Goal: Task Accomplishment & Management: Complete application form

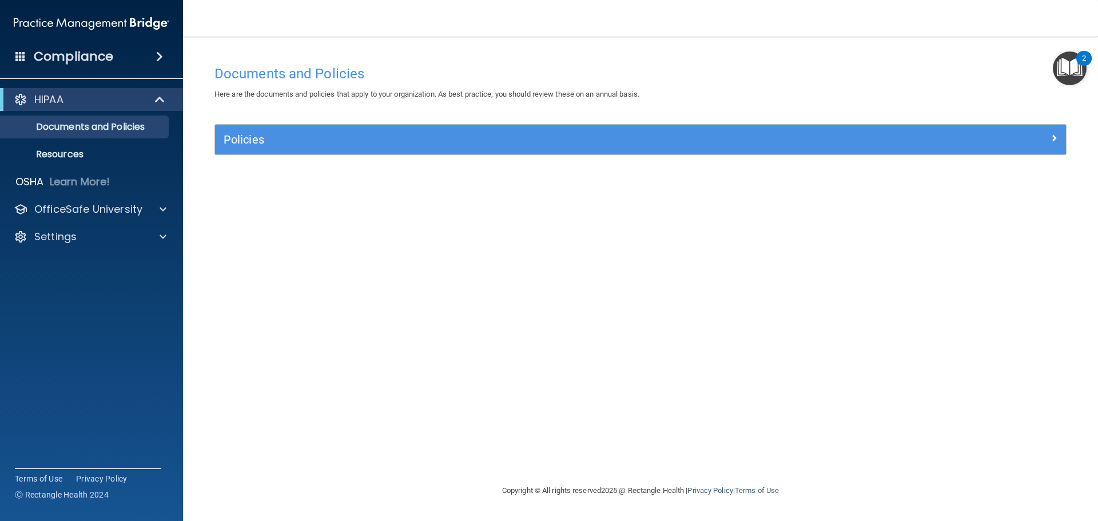
click at [1069, 61] on img "Open Resource Center, 2 new notifications" at bounding box center [1070, 68] width 34 height 34
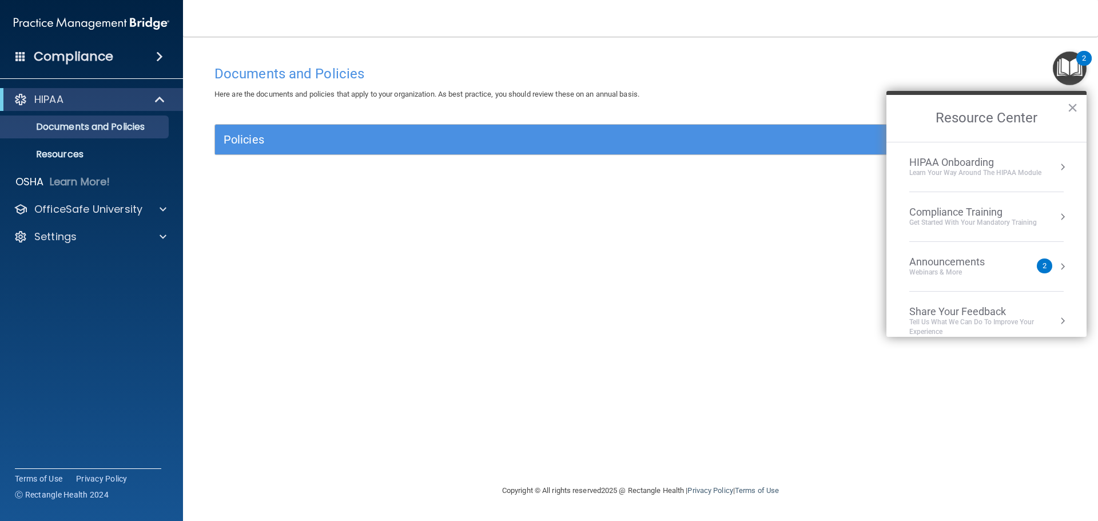
click at [1002, 220] on div "Get Started with your mandatory training" at bounding box center [973, 223] width 128 height 10
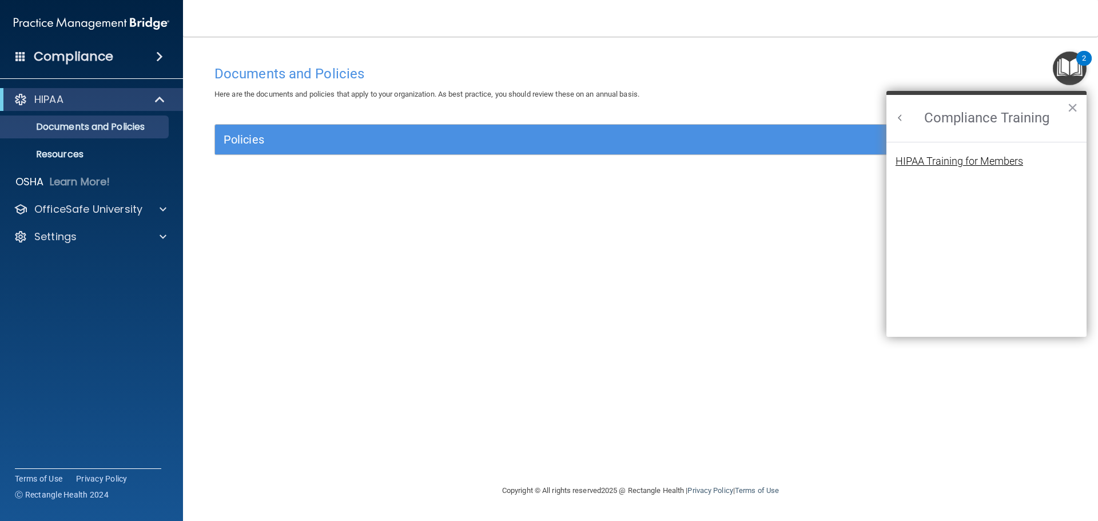
click at [941, 162] on div "HIPAA Training for Members" at bounding box center [960, 161] width 128 height 10
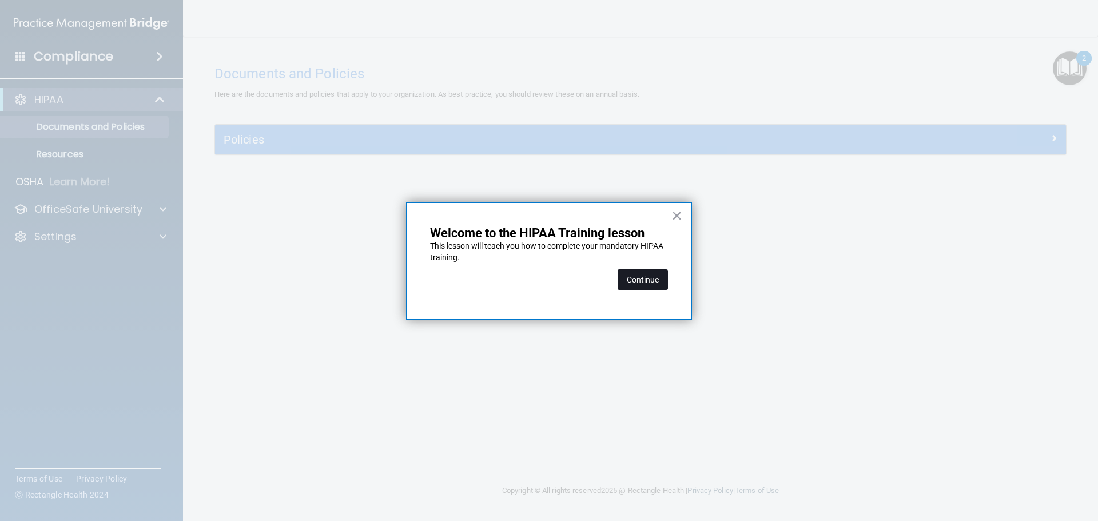
click at [653, 281] on button "Continue" at bounding box center [643, 279] width 50 height 21
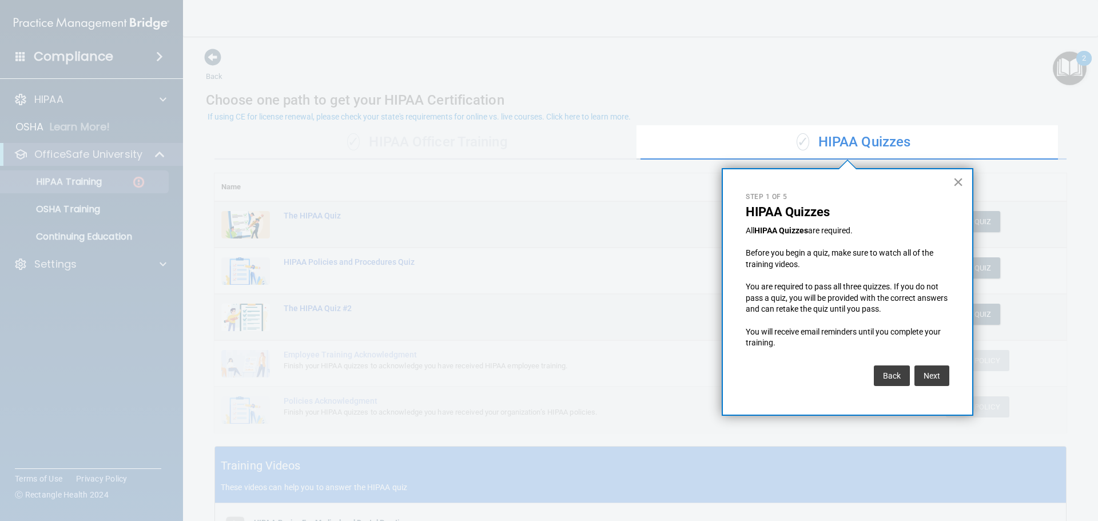
click at [960, 180] on button "×" at bounding box center [958, 182] width 11 height 18
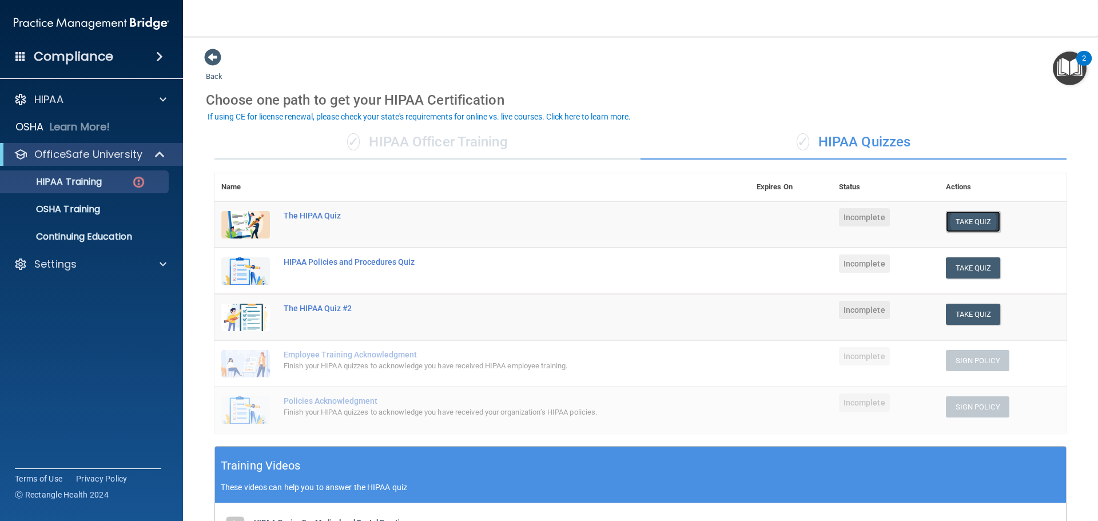
click at [951, 222] on button "Take Quiz" at bounding box center [973, 221] width 55 height 21
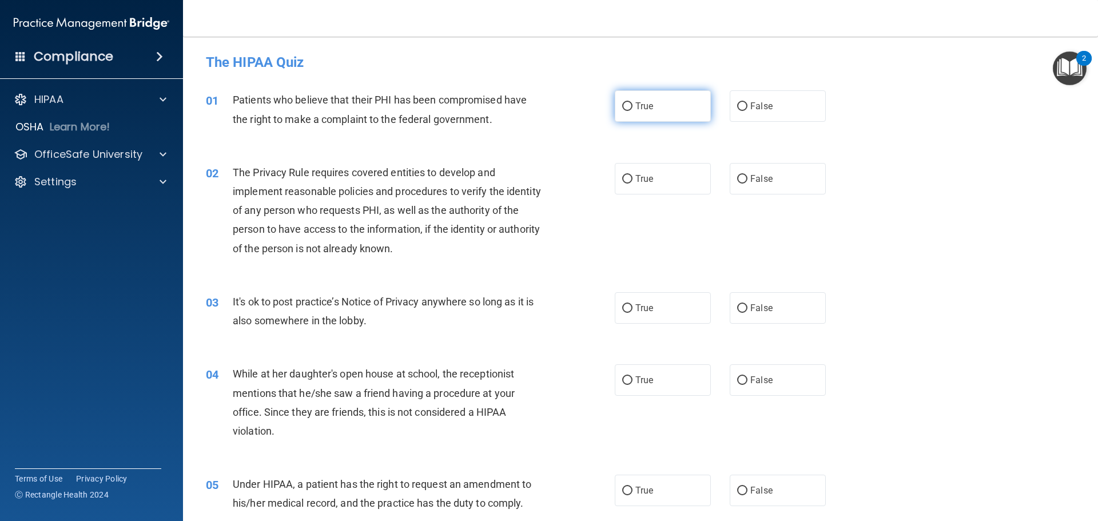
click at [625, 108] on input "True" at bounding box center [627, 106] width 10 height 9
radio input "true"
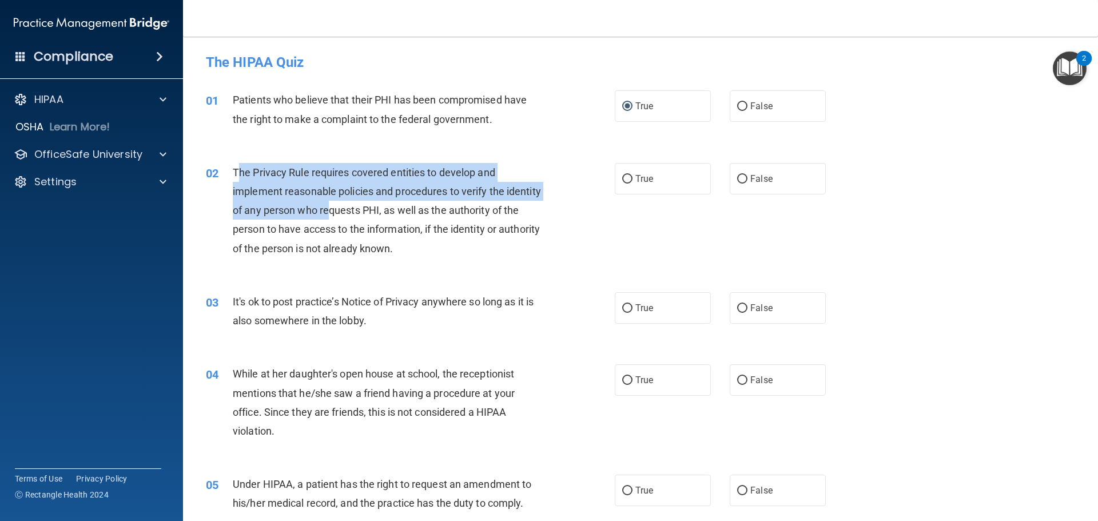
drag, startPoint x: 238, startPoint y: 174, endPoint x: 364, endPoint y: 210, distance: 130.5
click at [364, 210] on span "The Privacy Rule requires covered entities to develop and implement reasonable …" at bounding box center [387, 210] width 308 height 88
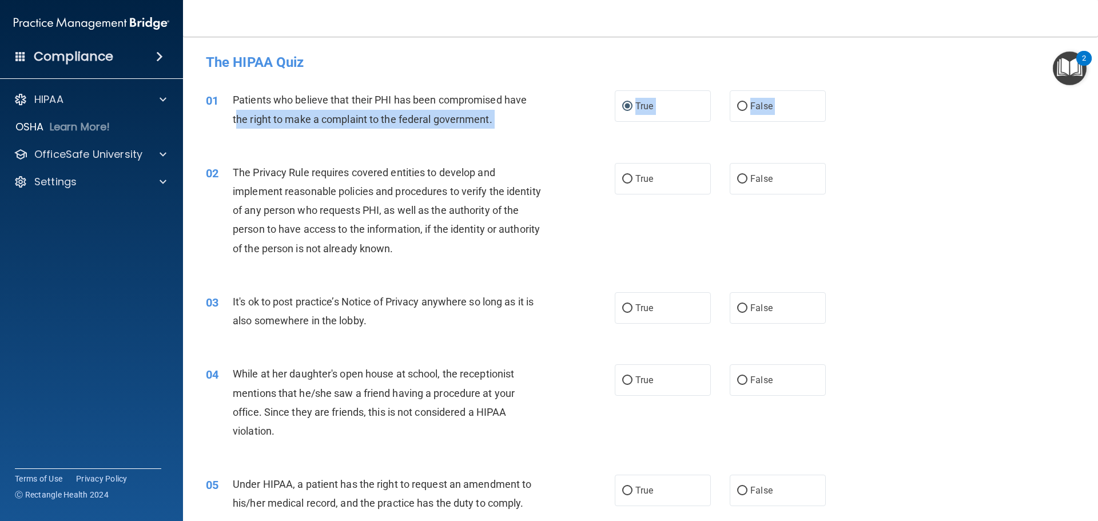
click at [238, 136] on div "01 Patients who believe that their PHI has been compromised have the right to m…" at bounding box center [640, 112] width 886 height 72
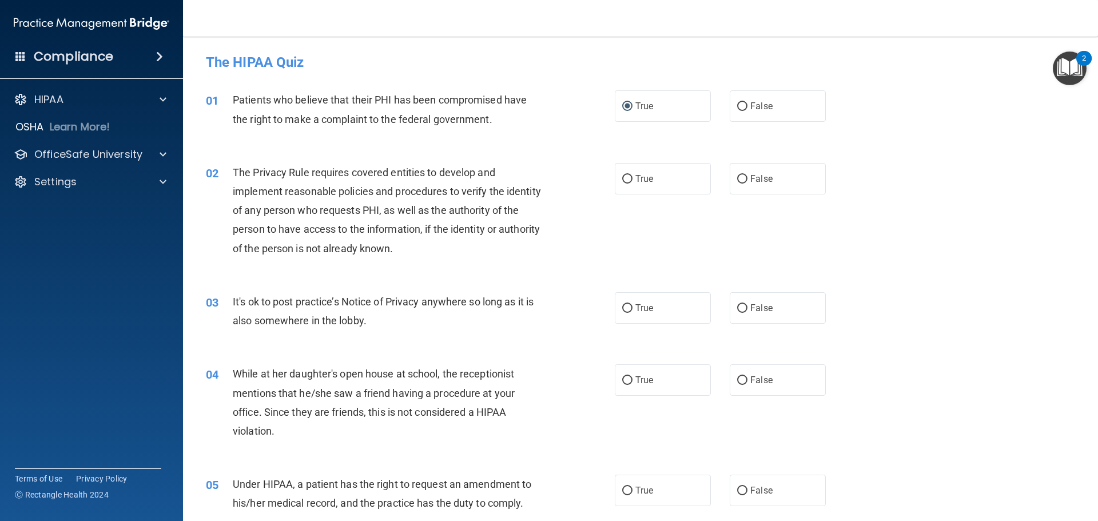
click at [233, 168] on span "The Privacy Rule requires covered entities to develop and implement reasonable …" at bounding box center [387, 210] width 308 height 88
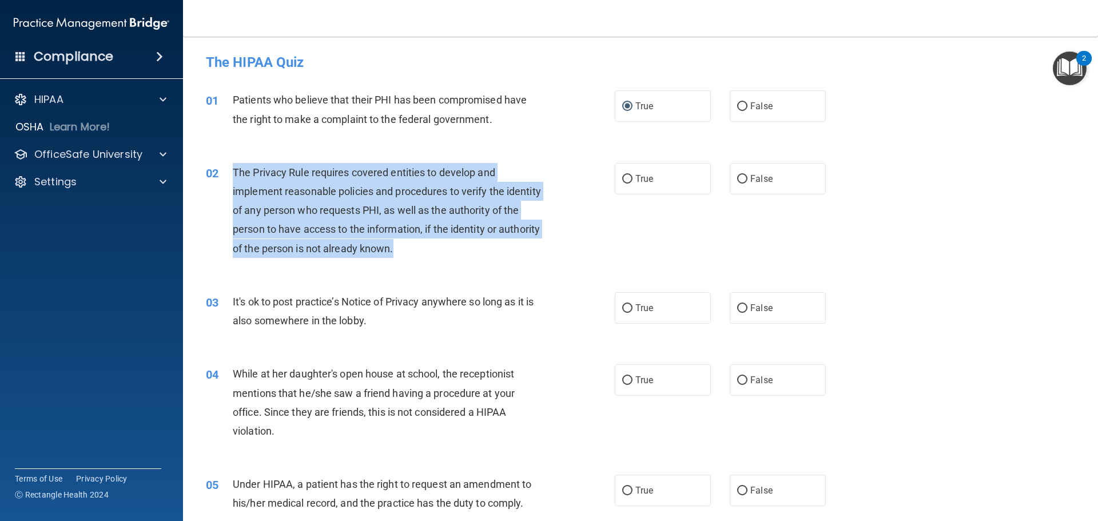
drag, startPoint x: 233, startPoint y: 169, endPoint x: 439, endPoint y: 256, distance: 223.5
click at [440, 254] on div "The Privacy Rule requires covered entities to develop and implement reasonable …" at bounding box center [393, 210] width 320 height 95
copy span "The Privacy Rule requires covered entities to develop and implement reasonable …"
click at [625, 178] on input "True" at bounding box center [627, 179] width 10 height 9
radio input "true"
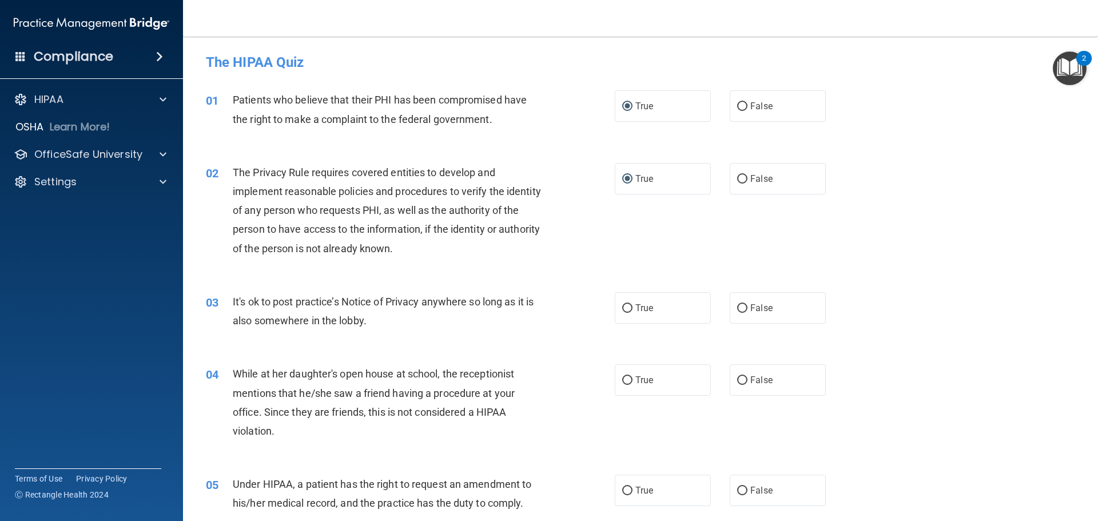
click at [559, 153] on div "02 The Privacy Rule requires covered entities to develop and implement reasonab…" at bounding box center [640, 213] width 886 height 129
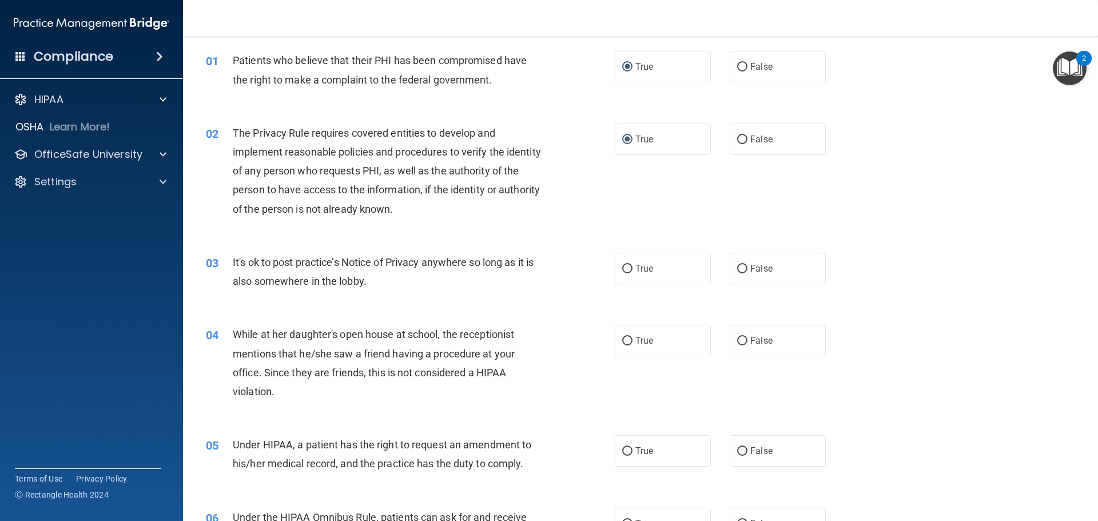
scroll to position [114, 0]
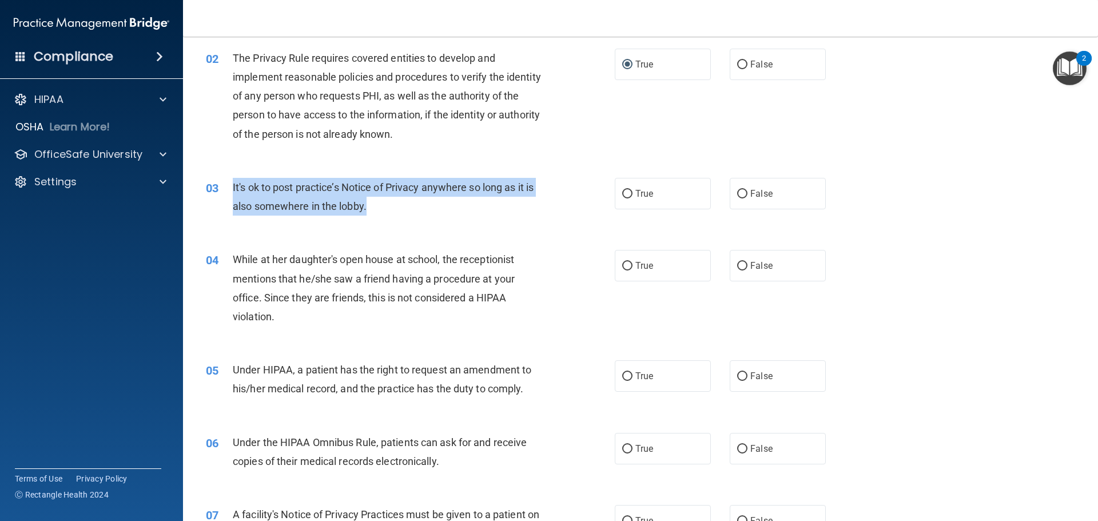
drag, startPoint x: 233, startPoint y: 186, endPoint x: 367, endPoint y: 217, distance: 137.3
click at [367, 217] on div "03 It's ok to post practice’s Notice of Privacy anywhere so long as it is also …" at bounding box center [410, 199] width 443 height 43
copy span "It's ok to post practice’s Notice of Privacy anywhere so long as it is also som…"
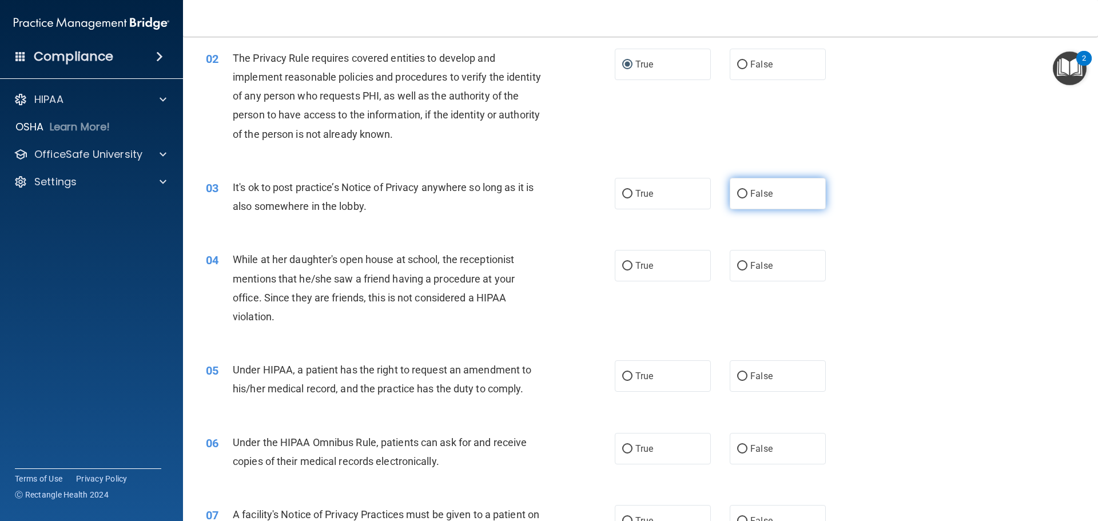
click at [742, 190] on label "False" at bounding box center [778, 193] width 96 height 31
click at [742, 190] on input "False" at bounding box center [742, 194] width 10 height 9
radio input "true"
click at [737, 268] on input "False" at bounding box center [742, 266] width 10 height 9
radio input "true"
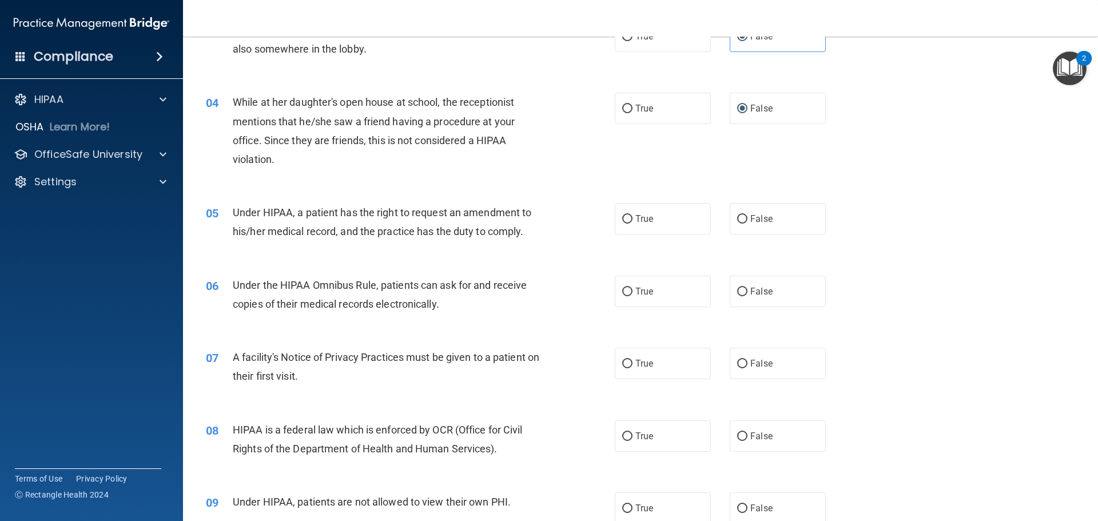
scroll to position [286, 0]
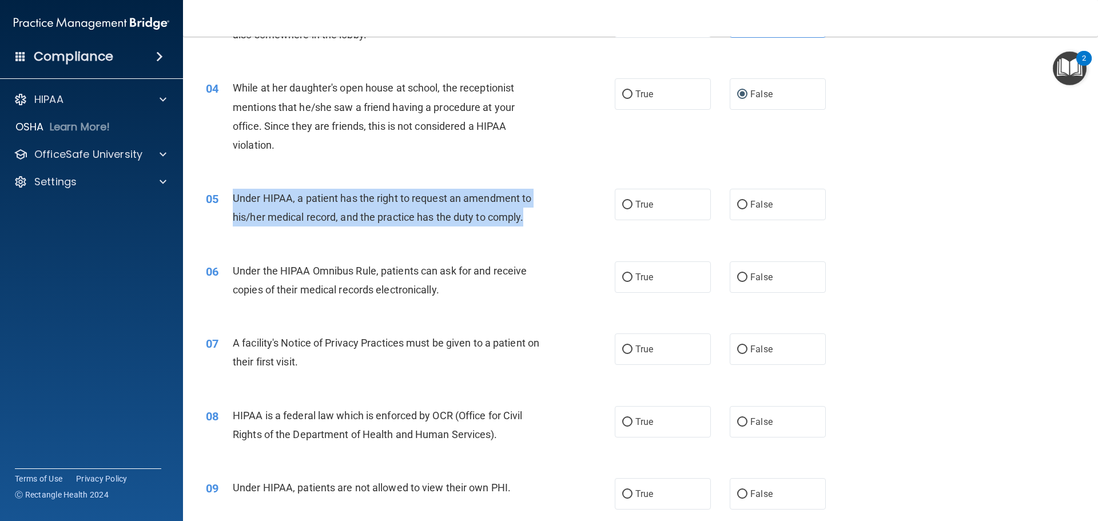
drag, startPoint x: 234, startPoint y: 197, endPoint x: 532, endPoint y: 219, distance: 299.4
click at [532, 218] on div "Under HIPAA, a patient has the right to request an amendment to his/her medical…" at bounding box center [393, 208] width 320 height 38
copy span "Under HIPAA, a patient has the right to request an amendment to his/her medical…"
click at [626, 204] on input "True" at bounding box center [627, 205] width 10 height 9
radio input "true"
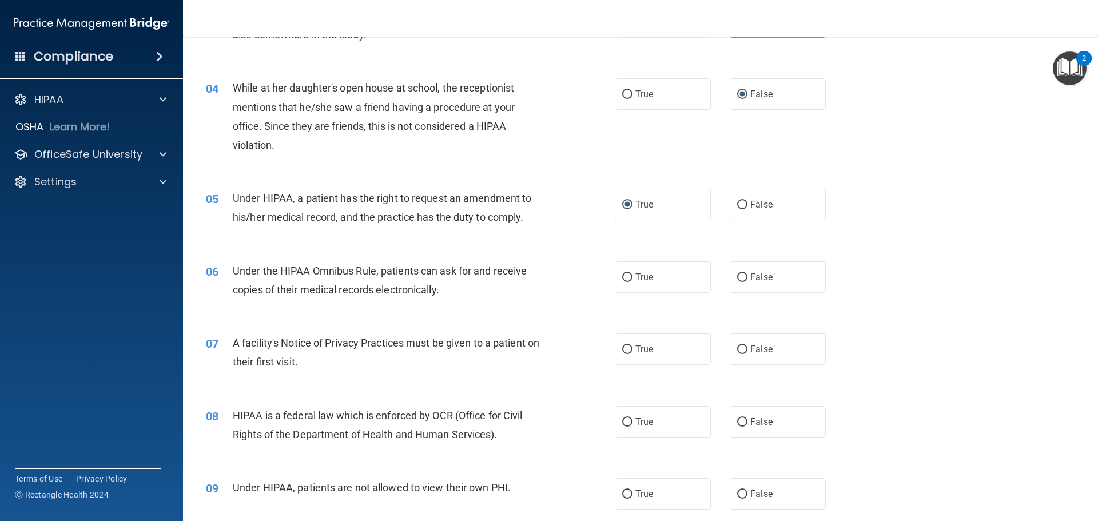
click at [597, 272] on div "06 Under the HIPAA Omnibus Rule, patients can ask for and receive copies of the…" at bounding box center [410, 282] width 443 height 43
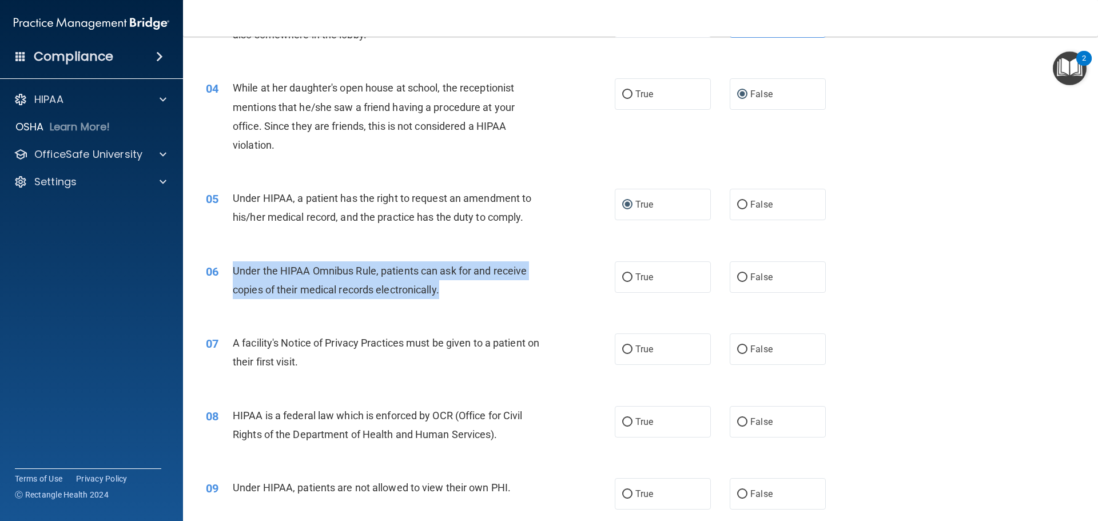
drag, startPoint x: 233, startPoint y: 268, endPoint x: 455, endPoint y: 293, distance: 223.2
click at [455, 293] on div "Under the HIPAA Omnibus Rule, patients can ask for and receive copies of their …" at bounding box center [393, 280] width 320 height 38
copy span "Under the HIPAA Omnibus Rule, patients can ask for and receive copies of their …"
click at [623, 278] on input "True" at bounding box center [627, 277] width 10 height 9
radio input "true"
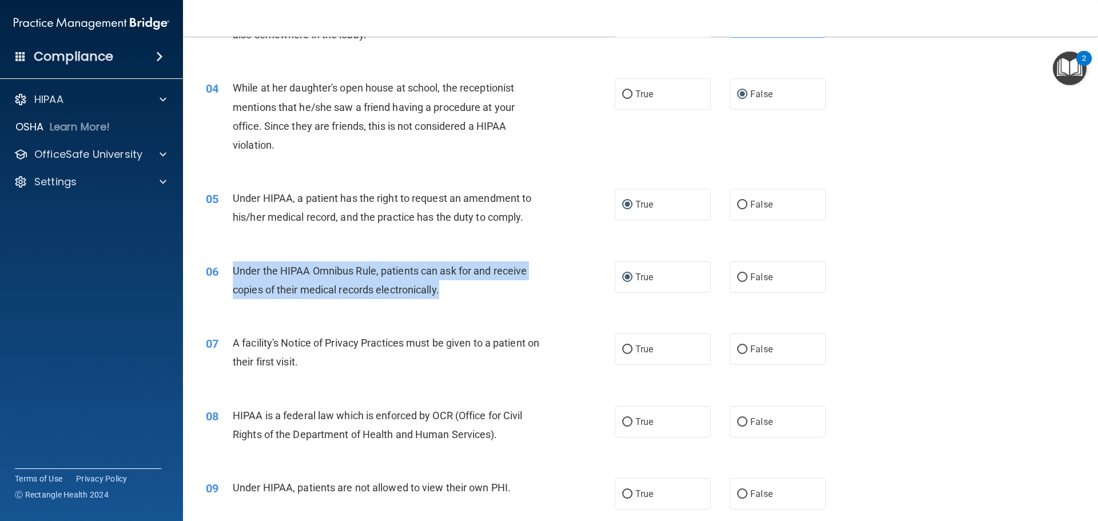
click at [542, 285] on div "Under the HIPAA Omnibus Rule, patients can ask for and receive copies of their …" at bounding box center [393, 280] width 320 height 38
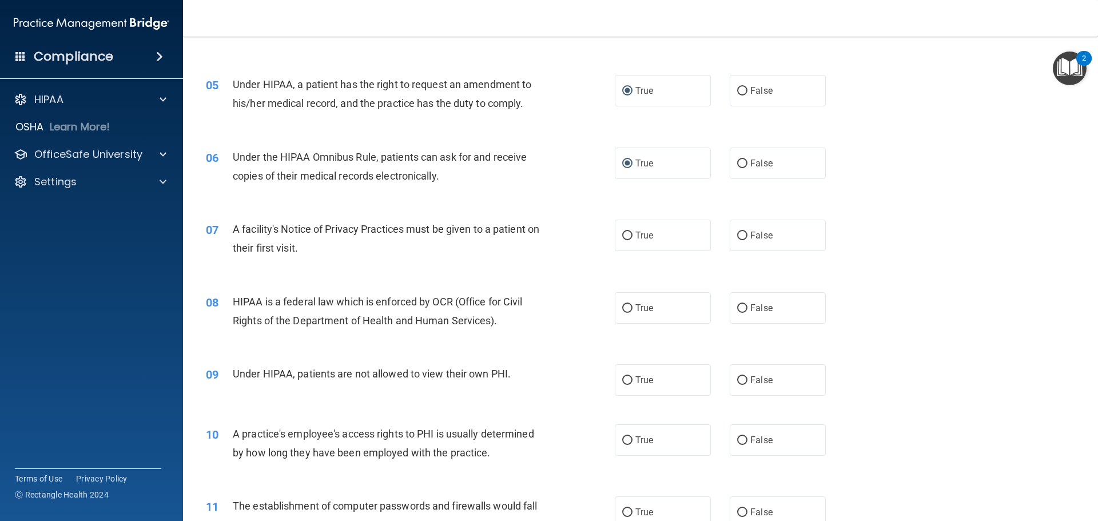
scroll to position [400, 0]
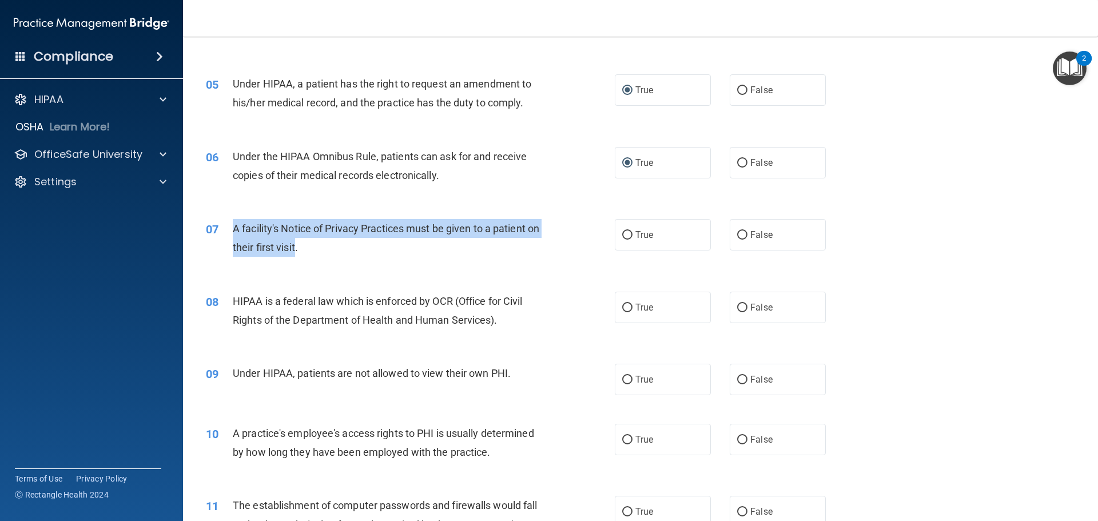
drag, startPoint x: 232, startPoint y: 229, endPoint x: 310, endPoint y: 252, distance: 81.6
click at [310, 252] on div "07 A facility's Notice of Privacy Practices must be given to a patient on their…" at bounding box center [410, 240] width 443 height 43
copy div "A facility's Notice of Privacy Practices must be given to a patient on their fi…"
click at [622, 231] on input "True" at bounding box center [627, 235] width 10 height 9
radio input "true"
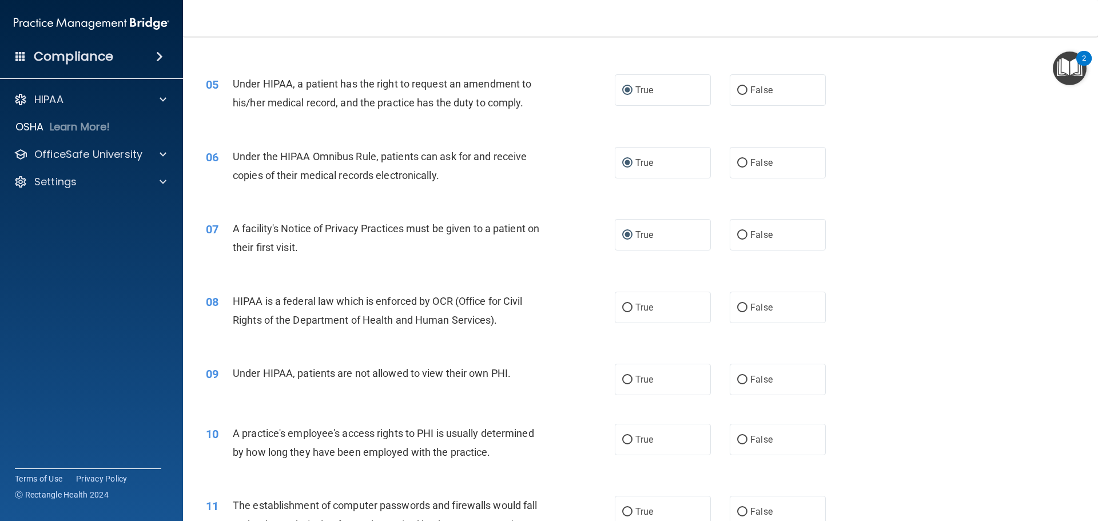
click at [546, 188] on div "06 Under the HIPAA Omnibus Rule, patients can ask for and receive copies of the…" at bounding box center [410, 168] width 443 height 43
click at [630, 305] on label "True" at bounding box center [663, 307] width 96 height 31
click at [630, 305] on input "True" at bounding box center [627, 308] width 10 height 9
radio input "true"
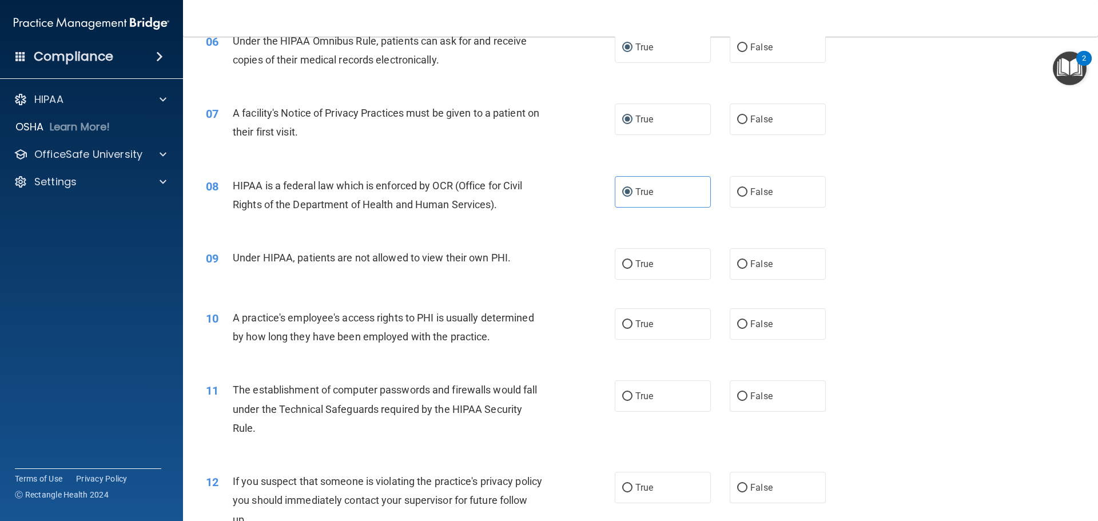
scroll to position [572, 0]
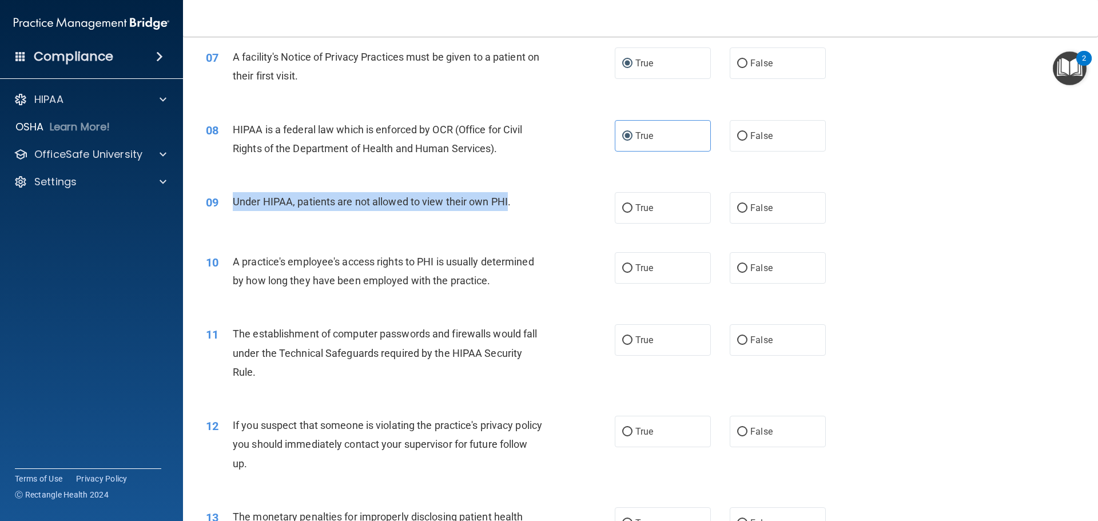
drag, startPoint x: 231, startPoint y: 202, endPoint x: 506, endPoint y: 209, distance: 275.1
click at [506, 209] on div "09 Under HIPAA, patients are not allowed to view their own PHI." at bounding box center [410, 204] width 443 height 25
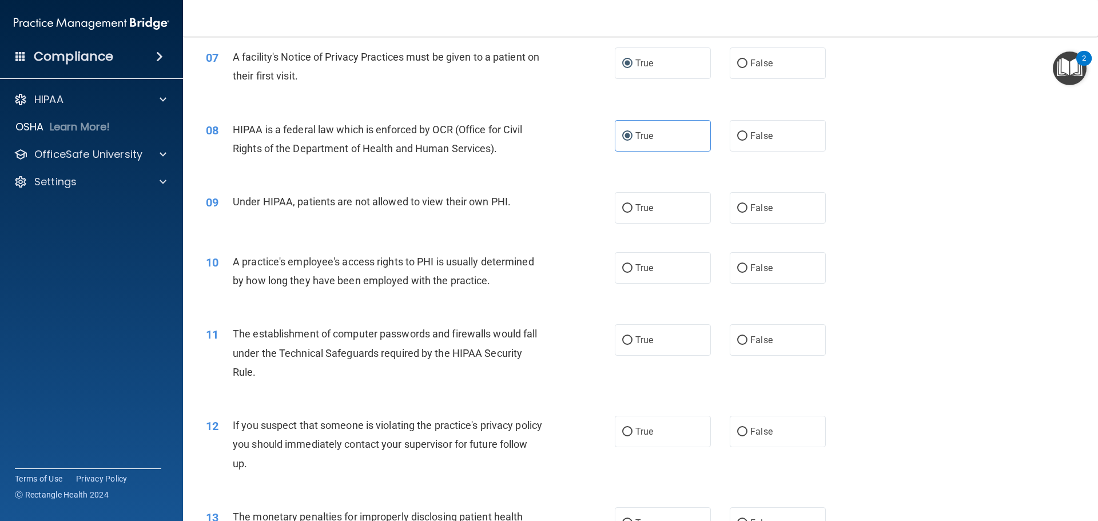
click at [510, 198] on span "Under HIPAA, patients are not allowed to view their own PHI." at bounding box center [372, 202] width 278 height 12
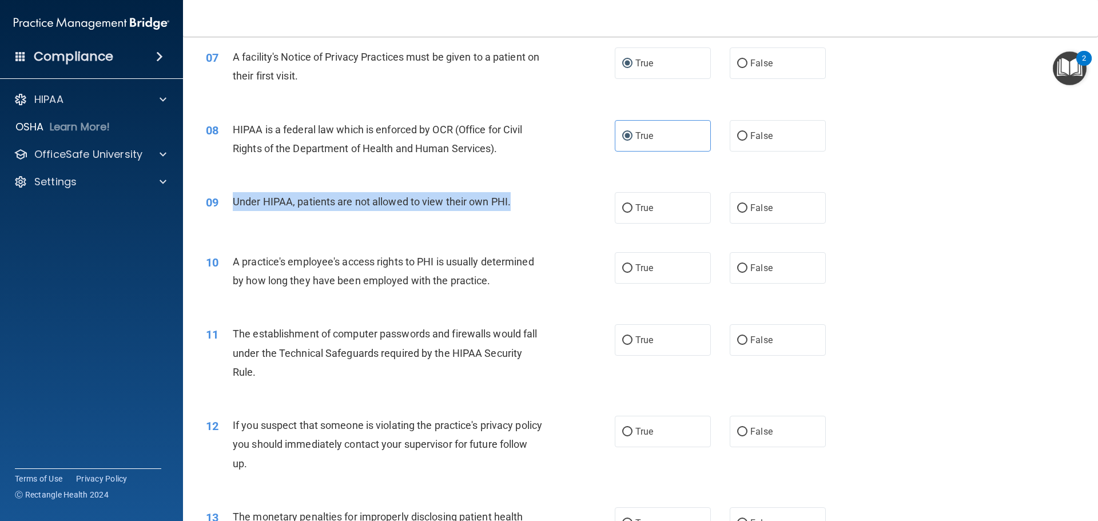
drag, startPoint x: 233, startPoint y: 203, endPoint x: 520, endPoint y: 206, distance: 286.5
click at [520, 206] on div "Under HIPAA, patients are not allowed to view their own PHI." at bounding box center [393, 201] width 320 height 19
copy span "Under HIPAA, patients are not allowed to view their own PHI."
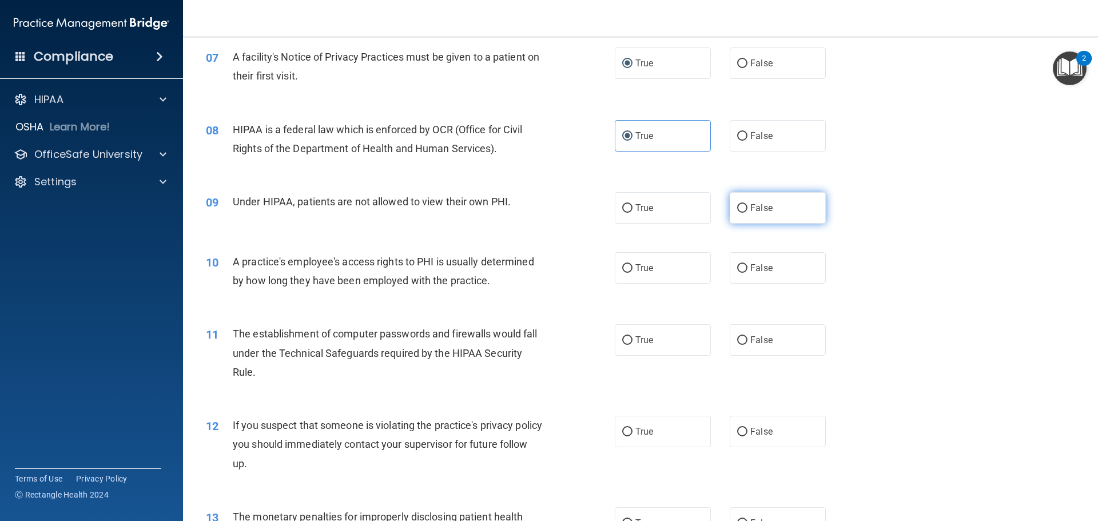
click at [730, 208] on label "False" at bounding box center [778, 207] width 96 height 31
click at [737, 208] on input "False" at bounding box center [742, 208] width 10 height 9
radio input "true"
click at [737, 268] on input "False" at bounding box center [742, 268] width 10 height 9
radio input "true"
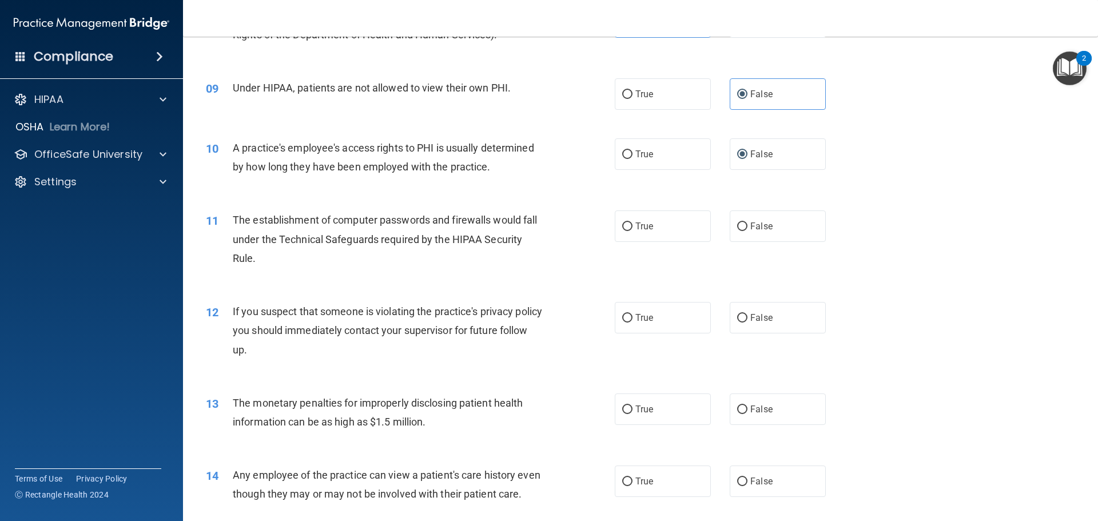
scroll to position [686, 0]
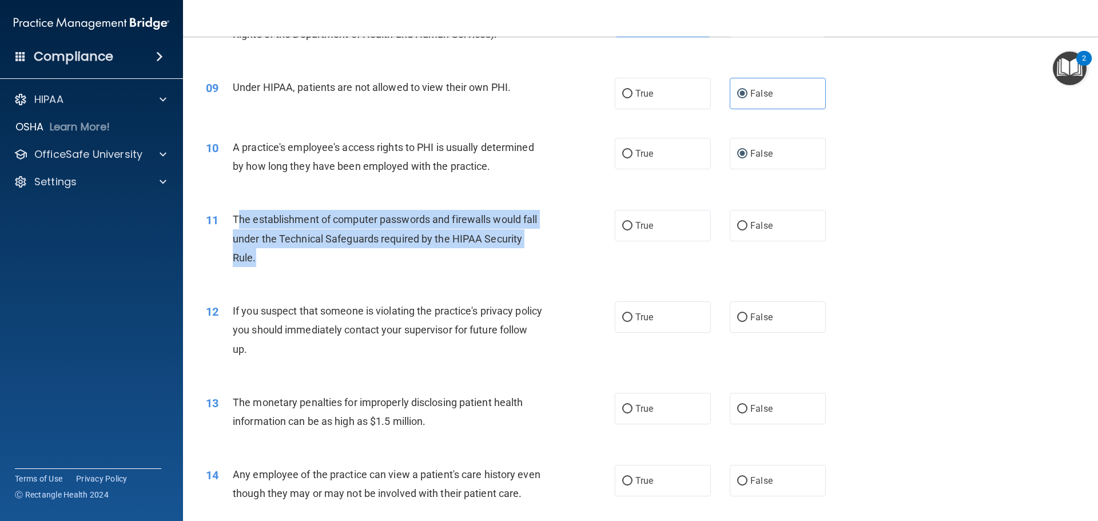
drag, startPoint x: 236, startPoint y: 219, endPoint x: 304, endPoint y: 256, distance: 77.0
click at [304, 256] on div "The establishment of computer passwords and firewalls would fall under the Tech…" at bounding box center [393, 238] width 320 height 57
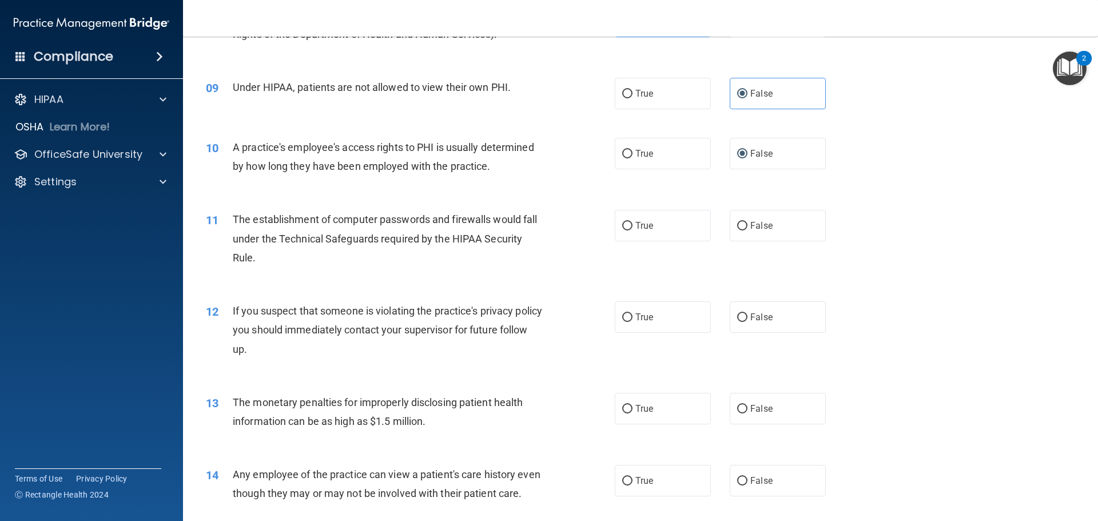
click at [265, 198] on div "11 The establishment of computer passwords and firewalls would fall under the T…" at bounding box center [640, 242] width 886 height 92
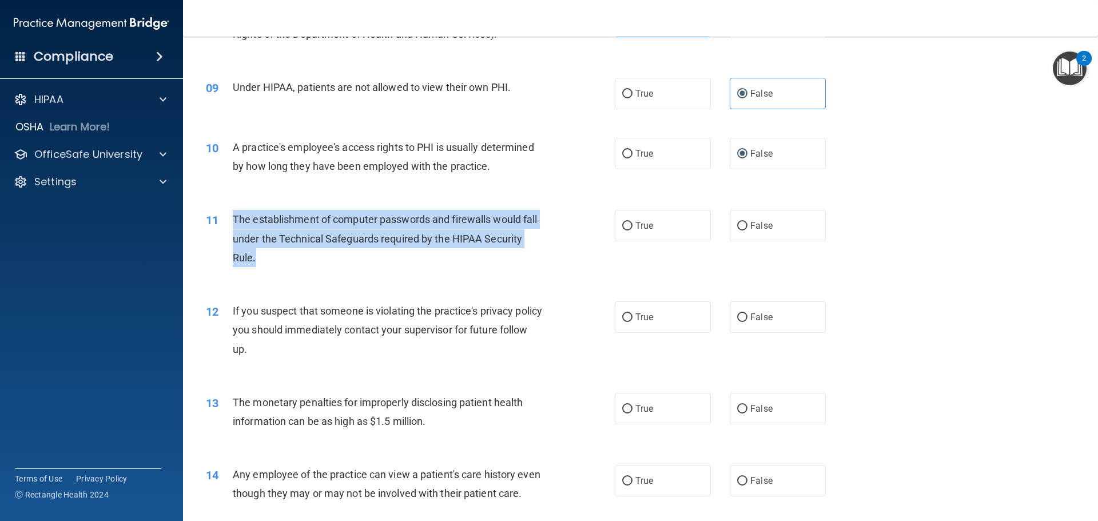
drag, startPoint x: 230, startPoint y: 217, endPoint x: 295, endPoint y: 269, distance: 83.4
click at [295, 269] on div "11 The establishment of computer passwords and firewalls would fall under the T…" at bounding box center [410, 241] width 443 height 63
copy div "The establishment of computer passwords and firewalls would fall under the Tech…"
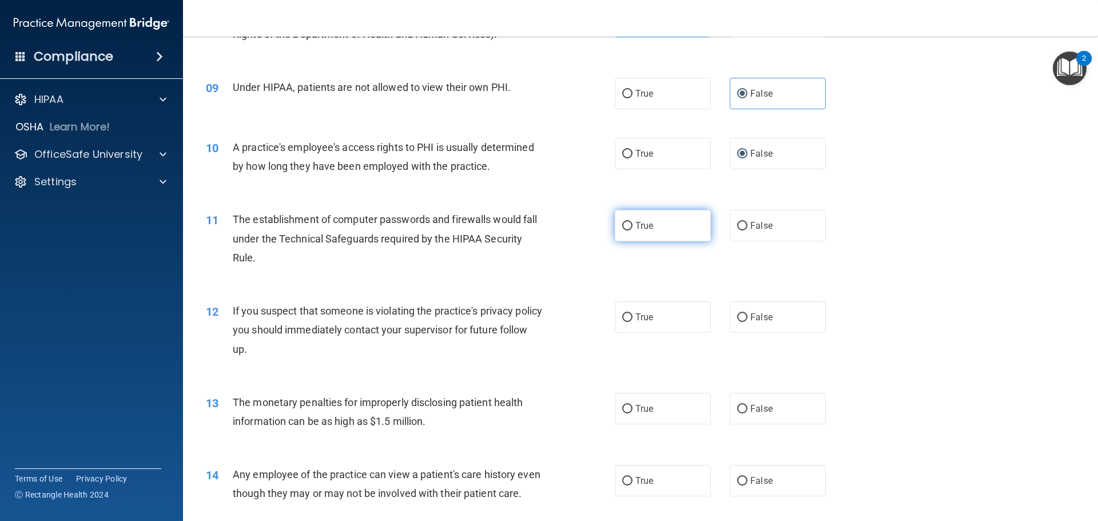
click at [621, 232] on label "True" at bounding box center [663, 225] width 96 height 31
click at [622, 230] on input "True" at bounding box center [627, 226] width 10 height 9
radio input "true"
click at [570, 275] on div "11 The establishment of computer passwords and firewalls would fall under the T…" at bounding box center [640, 242] width 886 height 92
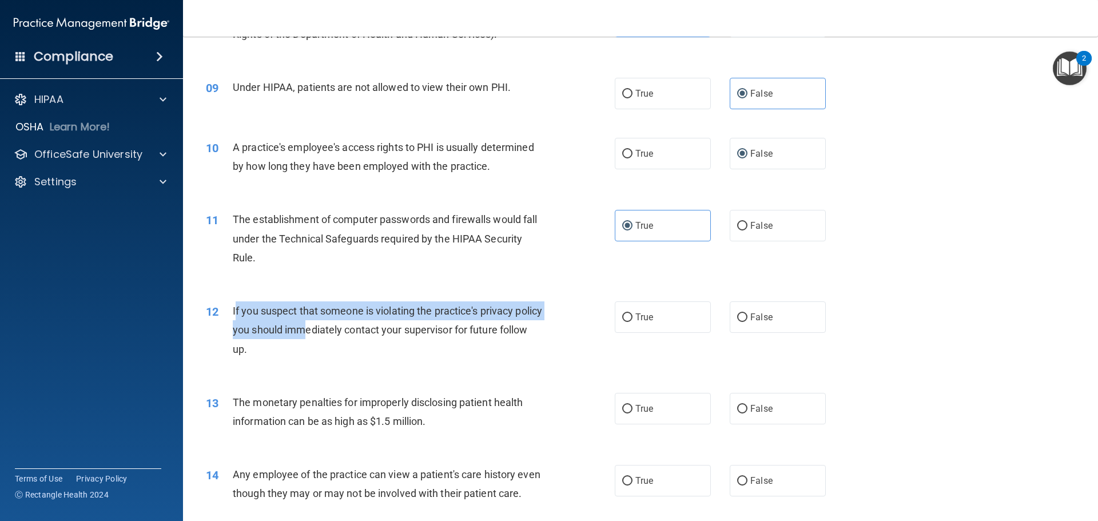
drag, startPoint x: 234, startPoint y: 309, endPoint x: 281, endPoint y: 319, distance: 47.9
click at [333, 331] on span "If you suspect that someone is violating the practice's privacy policy you shou…" at bounding box center [387, 330] width 309 height 50
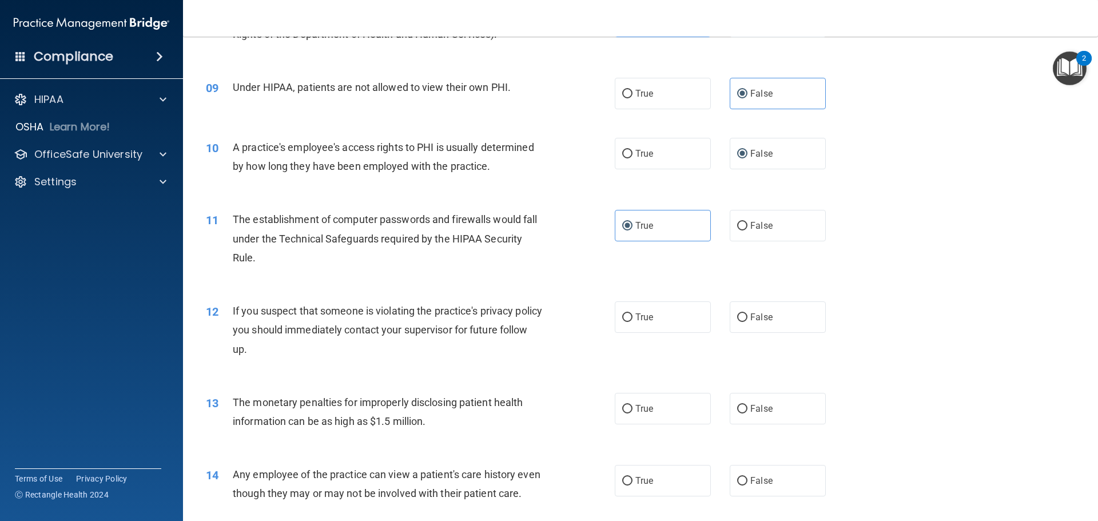
click at [257, 288] on div "12 If you suspect that someone is violating the practice's privacy policy you s…" at bounding box center [640, 333] width 886 height 92
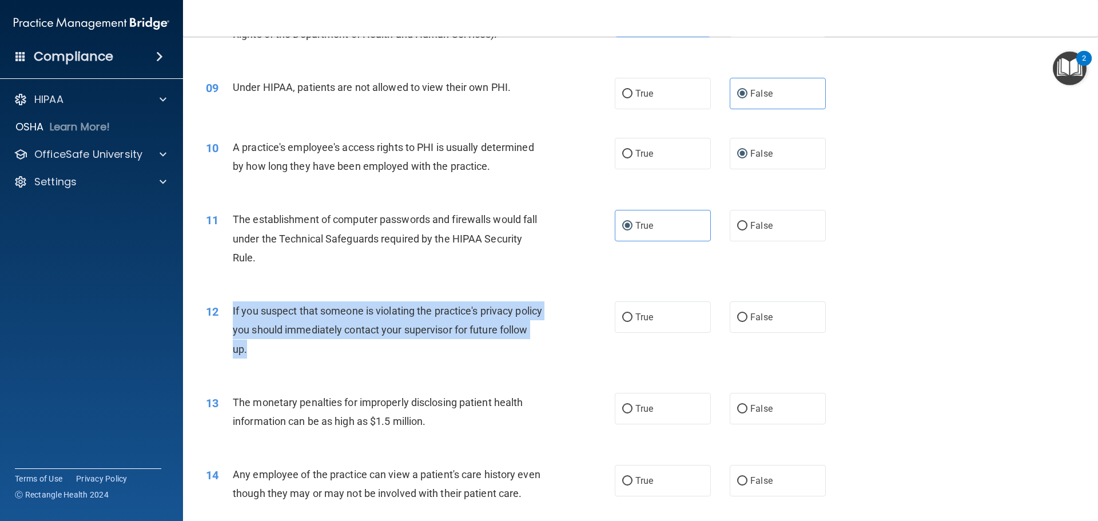
drag, startPoint x: 229, startPoint y: 308, endPoint x: 314, endPoint y: 349, distance: 93.9
click at [314, 349] on div "12 If you suspect that someone is violating the practice's privacy policy you s…" at bounding box center [410, 332] width 443 height 63
copy div "If you suspect that someone is violating the practice's privacy policy you shou…"
click at [624, 320] on input "True" at bounding box center [627, 317] width 10 height 9
radio input "true"
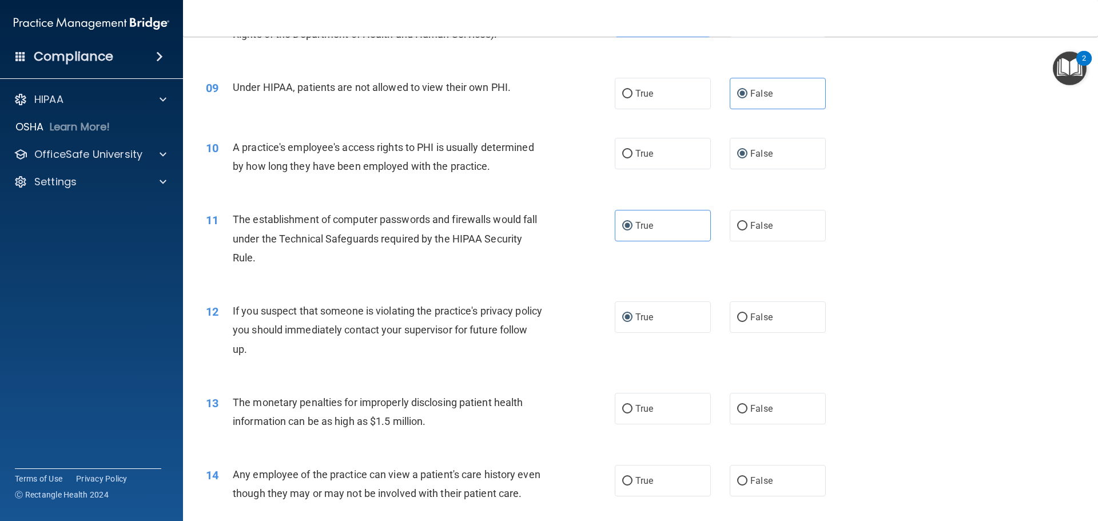
click at [566, 289] on div "12 If you suspect that someone is violating the practice's privacy policy you s…" at bounding box center [640, 333] width 886 height 92
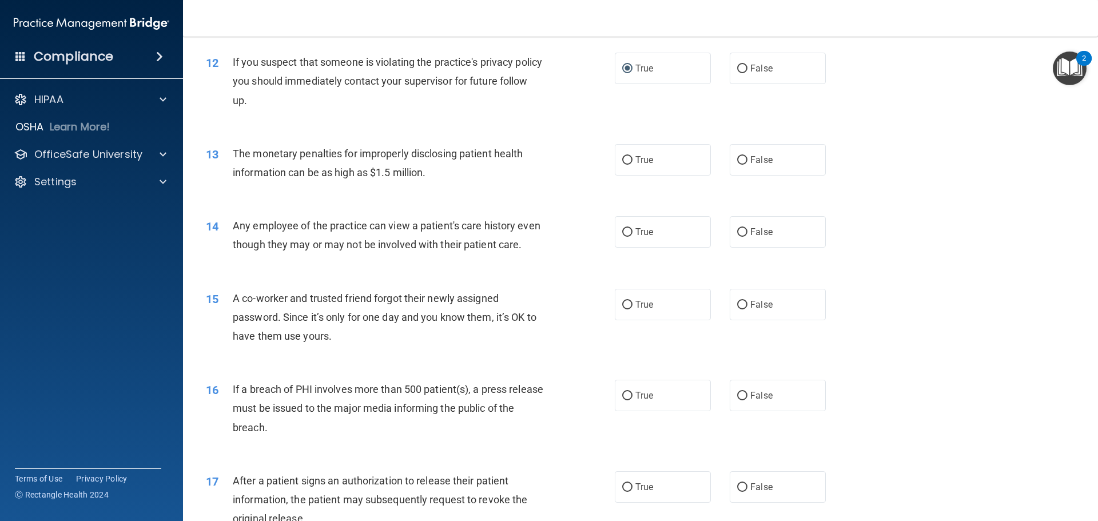
scroll to position [915, 0]
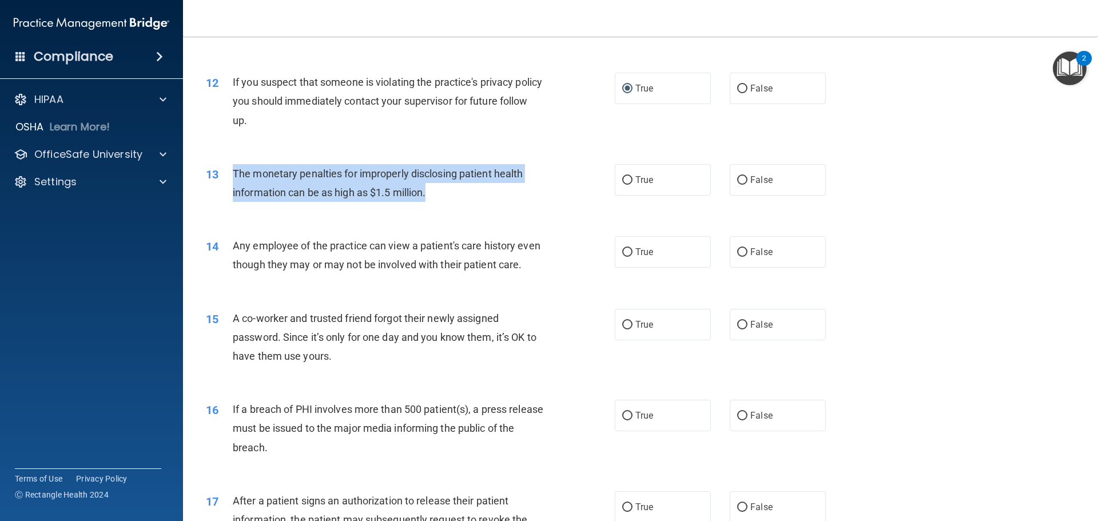
drag, startPoint x: 233, startPoint y: 169, endPoint x: 442, endPoint y: 202, distance: 212.0
click at [442, 202] on div "13 The monetary penalties for improperly disclosing patient health information …" at bounding box center [410, 185] width 443 height 43
copy span "The monetary penalties for improperly disclosing patient health information can…"
click at [622, 184] on input "True" at bounding box center [627, 180] width 10 height 9
radio input "true"
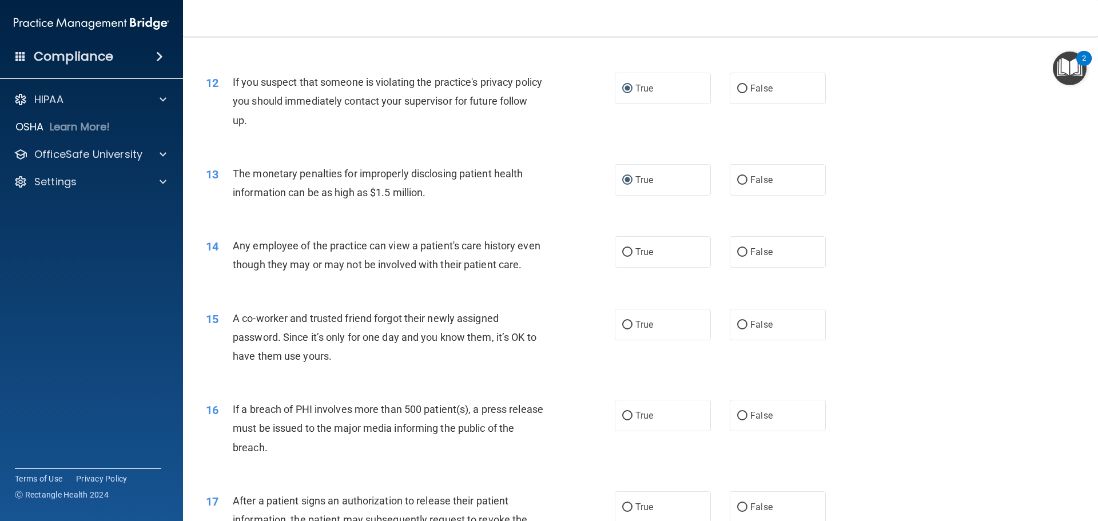
click at [566, 237] on div "14 Any employee of the practice can view a patient's care history even though t…" at bounding box center [410, 257] width 443 height 43
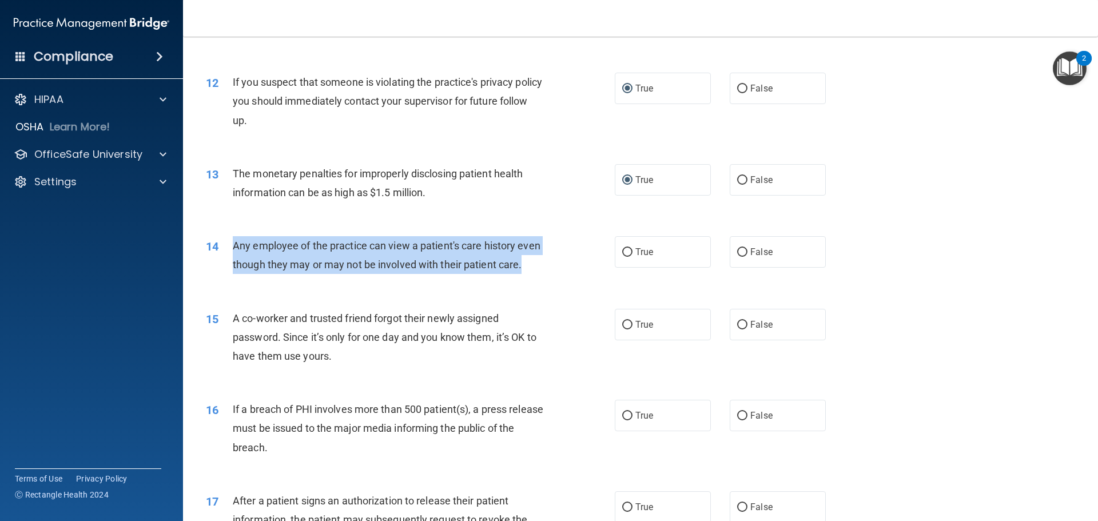
drag, startPoint x: 232, startPoint y: 245, endPoint x: 309, endPoint y: 281, distance: 85.2
click at [309, 274] on div "Any employee of the practice can view a patient's care history even though they…" at bounding box center [393, 255] width 320 height 38
copy span "Any employee of the practice can view a patient's care history even though they…"
click at [586, 280] on div "14 Any employee of the practice can view a patient's care history even though t…" at bounding box center [410, 257] width 443 height 43
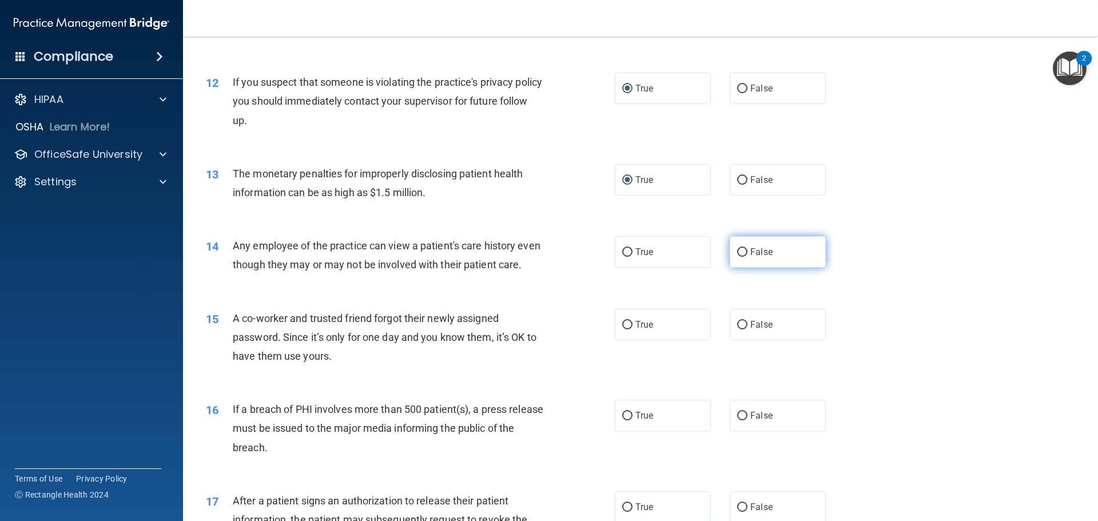
click at [734, 258] on label "False" at bounding box center [778, 251] width 96 height 31
click at [737, 257] on input "False" at bounding box center [742, 252] width 10 height 9
radio input "true"
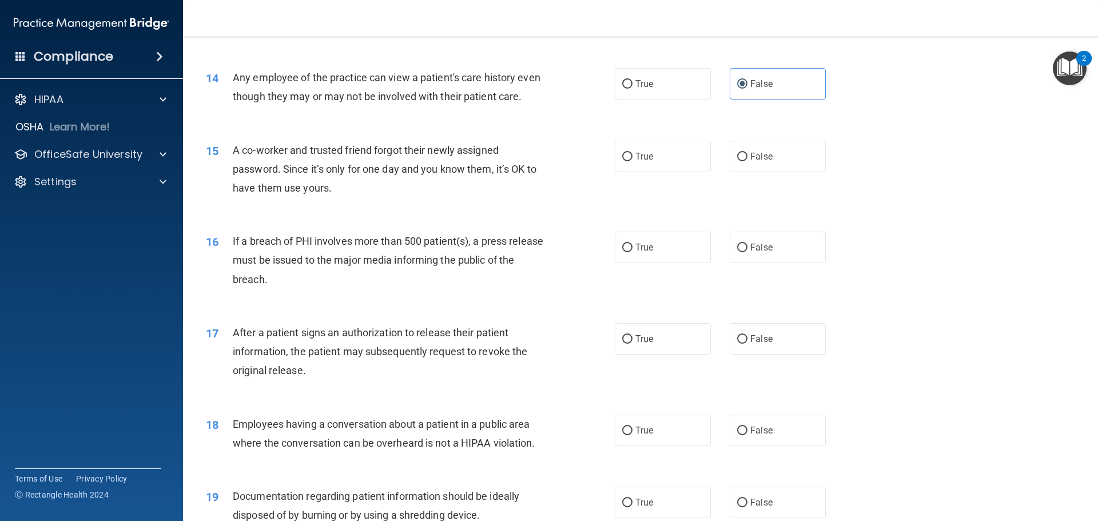
scroll to position [1144, 0]
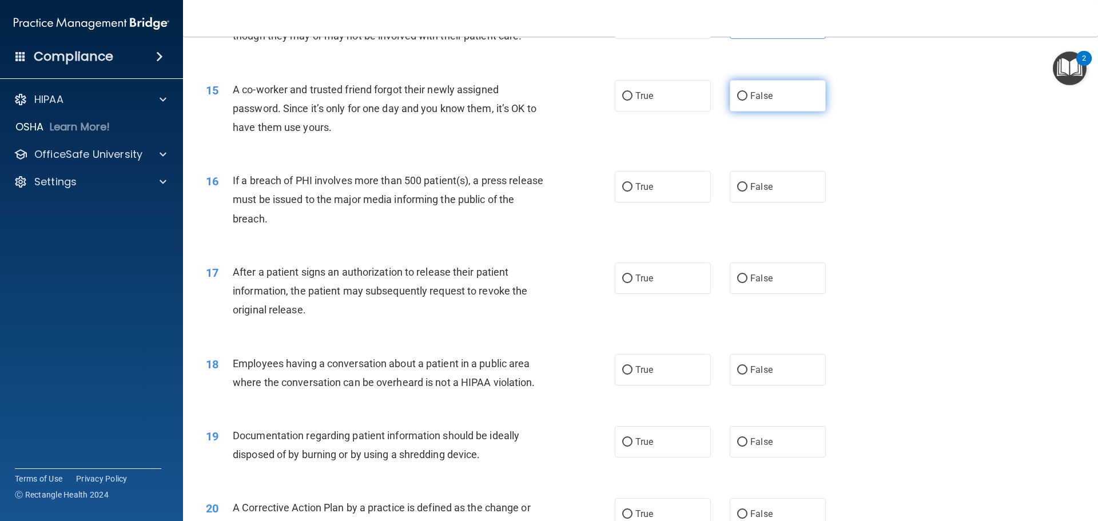
click at [742, 112] on label "False" at bounding box center [778, 95] width 96 height 31
click at [742, 101] on input "False" at bounding box center [742, 96] width 10 height 9
radio input "true"
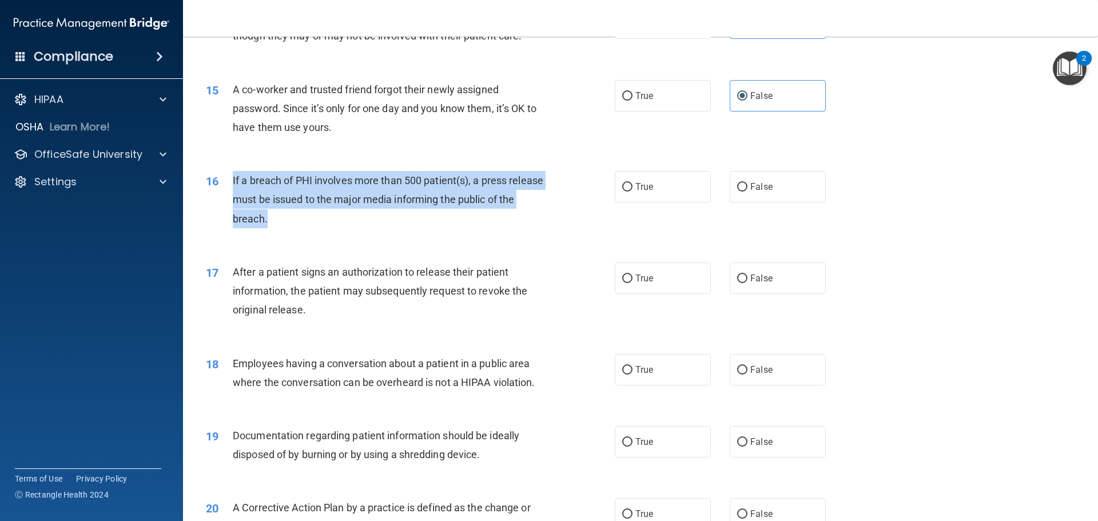
drag, startPoint x: 233, startPoint y: 196, endPoint x: 343, endPoint y: 234, distance: 116.6
click at [343, 228] on div "If a breach of PHI involves more than 500 patient(s), a press release must be i…" at bounding box center [393, 199] width 320 height 57
click at [580, 209] on div "16 If a breach of PHI involves more than 500 patient(s), a press release must b…" at bounding box center [410, 202] width 443 height 63
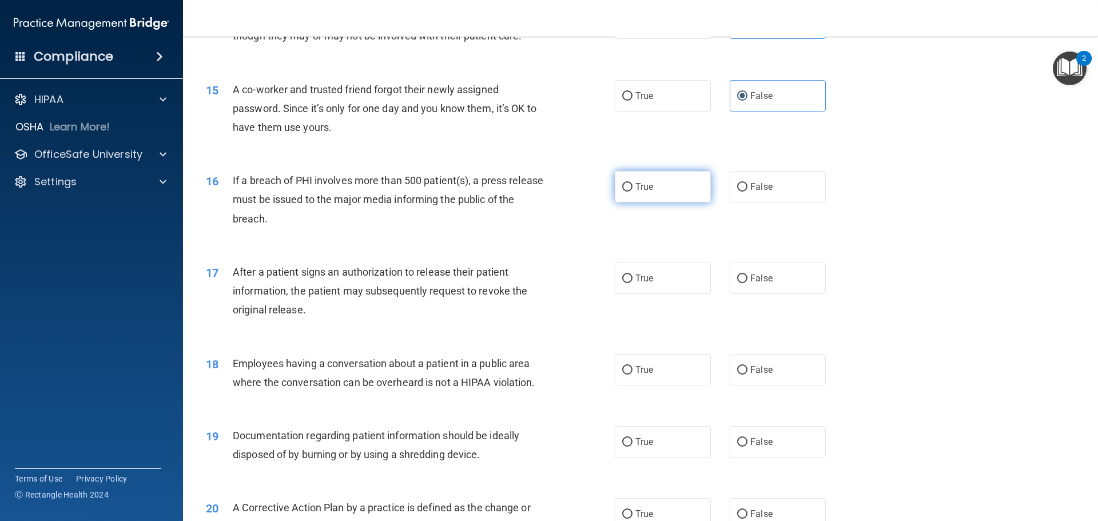
click at [622, 192] on input "True" at bounding box center [627, 187] width 10 height 9
radio input "true"
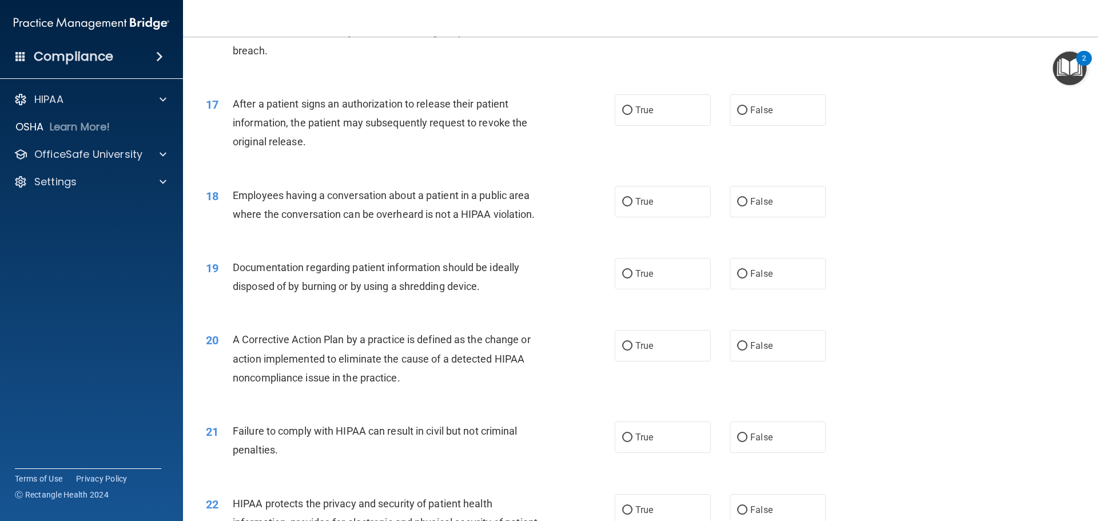
scroll to position [1315, 0]
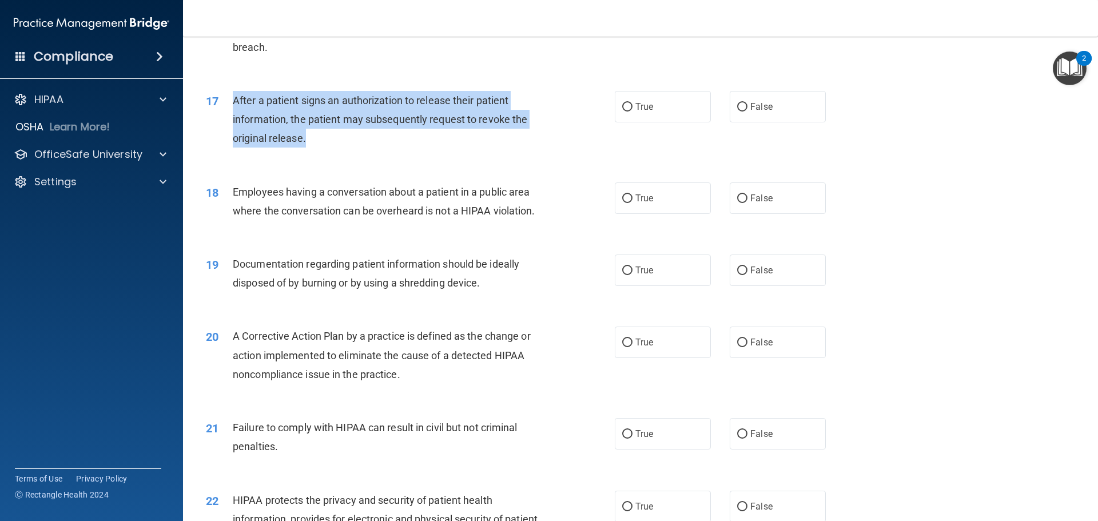
drag, startPoint x: 233, startPoint y: 114, endPoint x: 319, endPoint y: 166, distance: 100.6
click at [319, 148] on div "After a patient signs an authorization to release their patient information, th…" at bounding box center [393, 119] width 320 height 57
drag, startPoint x: 591, startPoint y: 144, endPoint x: 618, endPoint y: 136, distance: 28.0
click at [591, 144] on div "17 After a patient signs an authorization to release their patient information,…" at bounding box center [410, 122] width 443 height 63
click at [623, 112] on input "True" at bounding box center [627, 107] width 10 height 9
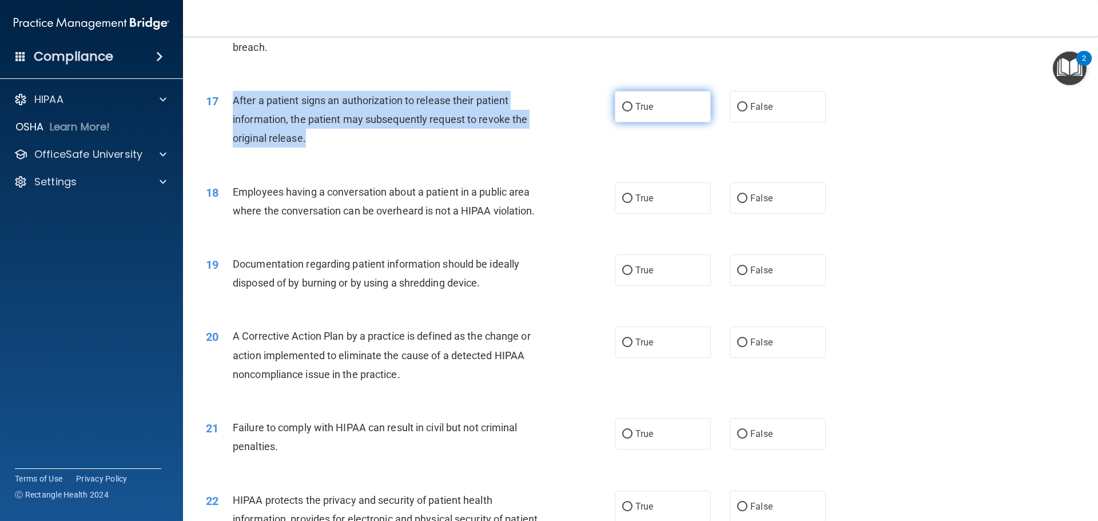
radio input "true"
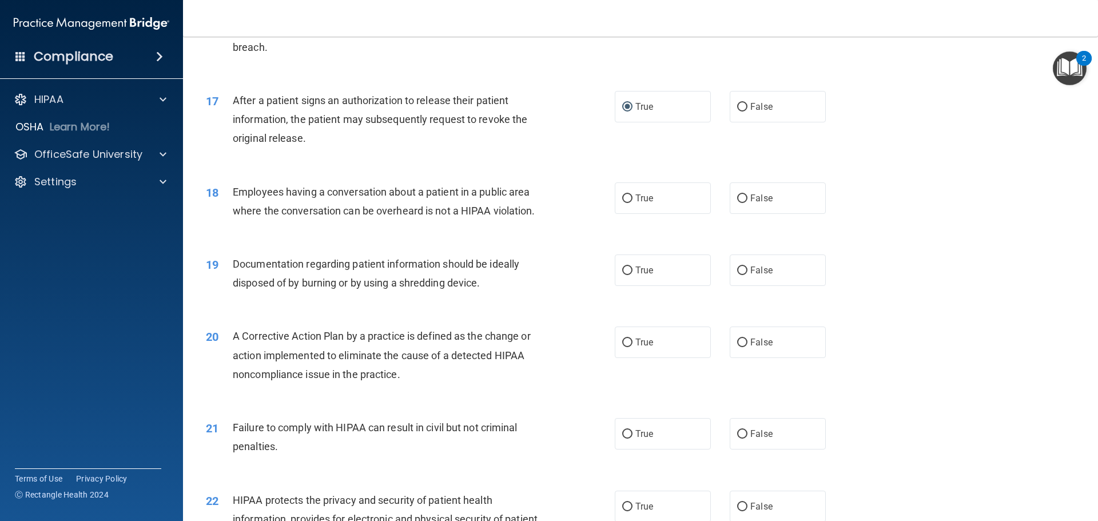
click at [563, 208] on div "18 Employees having a conversation about a patient in a public area where the c…" at bounding box center [410, 203] width 443 height 43
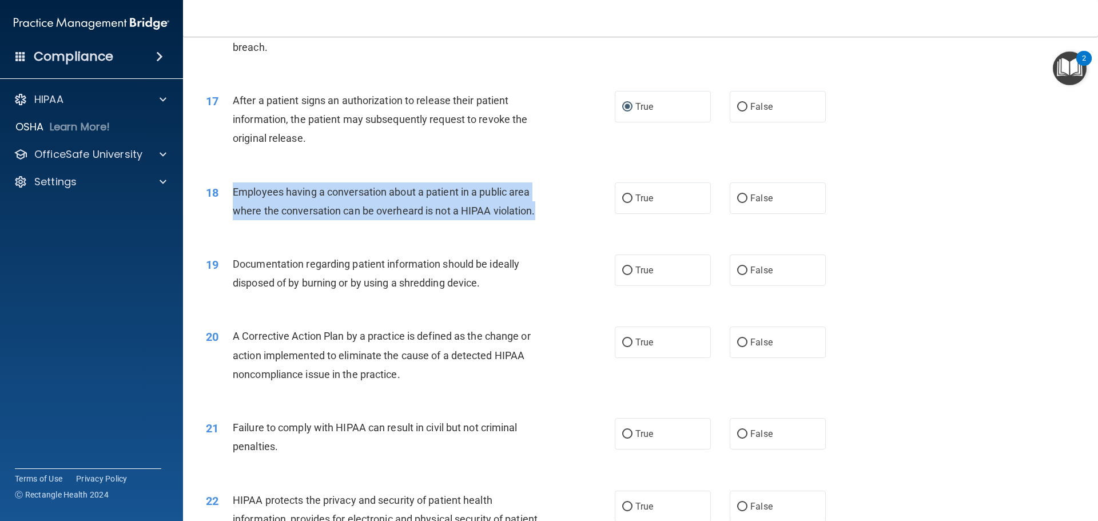
drag, startPoint x: 233, startPoint y: 210, endPoint x: 549, endPoint y: 244, distance: 318.0
click at [549, 226] on div "18 Employees having a conversation about a patient in a public area where the c…" at bounding box center [410, 203] width 443 height 43
click at [597, 226] on div "18 Employees having a conversation about a patient in a public area where the c…" at bounding box center [410, 203] width 443 height 43
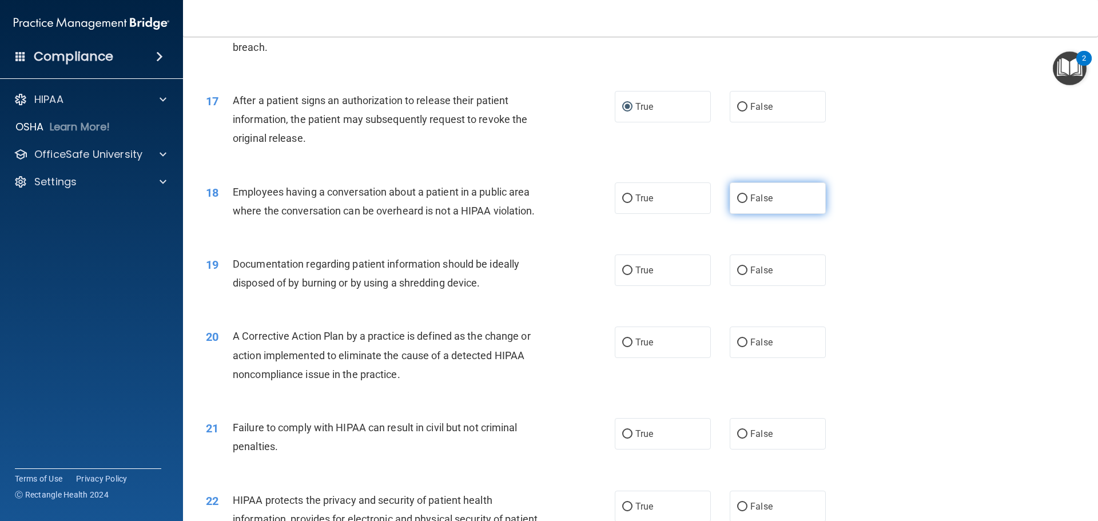
click at [740, 203] on input "False" at bounding box center [742, 198] width 10 height 9
radio input "true"
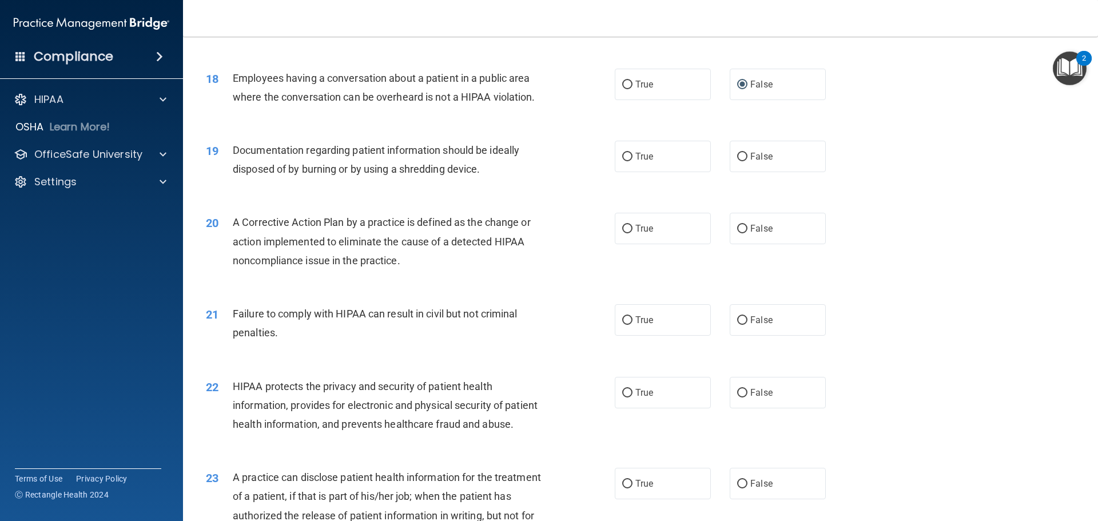
scroll to position [1430, 0]
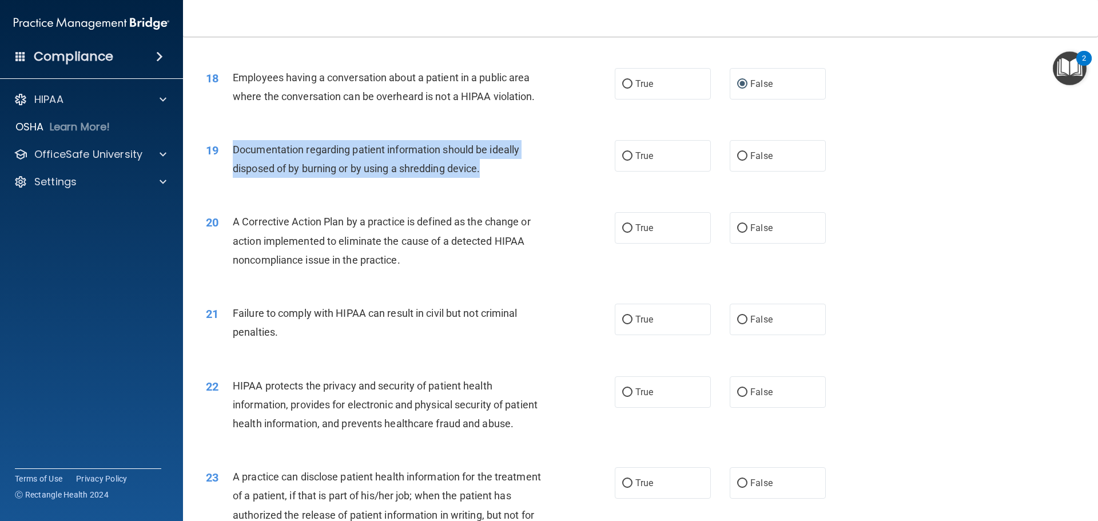
drag, startPoint x: 230, startPoint y: 166, endPoint x: 490, endPoint y: 196, distance: 260.8
click at [490, 184] on div "19 Documentation regarding patient information should be ideally disposed of by…" at bounding box center [410, 161] width 443 height 43
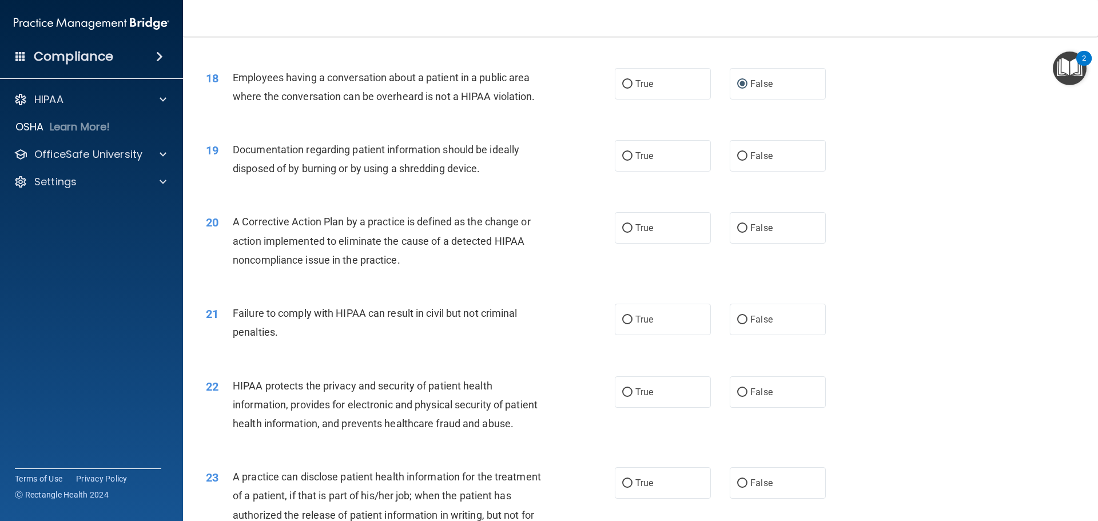
click at [576, 198] on div "19 Documentation regarding patient information should be ideally disposed of by…" at bounding box center [640, 162] width 886 height 72
click at [622, 161] on input "True" at bounding box center [627, 156] width 10 height 9
radio input "true"
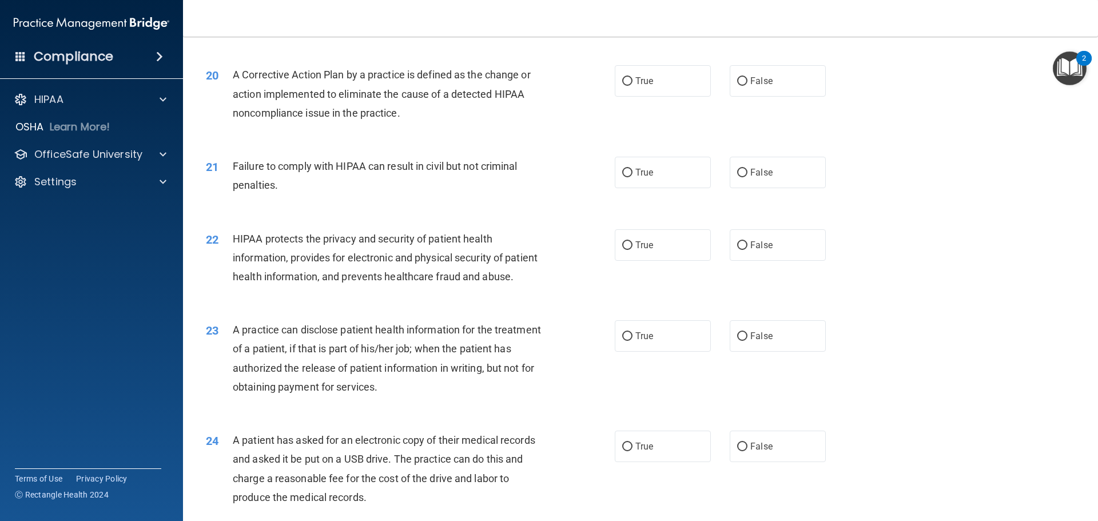
scroll to position [1601, 0]
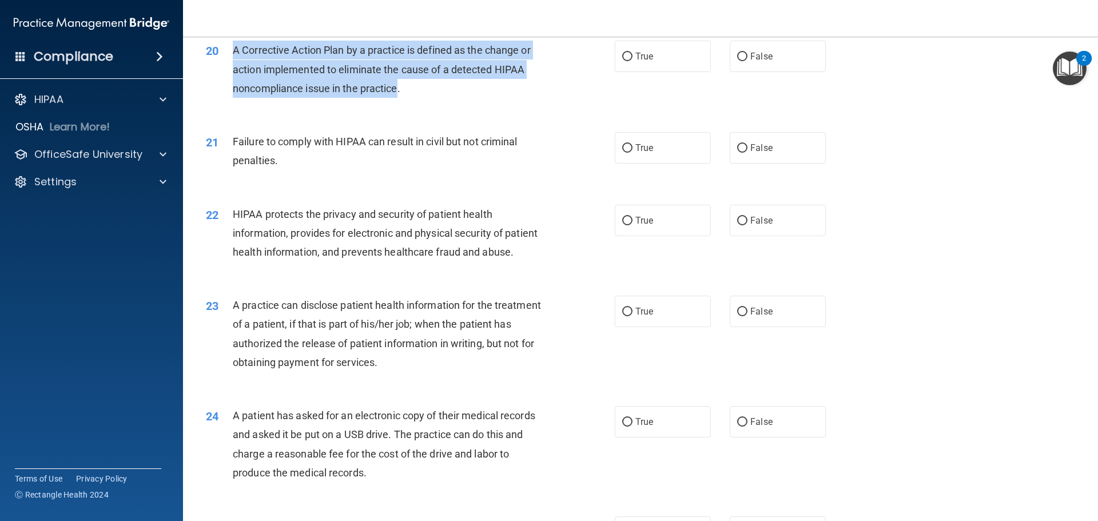
drag, startPoint x: 233, startPoint y: 67, endPoint x: 399, endPoint y: 116, distance: 172.1
click at [399, 98] on div "A Corrective Action Plan by a practice is defined as the change or action imple…" at bounding box center [393, 69] width 320 height 57
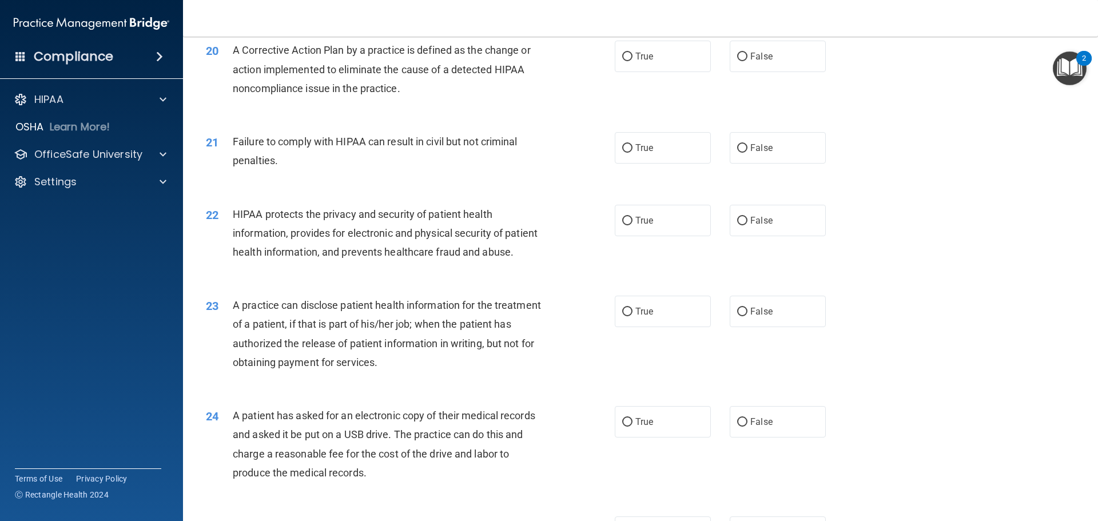
click at [523, 98] on div "A Corrective Action Plan by a practice is defined as the change or action imple…" at bounding box center [393, 69] width 320 height 57
click at [630, 72] on label "True" at bounding box center [663, 56] width 96 height 31
click at [630, 61] on input "True" at bounding box center [627, 57] width 10 height 9
radio input "true"
click at [234, 154] on span "Failure to comply with HIPAA can result in civil but not criminal penalties." at bounding box center [375, 151] width 285 height 31
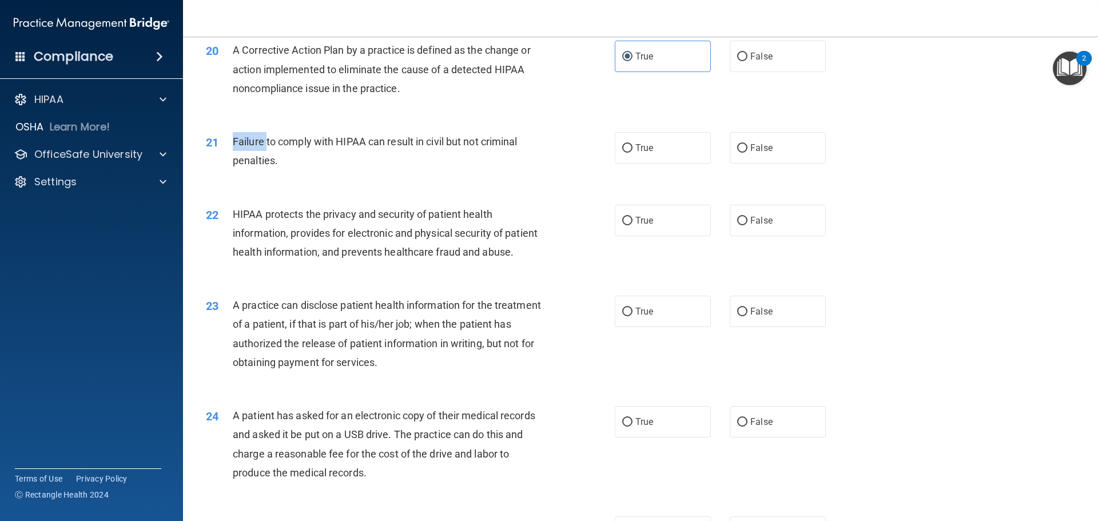
click at [234, 154] on span "Failure to comply with HIPAA can result in civil but not criminal penalties." at bounding box center [375, 151] width 285 height 31
click at [265, 144] on div "21 Failure to comply with HIPAA can result in civil but not criminal penalties.…" at bounding box center [640, 154] width 886 height 72
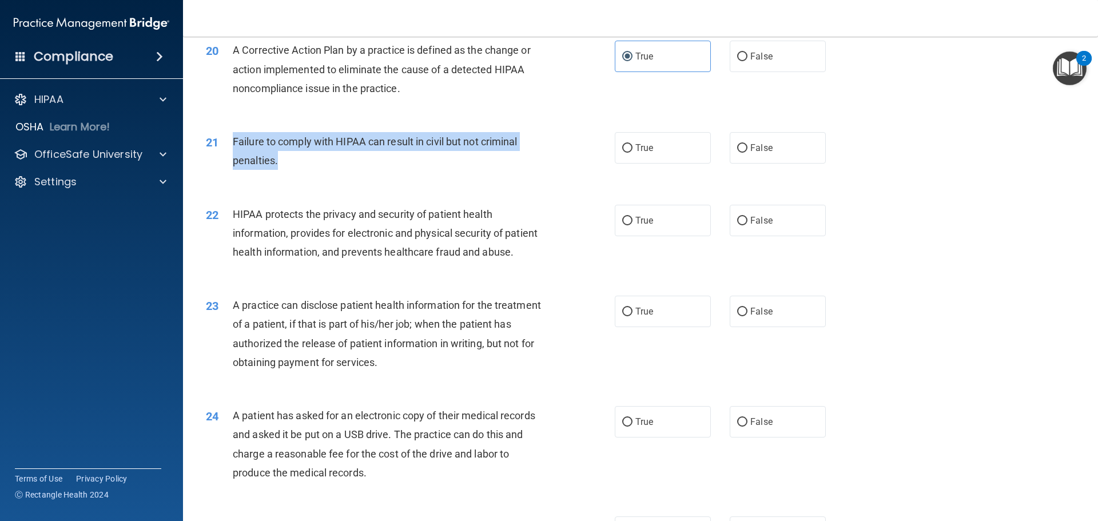
drag, startPoint x: 233, startPoint y: 160, endPoint x: 312, endPoint y: 185, distance: 82.7
click at [312, 170] on div "Failure to comply with HIPAA can result in civil but not criminal penalties." at bounding box center [393, 151] width 320 height 38
click at [737, 153] on input "False" at bounding box center [742, 148] width 10 height 9
radio input "true"
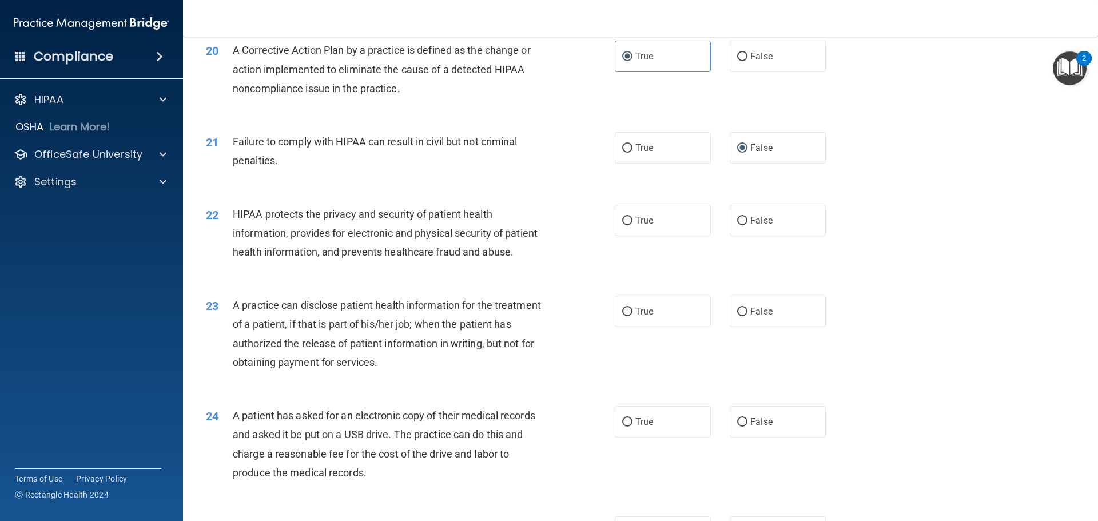
click at [572, 118] on div "20 A Corrective Action Plan by a practice is defined as the change or action im…" at bounding box center [640, 72] width 886 height 92
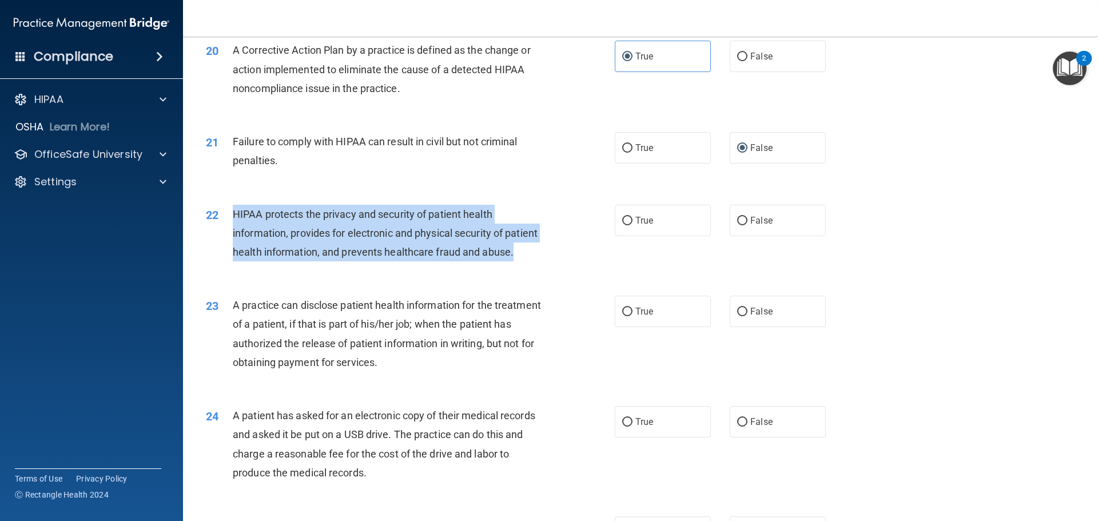
drag, startPoint x: 233, startPoint y: 230, endPoint x: 366, endPoint y: 296, distance: 148.1
click at [366, 262] on div "HIPAA protects the privacy and security of patient health information, provides…" at bounding box center [393, 233] width 320 height 57
click at [623, 225] on input "True" at bounding box center [627, 221] width 10 height 9
radio input "true"
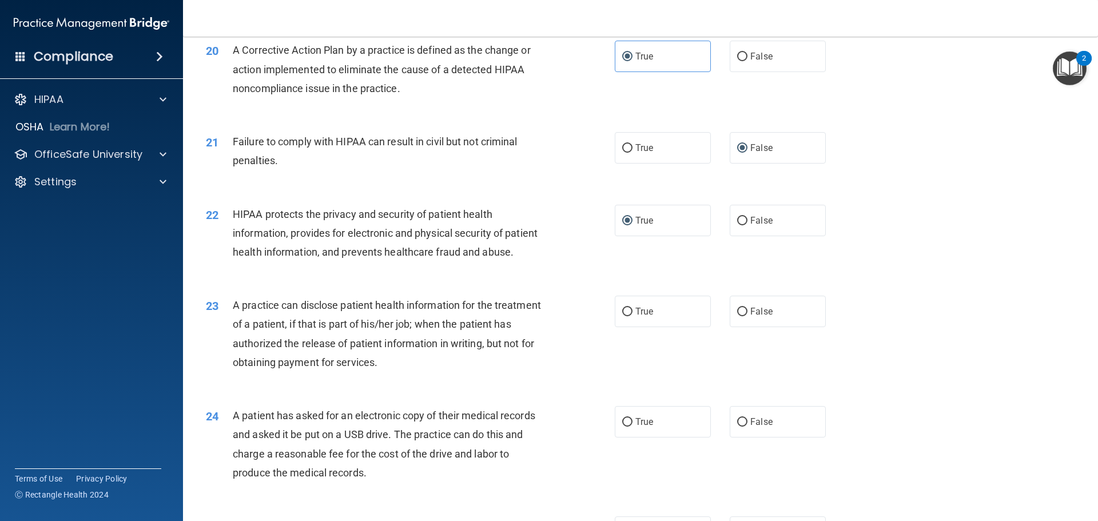
click at [552, 190] on div "21 Failure to comply with HIPAA can result in civil but not criminal penalties.…" at bounding box center [640, 154] width 886 height 72
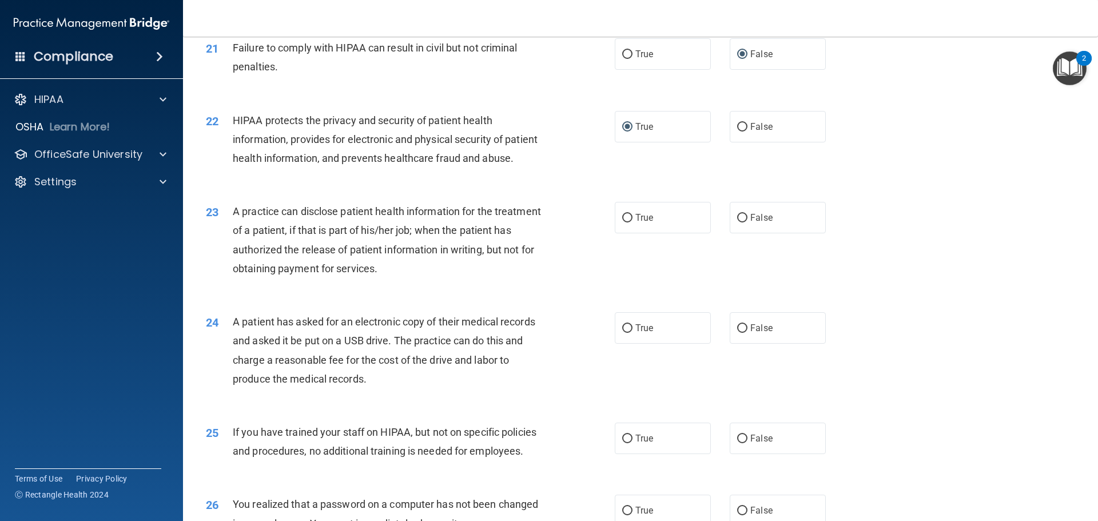
scroll to position [1716, 0]
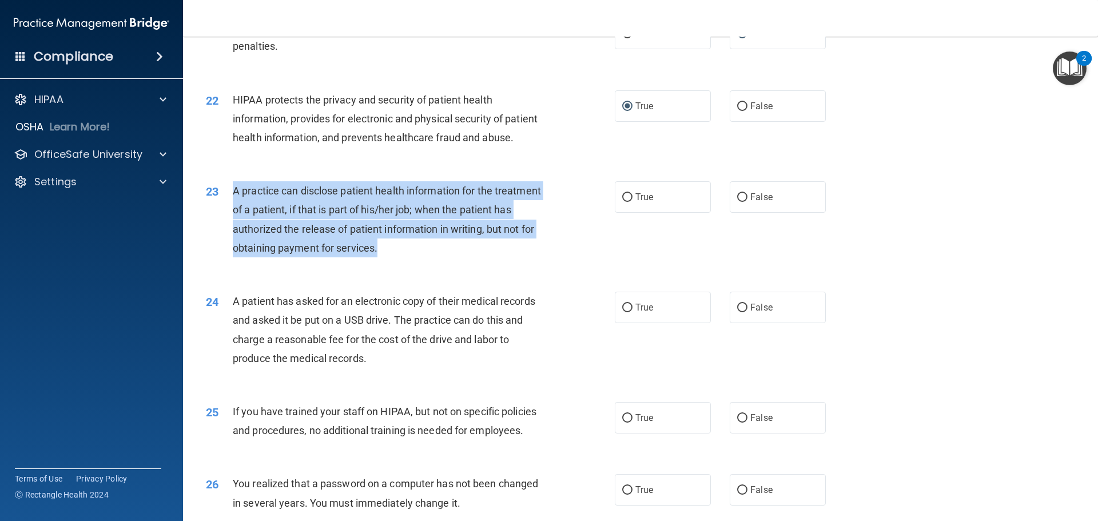
drag, startPoint x: 232, startPoint y: 229, endPoint x: 436, endPoint y: 299, distance: 215.9
click at [436, 263] on div "23 A practice can disclose patient health information for the treatment of a pa…" at bounding box center [410, 222] width 443 height 82
click at [564, 229] on div "23 A practice can disclose patient health information for the treatment of a pa…" at bounding box center [410, 222] width 443 height 82
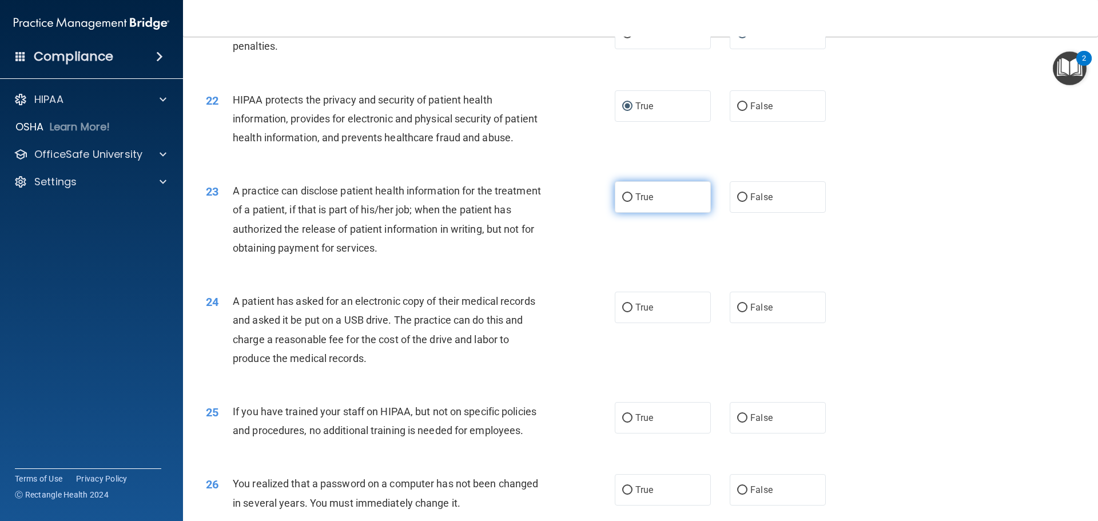
click at [622, 213] on label "True" at bounding box center [663, 196] width 96 height 31
click at [622, 202] on input "True" at bounding box center [627, 197] width 10 height 9
radio input "true"
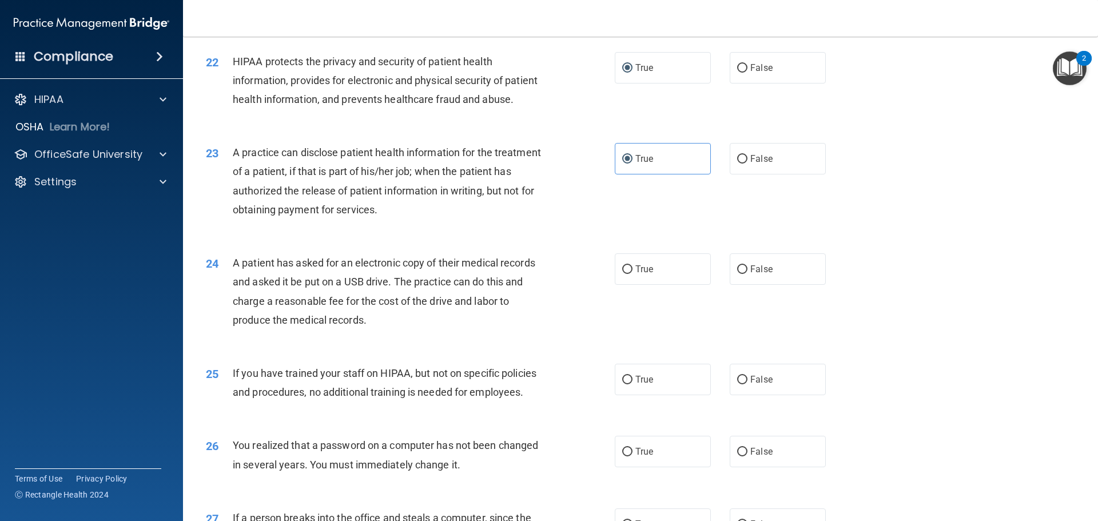
scroll to position [1887, 0]
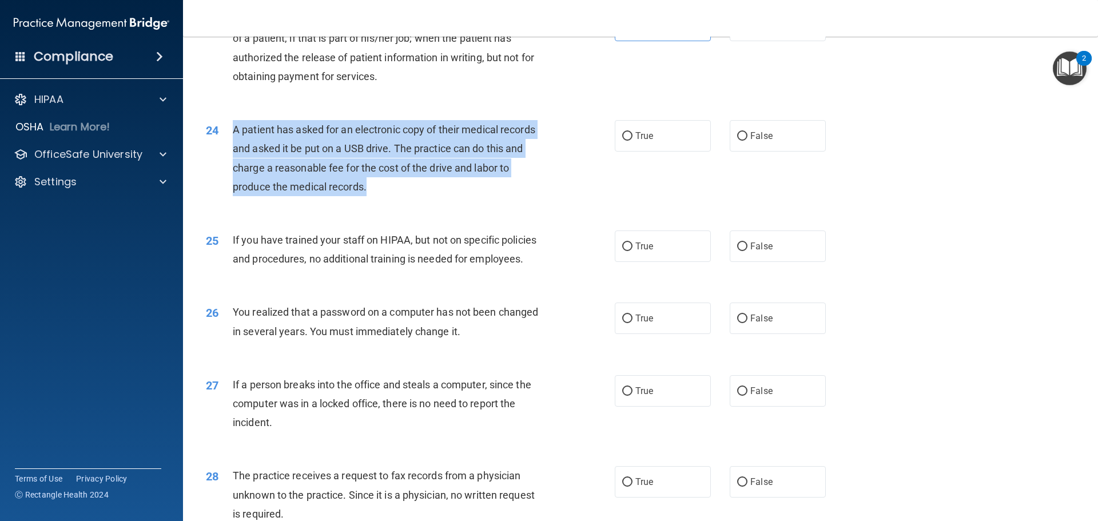
drag, startPoint x: 232, startPoint y: 167, endPoint x: 386, endPoint y: 229, distance: 166.0
click at [386, 196] on div "A patient has asked for an electronic copy of their medical records and asked i…" at bounding box center [393, 158] width 320 height 76
click at [579, 196] on div "24 A patient has asked for an electronic copy of their medical records and aske…" at bounding box center [410, 161] width 443 height 82
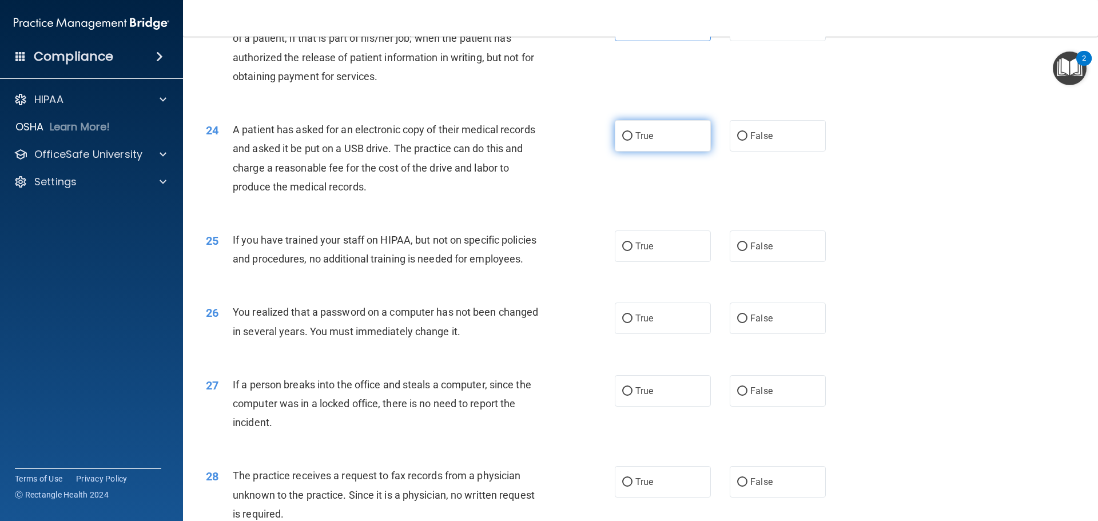
click at [622, 141] on input "True" at bounding box center [627, 136] width 10 height 9
radio input "true"
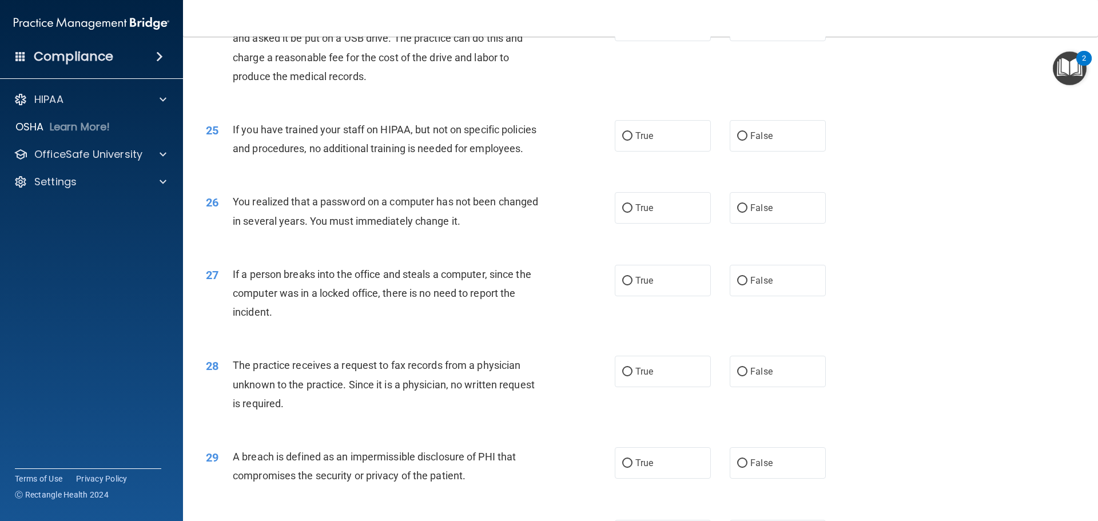
scroll to position [2059, 0]
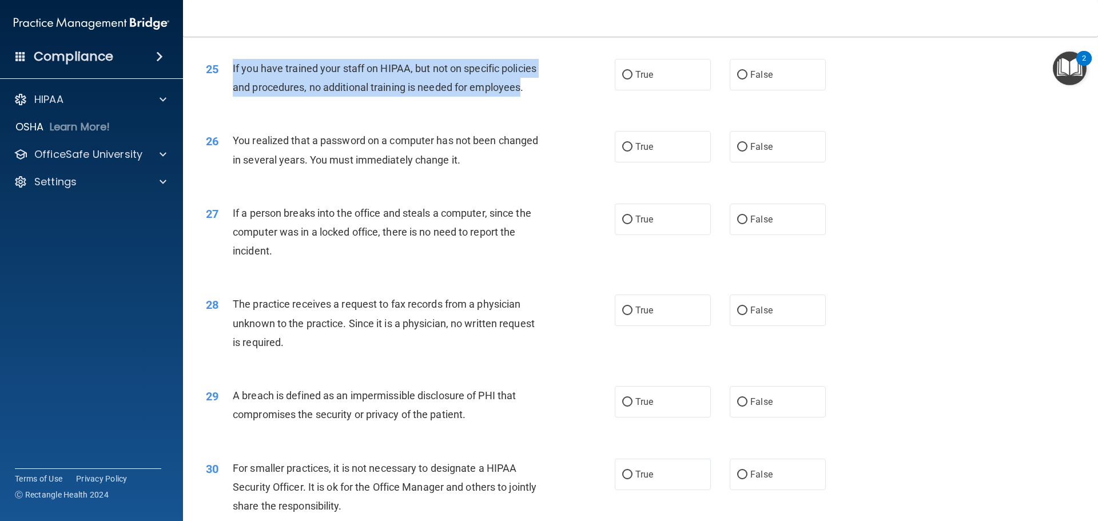
drag, startPoint x: 231, startPoint y: 104, endPoint x: 522, endPoint y: 134, distance: 292.1
click at [522, 102] on div "25 If you have trained your staff on HIPAA, but not on specific policies and pr…" at bounding box center [410, 80] width 443 height 43
click at [741, 79] on input "False" at bounding box center [742, 75] width 10 height 9
radio input "true"
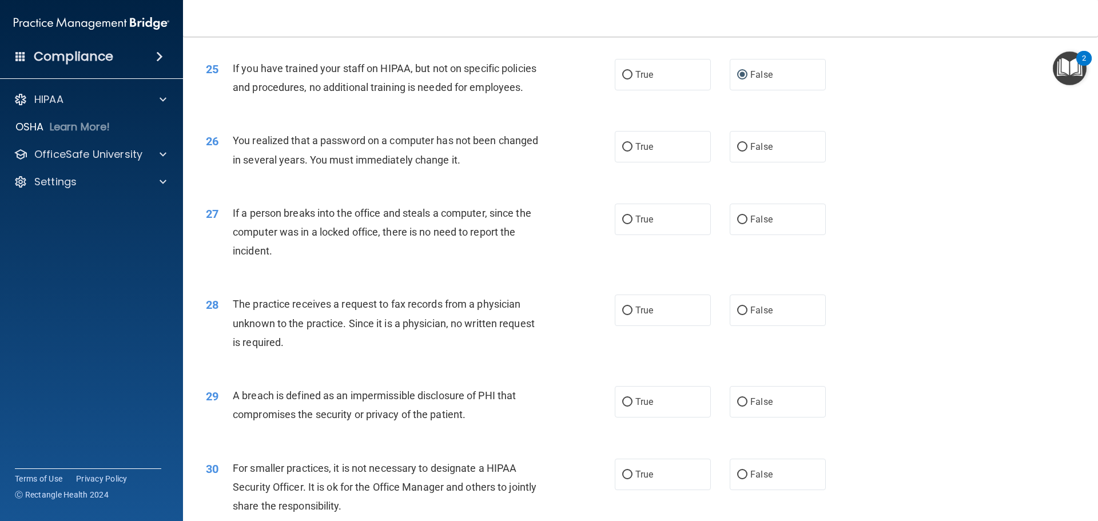
click at [576, 189] on div "26 You realized that a password on a computer has not been changed in several y…" at bounding box center [640, 153] width 886 height 72
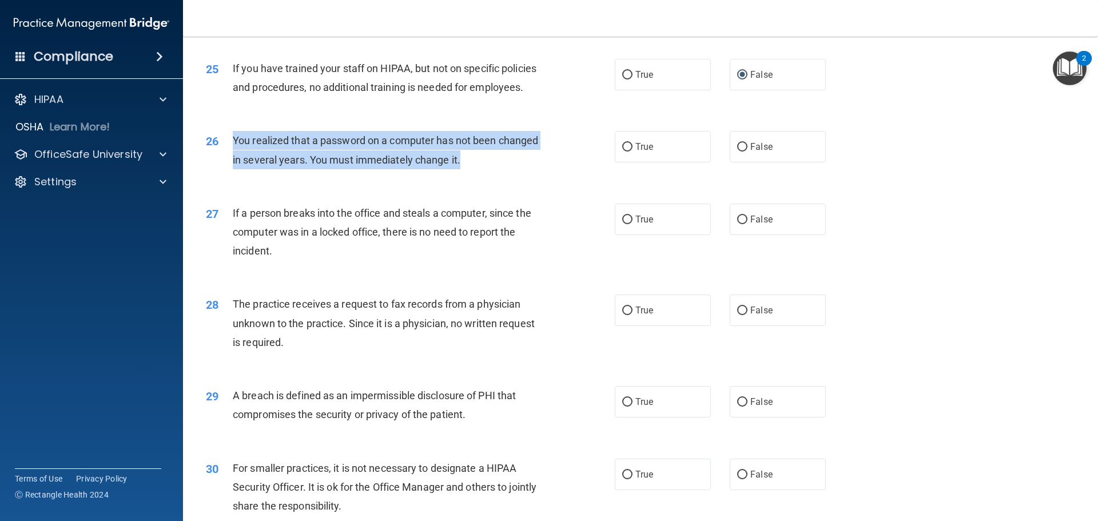
drag, startPoint x: 233, startPoint y: 176, endPoint x: 465, endPoint y: 197, distance: 232.6
click at [465, 169] on div "You realized that a password on a computer has not been changed in several year…" at bounding box center [393, 150] width 320 height 38
click at [626, 152] on input "True" at bounding box center [627, 147] width 10 height 9
radio input "true"
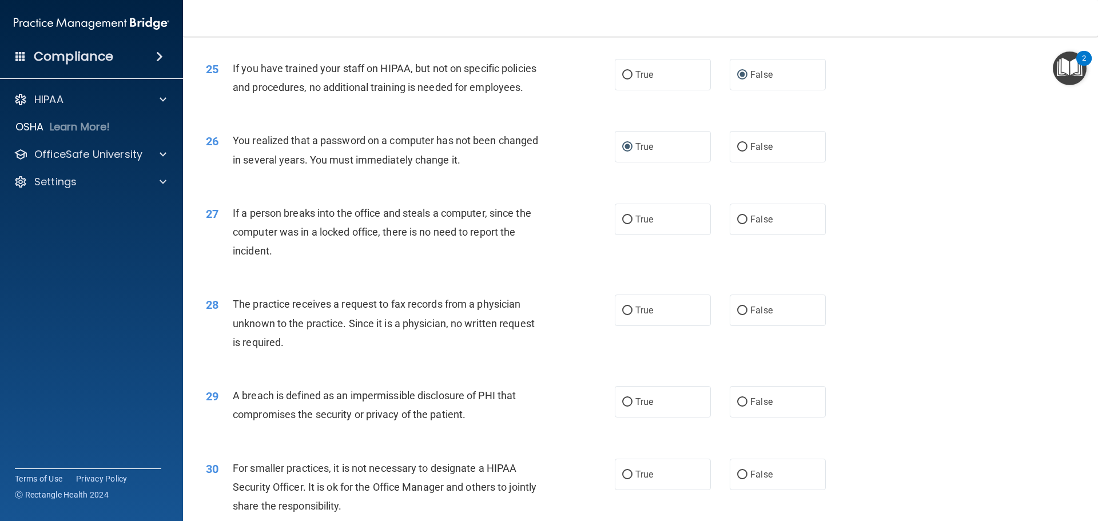
click at [558, 117] on div "25 If you have trained your staff on HIPAA, but not on specific policies and pr…" at bounding box center [640, 81] width 886 height 72
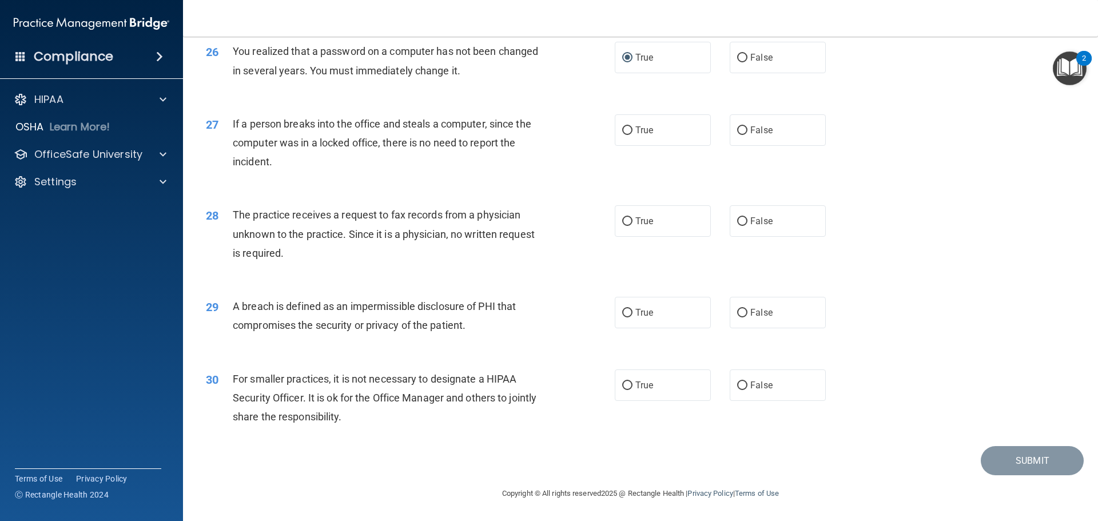
scroll to position [2173, 0]
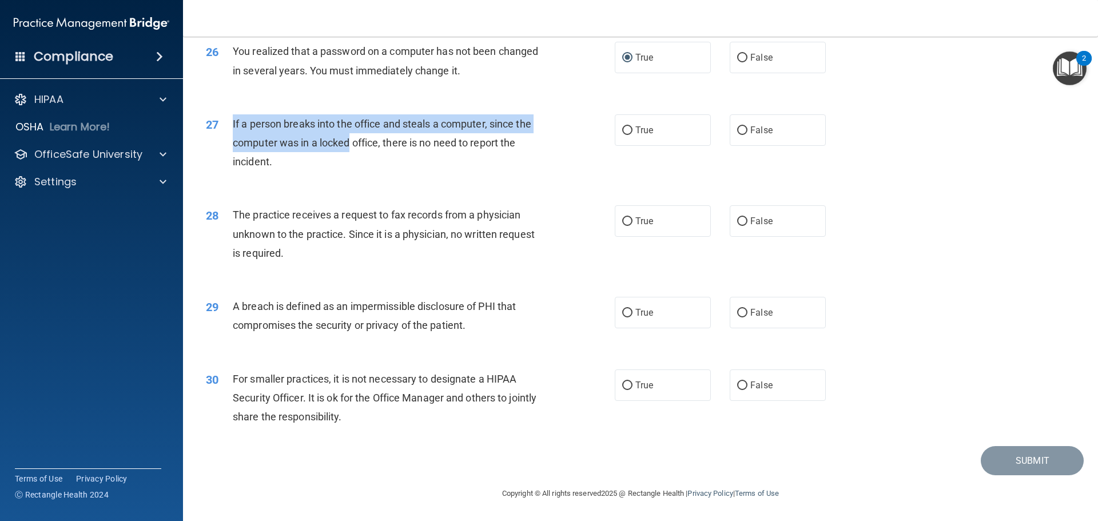
drag, startPoint x: 231, startPoint y: 131, endPoint x: 351, endPoint y: 163, distance: 124.3
click at [351, 163] on div "27 If a person breaks into the office and steals a computer, since the computer…" at bounding box center [410, 145] width 443 height 63
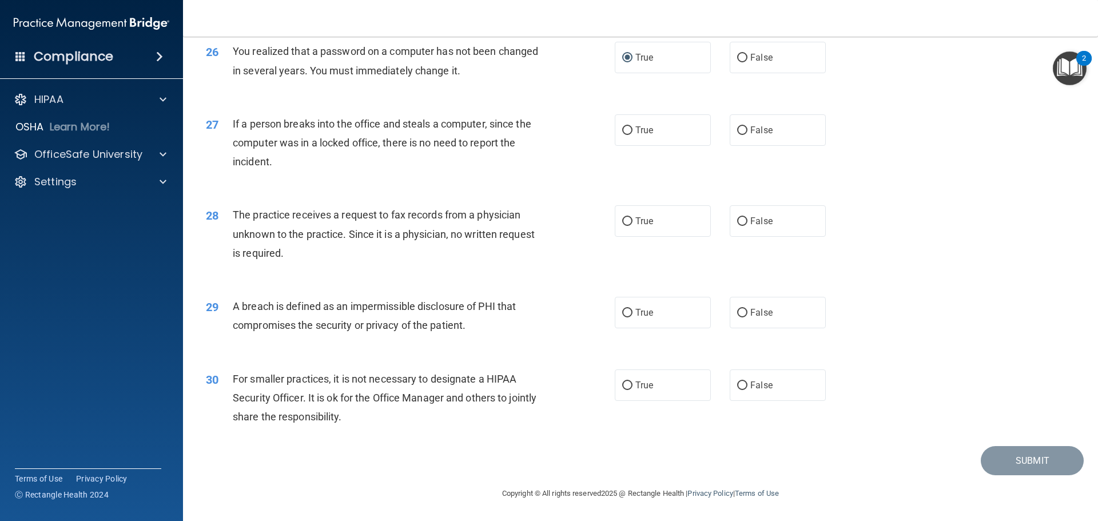
click at [407, 172] on div "If a person breaks into the office and steals a computer, since the computer wa…" at bounding box center [393, 142] width 320 height 57
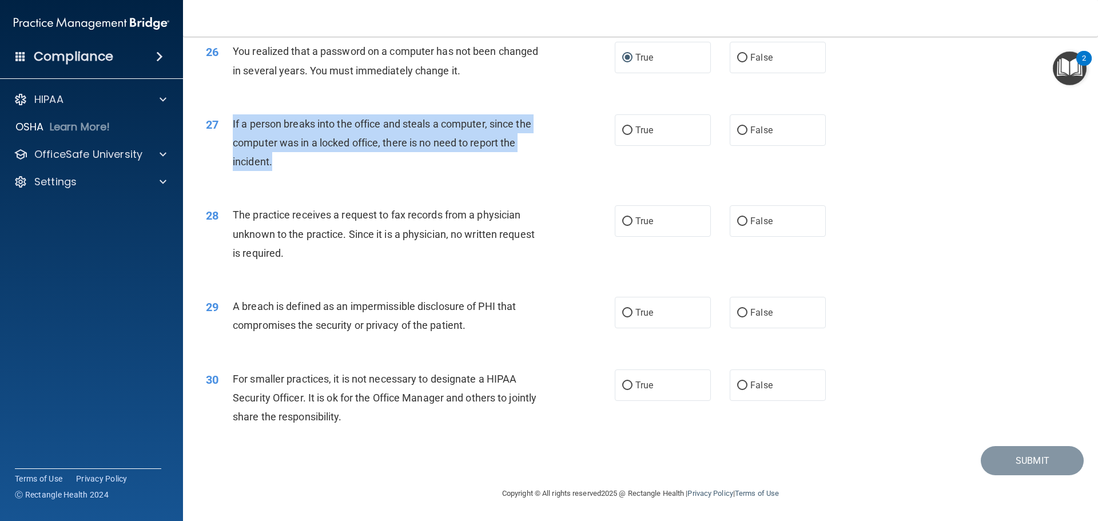
drag, startPoint x: 232, startPoint y: 134, endPoint x: 359, endPoint y: 185, distance: 136.6
click at [359, 177] on div "27 If a person breaks into the office and steals a computer, since the computer…" at bounding box center [410, 145] width 443 height 63
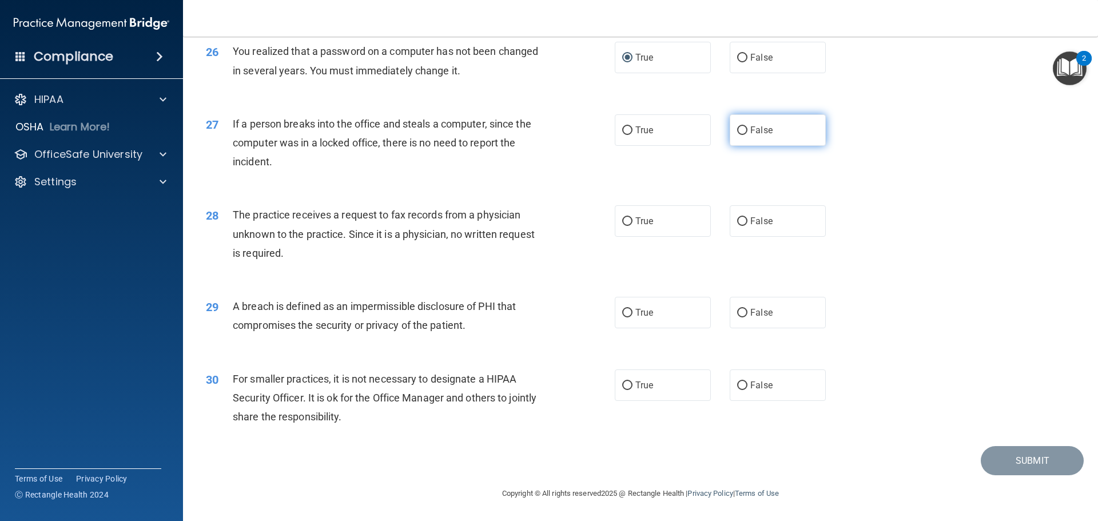
click at [743, 141] on label "False" at bounding box center [778, 129] width 96 height 31
click at [743, 135] on input "False" at bounding box center [742, 130] width 10 height 9
radio input "true"
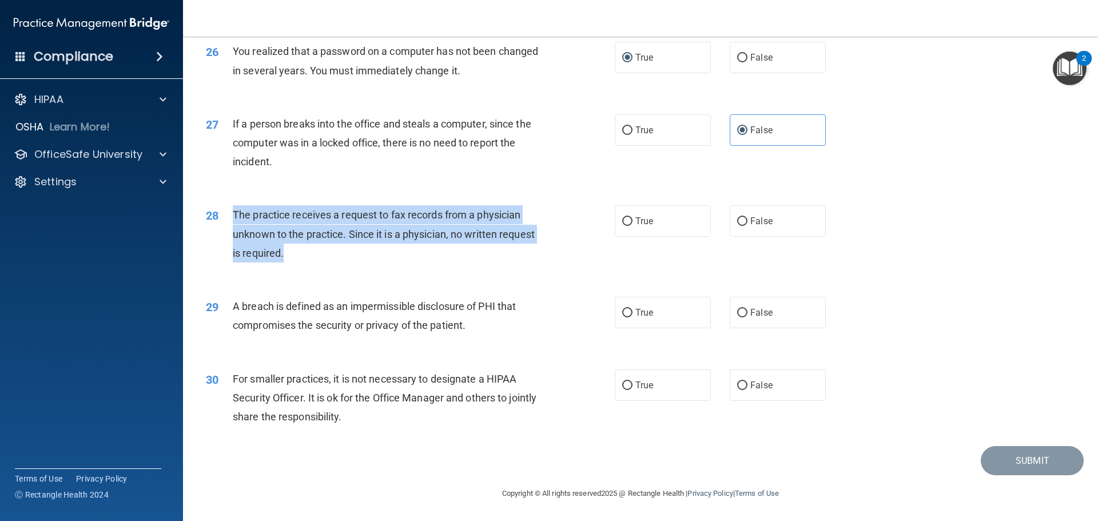
drag, startPoint x: 234, startPoint y: 211, endPoint x: 296, endPoint y: 251, distance: 73.6
click at [296, 251] on div "The practice receives a request to fax records from a physician unknown to the …" at bounding box center [393, 233] width 320 height 57
click at [737, 221] on input "False" at bounding box center [742, 221] width 10 height 9
radio input "true"
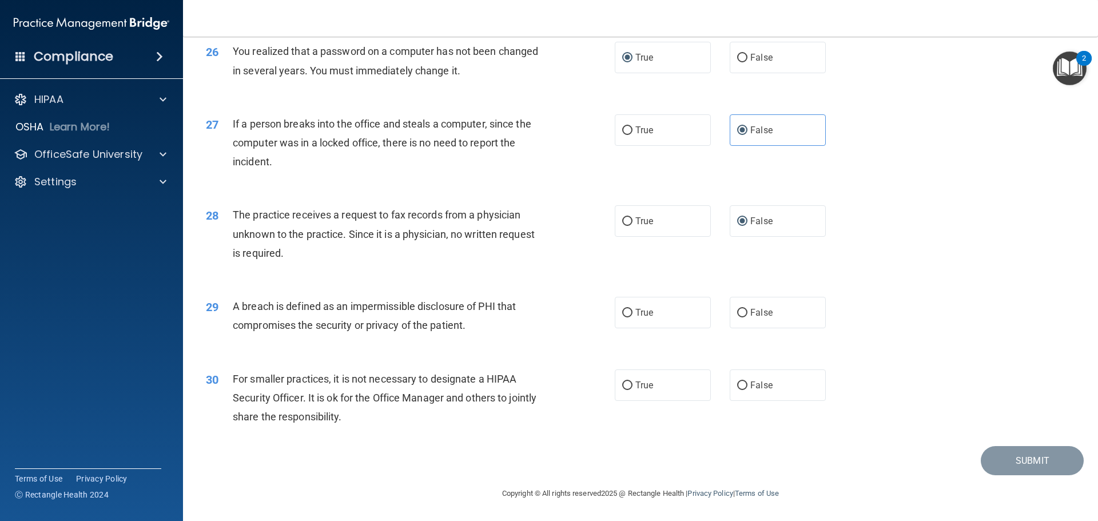
click at [553, 297] on div "29 A breach is defined as an impermissible disclosure of PHI that compromises t…" at bounding box center [410, 318] width 443 height 43
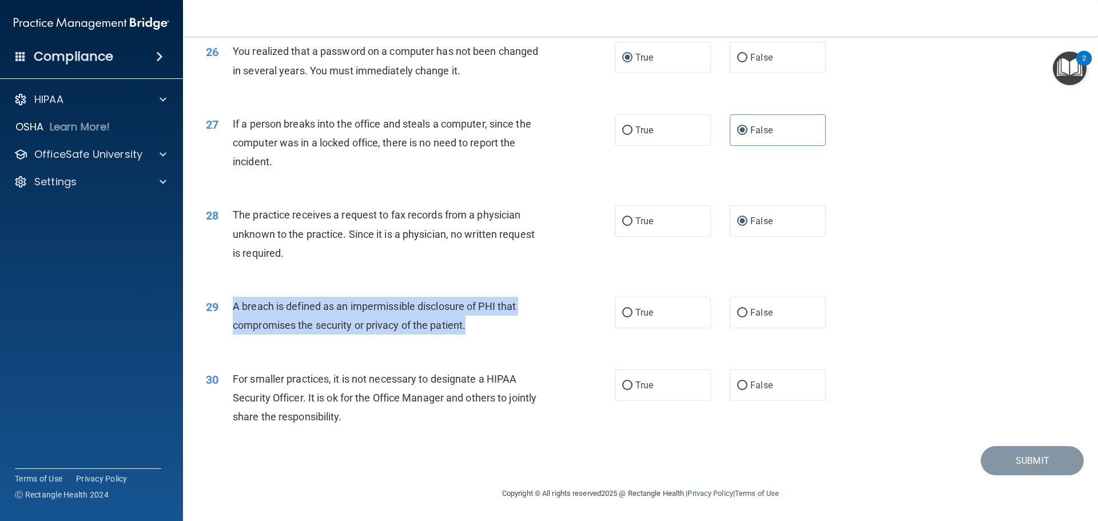
drag, startPoint x: 234, startPoint y: 307, endPoint x: 490, endPoint y: 331, distance: 256.8
click at [490, 331] on div "A breach is defined as an impermissible disclosure of PHI that compromises the …" at bounding box center [393, 316] width 320 height 38
click at [626, 313] on input "True" at bounding box center [627, 313] width 10 height 9
radio input "true"
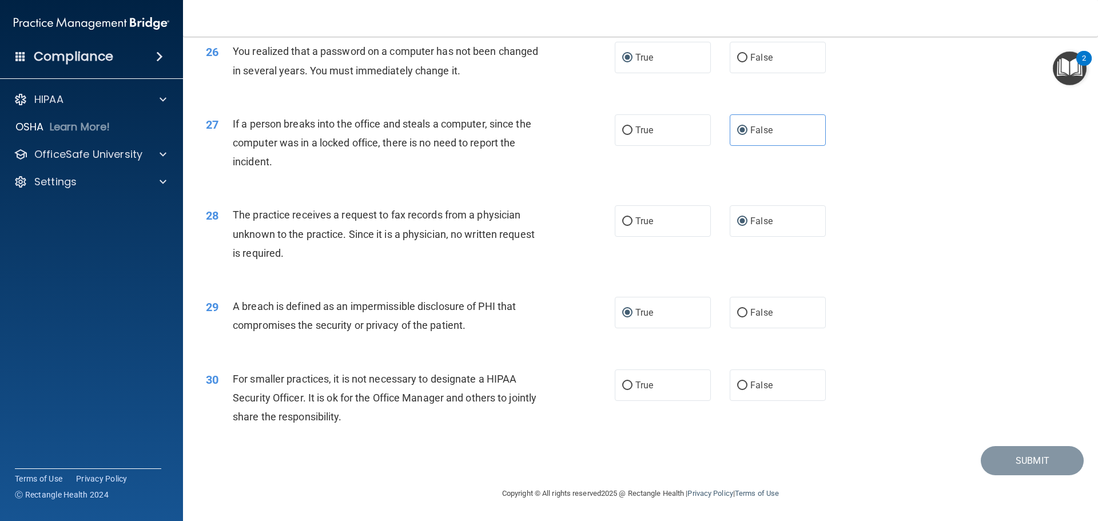
click at [571, 278] on div "28 The practice receives a request to fax records from a physician unknown to t…" at bounding box center [640, 237] width 886 height 92
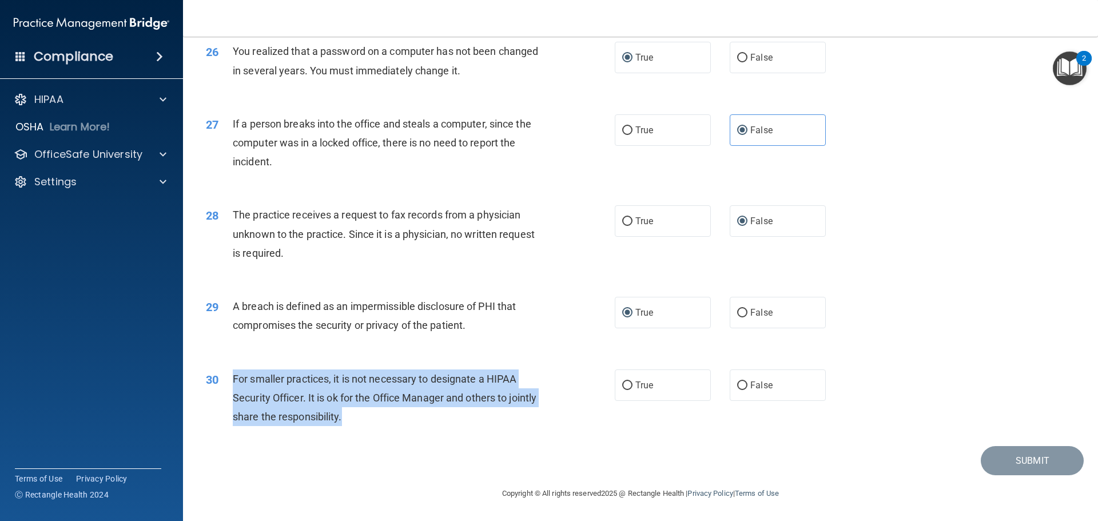
drag, startPoint x: 240, startPoint y: 378, endPoint x: 447, endPoint y: 423, distance: 211.8
click at [447, 423] on div "30 For smaller practices, it is not necessary to designate a HIPAA Security Off…" at bounding box center [410, 400] width 443 height 63
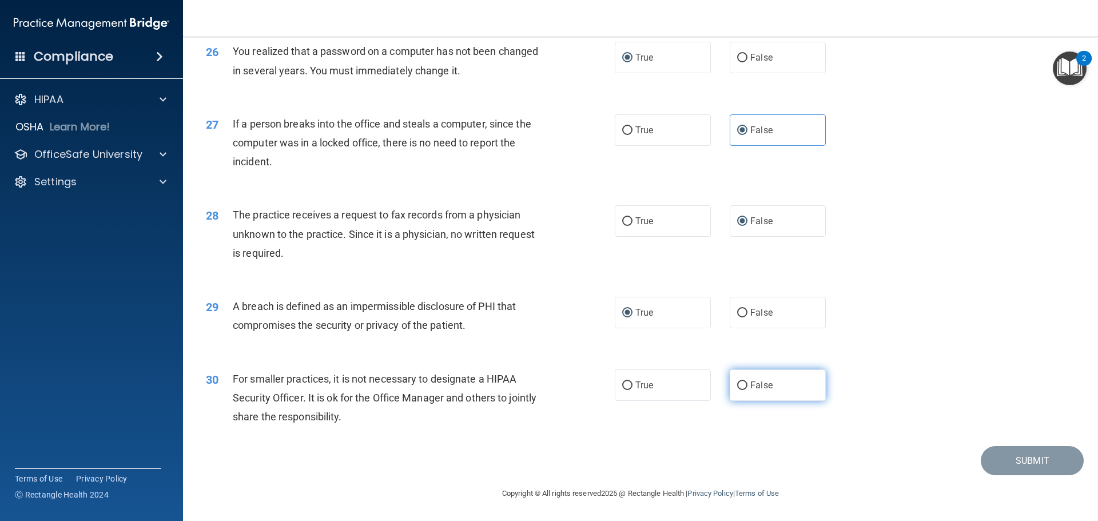
click at [744, 382] on label "False" at bounding box center [778, 384] width 96 height 31
click at [744, 382] on input "False" at bounding box center [742, 385] width 10 height 9
radio input "true"
click at [559, 422] on div "30 For smaller practices, it is not necessary to designate a HIPAA Security Off…" at bounding box center [410, 400] width 443 height 63
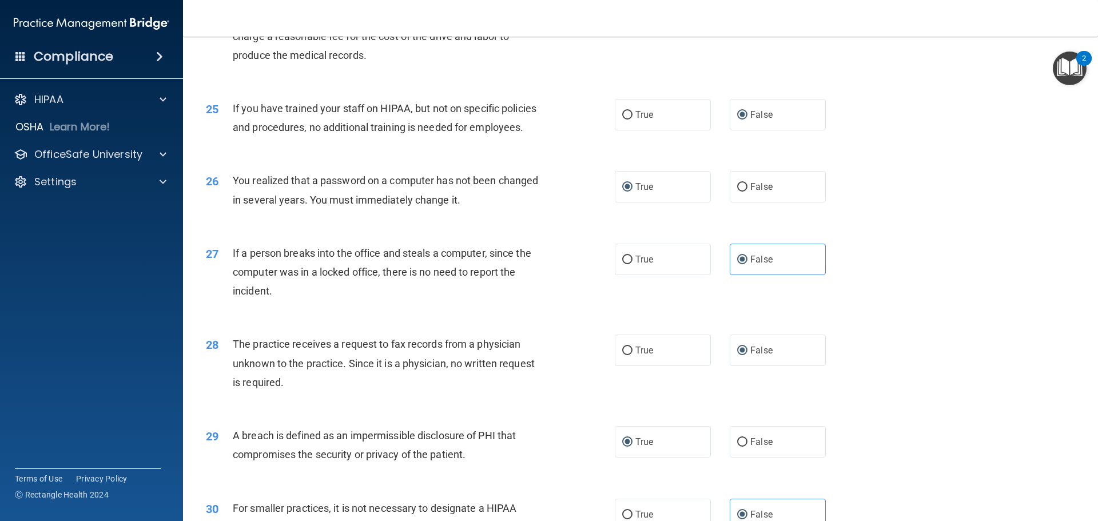
scroll to position [2129, 0]
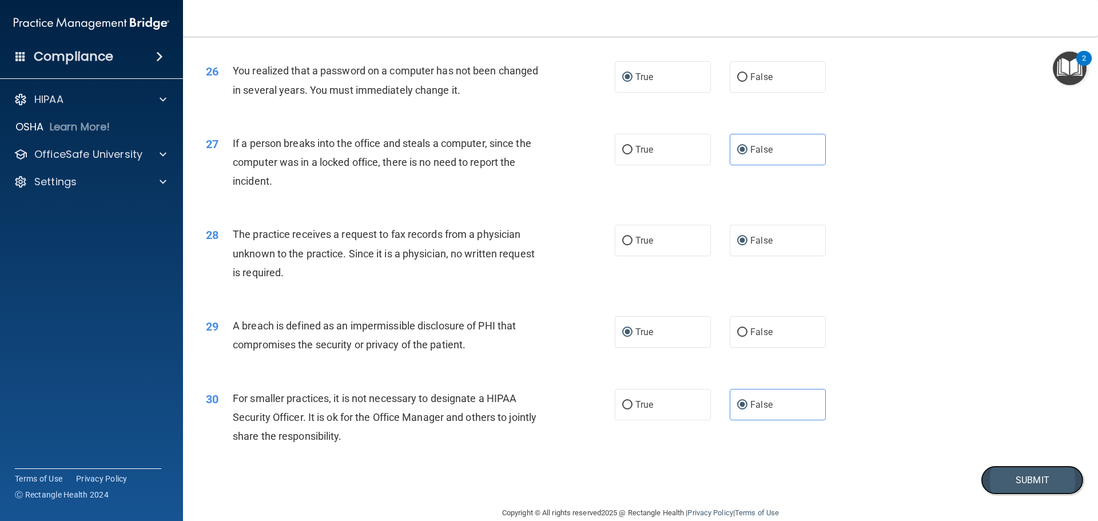
click at [1022, 495] on button "Submit" at bounding box center [1032, 480] width 103 height 29
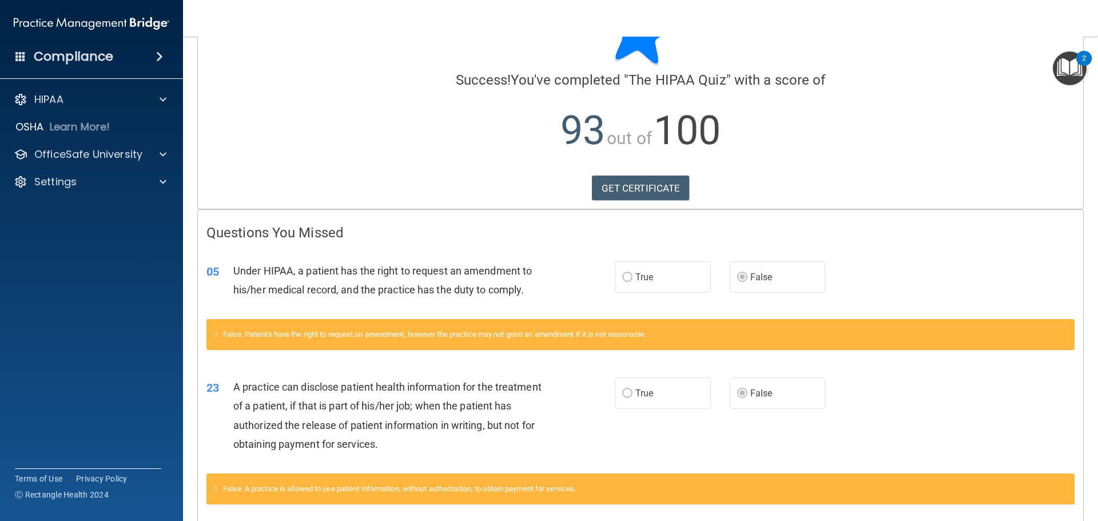
scroll to position [112, 0]
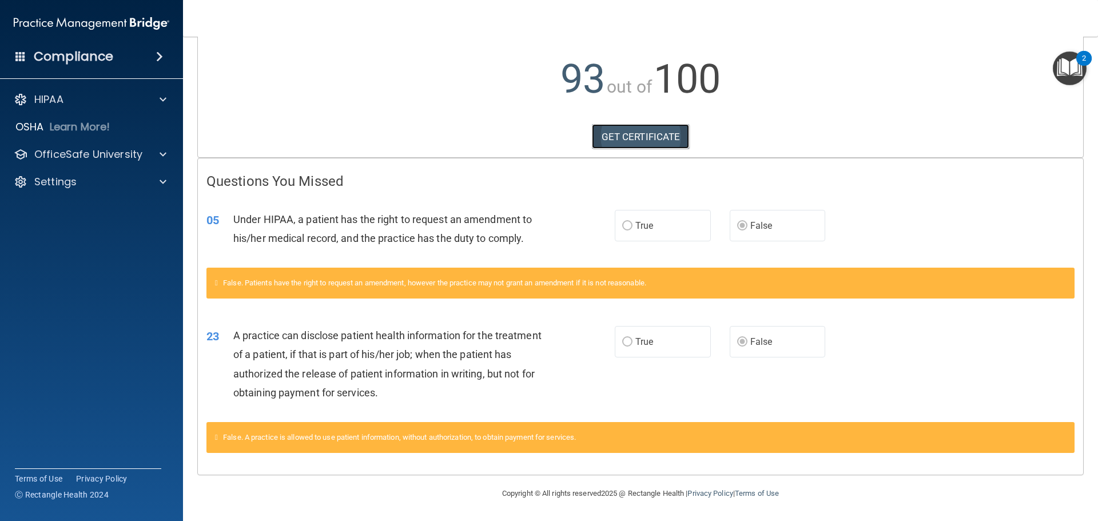
click at [647, 140] on link "GET CERTIFICATE" at bounding box center [641, 136] width 98 height 25
click at [1075, 70] on img "Open Resource Center, 2 new notifications" at bounding box center [1070, 68] width 34 height 34
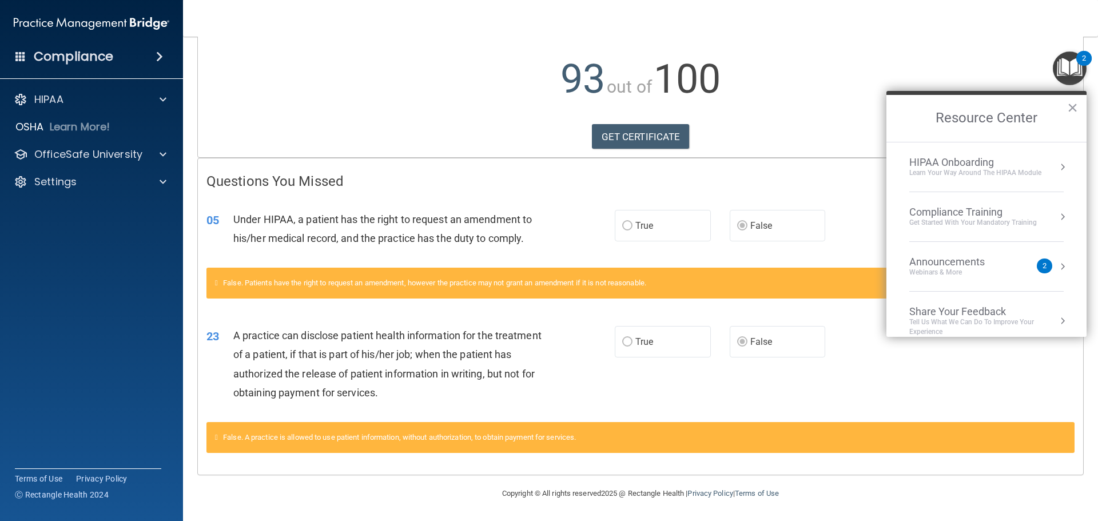
click at [986, 216] on div "Compliance Training" at bounding box center [973, 212] width 128 height 13
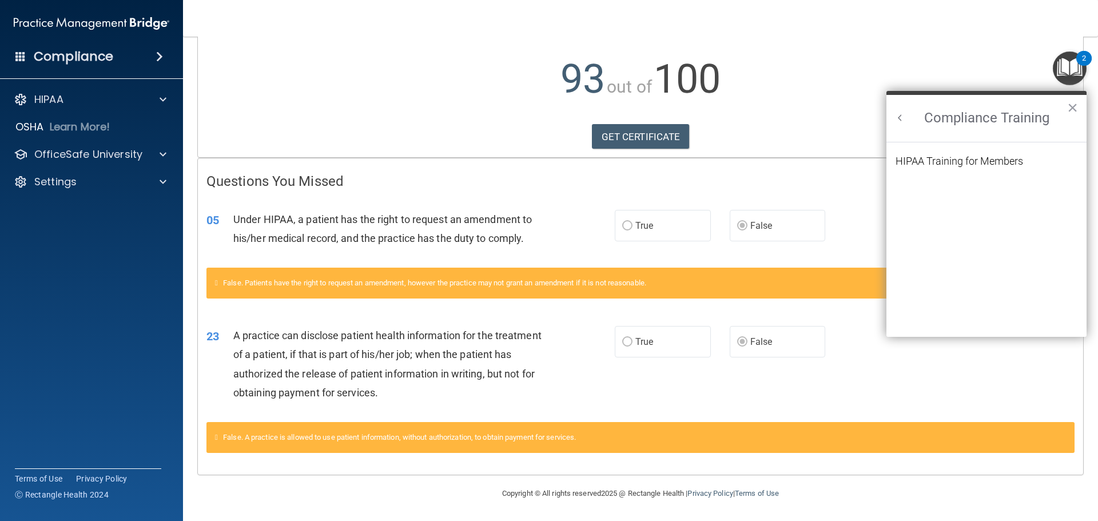
scroll to position [0, 0]
click at [941, 162] on div "HIPAA Training for Members" at bounding box center [960, 161] width 128 height 10
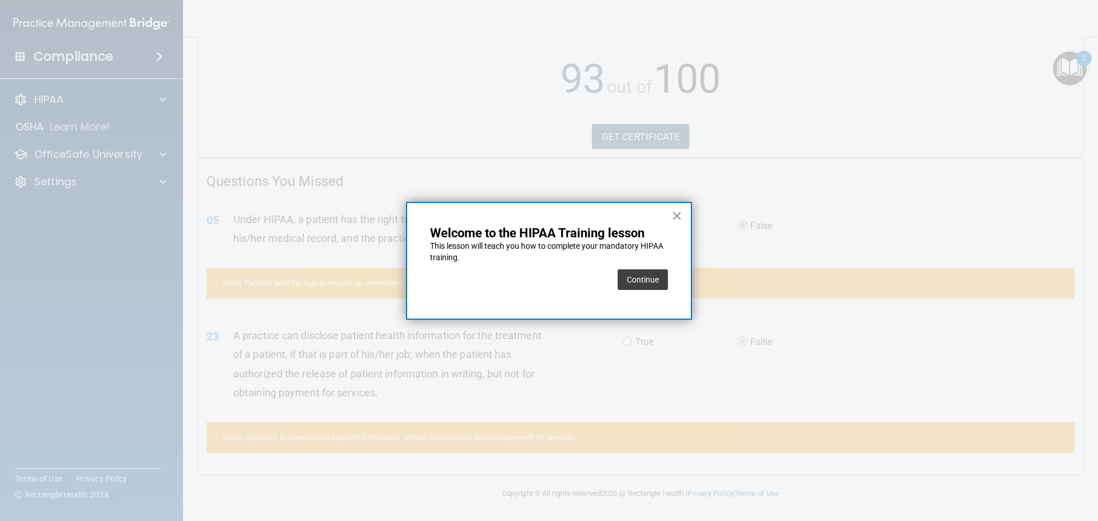
click at [674, 213] on button "×" at bounding box center [676, 215] width 11 height 18
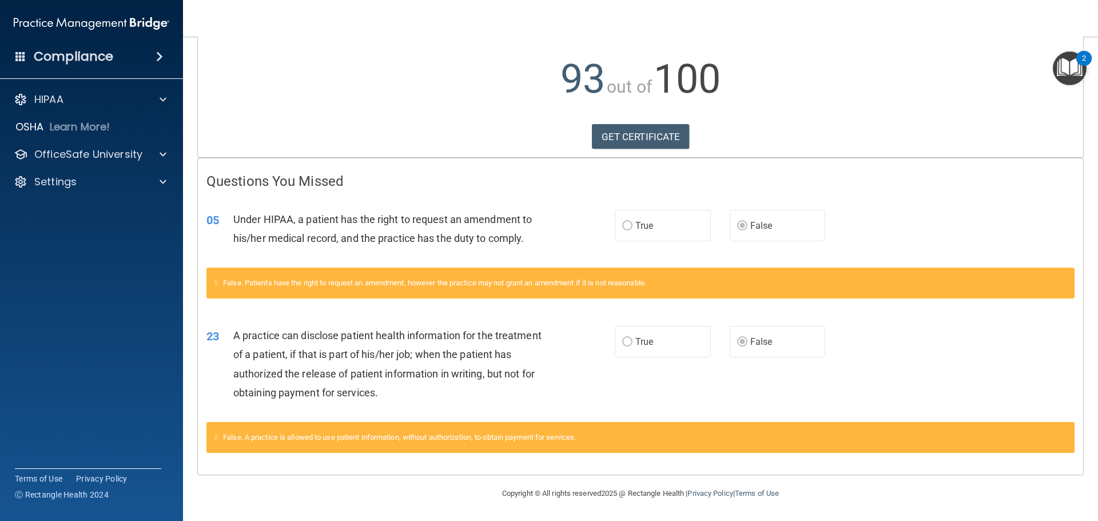
click at [1072, 65] on img "Open Resource Center, 2 new notifications" at bounding box center [1070, 68] width 34 height 34
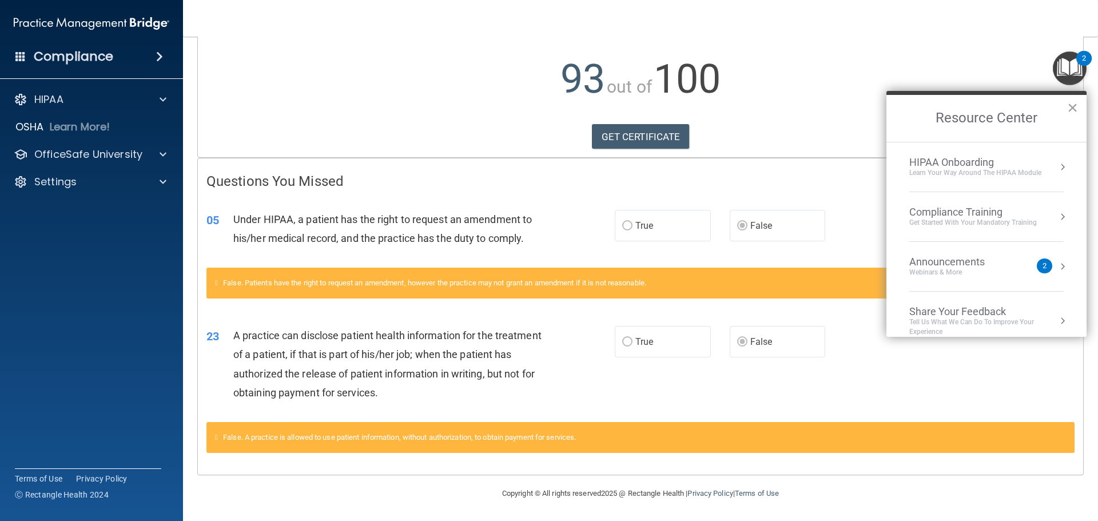
click at [980, 217] on div "Compliance Training" at bounding box center [973, 212] width 128 height 13
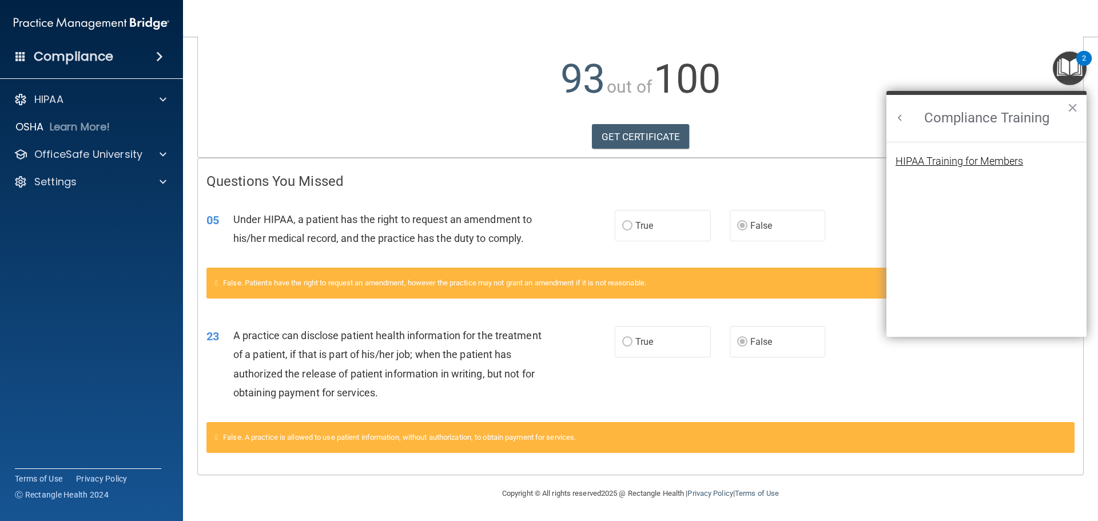
click at [969, 165] on div "HIPAA Training for Members" at bounding box center [960, 161] width 128 height 10
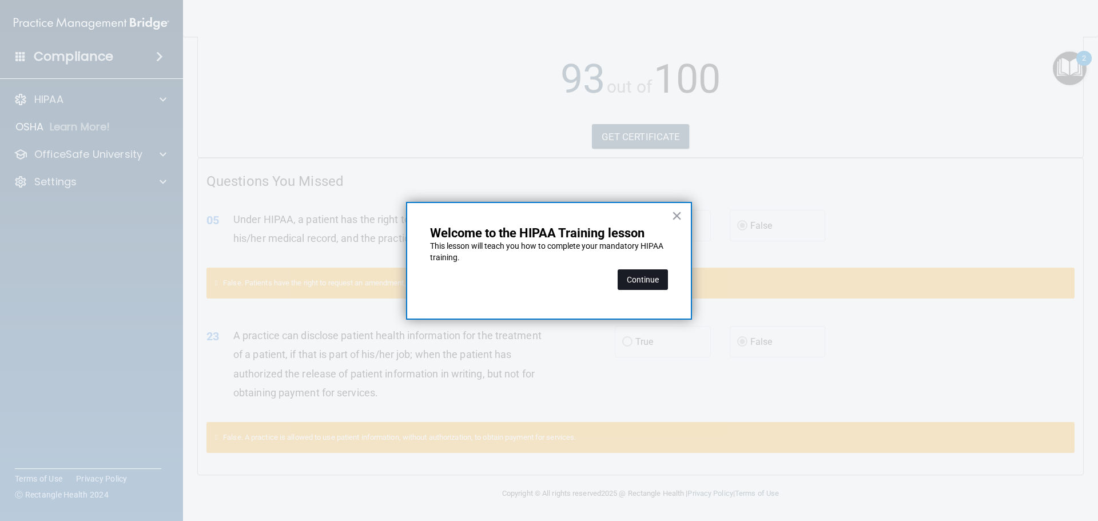
click at [630, 283] on button "Continue" at bounding box center [643, 279] width 50 height 21
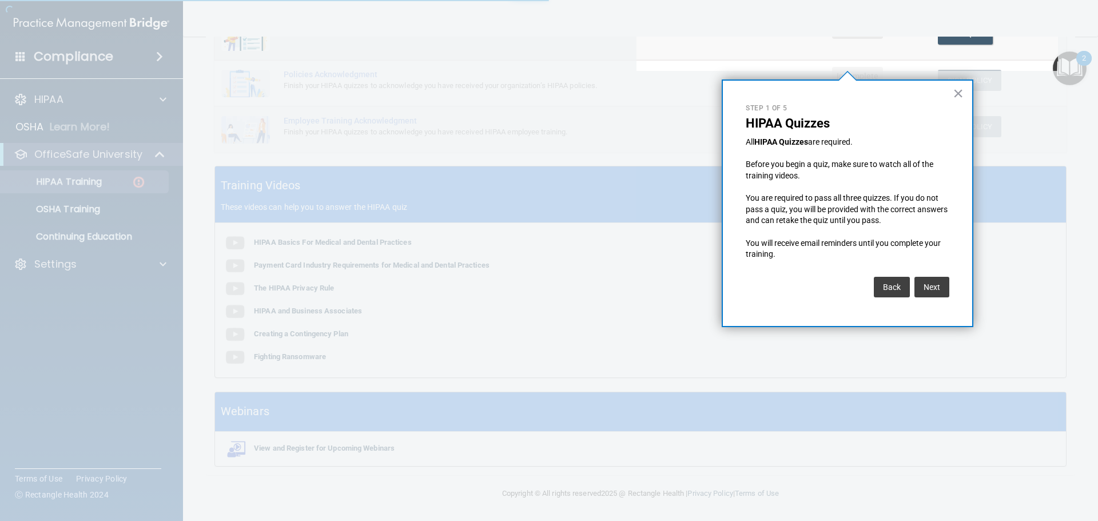
scroll to position [89, 0]
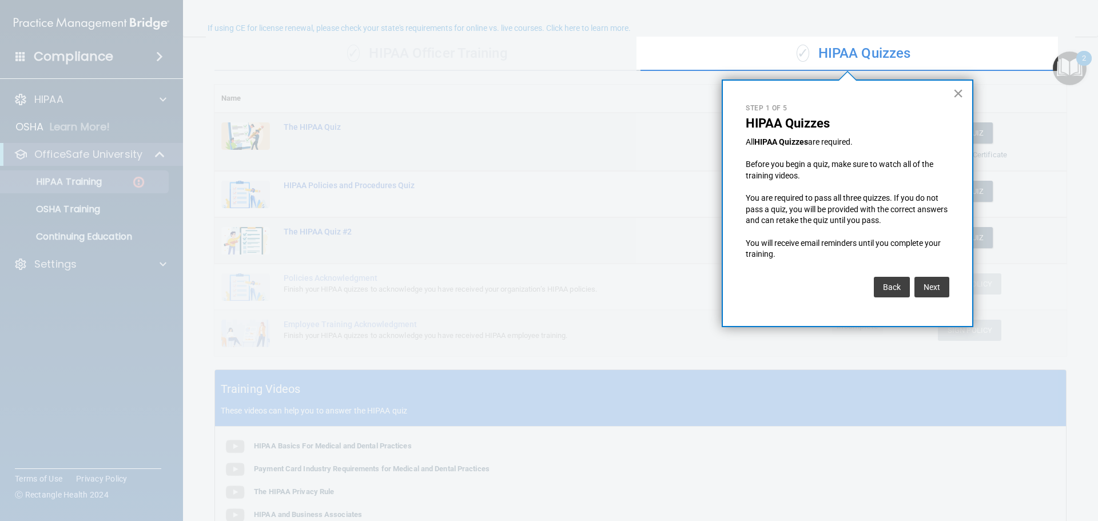
click at [956, 91] on button "×" at bounding box center [958, 93] width 11 height 18
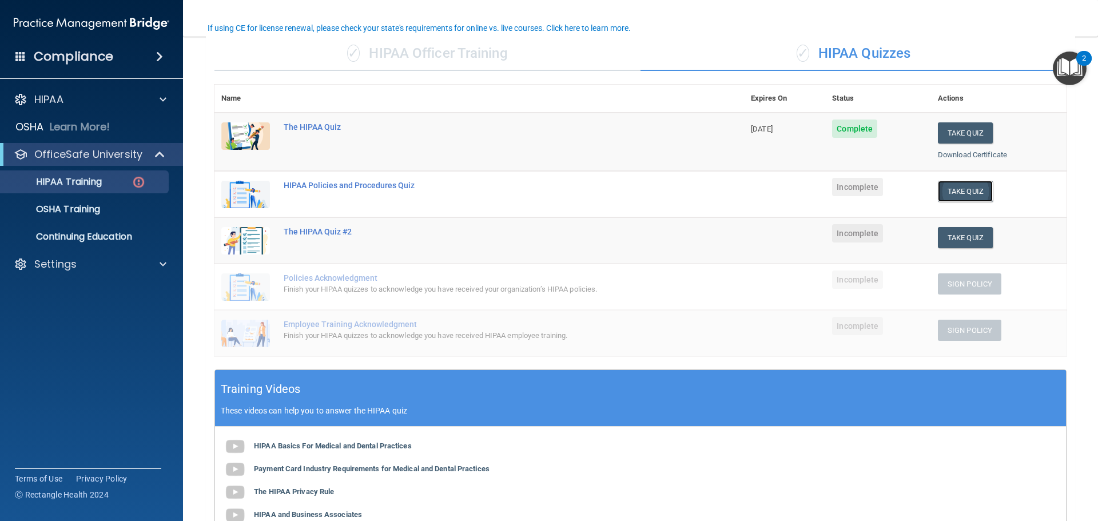
click at [968, 189] on button "Take Quiz" at bounding box center [965, 191] width 55 height 21
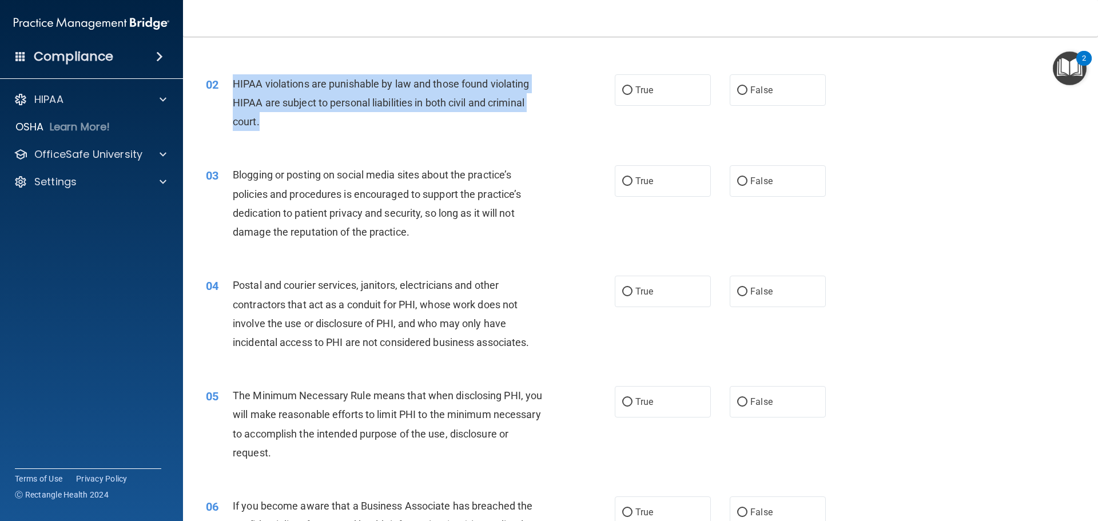
drag, startPoint x: 231, startPoint y: 79, endPoint x: 344, endPoint y: 123, distance: 121.5
click at [344, 123] on div "02 HIPAA violations are punishable by law and those found violating HIPAA are s…" at bounding box center [410, 105] width 443 height 63
click at [625, 93] on input "True" at bounding box center [627, 90] width 10 height 9
radio input "true"
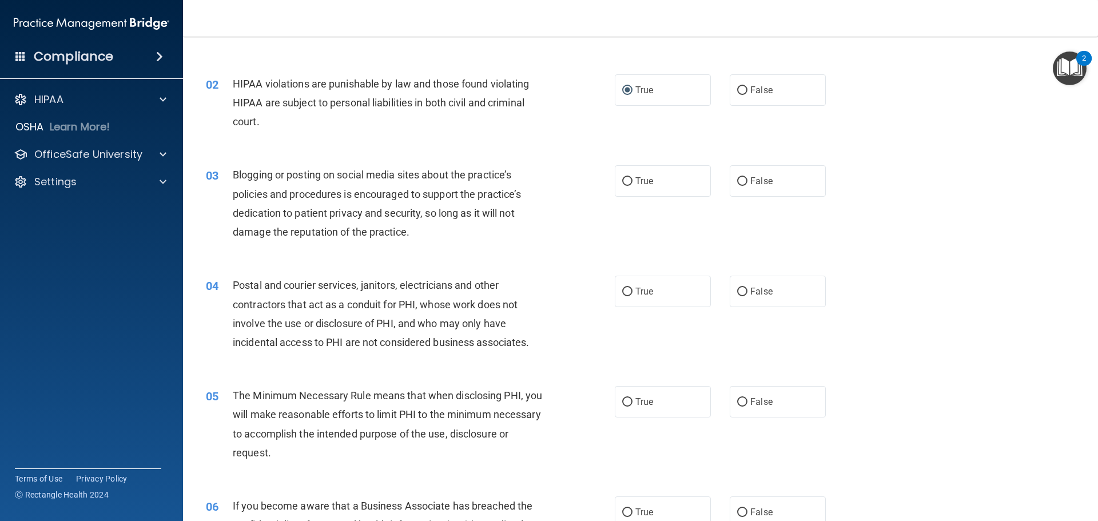
click at [599, 147] on div "02 HIPAA violations are punishable by law and those found violating HIPAA are s…" at bounding box center [640, 106] width 886 height 92
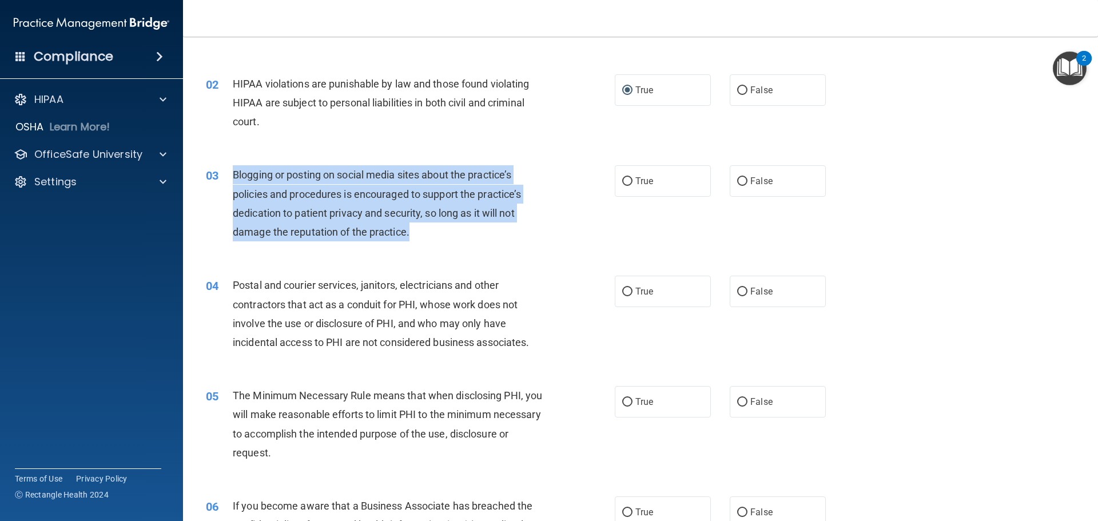
drag, startPoint x: 233, startPoint y: 170, endPoint x: 471, endPoint y: 244, distance: 249.5
click at [471, 244] on div "03 Blogging or posting on social media sites about the practice’s policies and …" at bounding box center [410, 206] width 443 height 82
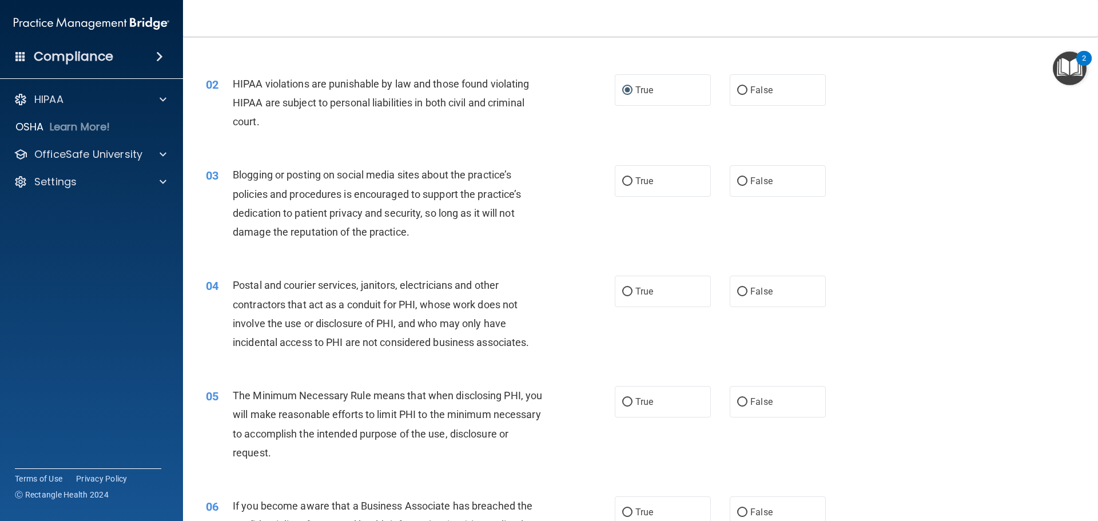
click at [385, 126] on div "HIPAA violations are punishable by law and those found violating HIPAA are subj…" at bounding box center [393, 102] width 320 height 57
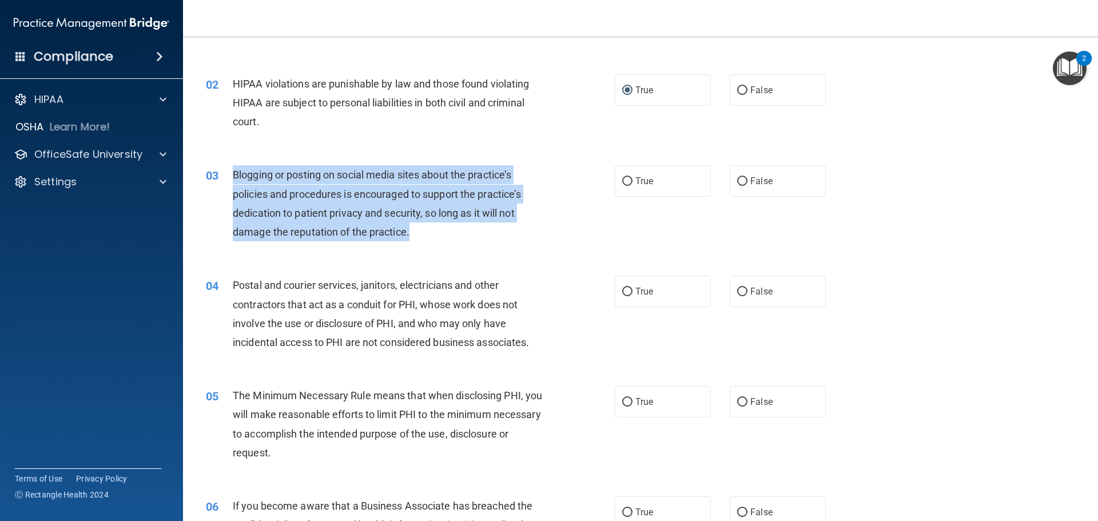
drag, startPoint x: 243, startPoint y: 174, endPoint x: 423, endPoint y: 238, distance: 190.5
click at [423, 238] on div "03 Blogging or posting on social media sites about the practice’s policies and …" at bounding box center [410, 206] width 443 height 82
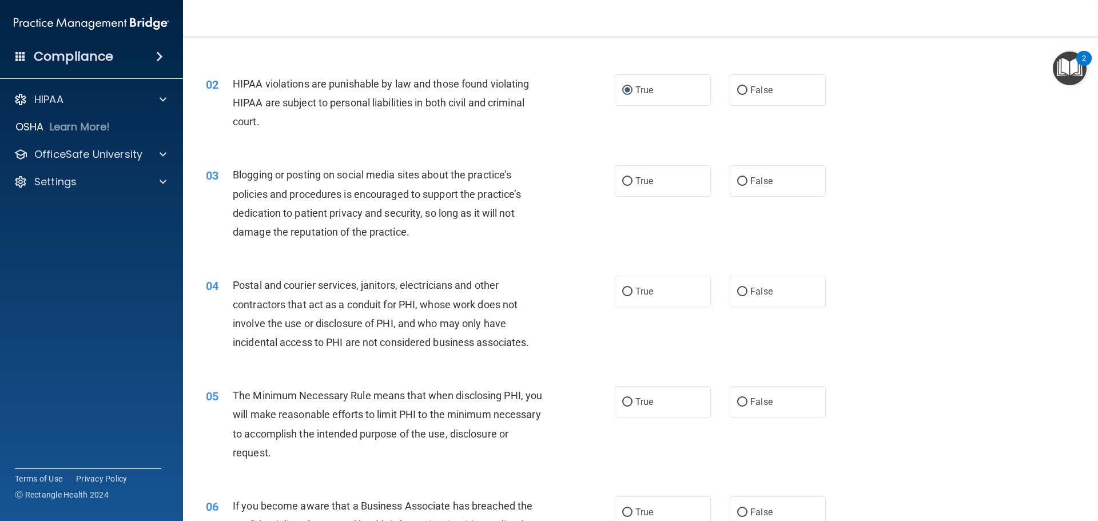
click at [342, 142] on div "02 HIPAA violations are punishable by law and those found violating HIPAA are s…" at bounding box center [640, 106] width 886 height 92
click at [740, 180] on input "False" at bounding box center [742, 181] width 10 height 9
radio input "true"
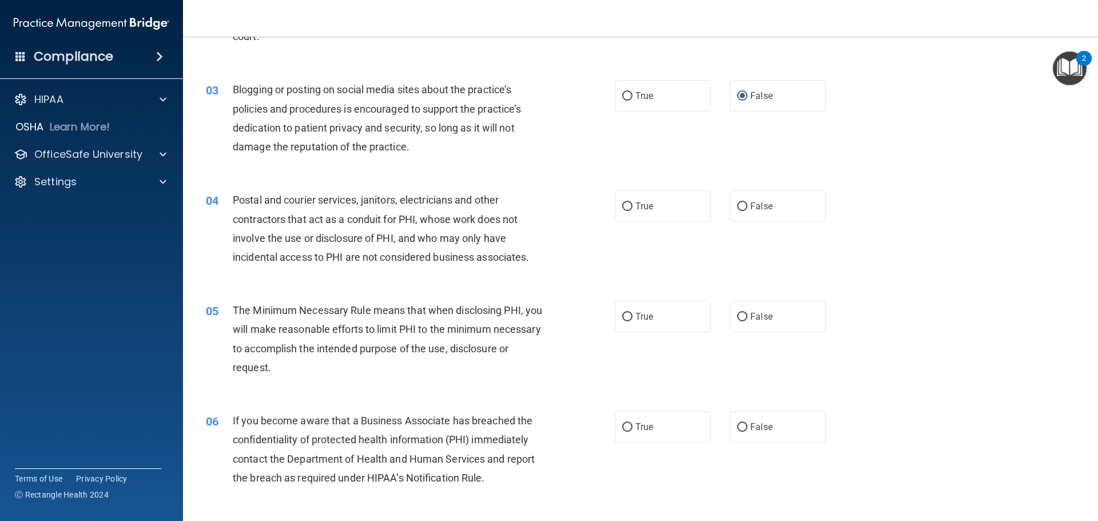
scroll to position [203, 0]
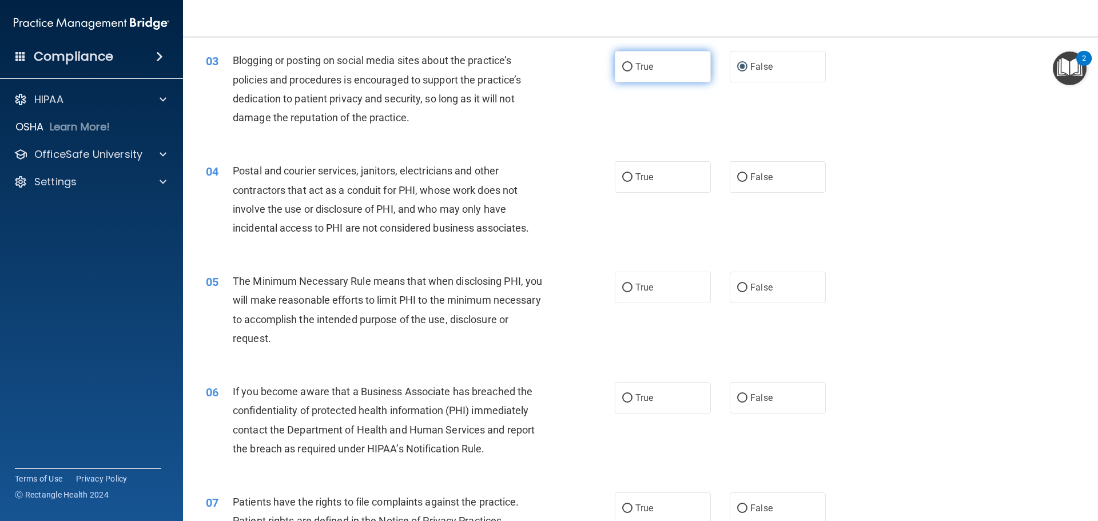
click at [628, 68] on input "True" at bounding box center [627, 67] width 10 height 9
radio input "true"
radio input "false"
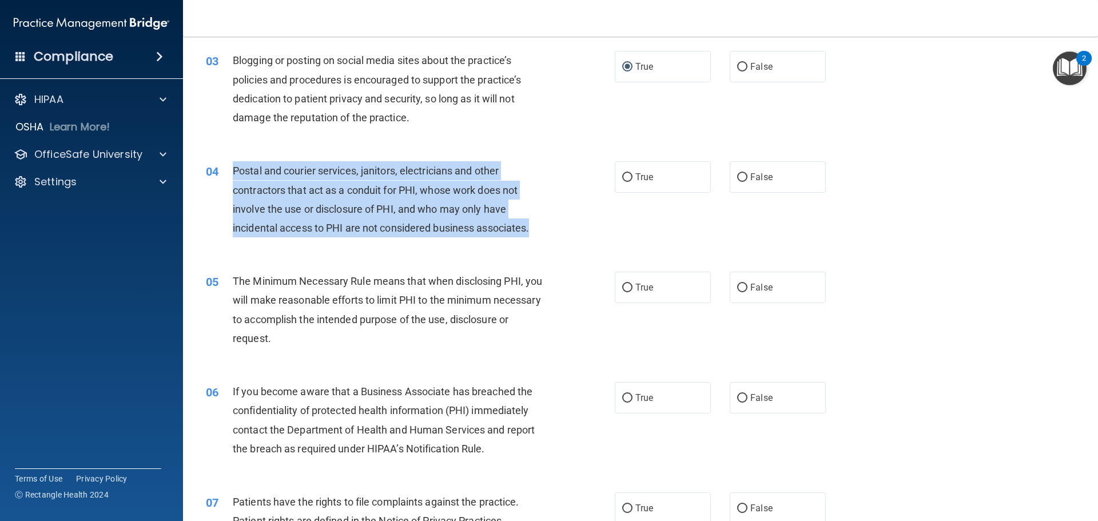
drag, startPoint x: 232, startPoint y: 168, endPoint x: 540, endPoint y: 238, distance: 316.7
click at [540, 238] on div "04 Postal and courier services, janitors, electricians and other contractors th…" at bounding box center [410, 202] width 443 height 82
click at [622, 177] on input "True" at bounding box center [627, 177] width 10 height 9
radio input "true"
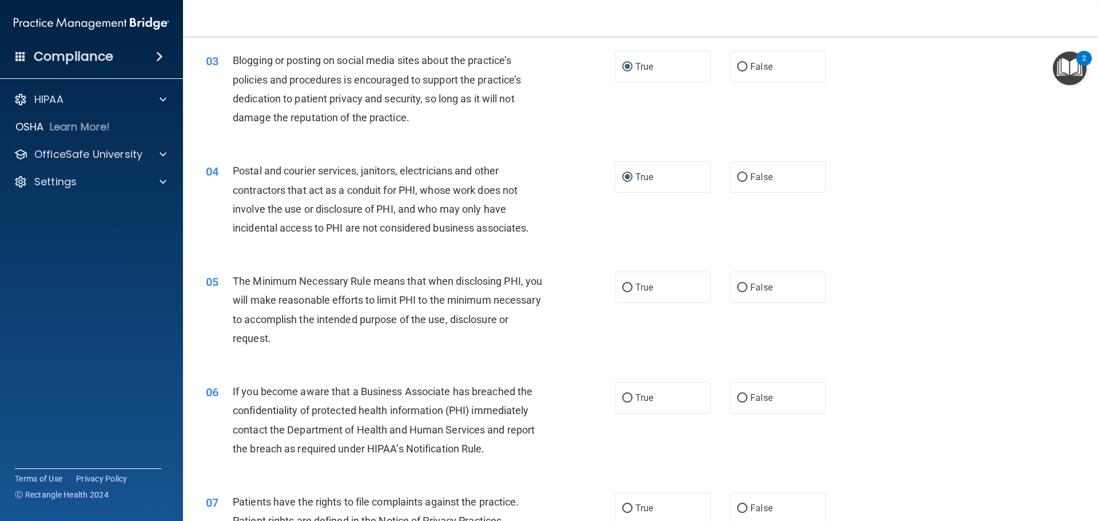
click at [572, 256] on div "04 Postal and courier services, janitors, electricians and other contractors th…" at bounding box center [640, 202] width 886 height 110
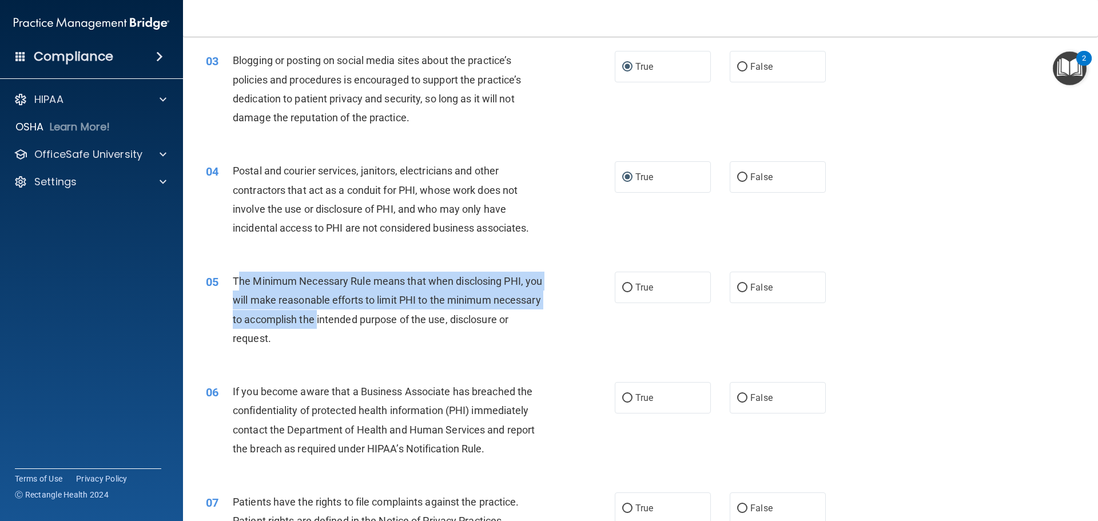
drag, startPoint x: 236, startPoint y: 276, endPoint x: 367, endPoint y: 321, distance: 137.8
click at [367, 321] on span "The Minimum Necessary Rule means that when disclosing PHI, you will make reason…" at bounding box center [387, 309] width 309 height 69
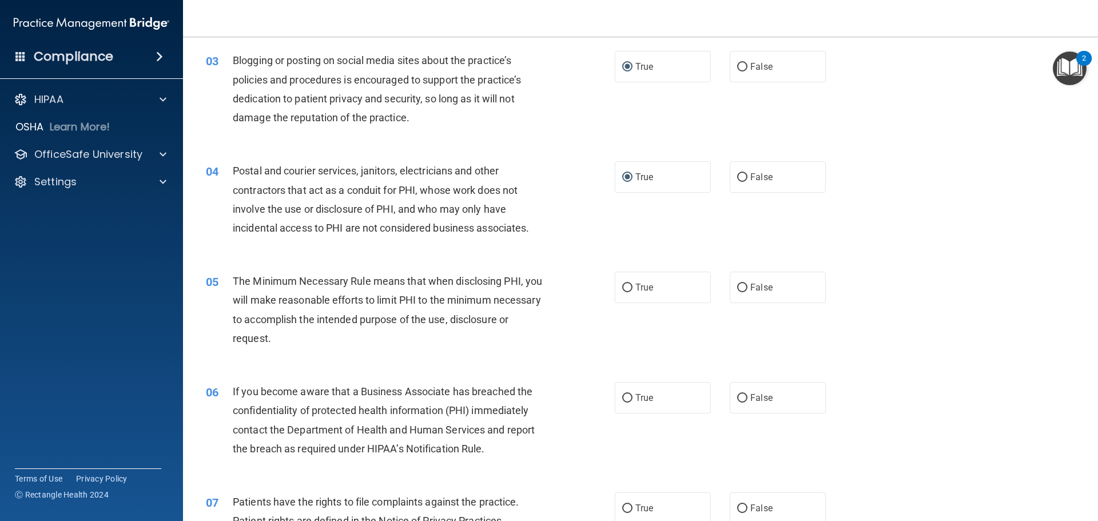
click at [264, 255] on div "04 Postal and courier services, janitors, electricians and other contractors th…" at bounding box center [640, 202] width 886 height 110
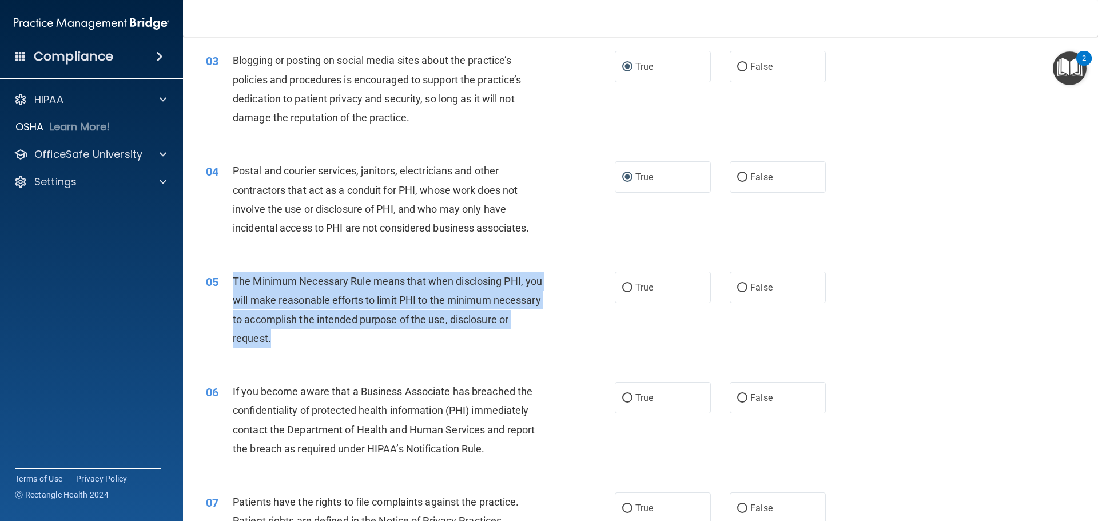
drag, startPoint x: 230, startPoint y: 276, endPoint x: 384, endPoint y: 348, distance: 169.9
click at [384, 348] on div "05 The Minimum Necessary Rule means that when disclosing PHI, you will make rea…" at bounding box center [410, 313] width 443 height 82
click at [627, 289] on input "True" at bounding box center [627, 288] width 10 height 9
radio input "true"
click at [559, 317] on div "05 The Minimum Necessary Rule means that when disclosing PHI, you will make rea…" at bounding box center [410, 313] width 443 height 82
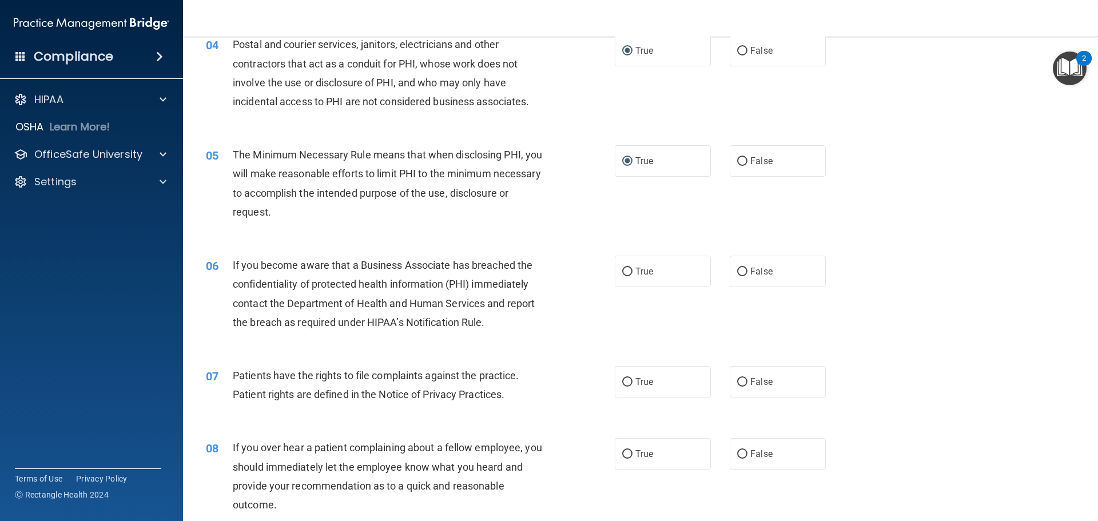
scroll to position [375, 0]
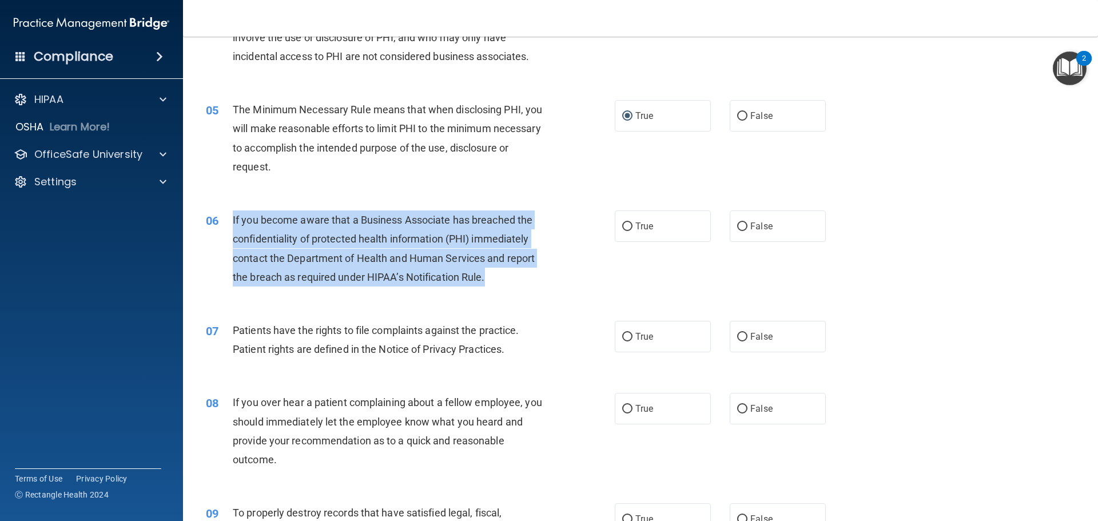
drag, startPoint x: 230, startPoint y: 218, endPoint x: 512, endPoint y: 287, distance: 290.7
click at [512, 287] on div "06 If you become aware that a Business Associate has breached the confidentiali…" at bounding box center [410, 251] width 443 height 82
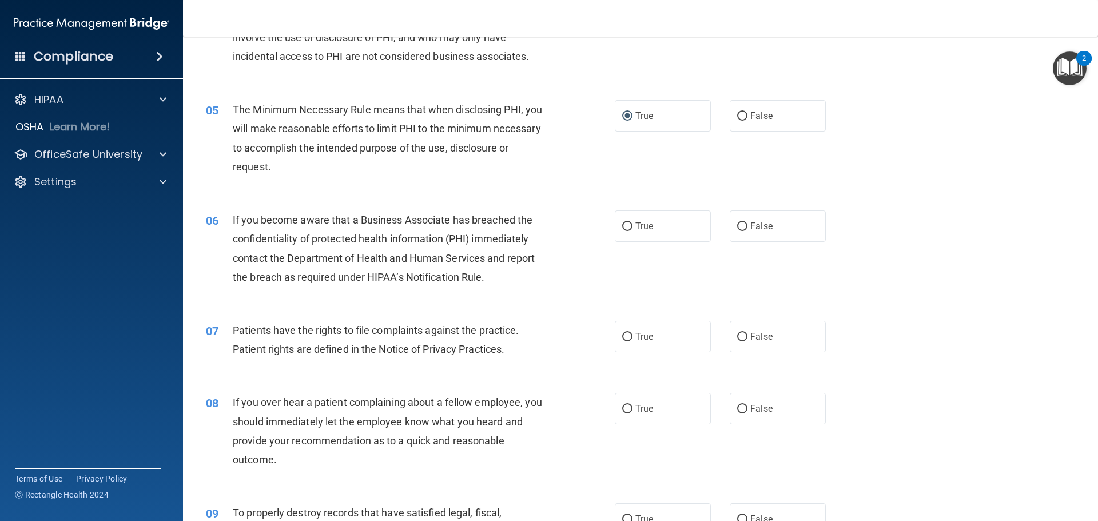
click at [404, 166] on div "The Minimum Necessary Rule means that when disclosing PHI, you will make reason…" at bounding box center [393, 138] width 320 height 76
click at [628, 229] on label "True" at bounding box center [663, 225] width 96 height 31
click at [628, 229] on input "True" at bounding box center [627, 226] width 10 height 9
radio input "true"
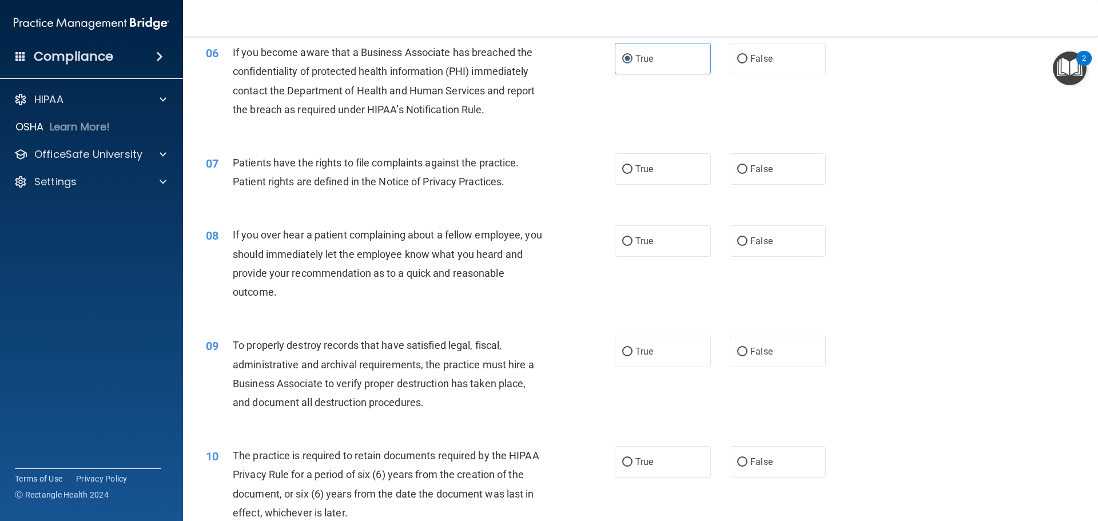
scroll to position [546, 0]
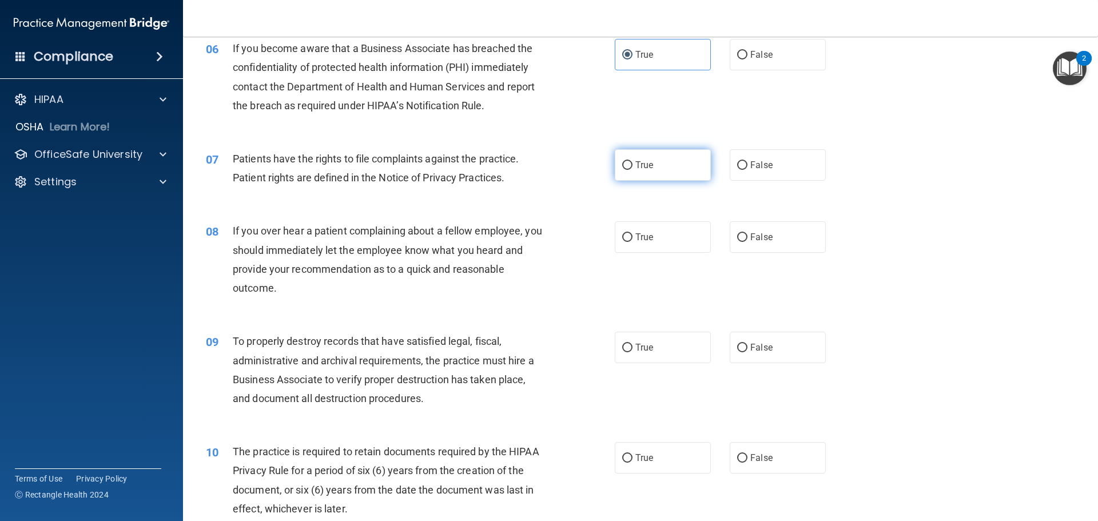
click at [622, 165] on input "True" at bounding box center [627, 165] width 10 height 9
radio input "true"
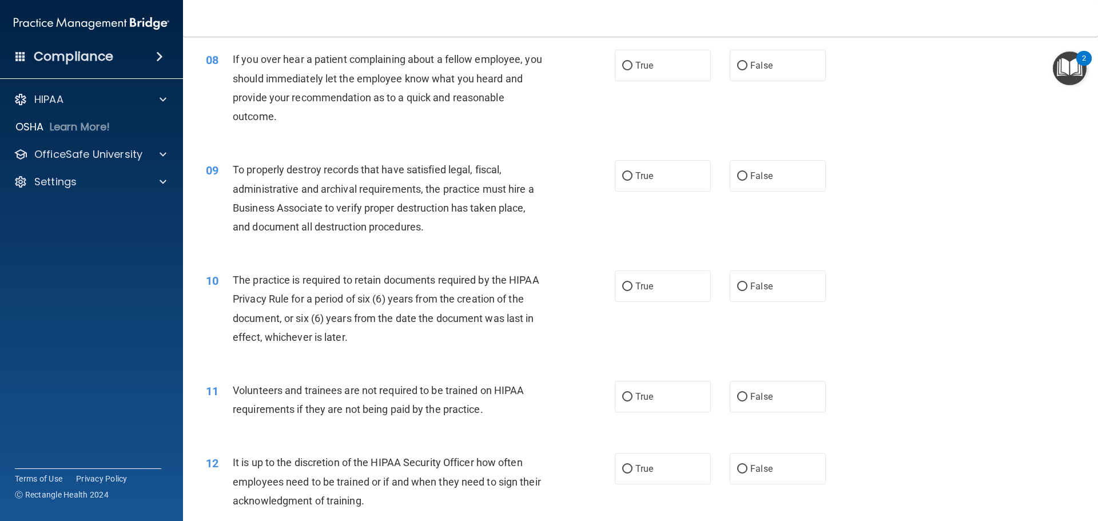
scroll to position [661, 0]
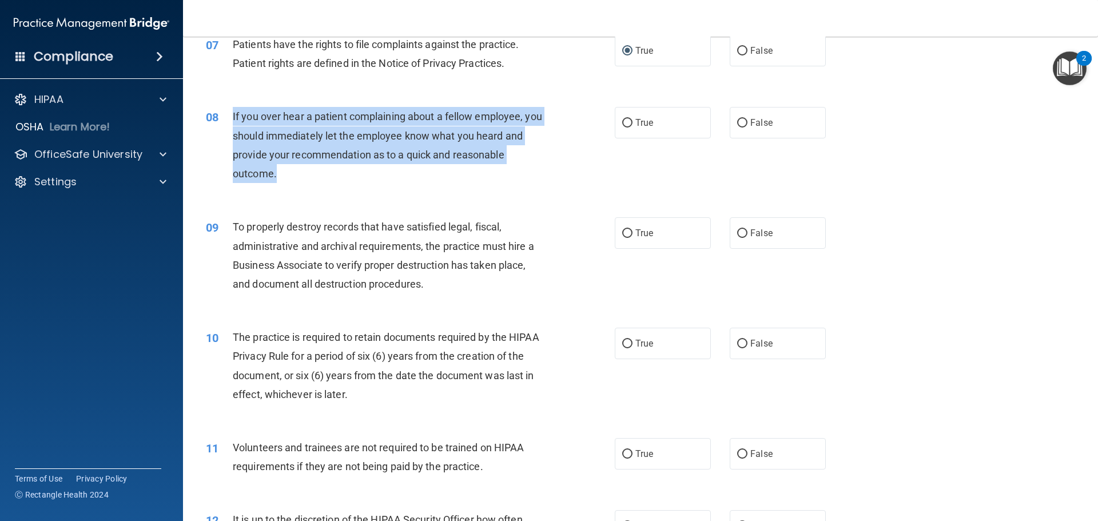
drag, startPoint x: 232, startPoint y: 116, endPoint x: 360, endPoint y: 181, distance: 143.5
click at [360, 181] on div "If you over hear a patient complaining about a fellow employee, you should imme…" at bounding box center [393, 145] width 320 height 76
click at [738, 123] on input "False" at bounding box center [742, 123] width 10 height 9
radio input "true"
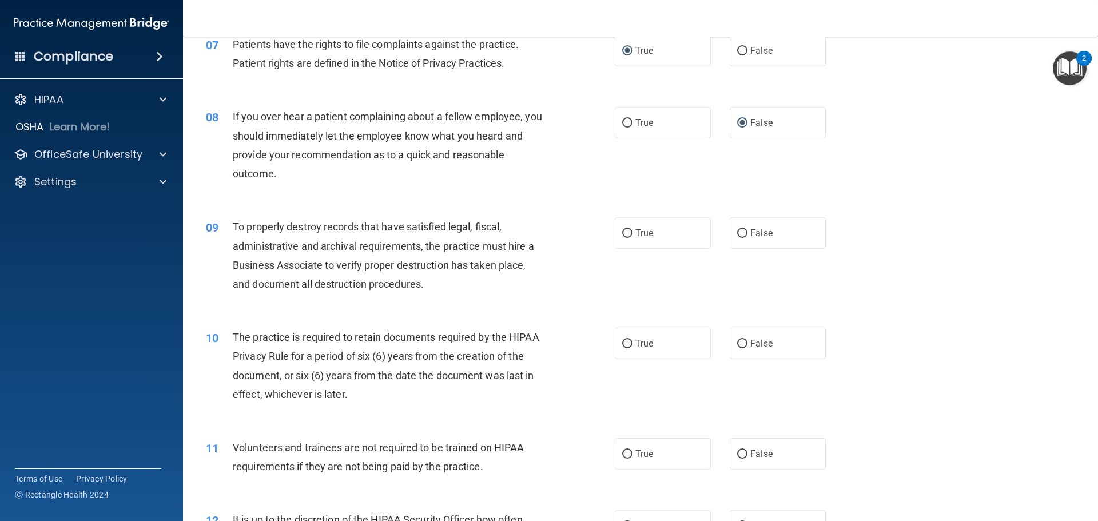
click at [577, 190] on div "08 If you over hear a patient complaining about a fellow employee, you should i…" at bounding box center [640, 148] width 886 height 110
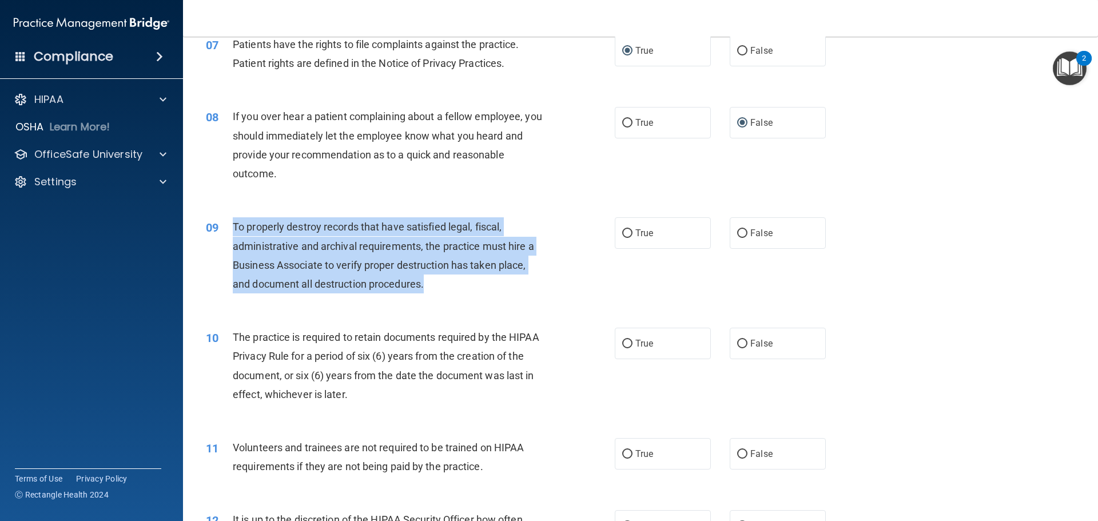
drag, startPoint x: 233, startPoint y: 226, endPoint x: 436, endPoint y: 299, distance: 215.6
click at [436, 299] on div "09 To properly destroy records that have satisfied legal, fiscal, administrativ…" at bounding box center [410, 258] width 443 height 82
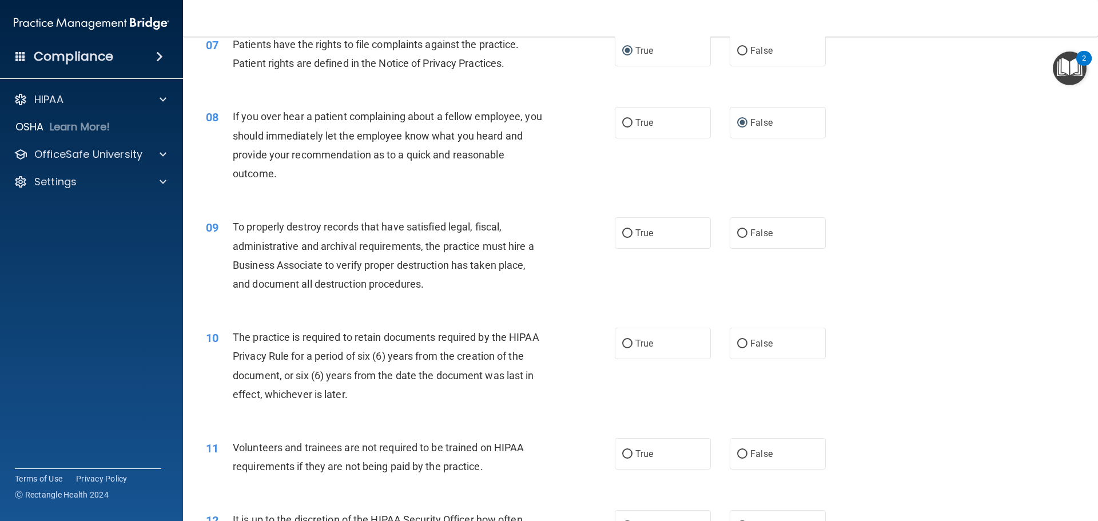
click at [361, 189] on div "08 If you over hear a patient complaining about a fellow employee, you should i…" at bounding box center [410, 148] width 443 height 82
click at [628, 230] on label "True" at bounding box center [663, 232] width 96 height 31
click at [628, 230] on input "True" at bounding box center [627, 233] width 10 height 9
radio input "true"
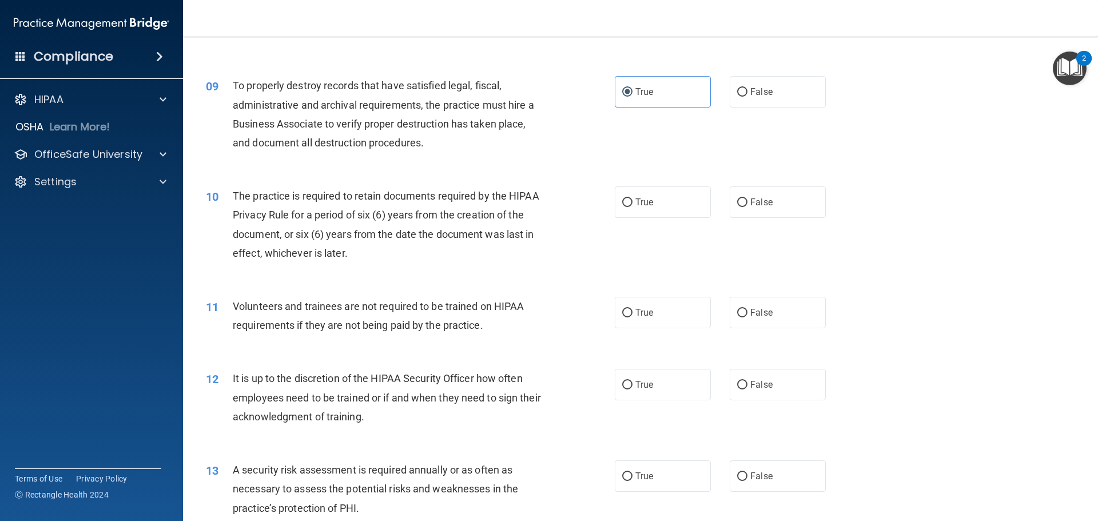
scroll to position [832, 0]
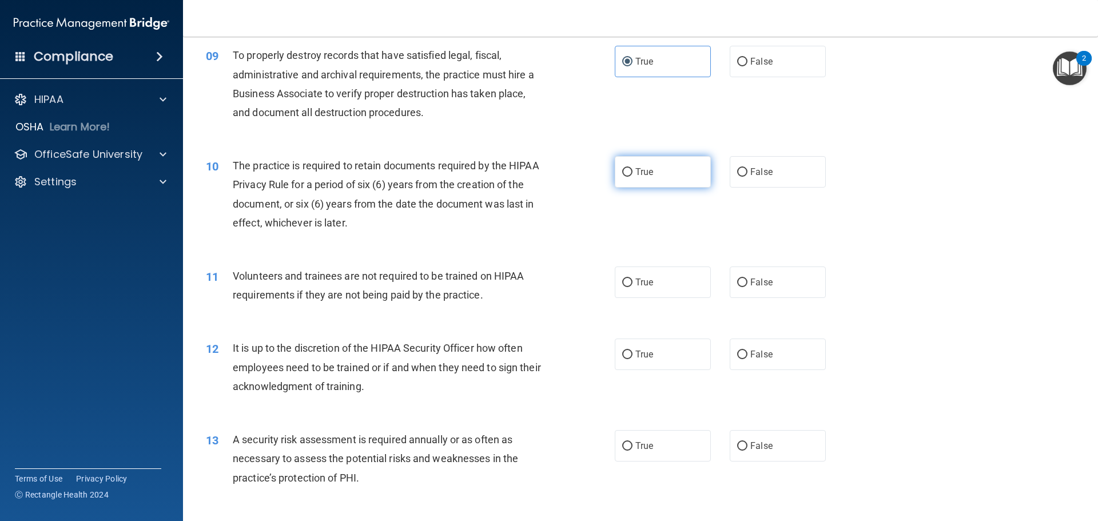
click at [628, 181] on label "True" at bounding box center [663, 171] width 96 height 31
click at [628, 177] on input "True" at bounding box center [627, 172] width 10 height 9
radio input "true"
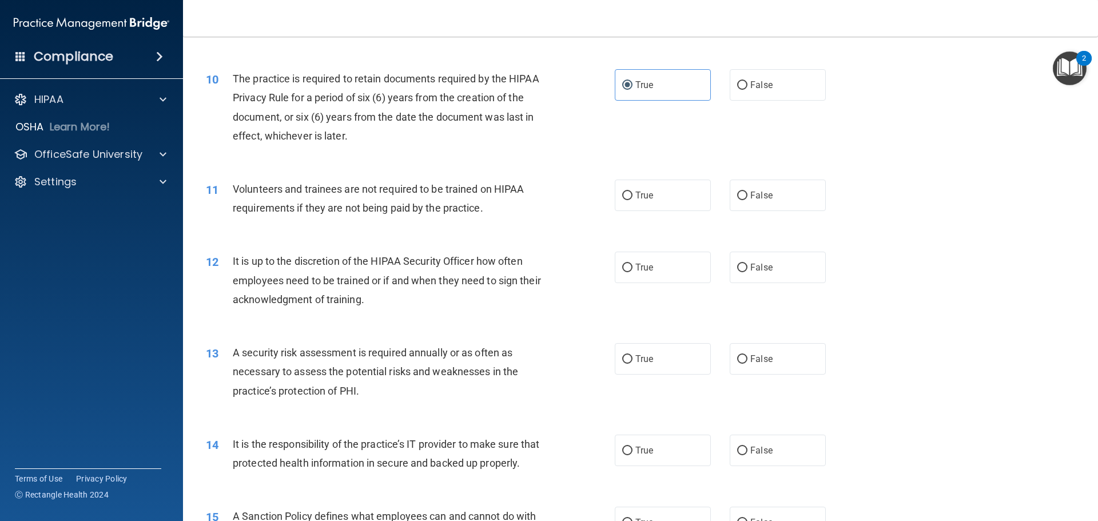
scroll to position [946, 0]
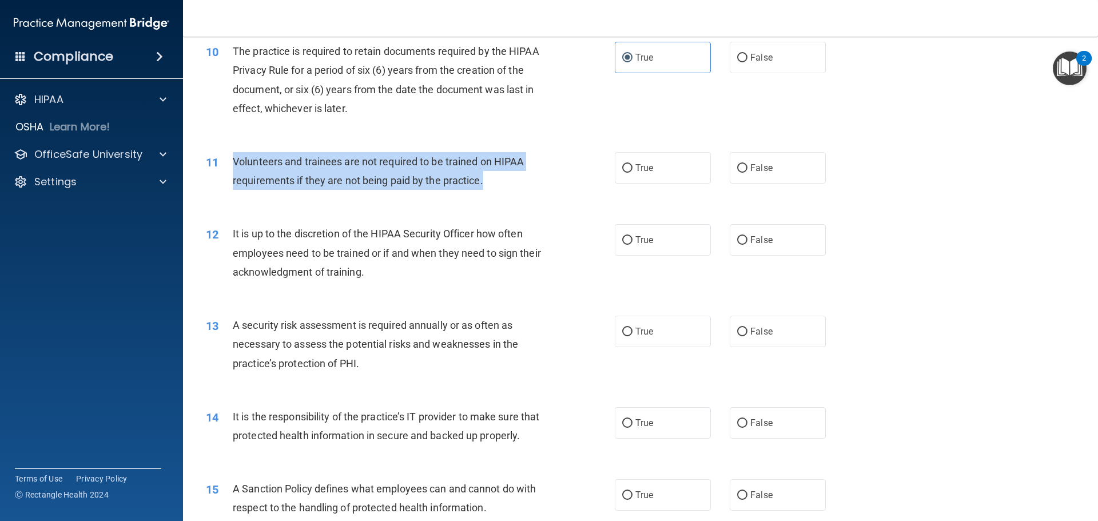
drag, startPoint x: 230, startPoint y: 158, endPoint x: 494, endPoint y: 188, distance: 264.7
click at [494, 188] on div "11 Volunteers and trainees are not required to be trained on HIPAA requirements…" at bounding box center [410, 173] width 443 height 43
click at [737, 169] on input "False" at bounding box center [742, 168] width 10 height 9
radio input "true"
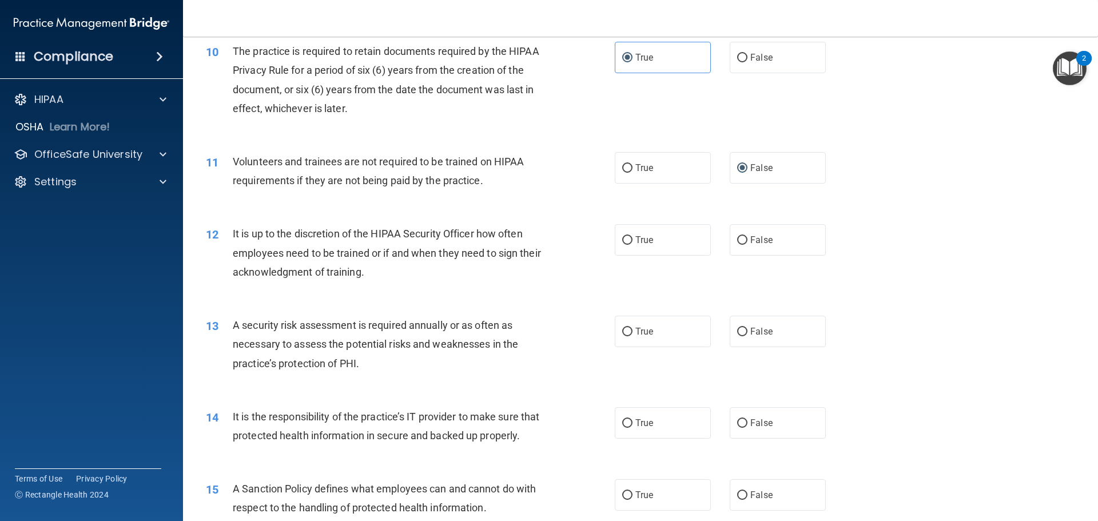
click at [553, 237] on div "12 It is up to the discretion of the HIPAA Security Officer how often employees…" at bounding box center [410, 255] width 443 height 63
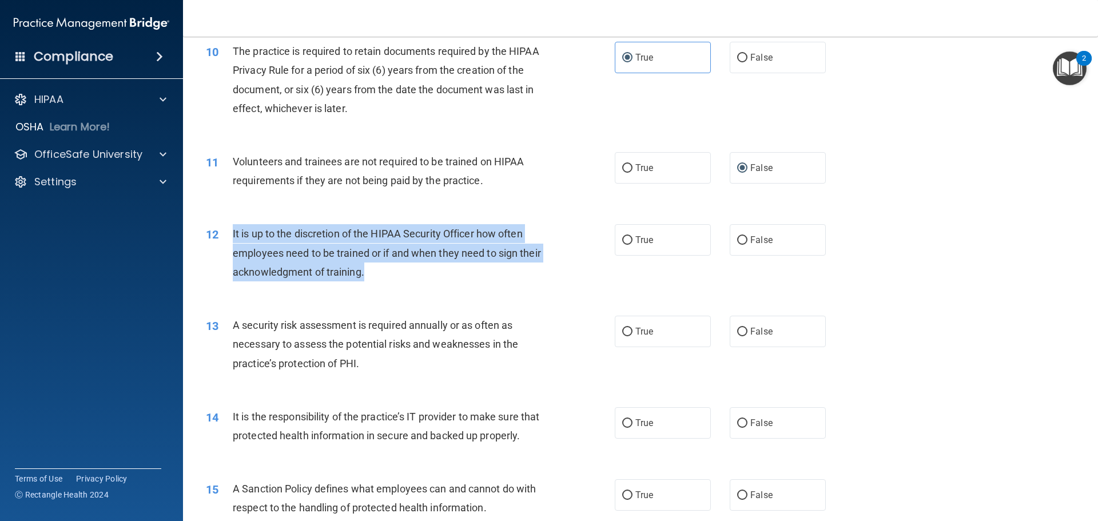
drag, startPoint x: 232, startPoint y: 235, endPoint x: 423, endPoint y: 279, distance: 196.0
click at [423, 279] on div "It is up to the discretion of the HIPAA Security Officer how often employees ne…" at bounding box center [393, 252] width 320 height 57
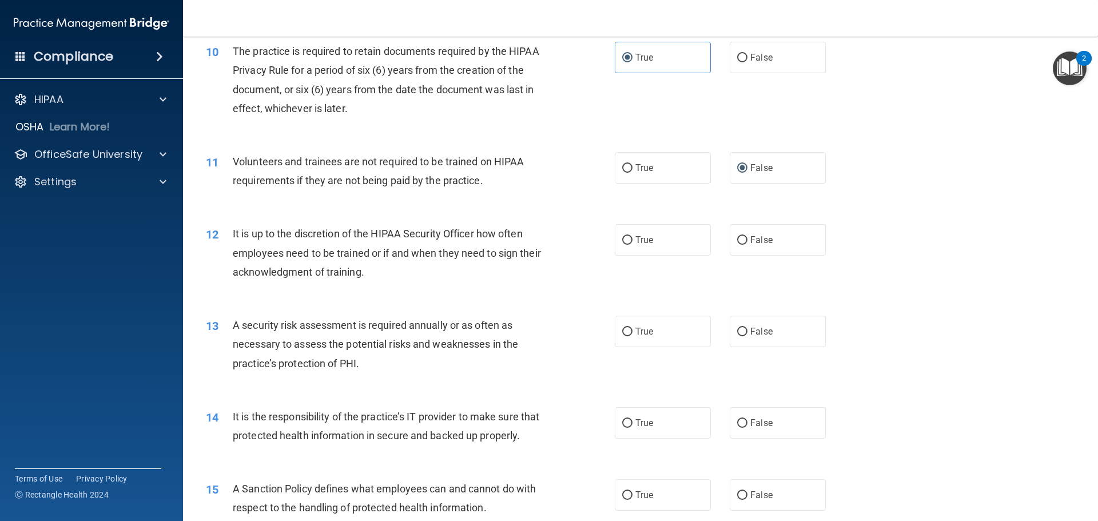
click at [234, 203] on div "11 Volunteers and trainees are not required to be trained on HIPAA requirements…" at bounding box center [640, 174] width 886 height 72
click at [624, 167] on input "True" at bounding box center [627, 168] width 10 height 9
radio input "true"
click at [737, 168] on input "False" at bounding box center [742, 168] width 10 height 9
radio input "true"
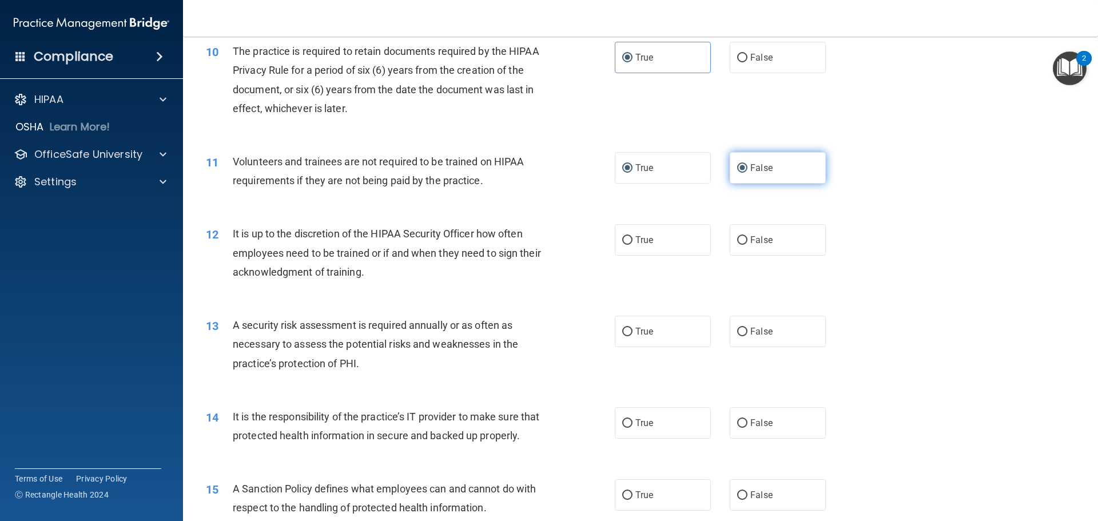
radio input "false"
click at [627, 241] on input "True" at bounding box center [627, 240] width 10 height 9
radio input "true"
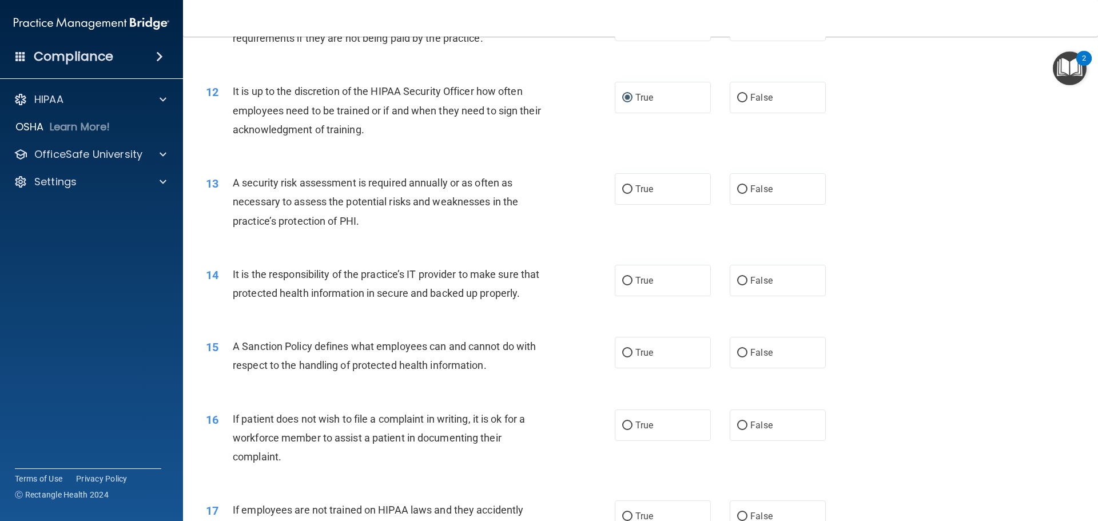
scroll to position [1118, 0]
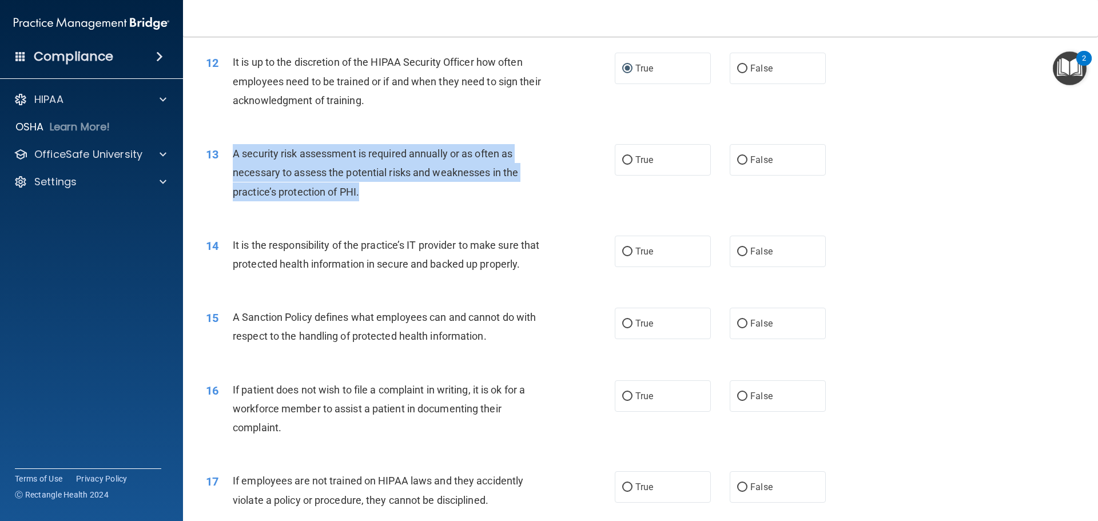
drag, startPoint x: 229, startPoint y: 153, endPoint x: 388, endPoint y: 193, distance: 163.9
click at [388, 193] on div "13 A security risk assessment is required annually or as often as necessary to …" at bounding box center [410, 175] width 443 height 63
click at [624, 158] on input "True" at bounding box center [627, 160] width 10 height 9
radio input "true"
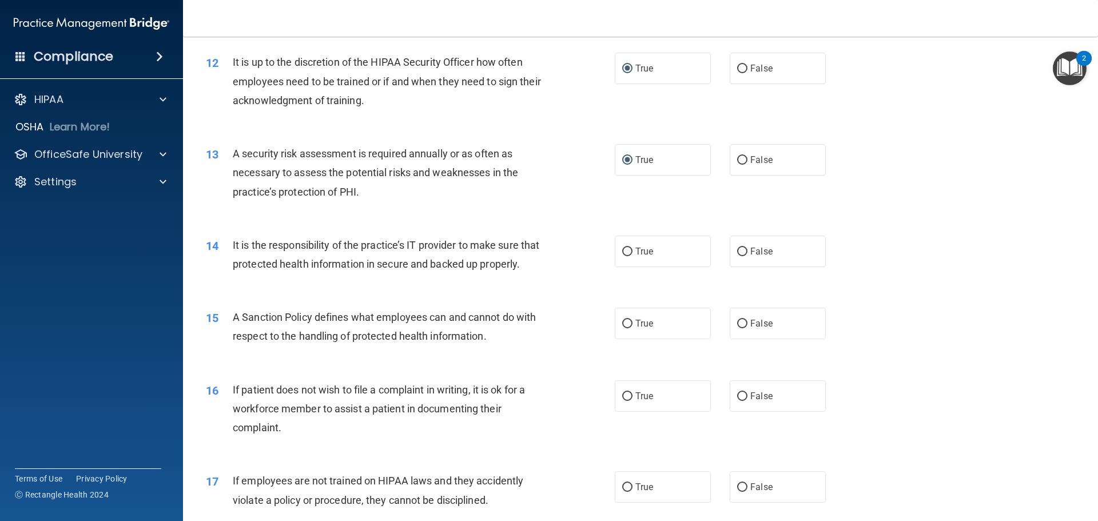
drag, startPoint x: 574, startPoint y: 207, endPoint x: 504, endPoint y: 240, distance: 77.0
click at [574, 208] on div "13 A security risk assessment is required annually or as often as necessary to …" at bounding box center [640, 176] width 886 height 92
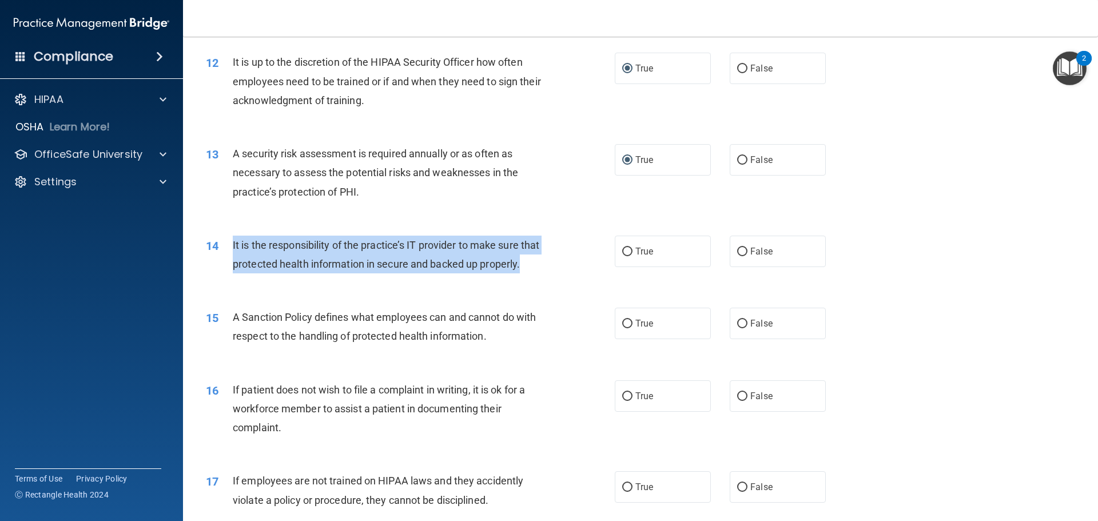
drag, startPoint x: 233, startPoint y: 244, endPoint x: 327, endPoint y: 283, distance: 101.5
click at [327, 273] on div "It is the responsibility of the practice’s IT provider to make sure that protec…" at bounding box center [393, 255] width 320 height 38
click at [622, 256] on input "True" at bounding box center [627, 252] width 10 height 9
radio input "true"
click at [577, 276] on div "14 It is the responsibility of the practice’s IT provider to make sure that pro…" at bounding box center [410, 257] width 443 height 43
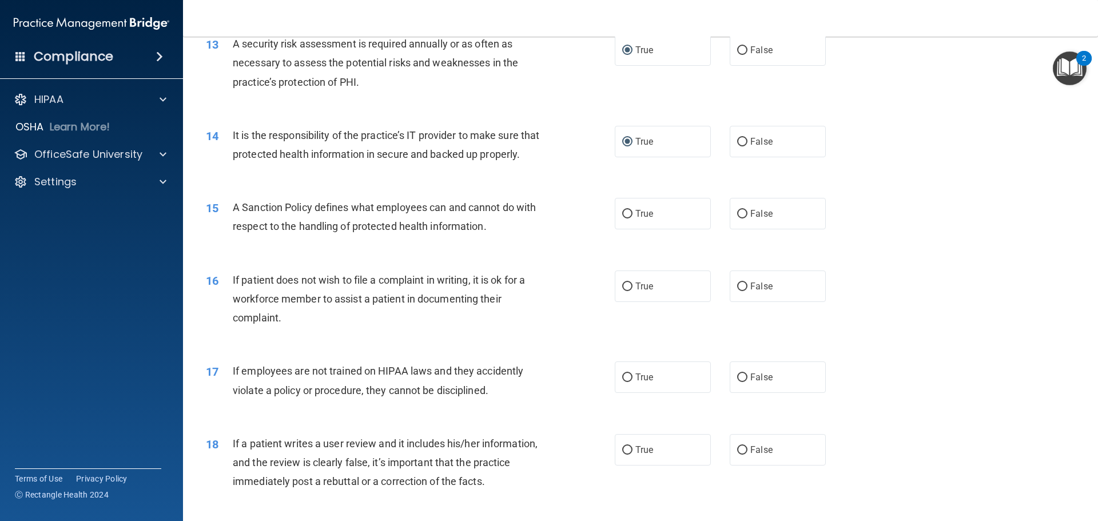
scroll to position [1232, 0]
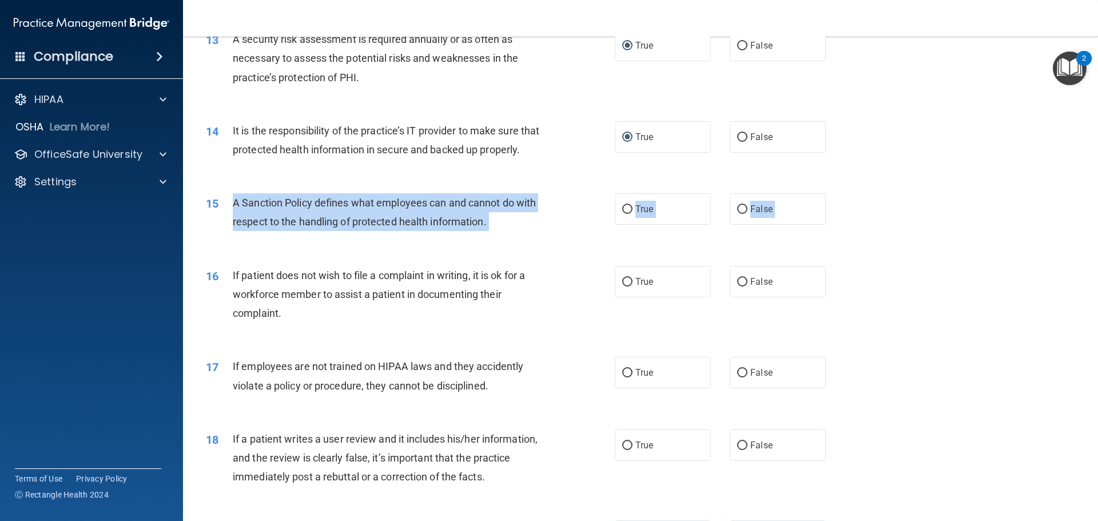
drag, startPoint x: 228, startPoint y: 224, endPoint x: 506, endPoint y: 273, distance: 282.8
click at [506, 273] on div "01 It is ok to share your password with a co-worker in case immediate access of…" at bounding box center [640, 194] width 886 height 2701
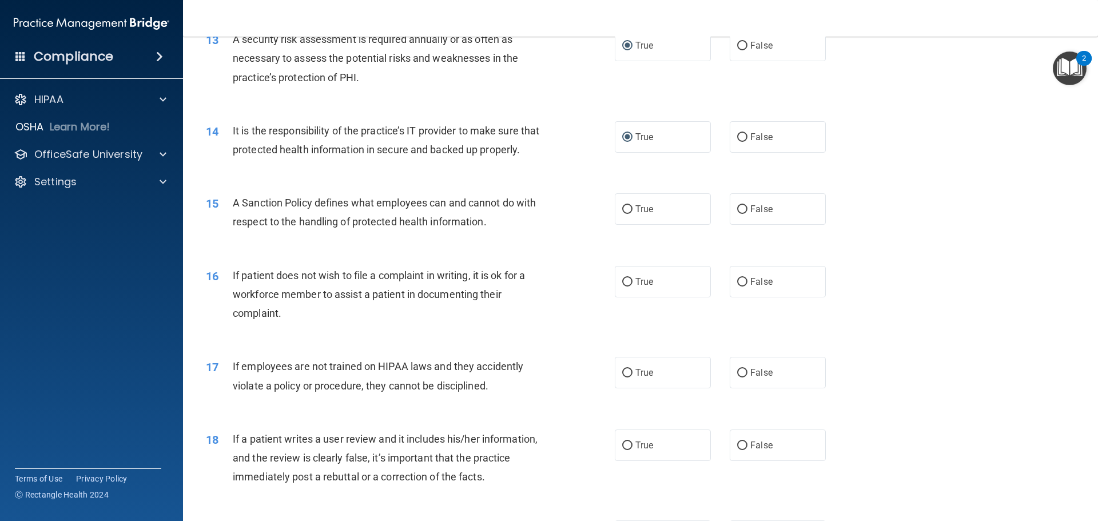
click at [568, 251] on div "15 A Sanction Policy defines what employees can and cannot do with respect to t…" at bounding box center [640, 215] width 886 height 72
click at [622, 214] on input "True" at bounding box center [627, 209] width 10 height 9
radio input "true"
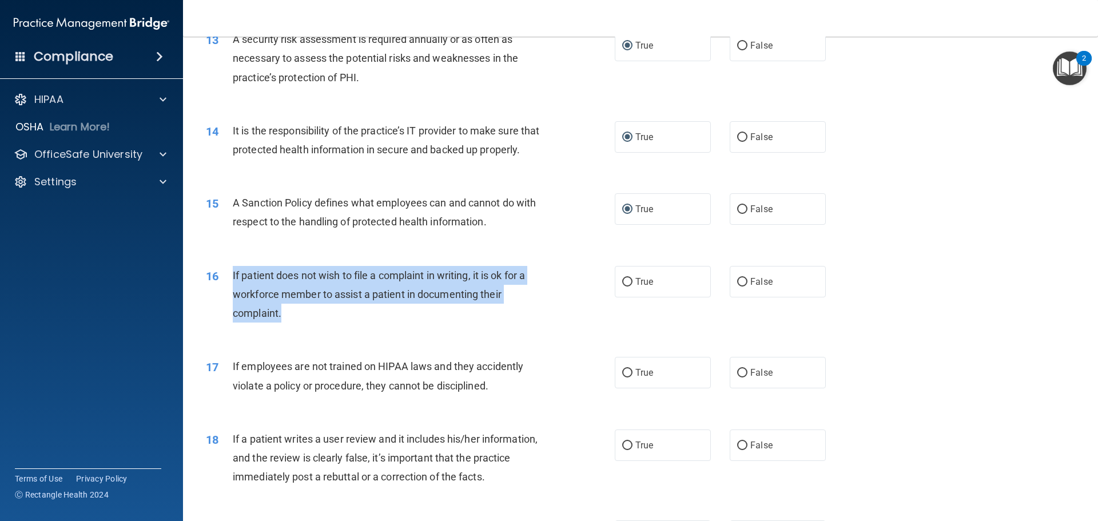
drag, startPoint x: 225, startPoint y: 291, endPoint x: 403, endPoint y: 340, distance: 185.1
click at [403, 329] on div "16 If patient does not wish to file a complaint in writing, it is ok for a work…" at bounding box center [410, 297] width 443 height 63
drag, startPoint x: 624, startPoint y: 300, endPoint x: 555, endPoint y: 303, distance: 69.8
click at [624, 287] on input "True" at bounding box center [627, 282] width 10 height 9
radio input "true"
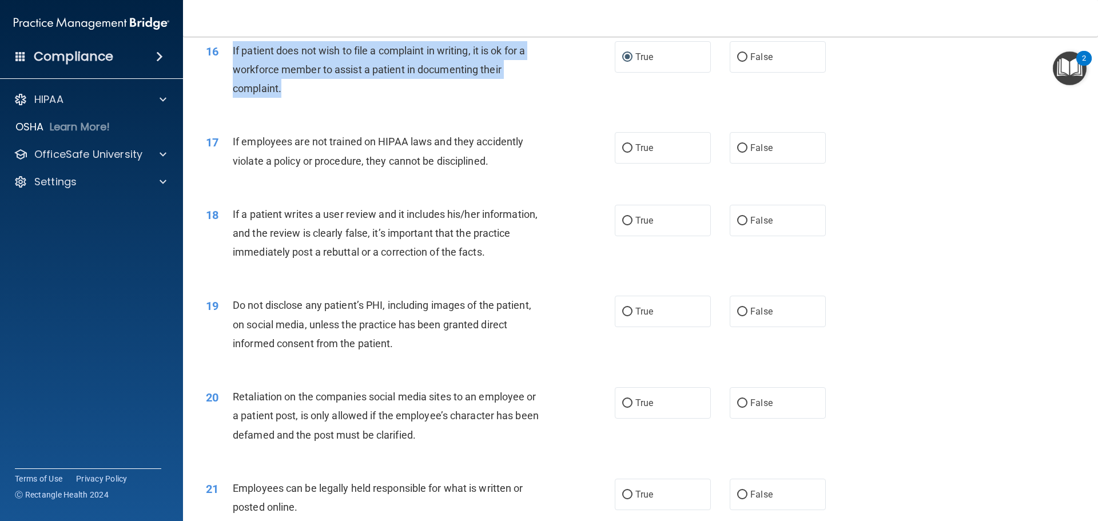
scroll to position [1461, 0]
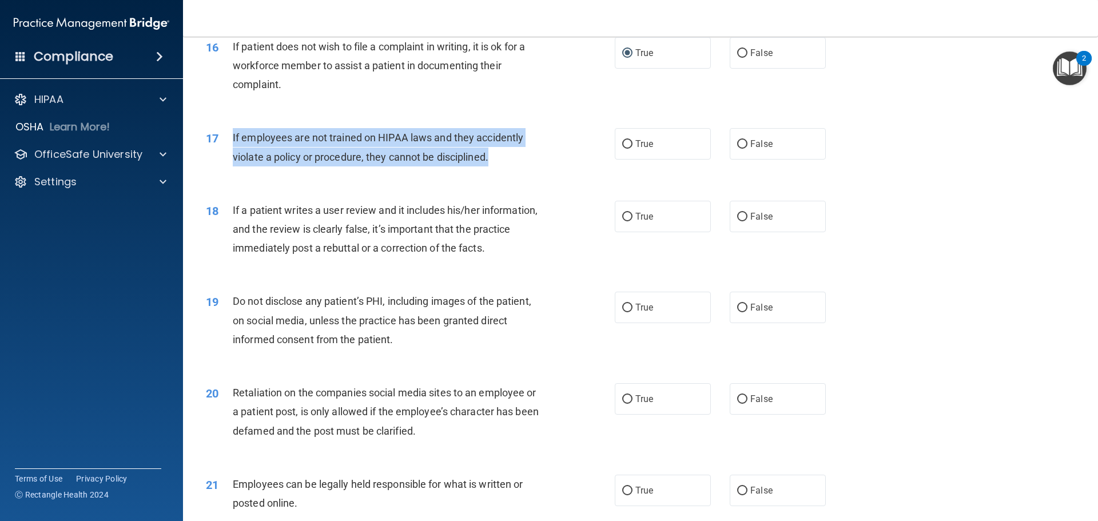
drag, startPoint x: 224, startPoint y: 153, endPoint x: 500, endPoint y: 189, distance: 278.5
click at [500, 172] on div "17 If employees are not trained on HIPAA laws and they accidently violate a pol…" at bounding box center [410, 149] width 443 height 43
click at [737, 149] on input "False" at bounding box center [742, 144] width 10 height 9
radio input "true"
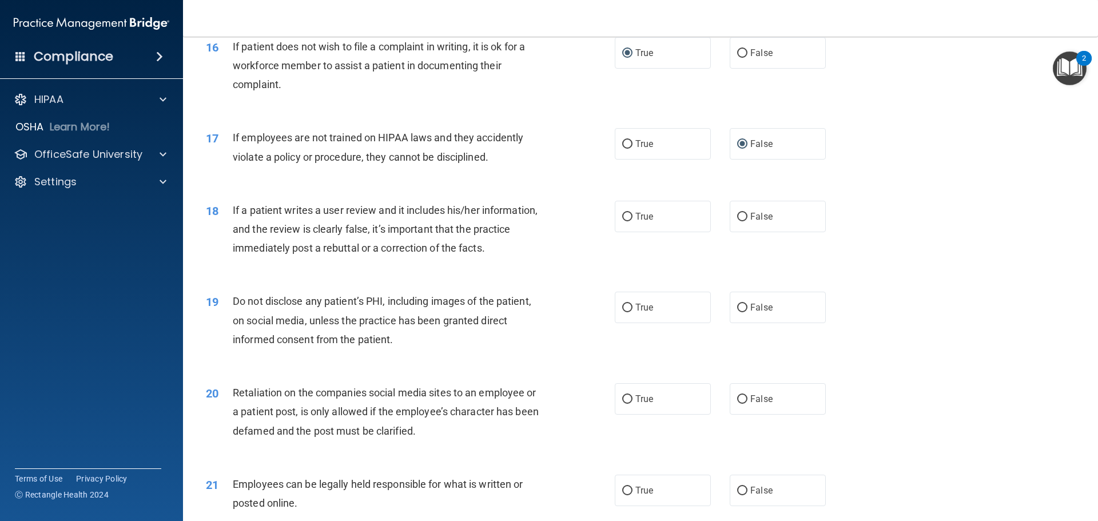
click at [564, 186] on div "17 If employees are not trained on HIPAA laws and they accidently violate a pol…" at bounding box center [640, 150] width 886 height 72
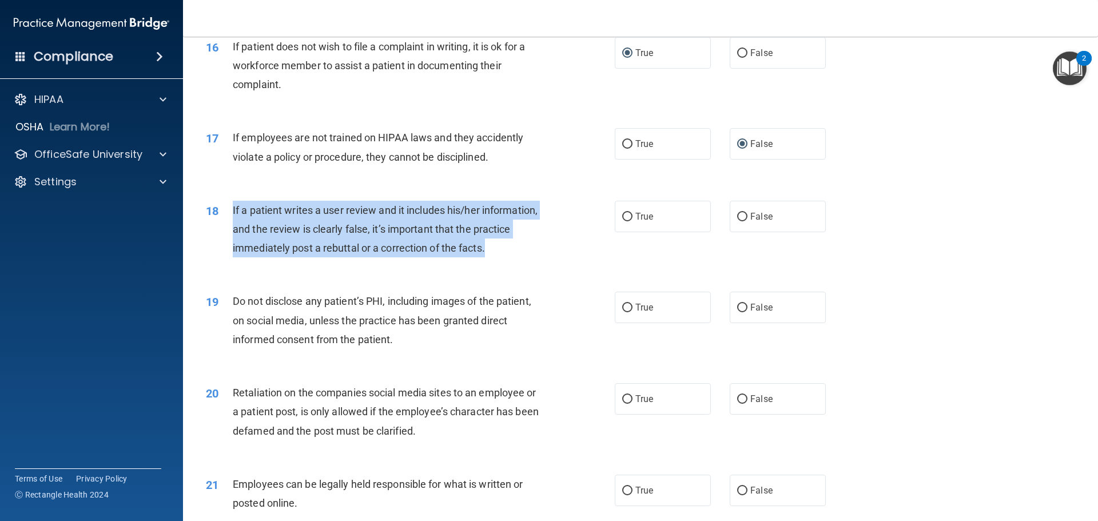
drag, startPoint x: 227, startPoint y: 226, endPoint x: 502, endPoint y: 281, distance: 279.8
click at [502, 264] on div "18 If a patient writes a user review and it includes his/her information, and t…" at bounding box center [410, 232] width 443 height 63
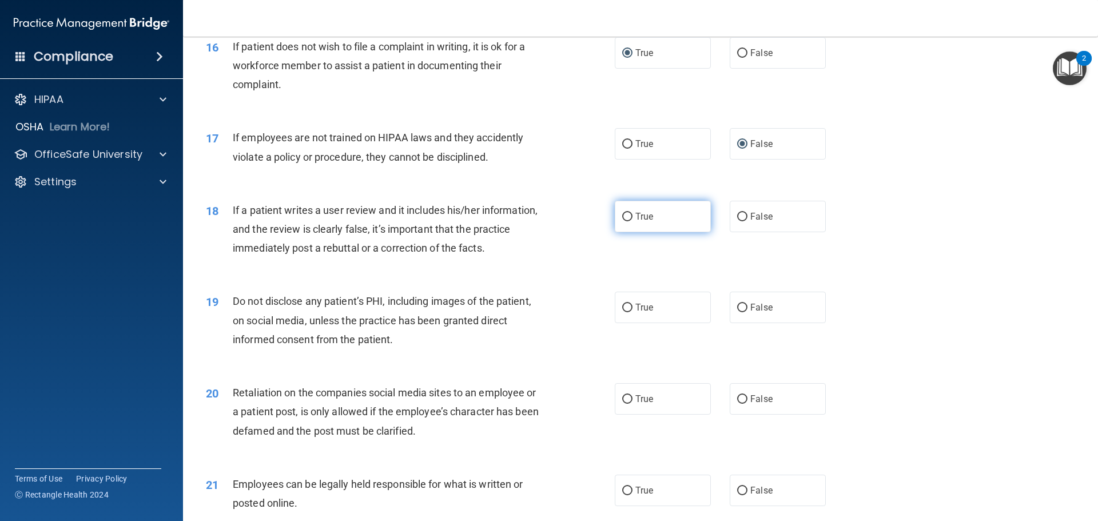
click at [642, 222] on span "True" at bounding box center [644, 216] width 18 height 11
click at [632, 221] on input "True" at bounding box center [627, 217] width 10 height 9
radio input "true"
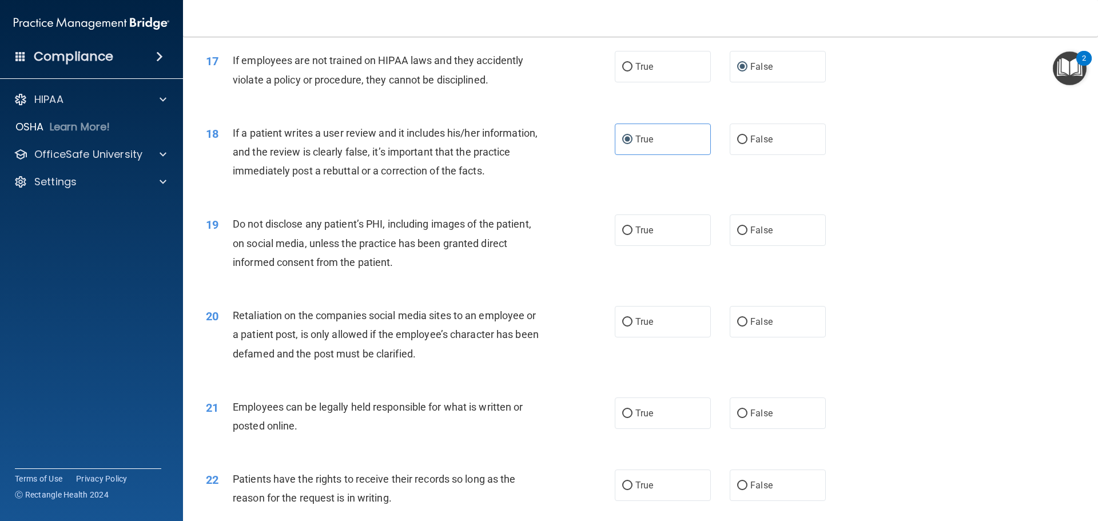
scroll to position [1518, 0]
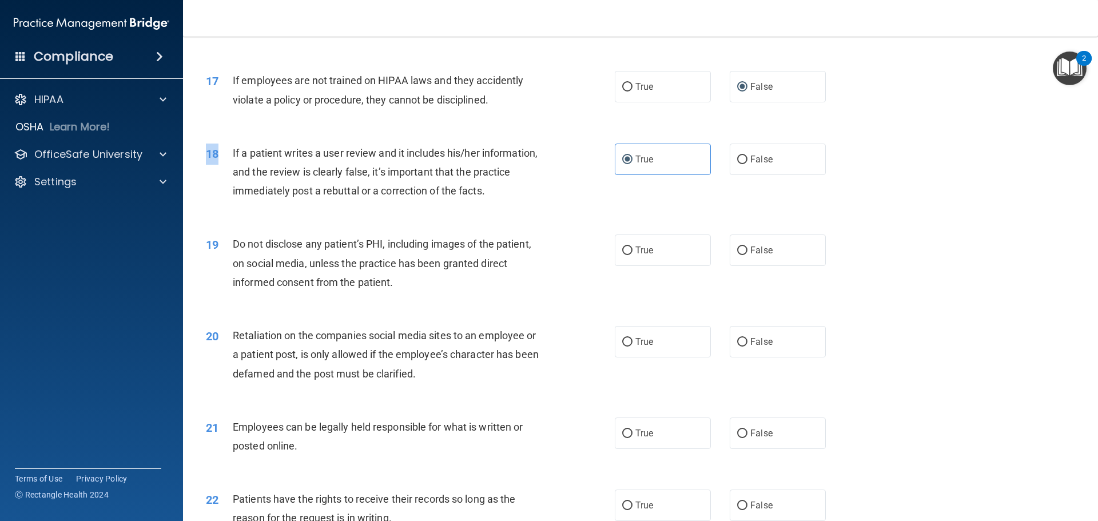
drag, startPoint x: 231, startPoint y: 174, endPoint x: 498, endPoint y: 228, distance: 271.9
click at [498, 221] on div "18 If a patient writes a user review and it includes his/her information, and t…" at bounding box center [640, 175] width 886 height 92
click at [239, 175] on span "If a patient writes a user review and it includes his/her information, and the …" at bounding box center [385, 172] width 305 height 50
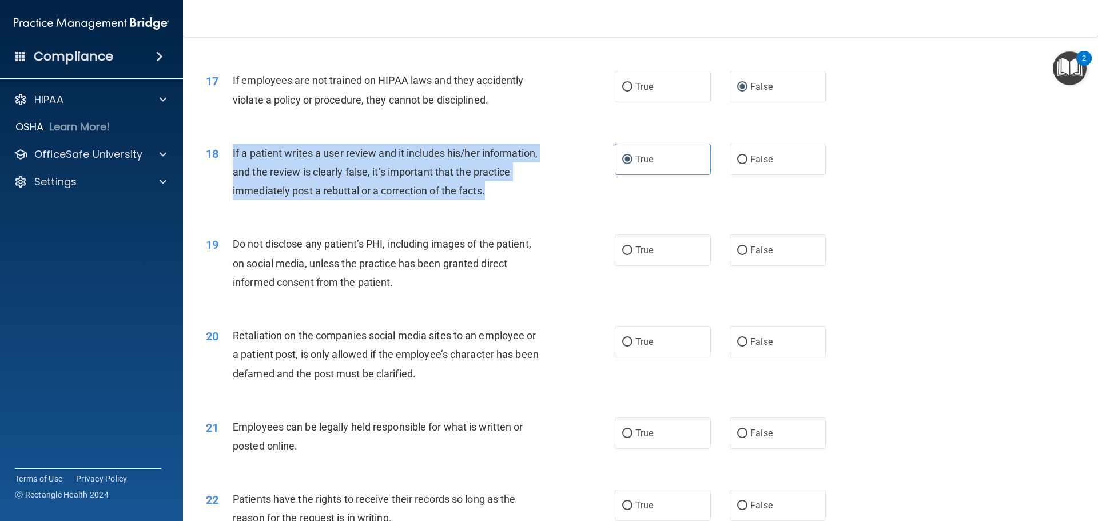
drag, startPoint x: 233, startPoint y: 169, endPoint x: 491, endPoint y: 216, distance: 262.1
click at [491, 201] on div "If a patient writes a user review and it includes his/her information, and the …" at bounding box center [393, 172] width 320 height 57
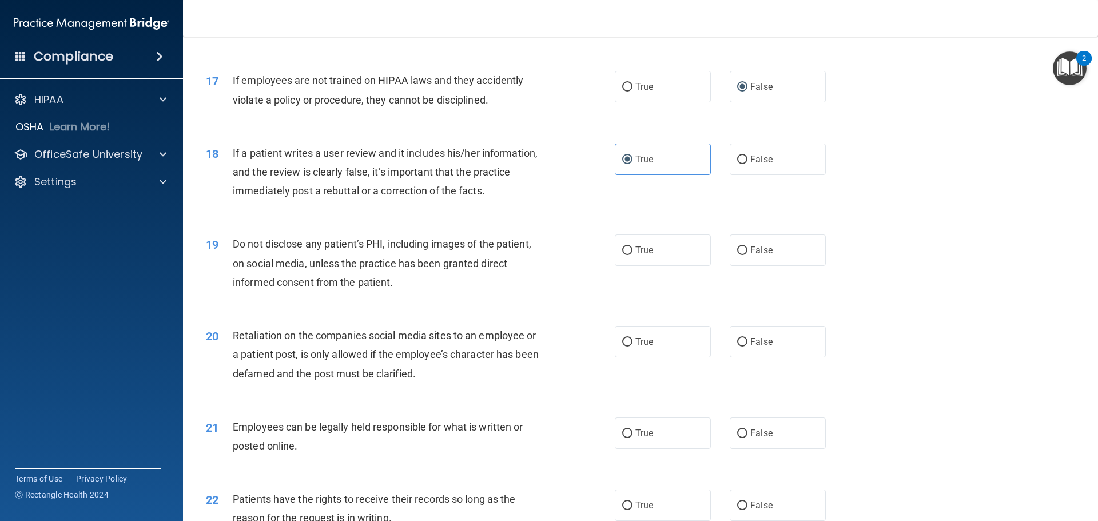
click at [246, 221] on div "18 If a patient writes a user review and it includes his/her information, and t…" at bounding box center [640, 175] width 886 height 92
click at [740, 164] on input "False" at bounding box center [742, 160] width 10 height 9
radio input "true"
radio input "false"
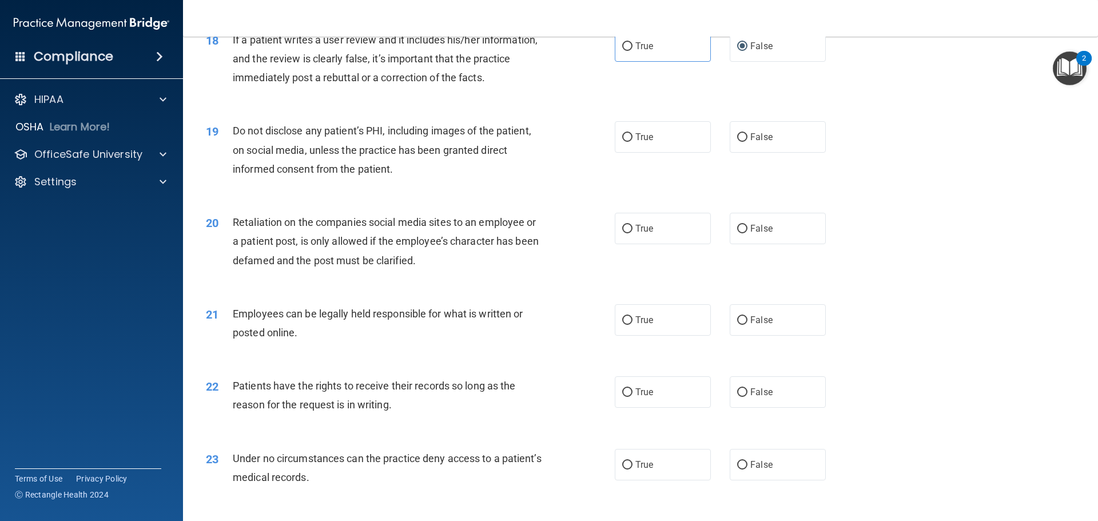
scroll to position [1633, 0]
drag, startPoint x: 633, startPoint y: 153, endPoint x: 620, endPoint y: 161, distance: 14.6
click at [635, 141] on span "True" at bounding box center [644, 135] width 18 height 11
click at [632, 141] on input "True" at bounding box center [627, 136] width 10 height 9
radio input "true"
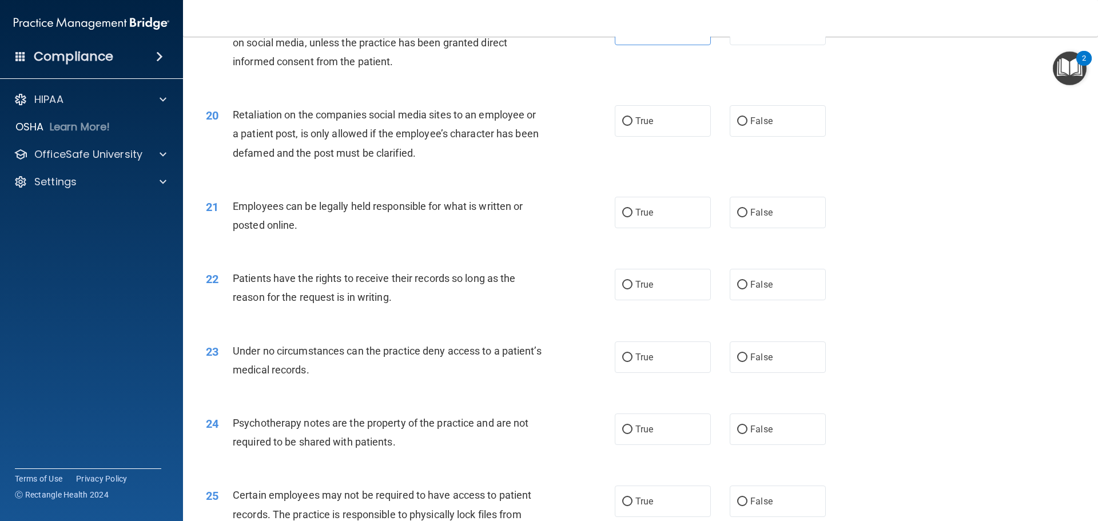
scroll to position [1747, 0]
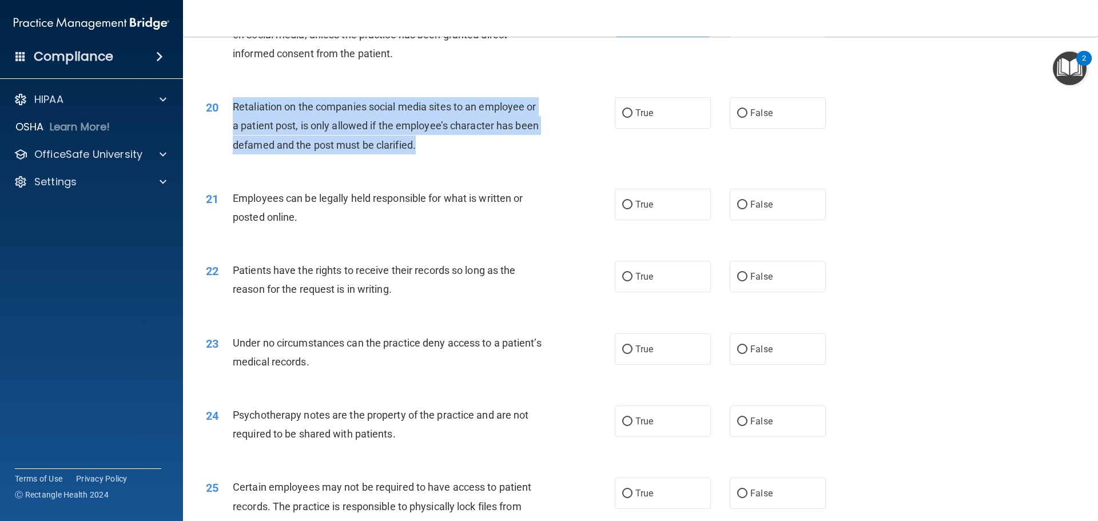
drag, startPoint x: 236, startPoint y: 127, endPoint x: 425, endPoint y: 174, distance: 195.2
click at [425, 160] on div "20 Retaliation on the companies social media sites to an employee or a patient …" at bounding box center [410, 128] width 443 height 63
click at [737, 118] on input "False" at bounding box center [742, 113] width 10 height 9
radio input "true"
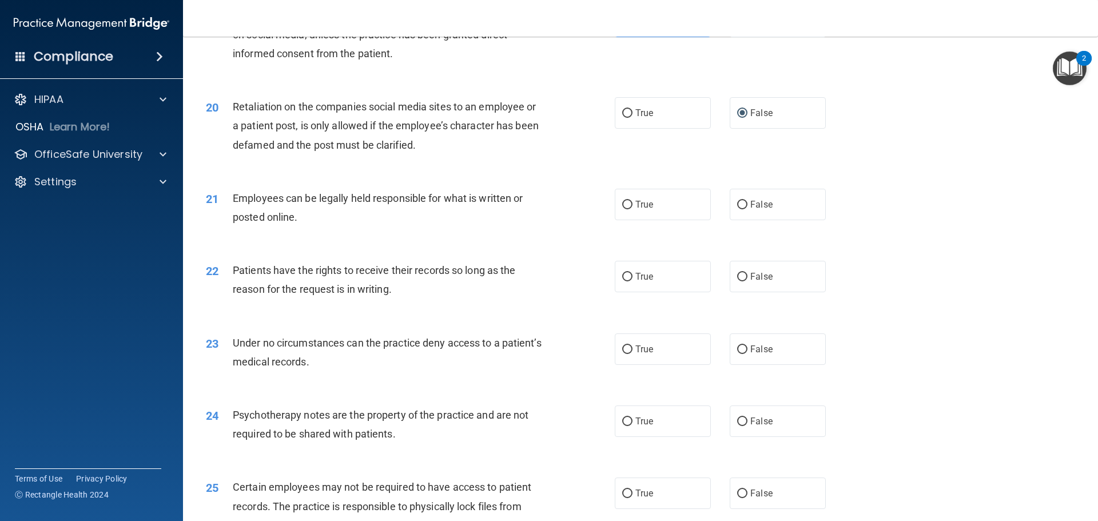
click at [530, 174] on div "20 Retaliation on the companies social media sites to an employee or a patient …" at bounding box center [640, 129] width 886 height 92
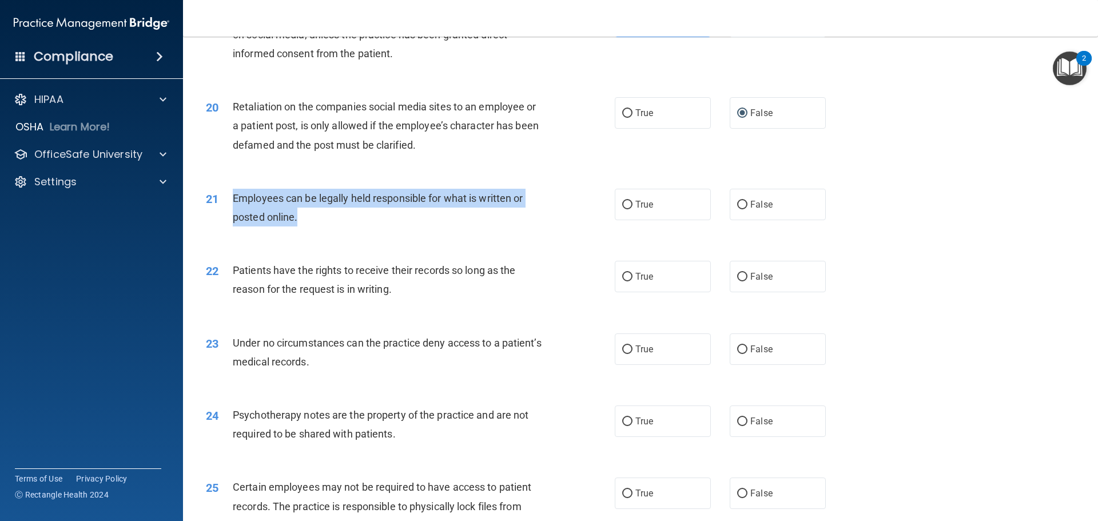
drag, startPoint x: 236, startPoint y: 213, endPoint x: 306, endPoint y: 241, distance: 75.7
click at [306, 226] on div "Employees can be legally held responsible for what is written or posted online." at bounding box center [393, 208] width 320 height 38
click at [624, 209] on input "True" at bounding box center [627, 205] width 10 height 9
radio input "true"
click at [556, 232] on div "21 Employees can be legally held responsible for what is written or posted onli…" at bounding box center [410, 210] width 443 height 43
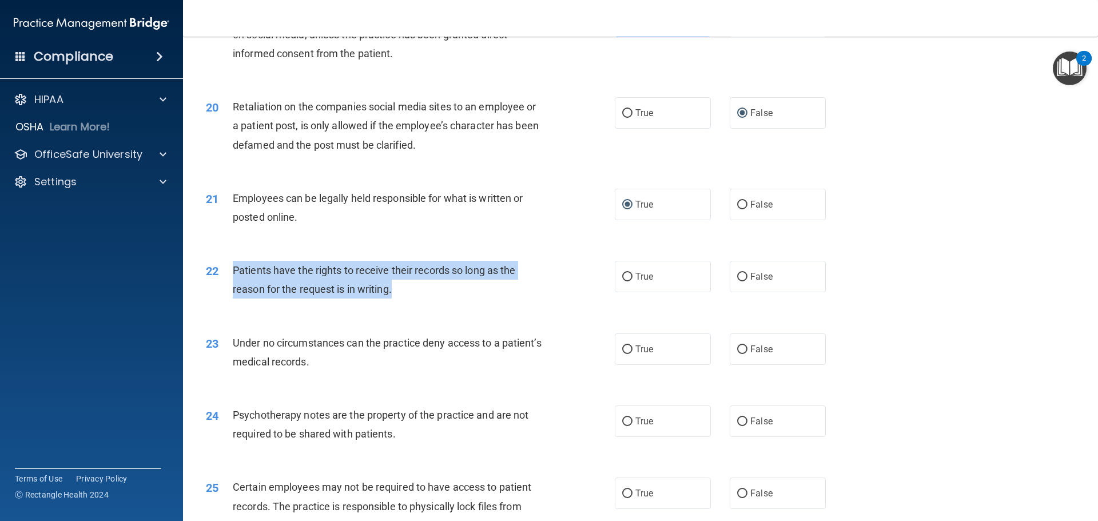
drag, startPoint x: 231, startPoint y: 287, endPoint x: 422, endPoint y: 320, distance: 193.9
click at [422, 304] on div "22 Patients have the rights to receive their records so long as the reason for …" at bounding box center [410, 282] width 443 height 43
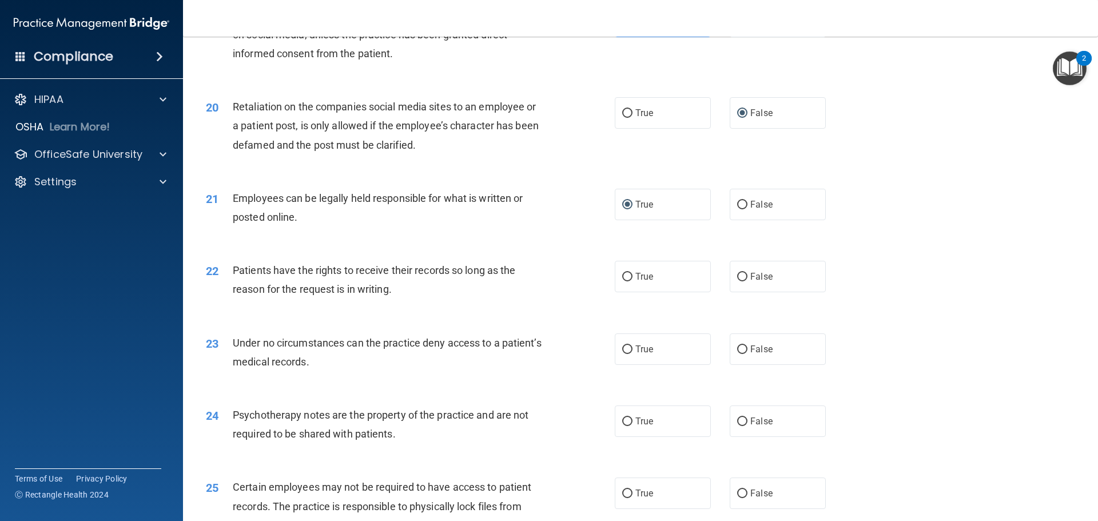
click at [535, 268] on div "22 Patients have the rights to receive their records so long as the reason for …" at bounding box center [640, 282] width 886 height 72
drag, startPoint x: 747, startPoint y: 295, endPoint x: 733, endPoint y: 295, distance: 14.3
click at [750, 282] on span "False" at bounding box center [761, 276] width 22 height 11
click at [747, 281] on input "False" at bounding box center [742, 277] width 10 height 9
radio input "true"
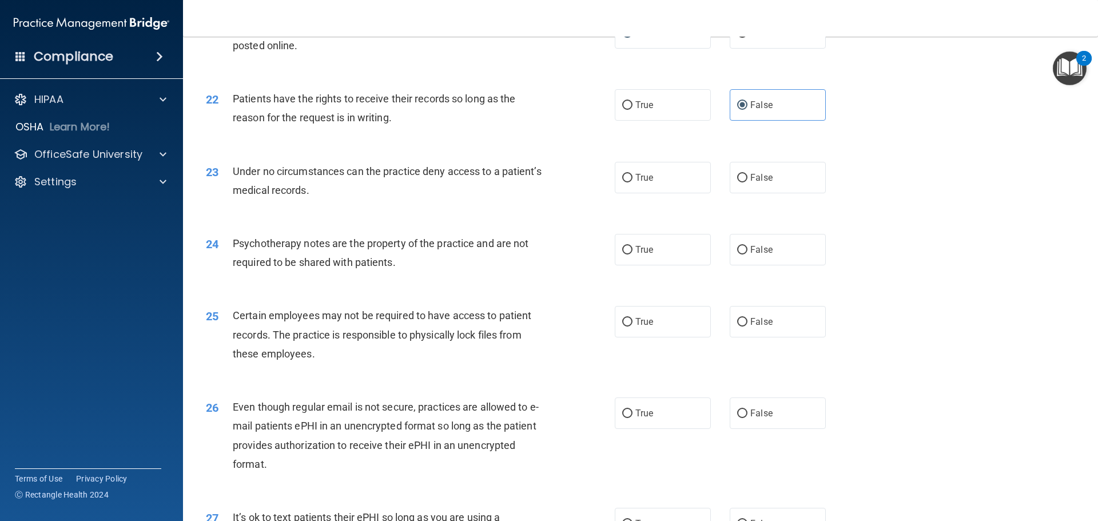
scroll to position [1976, 0]
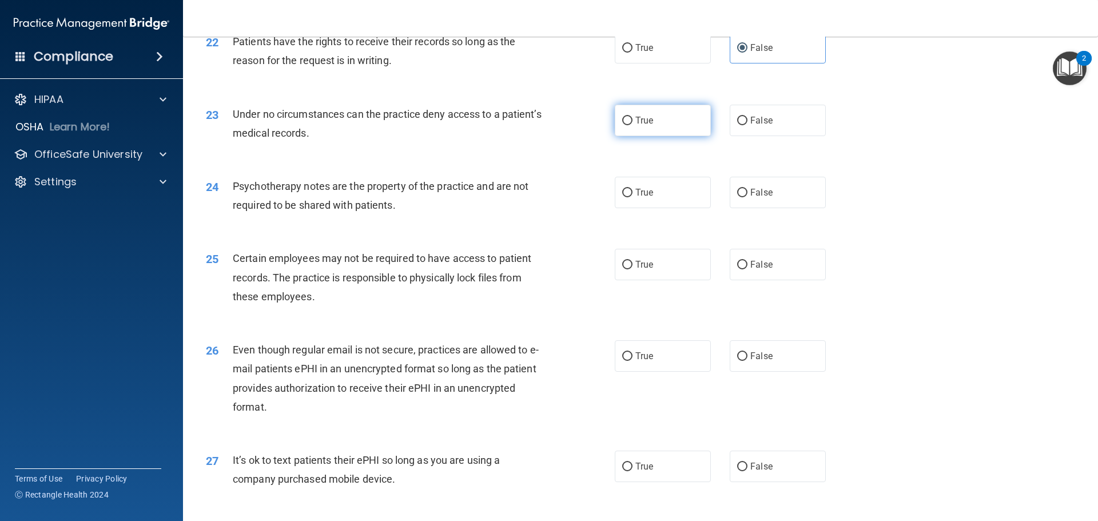
click at [630, 136] on label "True" at bounding box center [663, 120] width 96 height 31
click at [630, 125] on input "True" at bounding box center [627, 121] width 10 height 9
radio input "true"
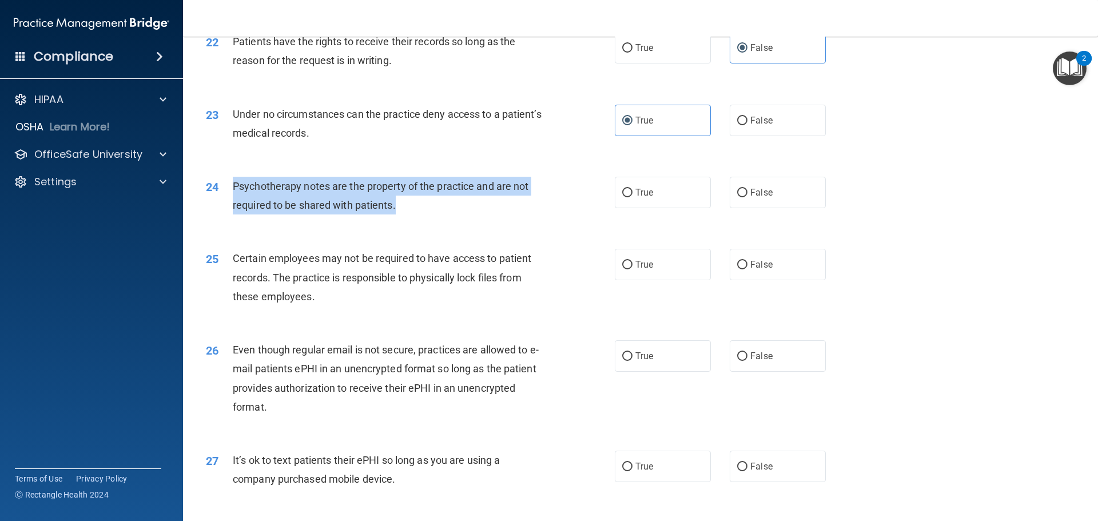
drag, startPoint x: 232, startPoint y: 203, endPoint x: 403, endPoint y: 227, distance: 172.7
click at [403, 220] on div "24 Psychotherapy notes are the property of the practice and are not required to…" at bounding box center [410, 198] width 443 height 43
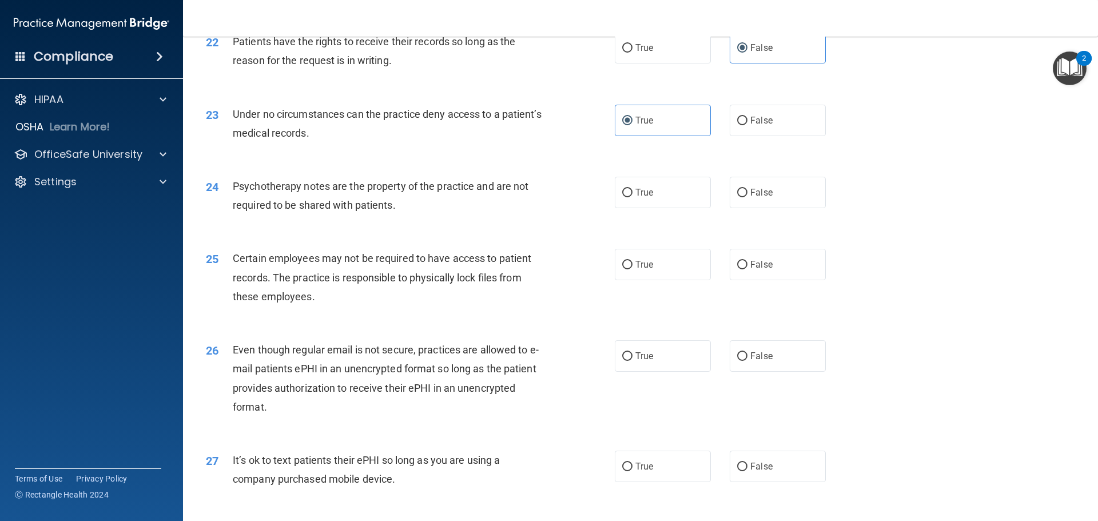
click at [455, 148] on div "23 Under no circumstances can the practice deny access to a patient’s medical r…" at bounding box center [410, 126] width 443 height 43
click at [743, 206] on label "False" at bounding box center [778, 192] width 96 height 31
click at [743, 197] on input "False" at bounding box center [742, 193] width 10 height 9
radio input "true"
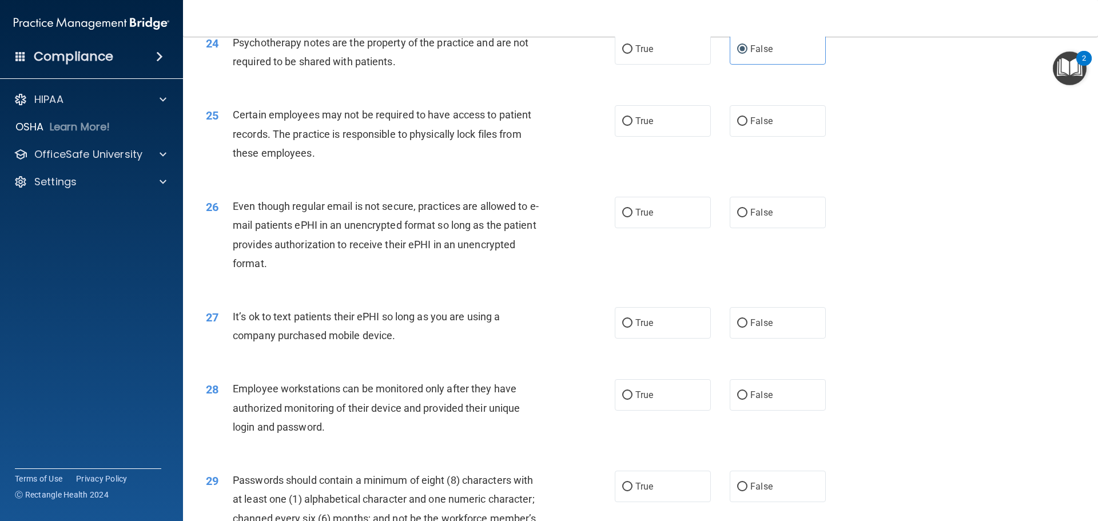
scroll to position [2147, 0]
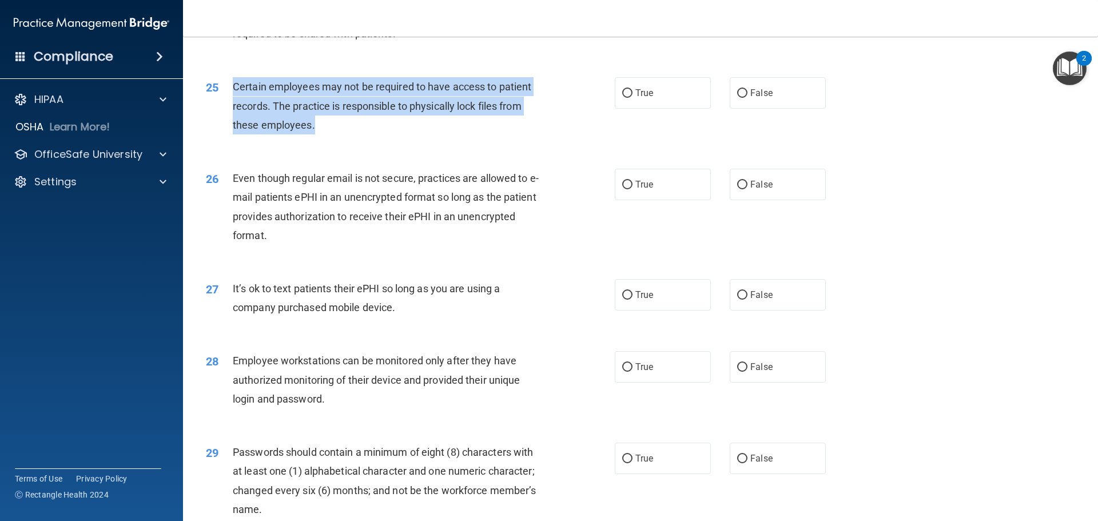
drag, startPoint x: 232, startPoint y: 104, endPoint x: 393, endPoint y: 144, distance: 166.3
click at [393, 140] on div "25 Certain employees may not be required to have access to patient records. The…" at bounding box center [410, 108] width 443 height 63
click at [622, 189] on input "True" at bounding box center [627, 185] width 10 height 9
radio input "true"
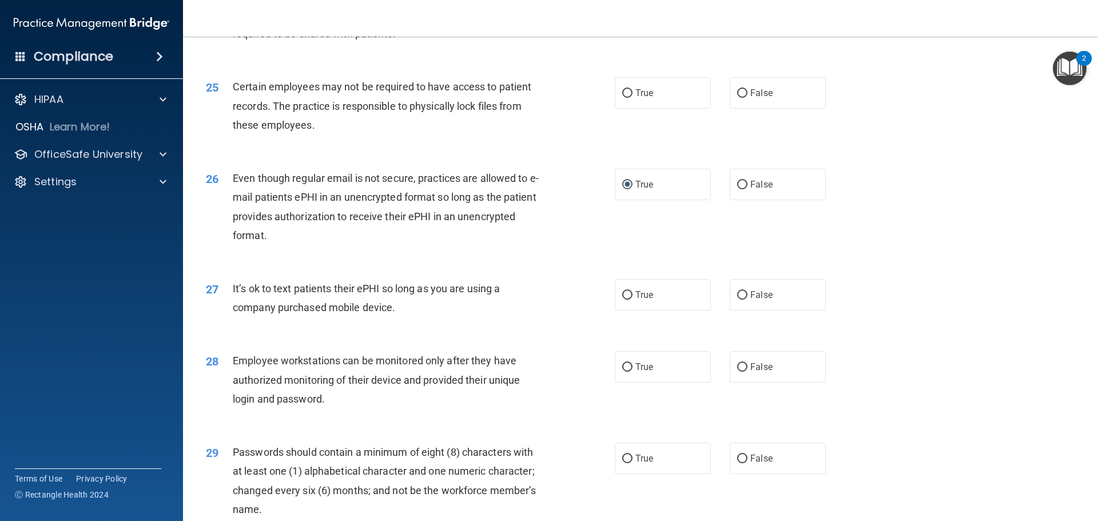
click at [576, 239] on div "26 Even though regular email is not secure, practices are allowed to e-mail pat…" at bounding box center [410, 210] width 443 height 82
click at [621, 109] on label "True" at bounding box center [663, 92] width 96 height 31
click at [622, 98] on input "True" at bounding box center [627, 93] width 10 height 9
radio input "true"
click at [606, 210] on div "26 Even though regular email is not secure, practices are allowed to e-mail pat…" at bounding box center [410, 210] width 443 height 82
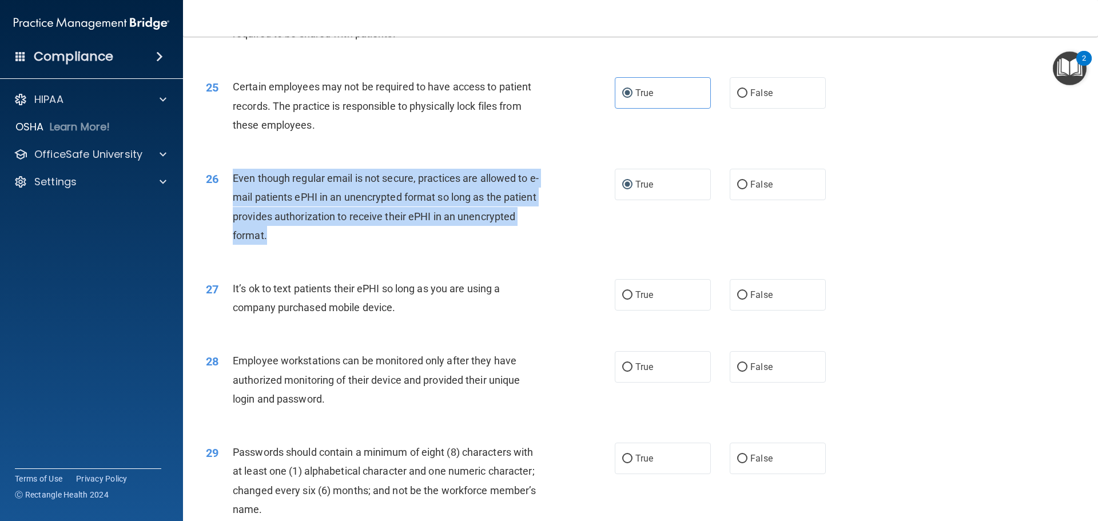
drag, startPoint x: 229, startPoint y: 192, endPoint x: 528, endPoint y: 258, distance: 305.7
click at [529, 250] on div "26 Even though regular email is not secure, practices are allowed to e-mail pat…" at bounding box center [410, 210] width 443 height 82
click at [574, 250] on div "26 Even though regular email is not secure, practices are allowed to e-mail pat…" at bounding box center [410, 210] width 443 height 82
click at [416, 245] on div "Even though regular email is not secure, practices are allowed to e-mail patien…" at bounding box center [393, 207] width 320 height 76
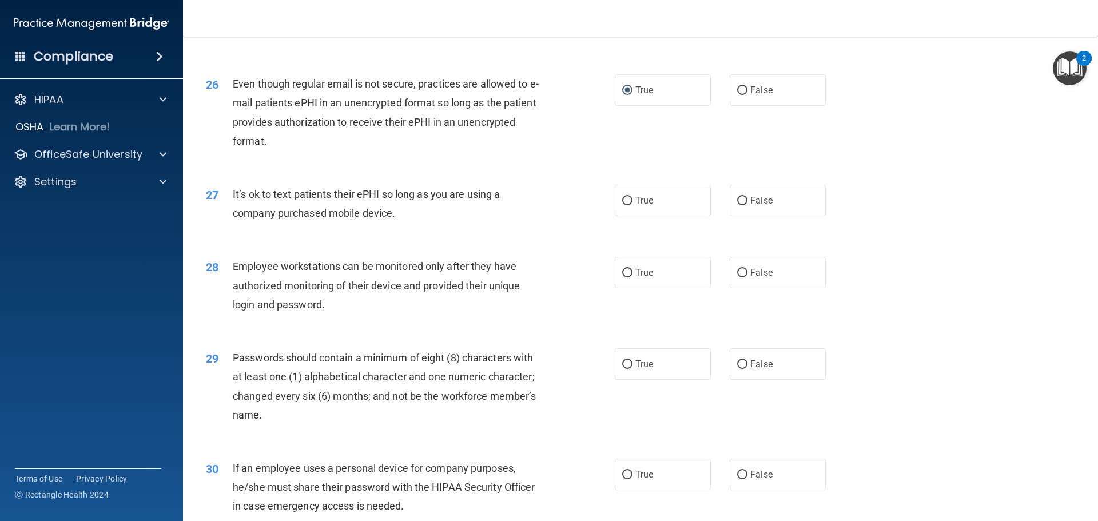
scroll to position [2262, 0]
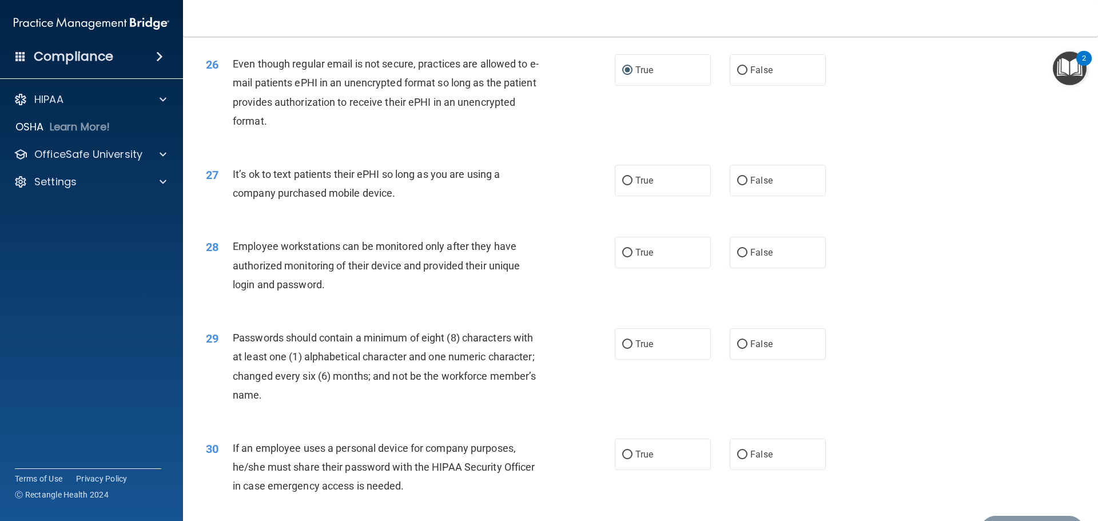
drag, startPoint x: 231, startPoint y: 191, endPoint x: 419, endPoint y: 223, distance: 190.3
click at [419, 208] on div "27 It’s ok to text patients their ePHI so long as you are using a company purch…" at bounding box center [410, 186] width 443 height 43
click at [622, 185] on input "True" at bounding box center [627, 181] width 10 height 9
radio input "true"
click at [563, 208] on div "27 It’s ok to text patients their ePHI so long as you are using a company purch…" at bounding box center [410, 186] width 443 height 43
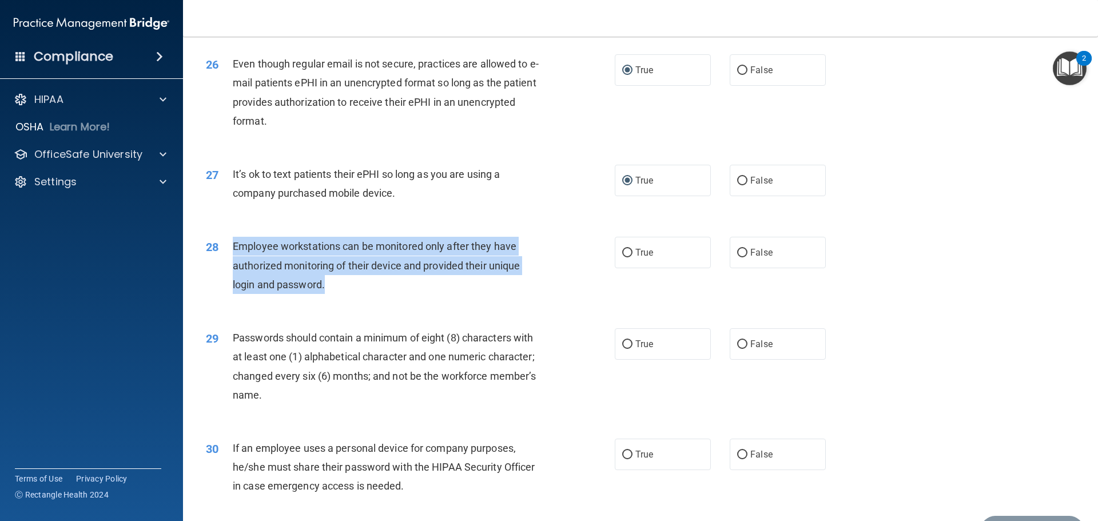
drag, startPoint x: 234, startPoint y: 263, endPoint x: 389, endPoint y: 304, distance: 160.2
click at [389, 294] on div "Employee workstations can be monitored only after they have authorized monitori…" at bounding box center [393, 265] width 320 height 57
click at [737, 257] on input "False" at bounding box center [742, 253] width 10 height 9
radio input "true"
click at [574, 300] on div "28 Employee workstations can be monitored only after they have authorized monit…" at bounding box center [410, 268] width 443 height 63
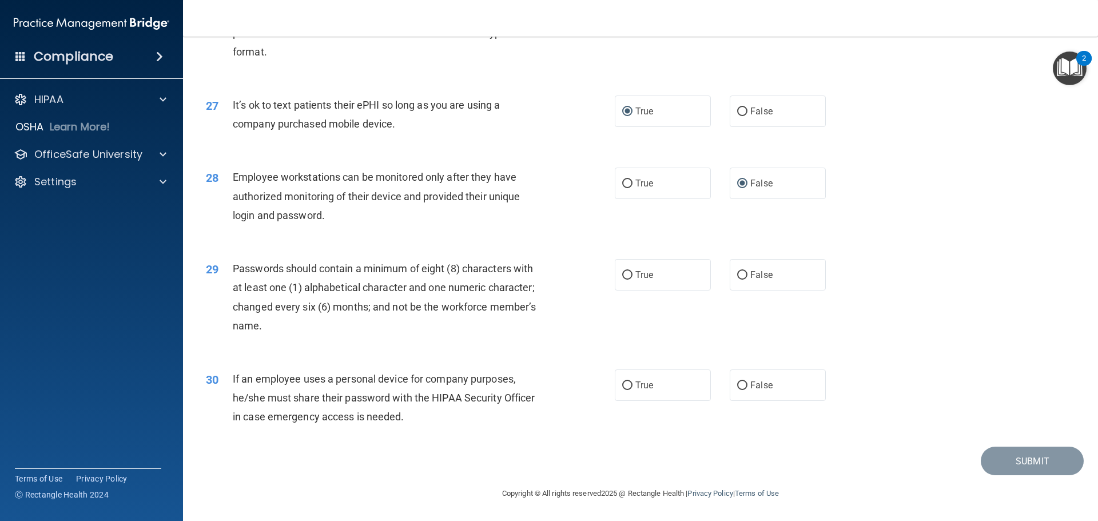
scroll to position [2350, 0]
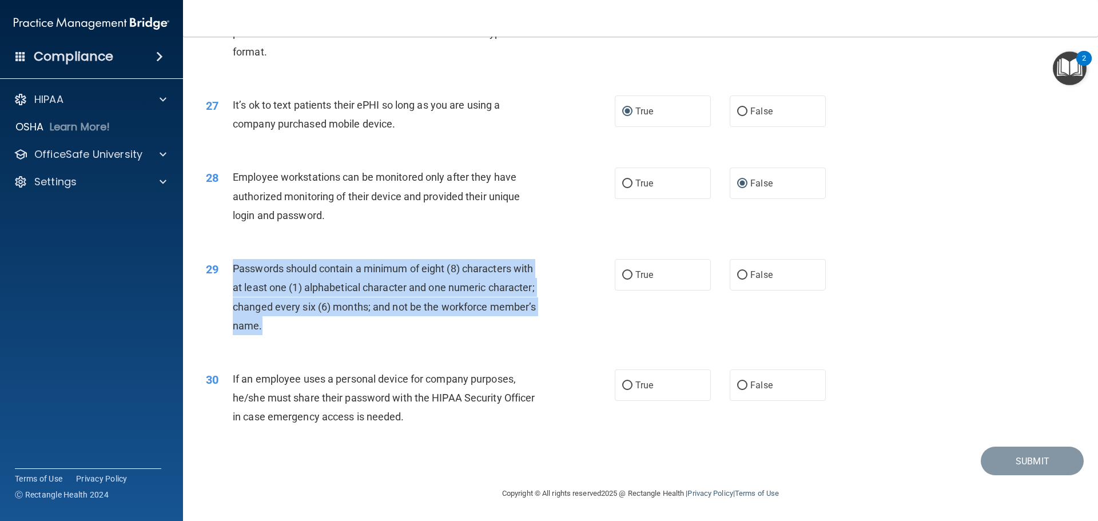
drag, startPoint x: 248, startPoint y: 275, endPoint x: 338, endPoint y: 332, distance: 106.5
click at [338, 332] on div "Passwords should contain a minimum of eight (8) characters with at least one (1…" at bounding box center [393, 297] width 320 height 76
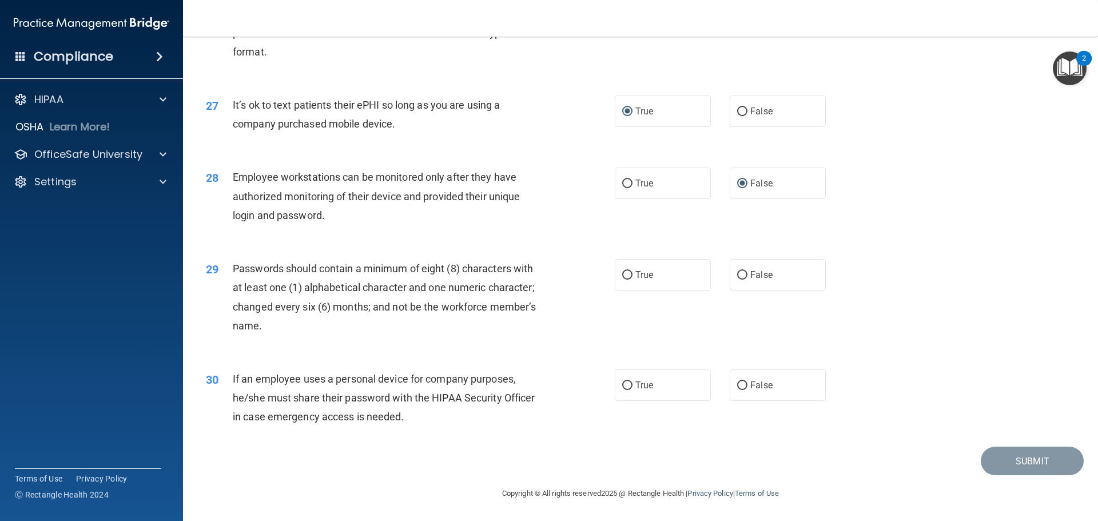
click at [548, 220] on div "Employee workstations can be monitored only after they have authorized monitori…" at bounding box center [393, 196] width 320 height 57
click at [624, 279] on input "True" at bounding box center [627, 275] width 10 height 9
radio input "true"
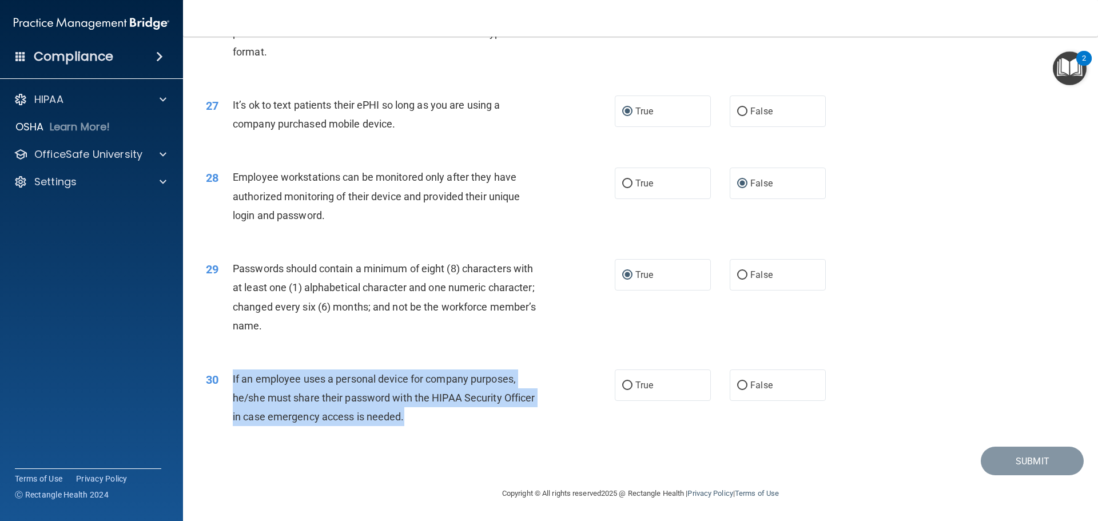
drag, startPoint x: 228, startPoint y: 380, endPoint x: 416, endPoint y: 427, distance: 194.3
click at [416, 427] on div "30 If an employee uses a personal device for company purposes, he/she must shar…" at bounding box center [410, 400] width 443 height 63
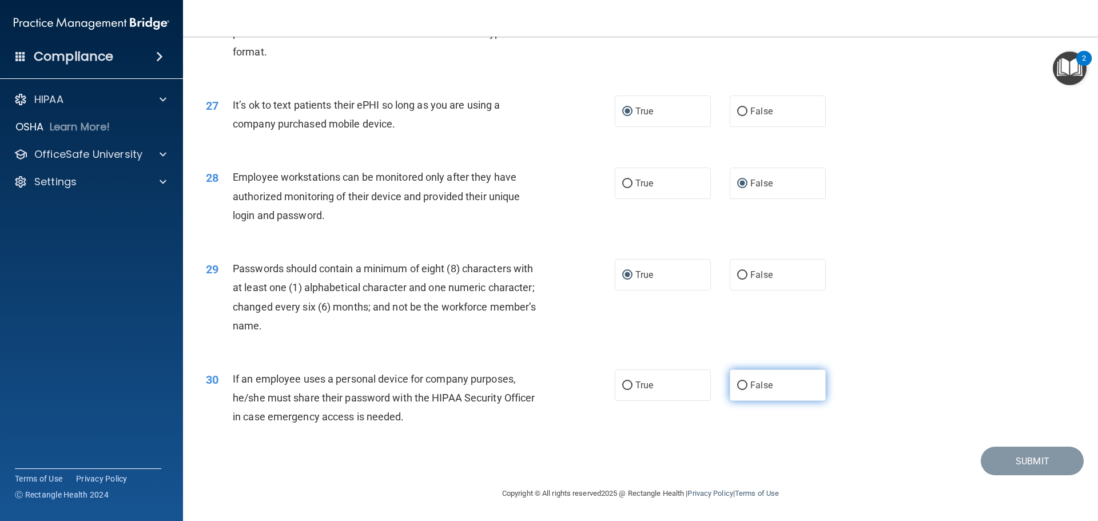
drag, startPoint x: 731, startPoint y: 374, endPoint x: 735, endPoint y: 379, distance: 6.2
click at [735, 379] on label "False" at bounding box center [778, 384] width 96 height 31
click at [737, 381] on input "False" at bounding box center [742, 385] width 10 height 9
radio input "true"
click at [743, 383] on label "False" at bounding box center [778, 384] width 96 height 31
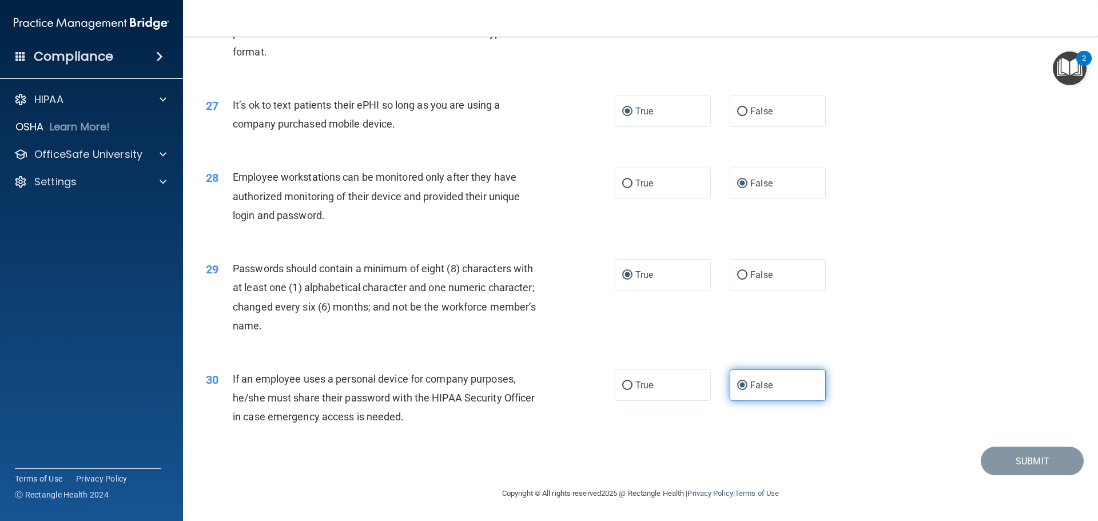
click at [743, 383] on input "False" at bounding box center [742, 385] width 10 height 9
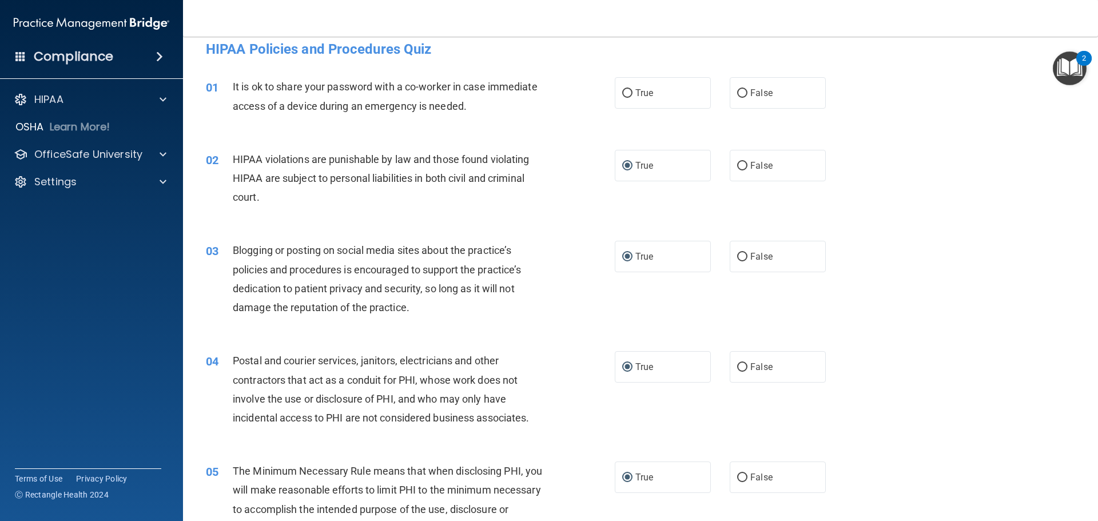
scroll to position [0, 0]
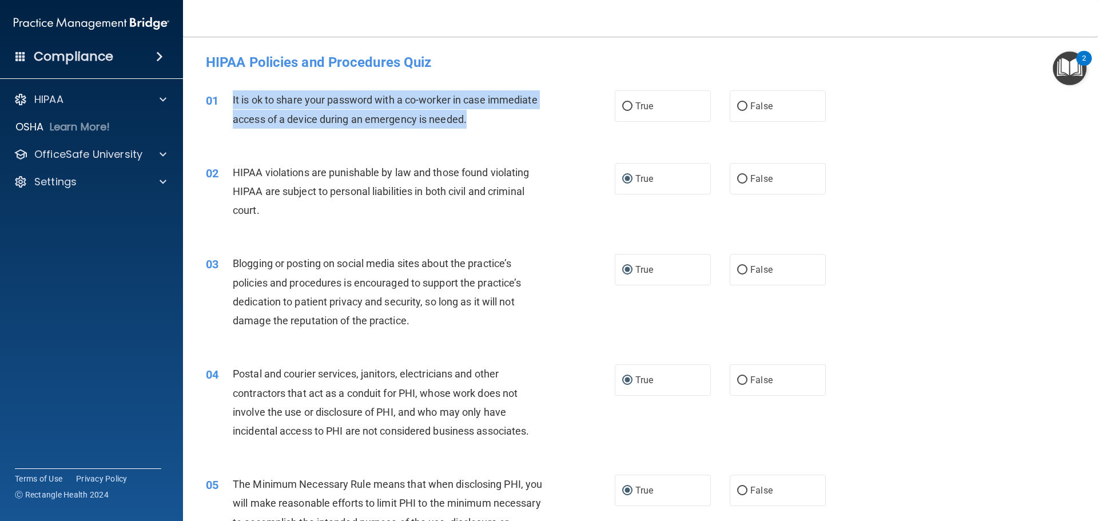
drag, startPoint x: 232, startPoint y: 98, endPoint x: 467, endPoint y: 125, distance: 236.6
click at [467, 125] on span "It is ok to share your password with a co-worker in case immediate access of a …" at bounding box center [385, 109] width 305 height 31
click at [737, 108] on input "False" at bounding box center [742, 106] width 10 height 9
radio input "true"
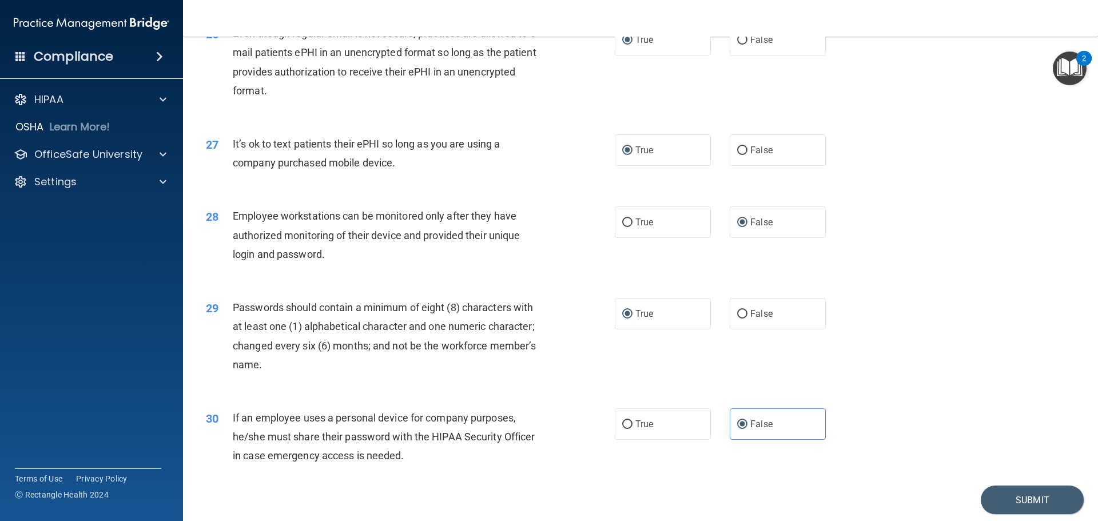
scroll to position [2293, 0]
click at [1021, 512] on button "Submit" at bounding box center [1032, 499] width 103 height 29
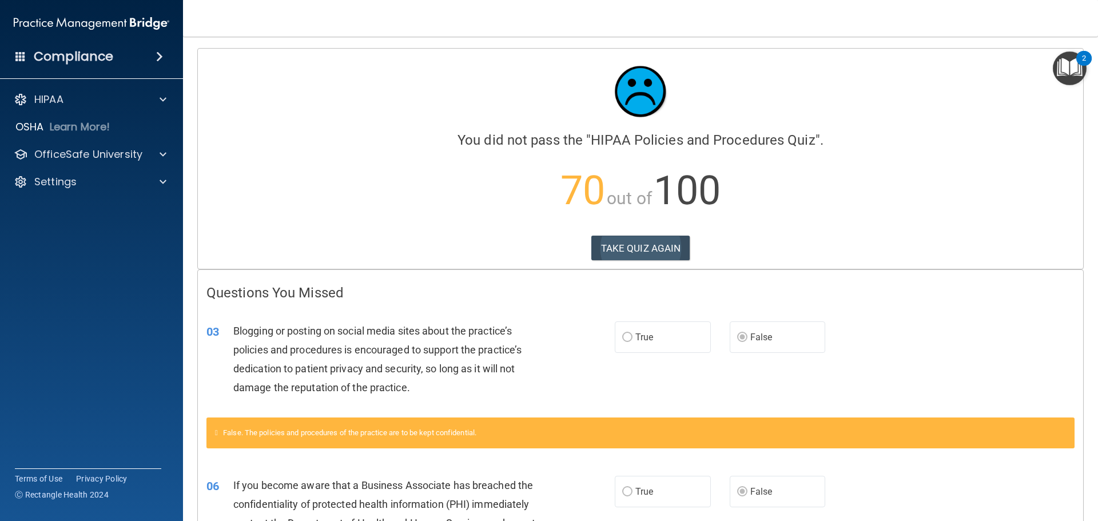
drag, startPoint x: 645, startPoint y: 229, endPoint x: 645, endPoint y: 236, distance: 6.3
click at [645, 230] on div "Calculating your score.... You did not pass the " HIPAA Policies and Procedures…" at bounding box center [640, 159] width 885 height 220
click at [644, 246] on button "TAKE QUIZ AGAIN" at bounding box center [640, 248] width 99 height 25
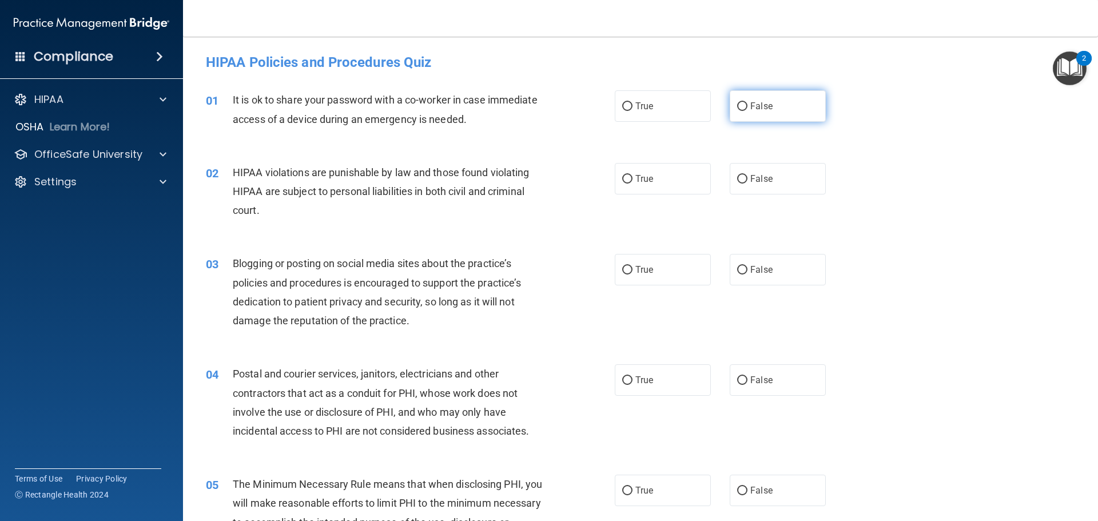
click at [737, 100] on label "False" at bounding box center [778, 105] width 96 height 31
click at [737, 102] on input "False" at bounding box center [742, 106] width 10 height 9
radio input "true"
click at [625, 183] on input "True" at bounding box center [627, 179] width 10 height 9
radio input "true"
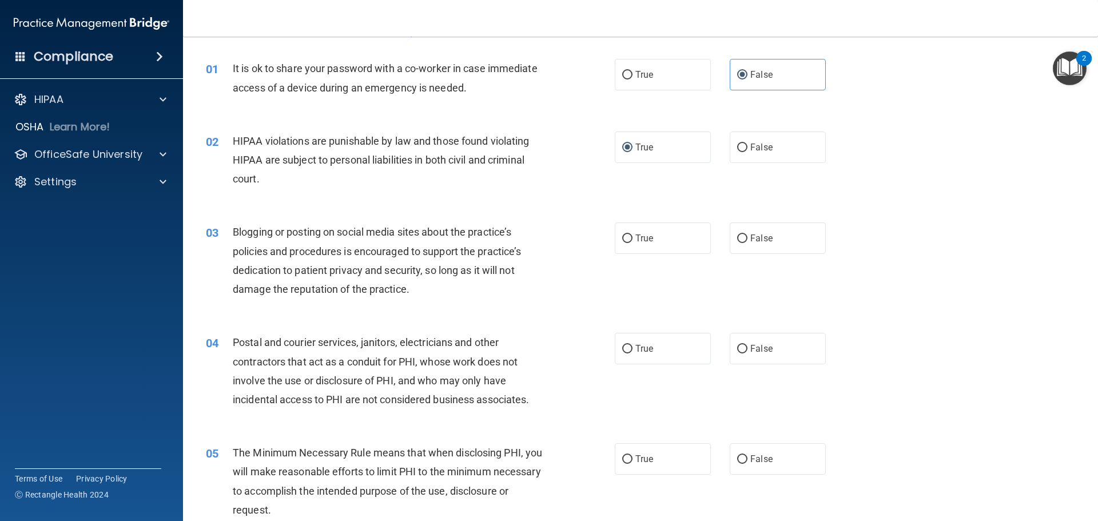
scroll to position [114, 0]
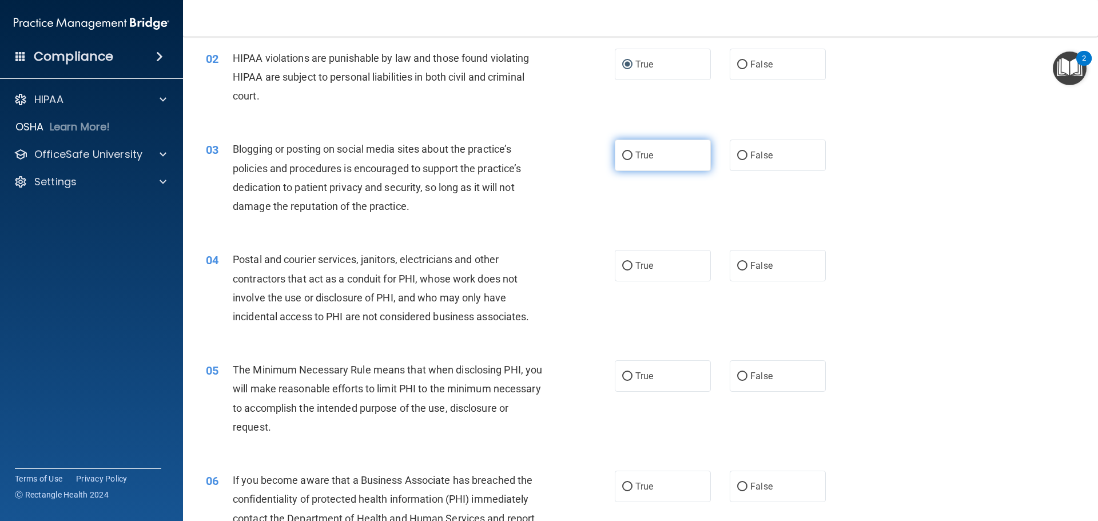
click at [622, 156] on input "True" at bounding box center [627, 156] width 10 height 9
radio input "true"
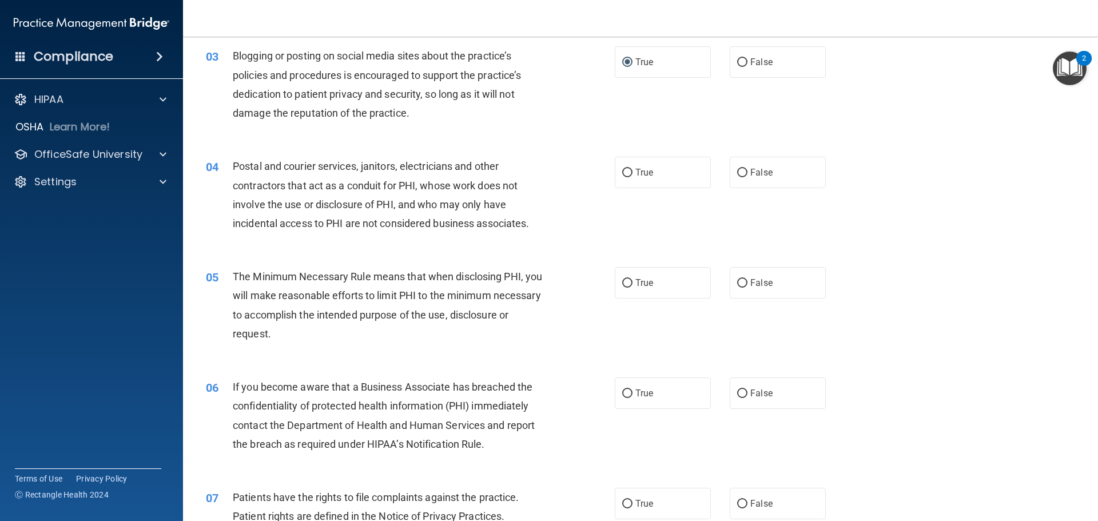
scroll to position [229, 0]
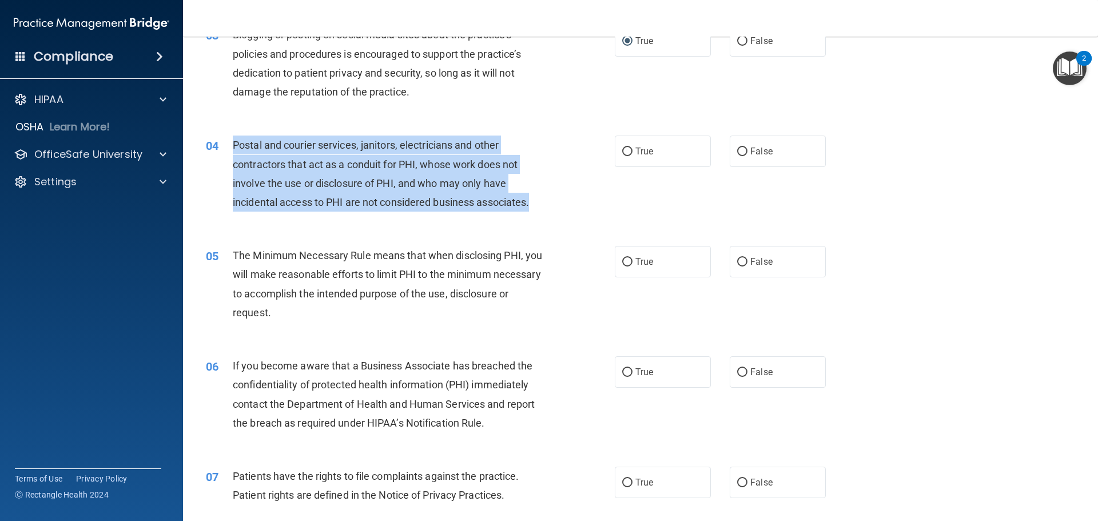
drag, startPoint x: 233, startPoint y: 140, endPoint x: 536, endPoint y: 209, distance: 310.8
click at [536, 209] on div "Postal and courier services, janitors, electricians and other contractors that …" at bounding box center [393, 174] width 320 height 76
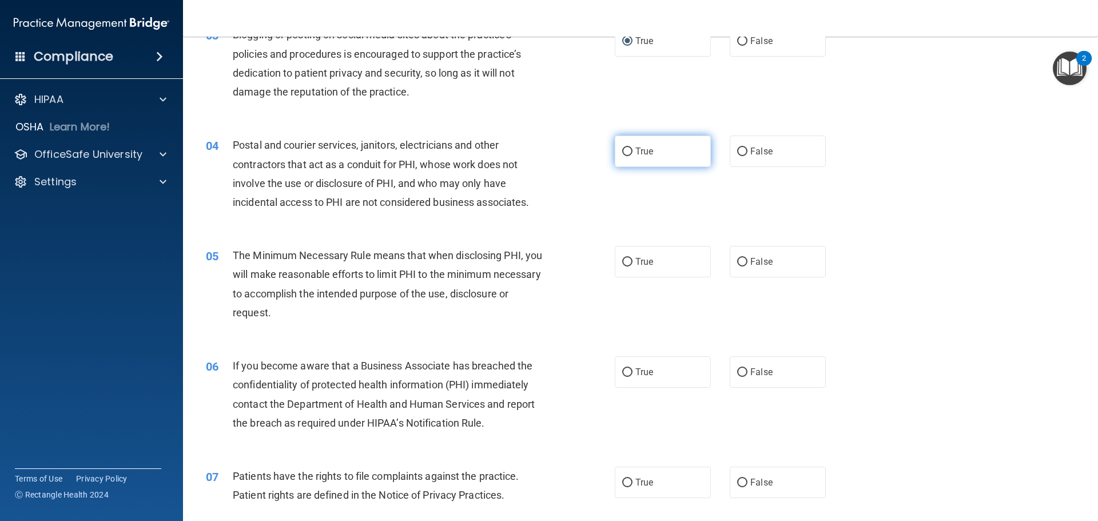
click at [616, 156] on label "True" at bounding box center [663, 151] width 96 height 31
click at [622, 156] on input "True" at bounding box center [627, 152] width 10 height 9
radio input "true"
click at [536, 134] on div "04 Postal and courier services, janitors, electricians and other contractors th…" at bounding box center [640, 176] width 886 height 110
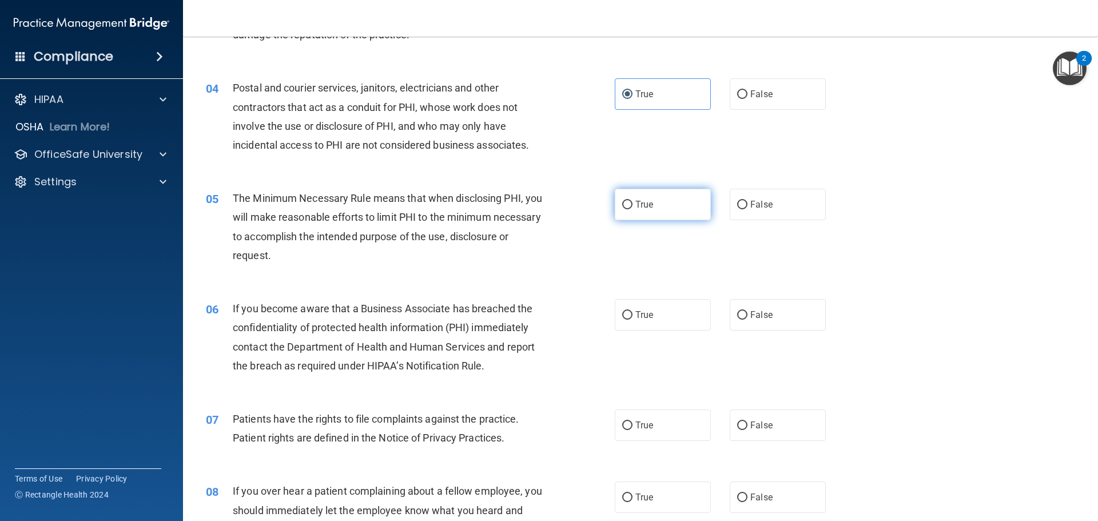
click at [622, 204] on input "True" at bounding box center [627, 205] width 10 height 9
radio input "true"
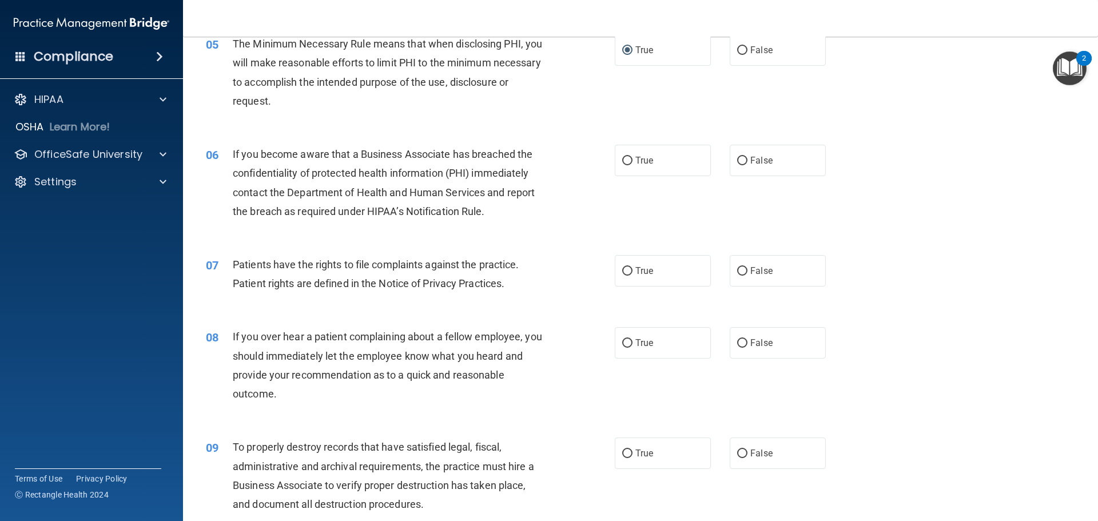
scroll to position [458, 0]
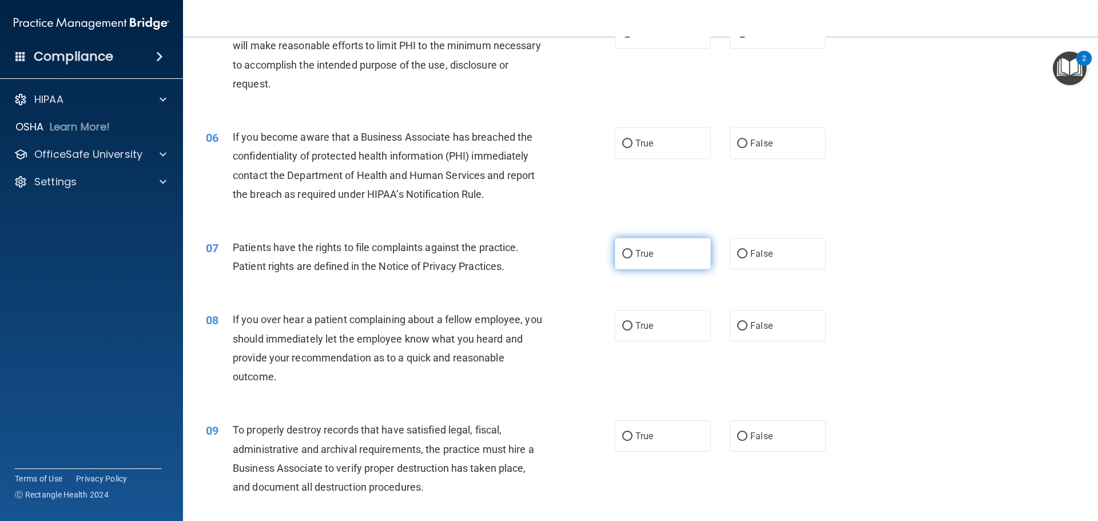
click at [623, 256] on input "True" at bounding box center [627, 254] width 10 height 9
radio input "true"
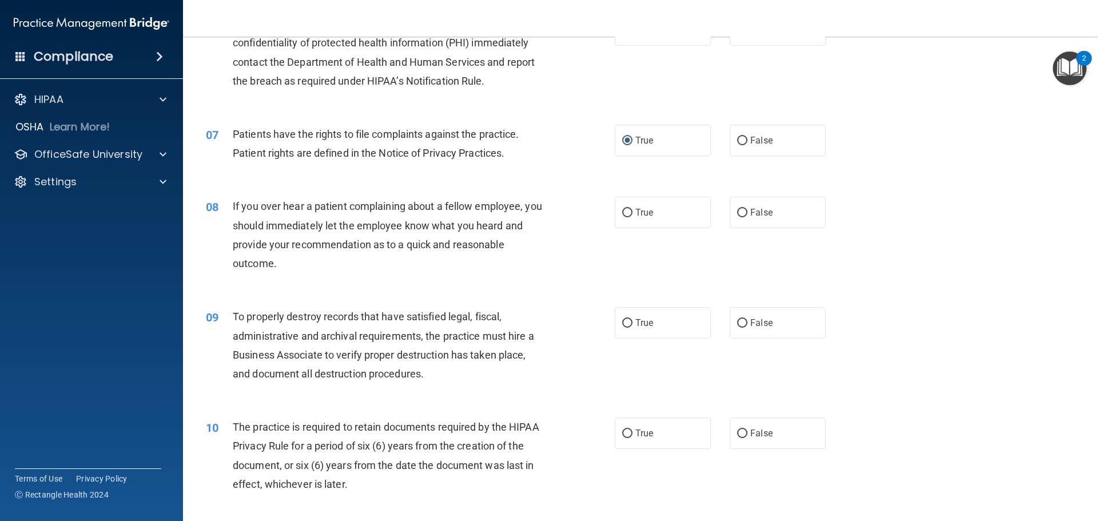
scroll to position [572, 0]
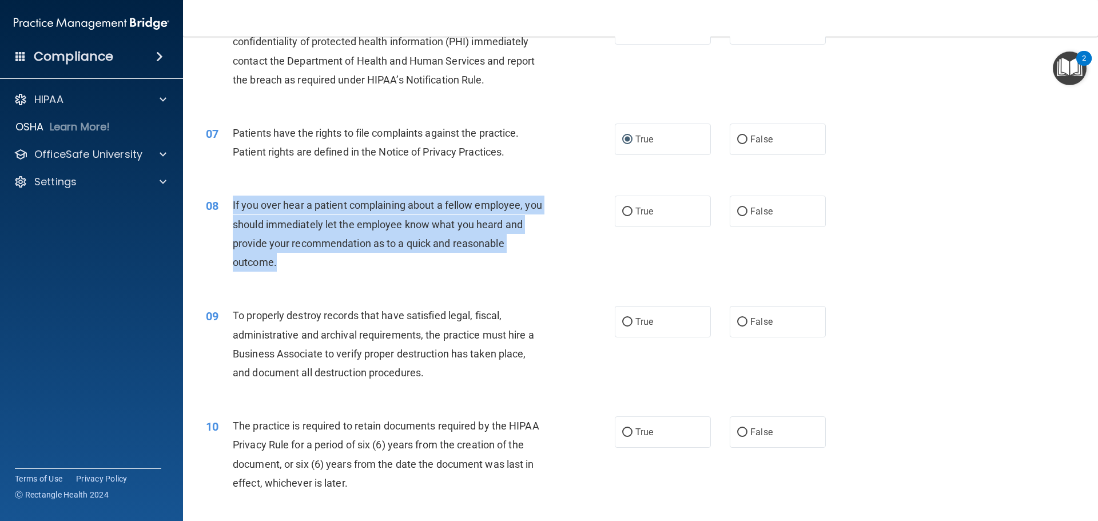
drag, startPoint x: 232, startPoint y: 202, endPoint x: 321, endPoint y: 265, distance: 109.6
click at [323, 265] on div "08 If you over hear a patient complaining about a fellow employee, you should i…" at bounding box center [410, 237] width 443 height 82
click at [741, 211] on input "False" at bounding box center [742, 212] width 10 height 9
radio input "true"
click at [543, 241] on div "If you over hear a patient complaining about a fellow employee, you should imme…" at bounding box center [393, 234] width 320 height 76
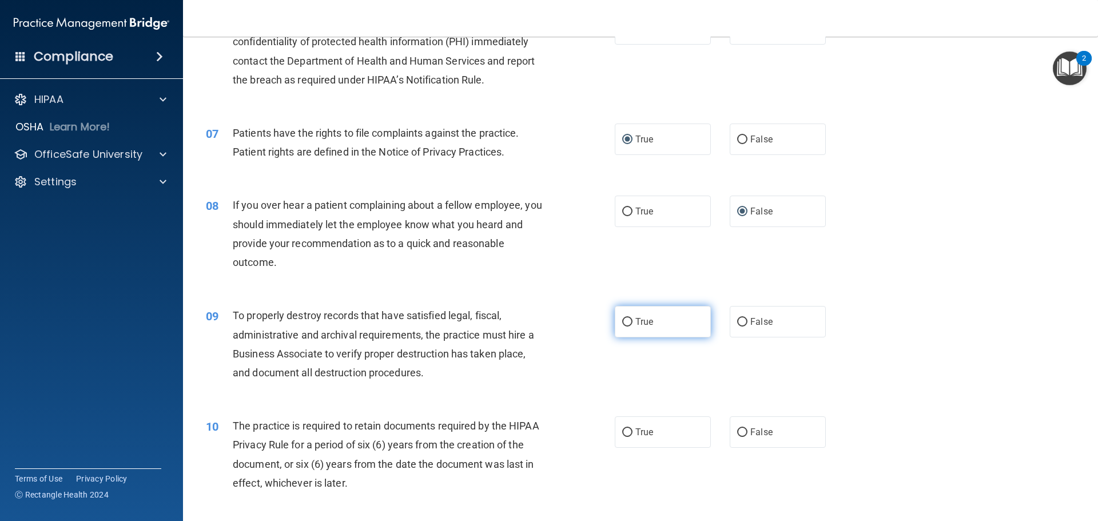
drag, startPoint x: 630, startPoint y: 320, endPoint x: 620, endPoint y: 323, distance: 10.3
click at [628, 320] on label "True" at bounding box center [663, 321] width 96 height 31
click at [628, 320] on input "True" at bounding box center [627, 322] width 10 height 9
radio input "true"
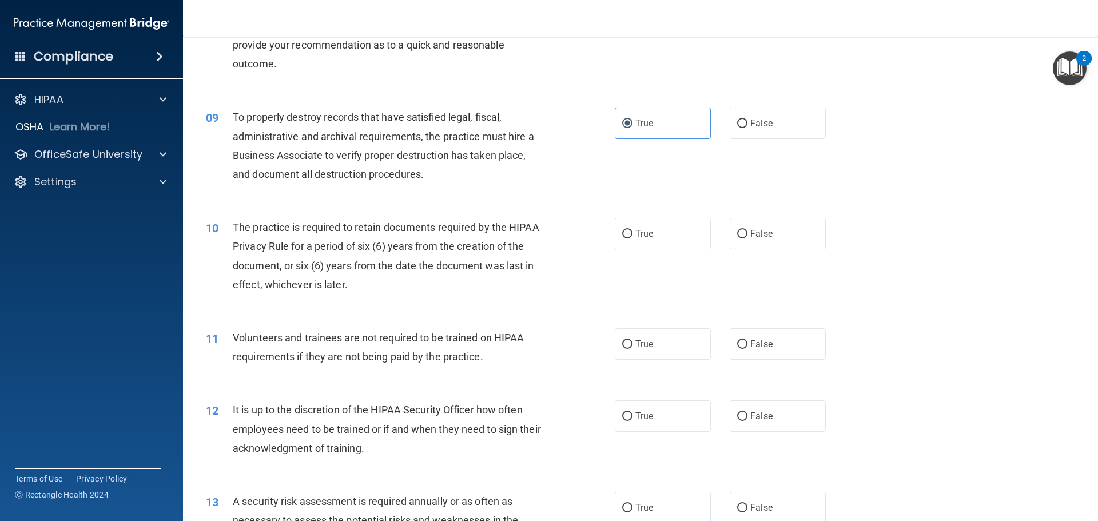
scroll to position [801, 0]
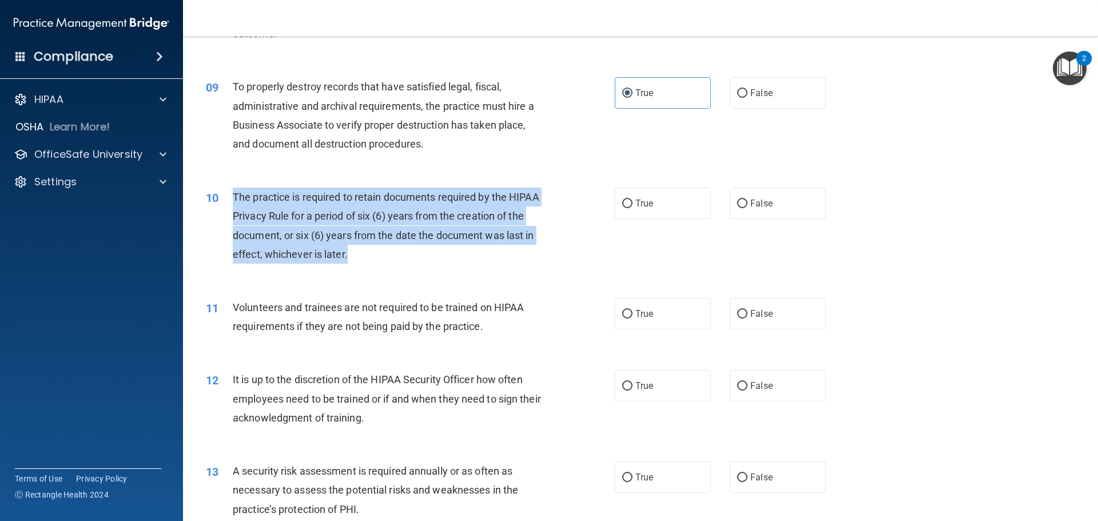
drag, startPoint x: 237, startPoint y: 191, endPoint x: 412, endPoint y: 248, distance: 183.9
click at [412, 248] on div "The practice is required to retain documents required by the HIPAA Privacy Rule…" at bounding box center [393, 226] width 320 height 76
click at [622, 208] on input "True" at bounding box center [627, 204] width 10 height 9
radio input "true"
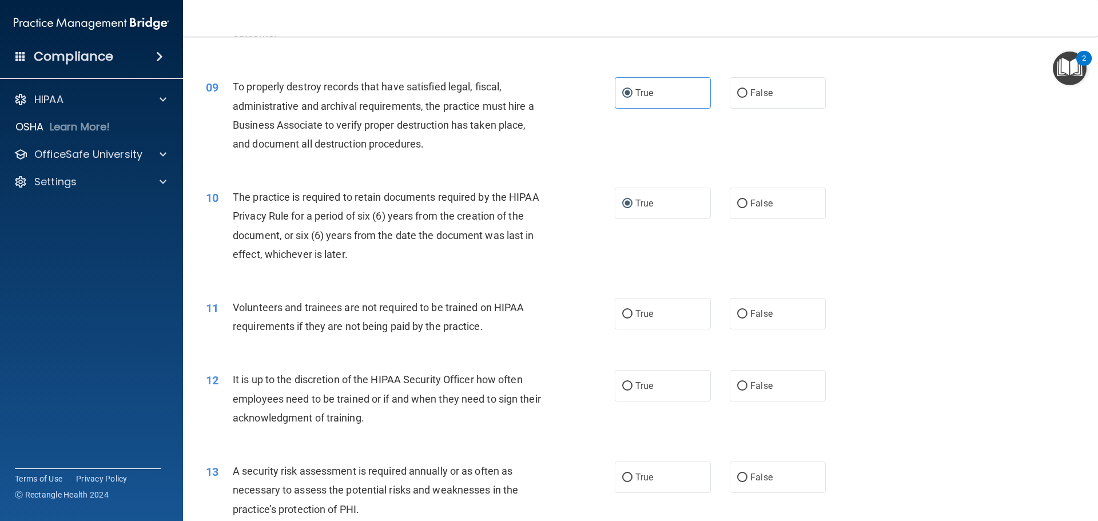
click at [551, 178] on div "10 The practice is required to retain documents required by the HIPAA Privacy R…" at bounding box center [640, 228] width 886 height 110
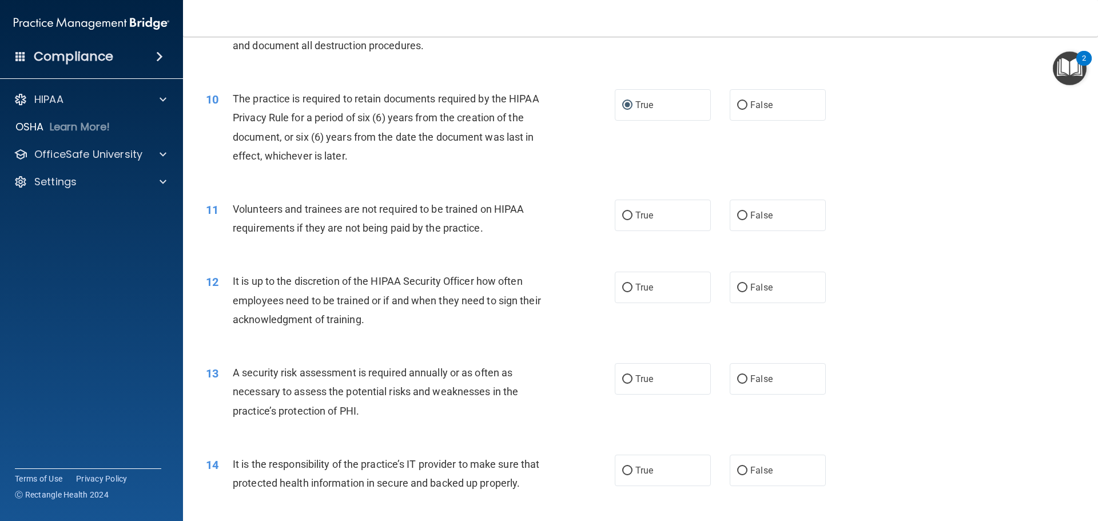
scroll to position [915, 0]
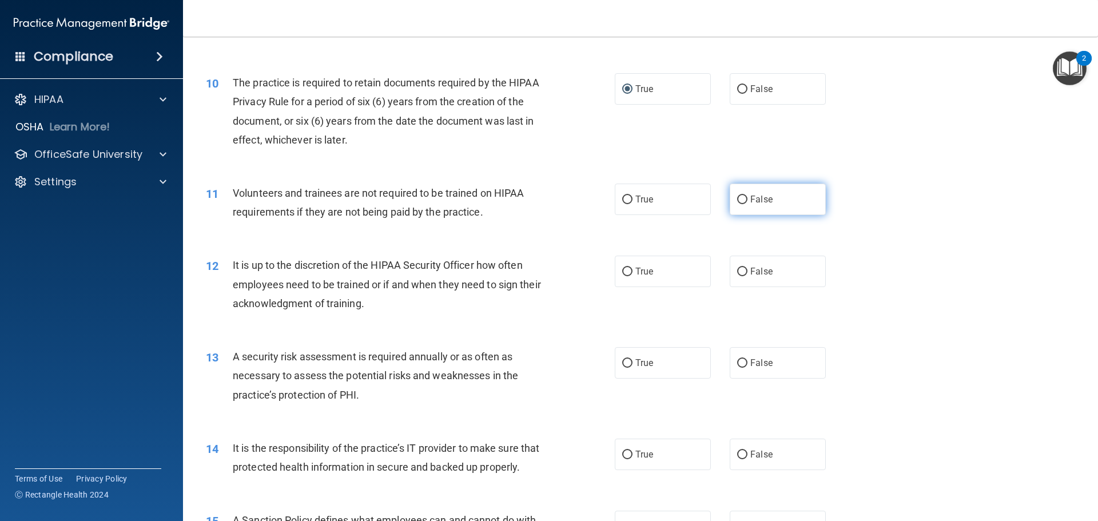
click at [737, 201] on input "False" at bounding box center [742, 200] width 10 height 9
radio input "true"
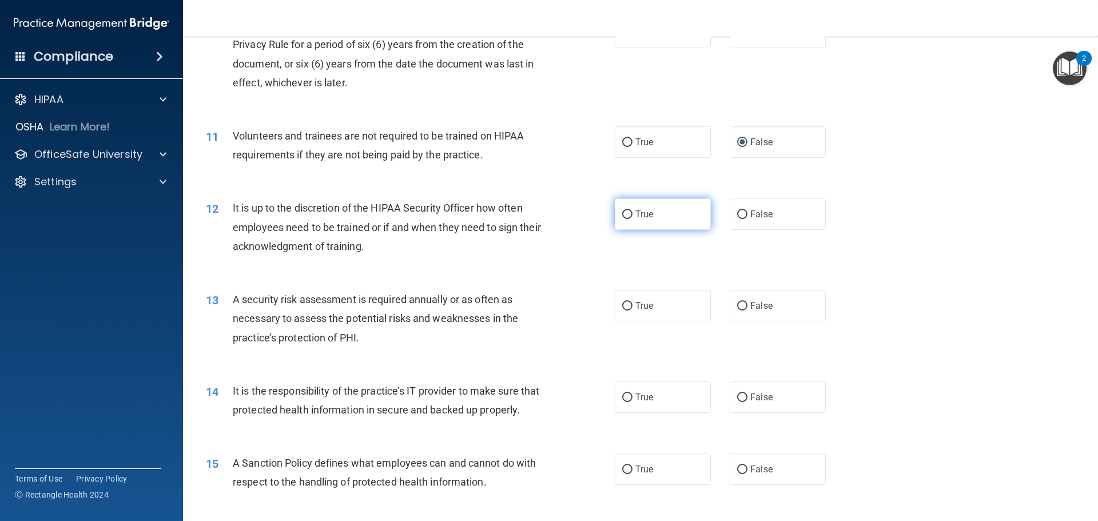
click at [635, 213] on span "True" at bounding box center [644, 214] width 18 height 11
click at [631, 213] on input "True" at bounding box center [627, 214] width 10 height 9
radio input "true"
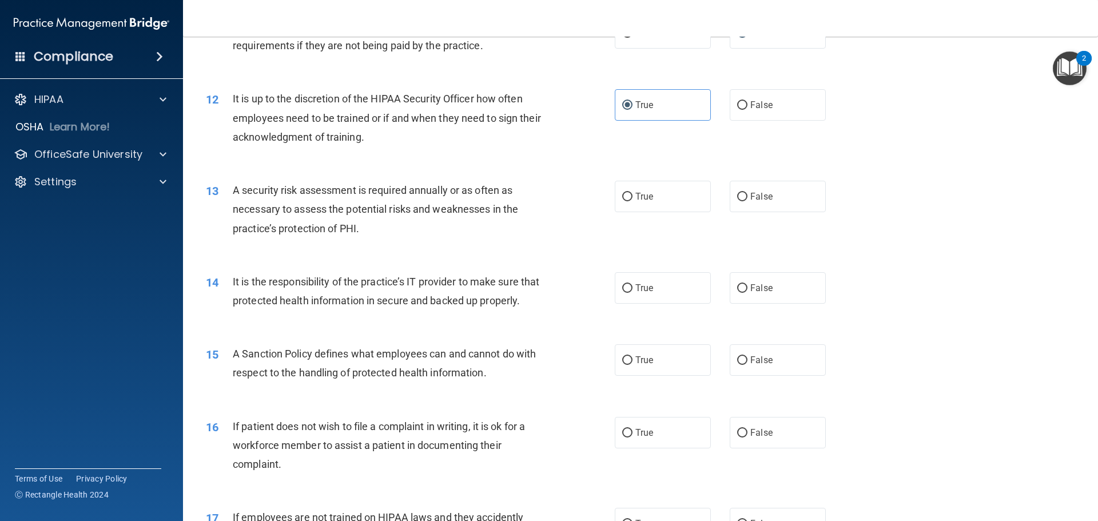
scroll to position [1087, 0]
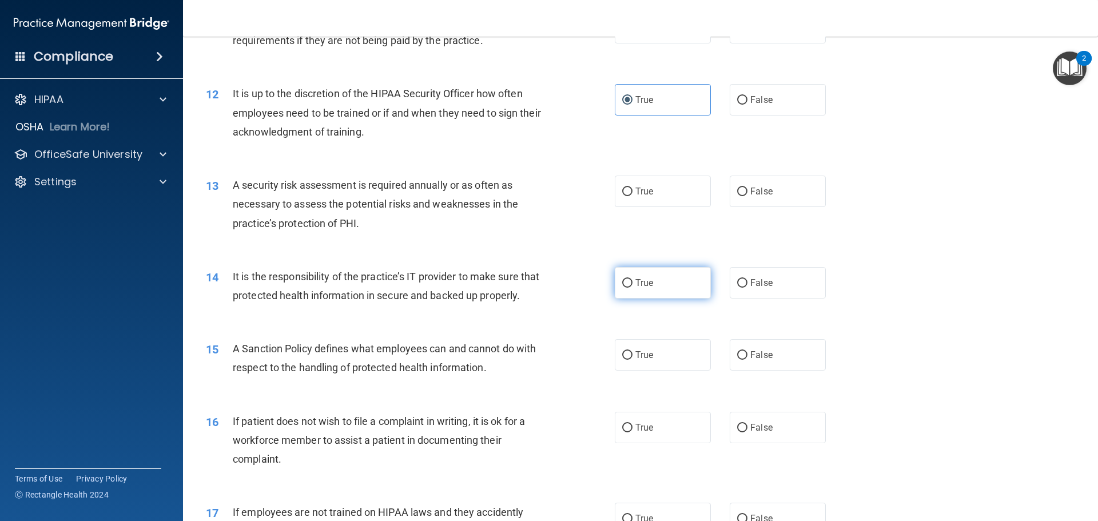
click at [625, 285] on input "True" at bounding box center [627, 283] width 10 height 9
radio input "true"
click at [622, 360] on input "True" at bounding box center [627, 355] width 10 height 9
radio input "true"
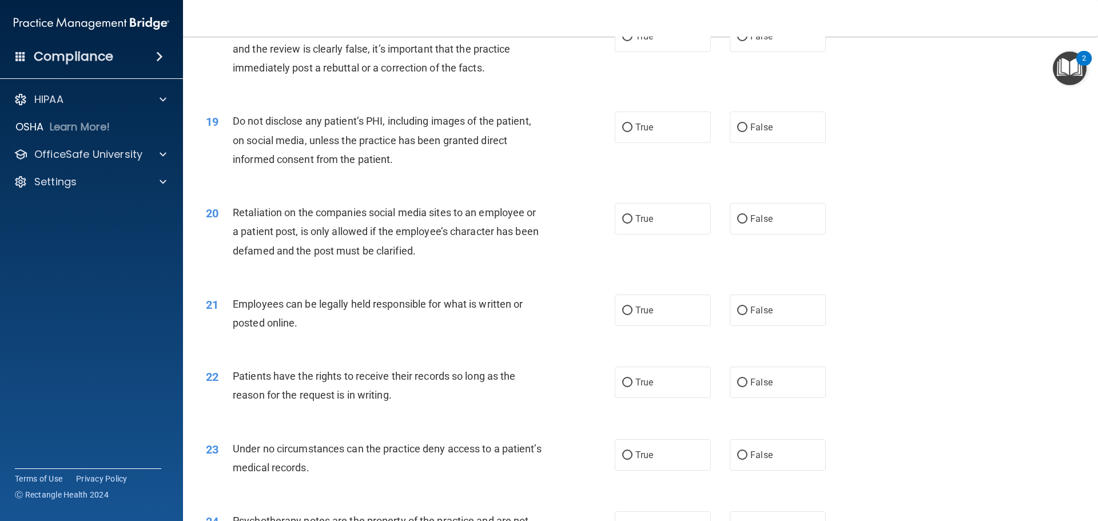
scroll to position [1830, 0]
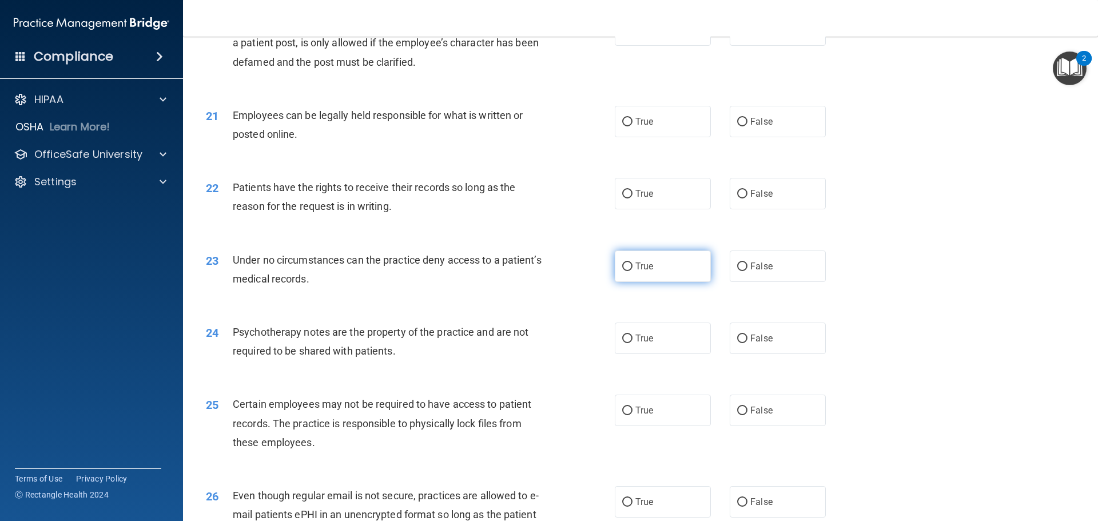
click at [622, 271] on input "True" at bounding box center [627, 266] width 10 height 9
radio input "true"
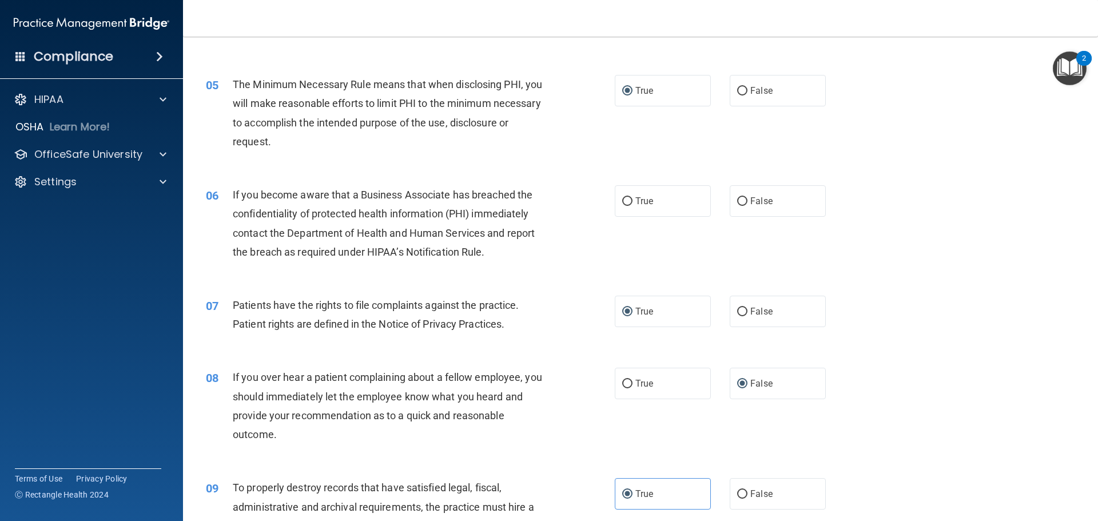
scroll to position [400, 0]
click at [625, 200] on input "True" at bounding box center [627, 201] width 10 height 9
radio input "true"
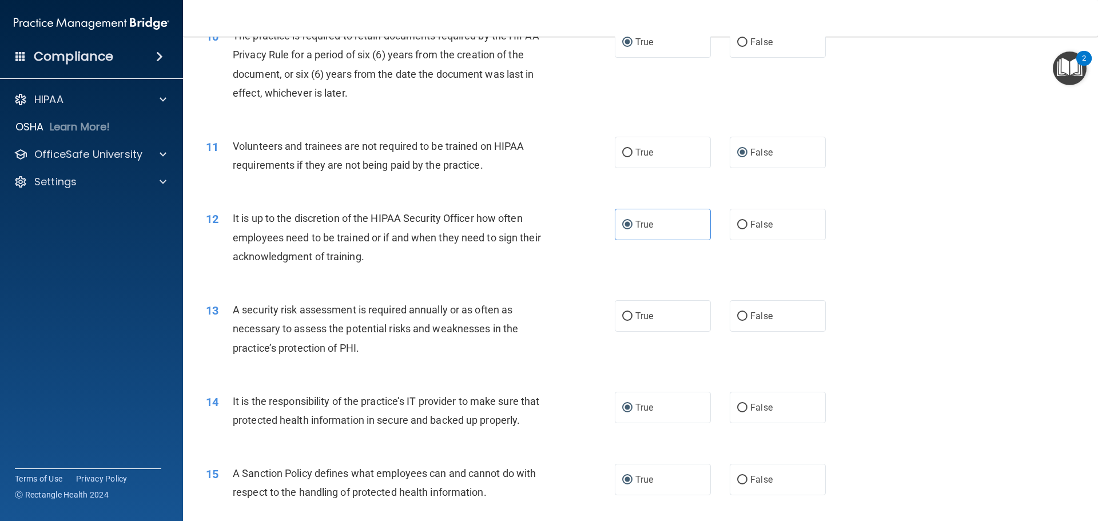
scroll to position [972, 0]
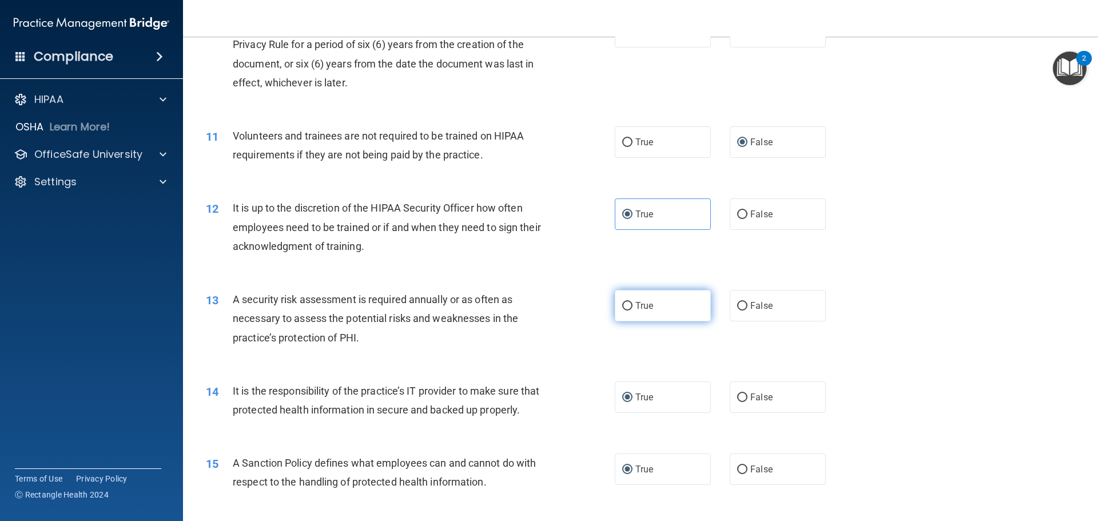
click at [624, 309] on input "True" at bounding box center [627, 306] width 10 height 9
radio input "true"
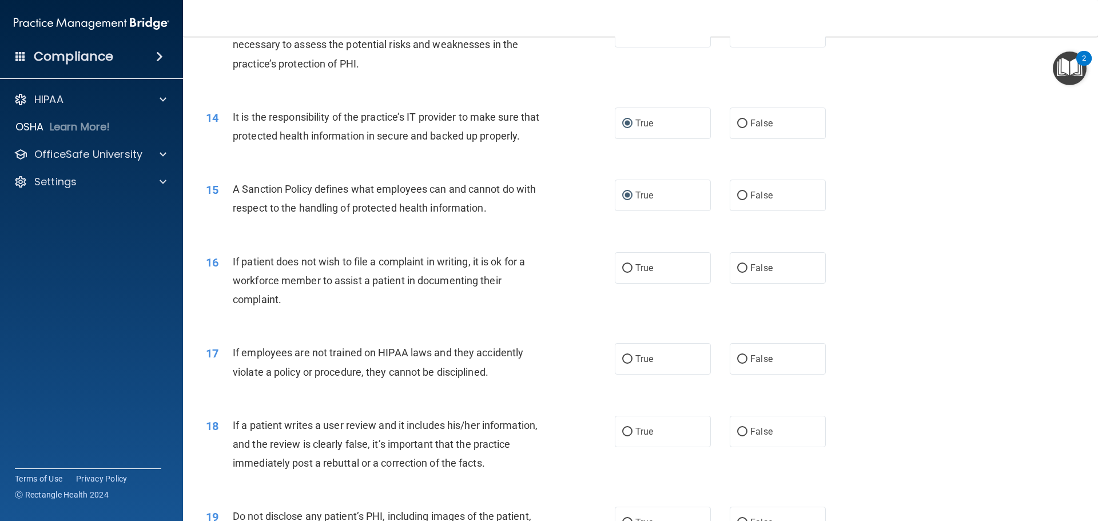
scroll to position [1258, 0]
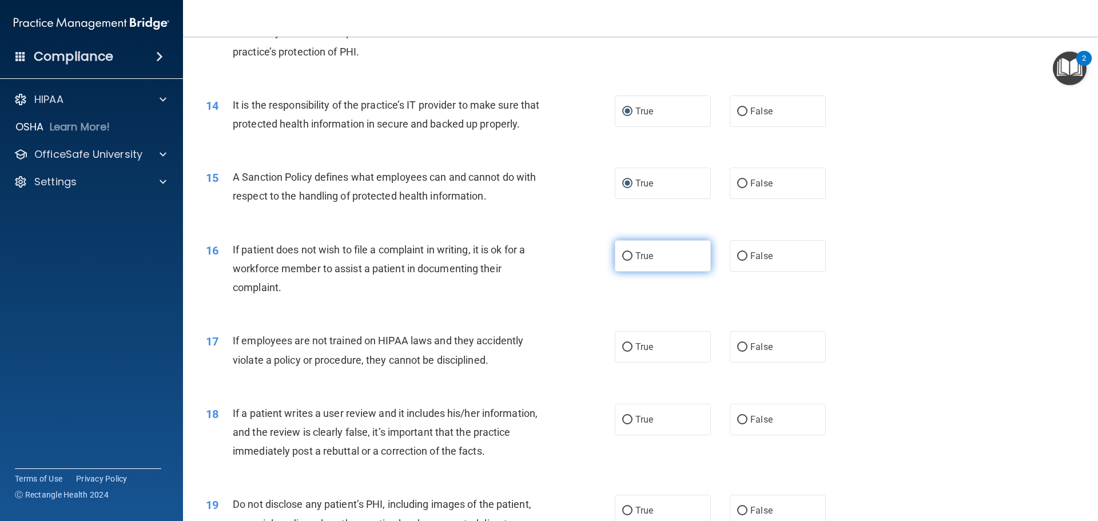
click at [627, 261] on input "True" at bounding box center [627, 256] width 10 height 9
radio input "true"
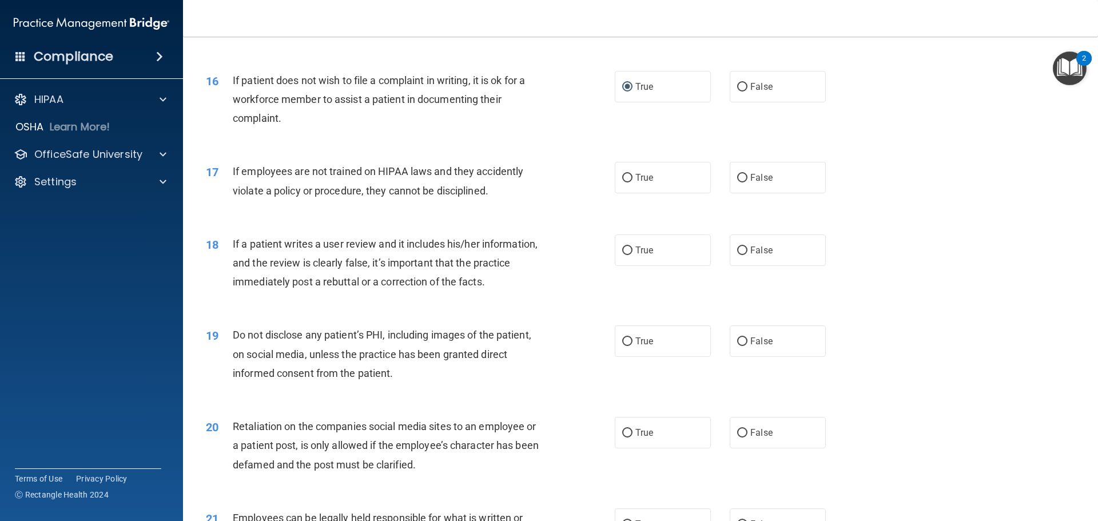
scroll to position [1430, 0]
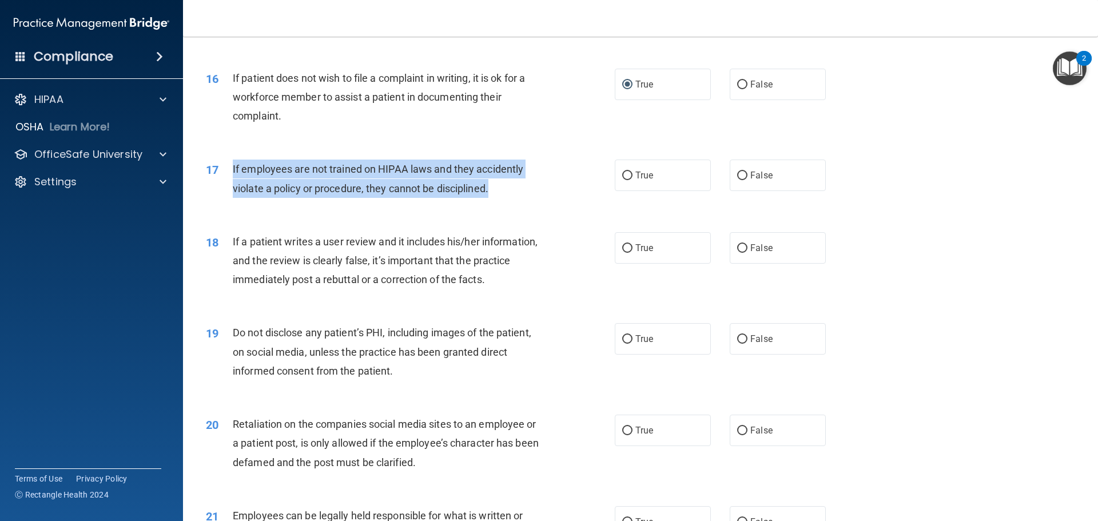
drag, startPoint x: 233, startPoint y: 188, endPoint x: 490, endPoint y: 213, distance: 258.5
click at [490, 194] on span "If employees are not trained on HIPAA laws and they accidently violate a policy…" at bounding box center [378, 178] width 291 height 31
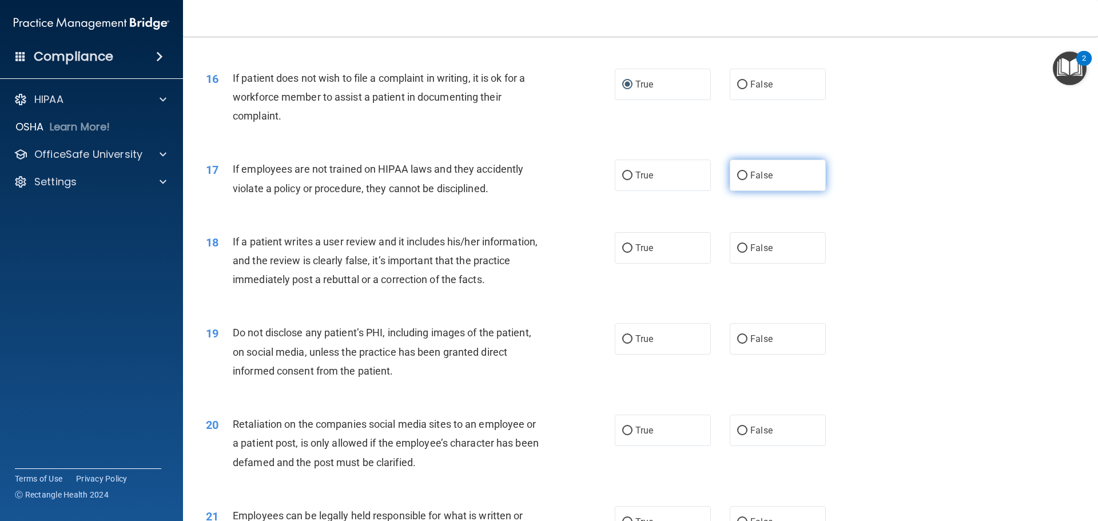
click at [742, 191] on label "False" at bounding box center [778, 175] width 96 height 31
click at [742, 180] on input "False" at bounding box center [742, 176] width 10 height 9
radio input "true"
click at [569, 146] on div "16 If patient does not wish to file a complaint in writing, it is ok for a work…" at bounding box center [640, 100] width 886 height 92
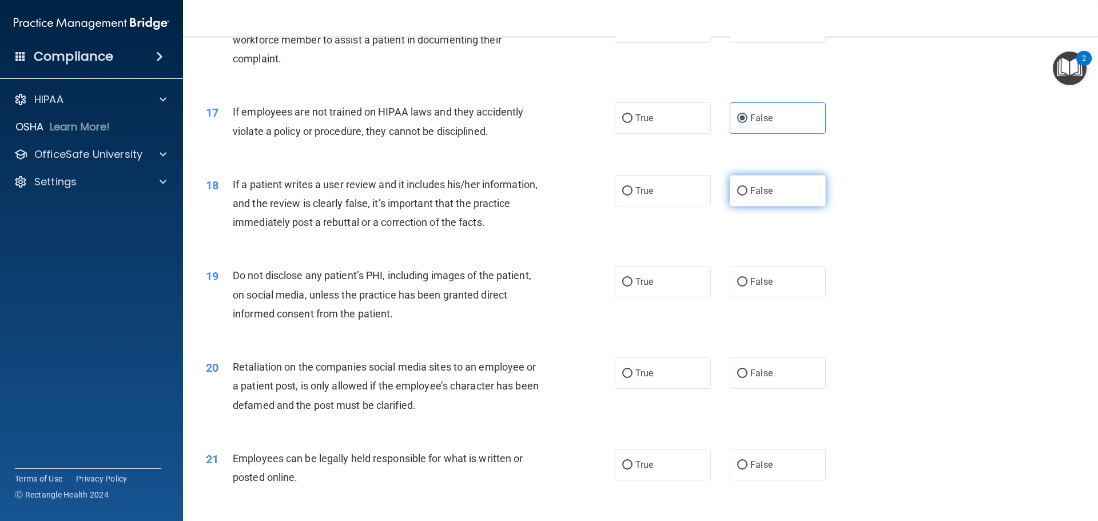
click at [739, 196] on input "False" at bounding box center [742, 191] width 10 height 9
radio input "true"
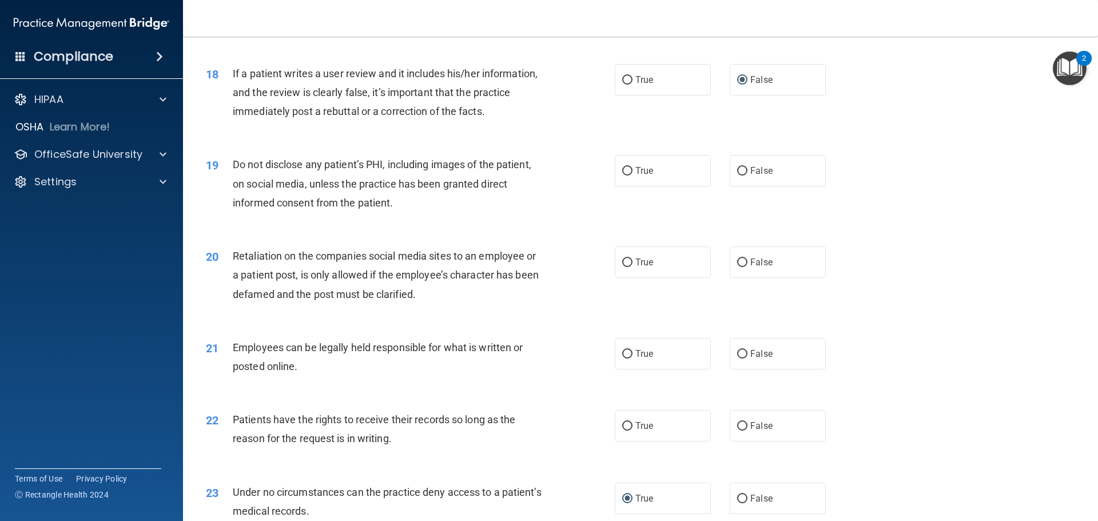
scroll to position [1601, 0]
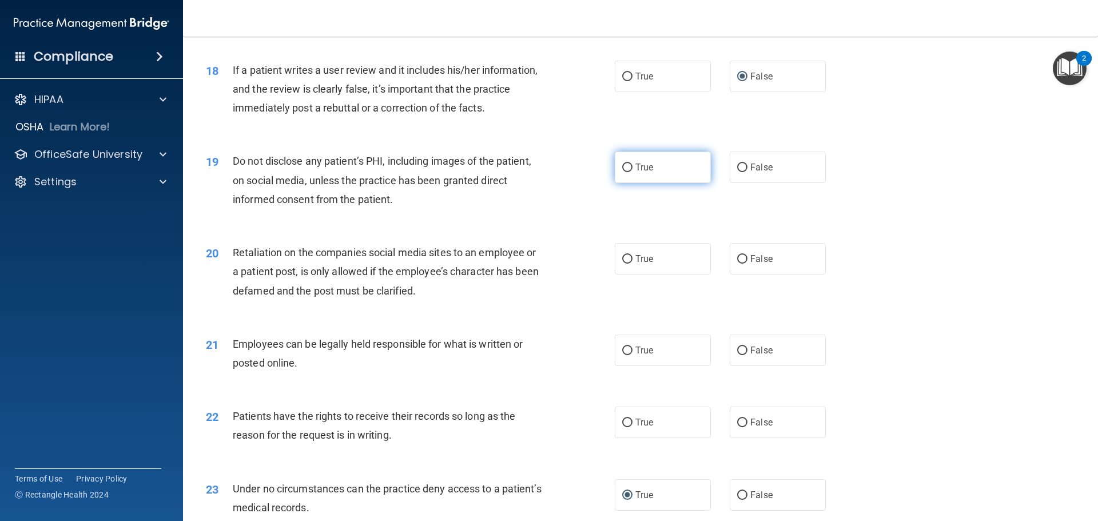
click at [628, 183] on label "True" at bounding box center [663, 167] width 96 height 31
click at [628, 172] on input "True" at bounding box center [627, 168] width 10 height 9
radio input "true"
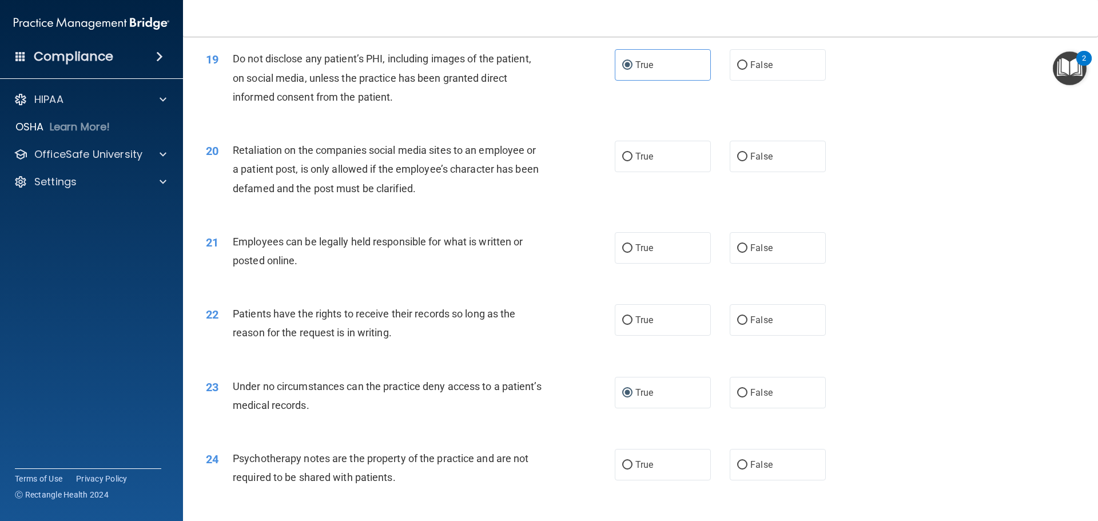
scroll to position [1716, 0]
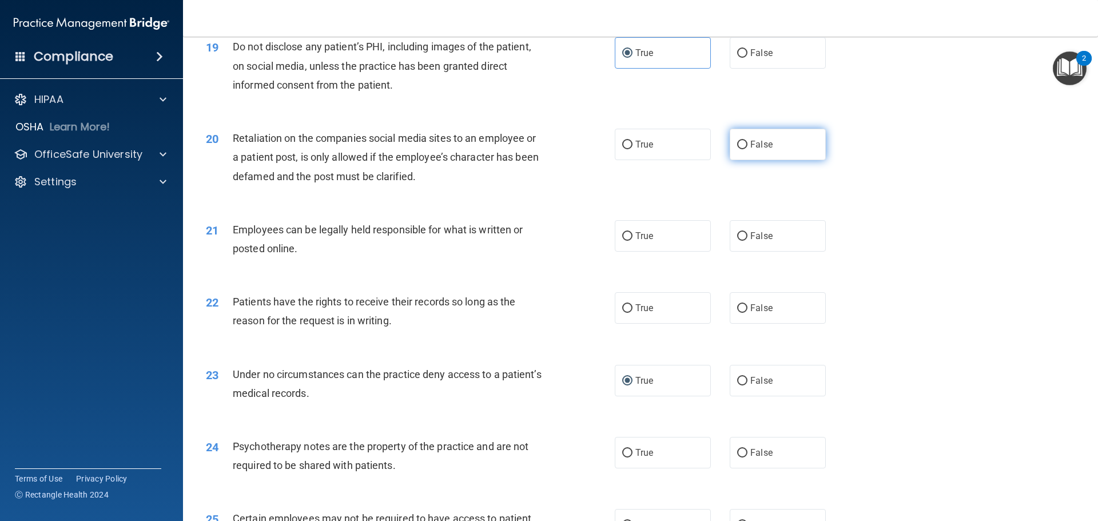
click at [741, 149] on input "False" at bounding box center [742, 145] width 10 height 9
radio input "true"
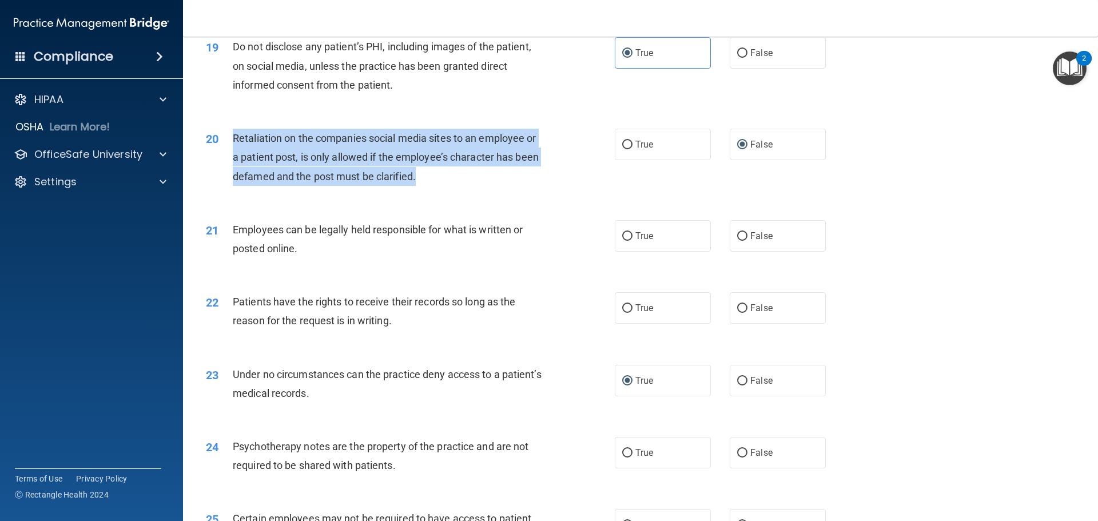
drag, startPoint x: 228, startPoint y: 154, endPoint x: 437, endPoint y: 195, distance: 213.2
click at [437, 192] on div "20 Retaliation on the companies social media sites to an employee or a patient …" at bounding box center [410, 160] width 443 height 63
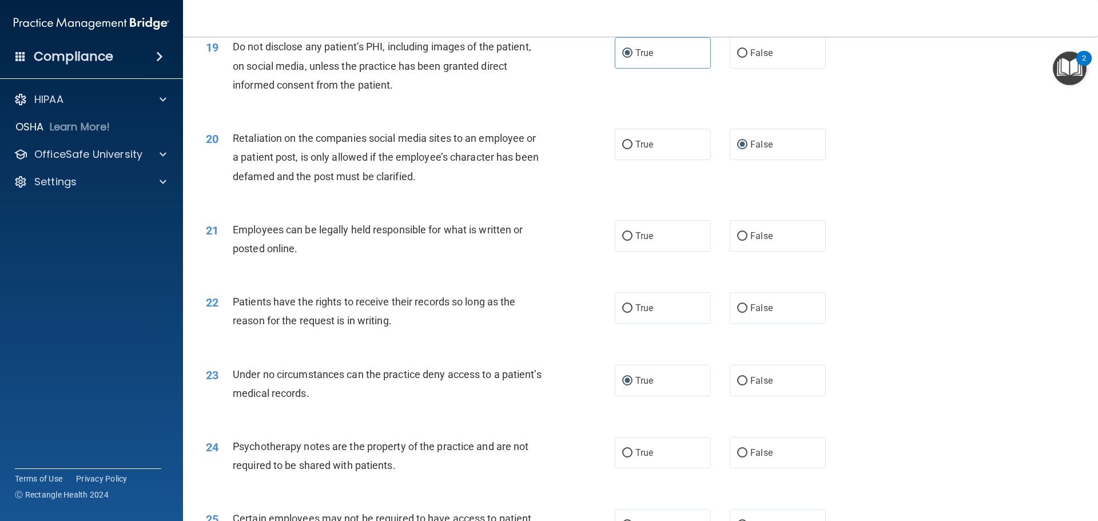
click at [217, 206] on div "20 Retaliation on the companies social media sites to an employee or a patient …" at bounding box center [640, 160] width 886 height 92
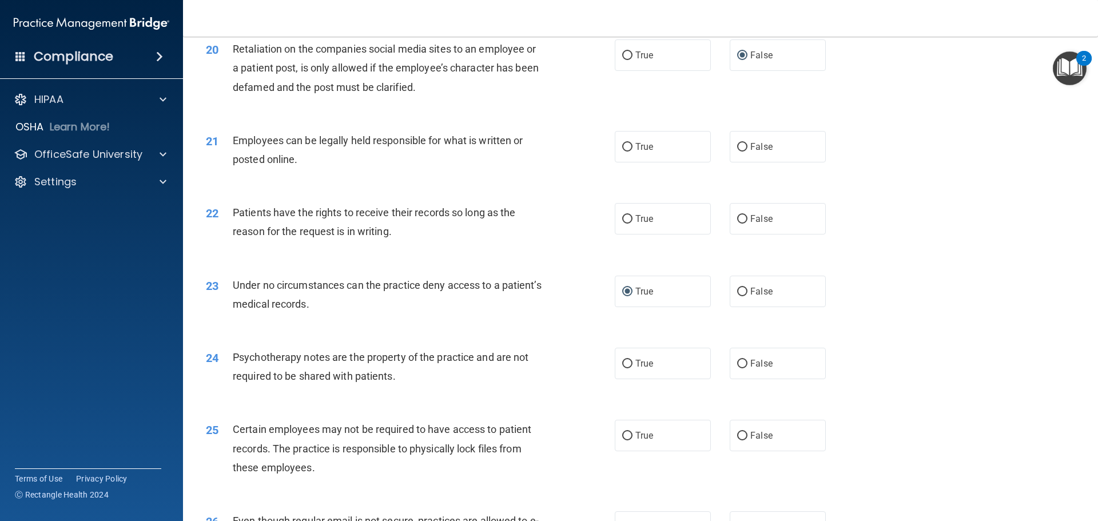
scroll to position [1830, 0]
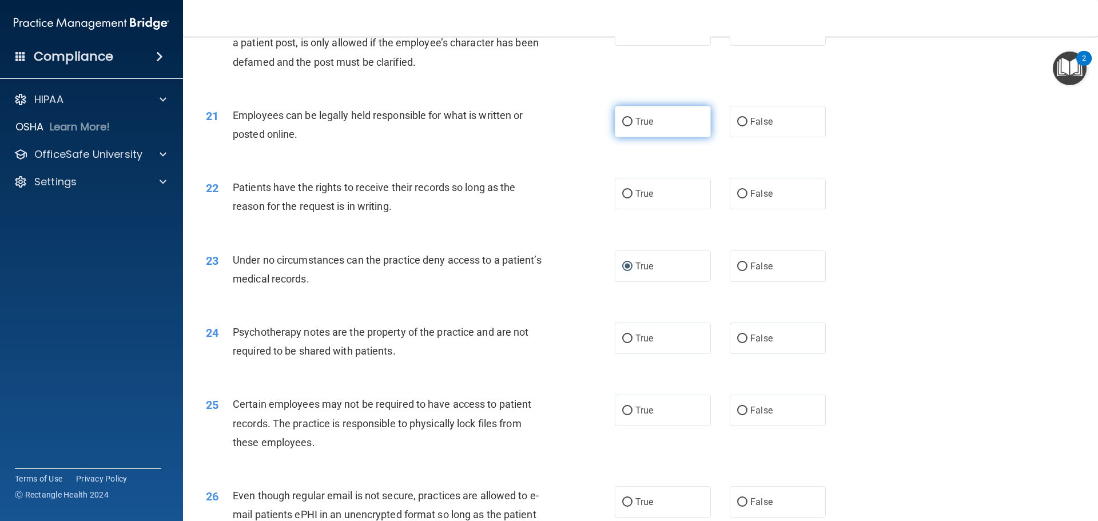
click at [624, 126] on input "True" at bounding box center [627, 122] width 10 height 9
radio input "true"
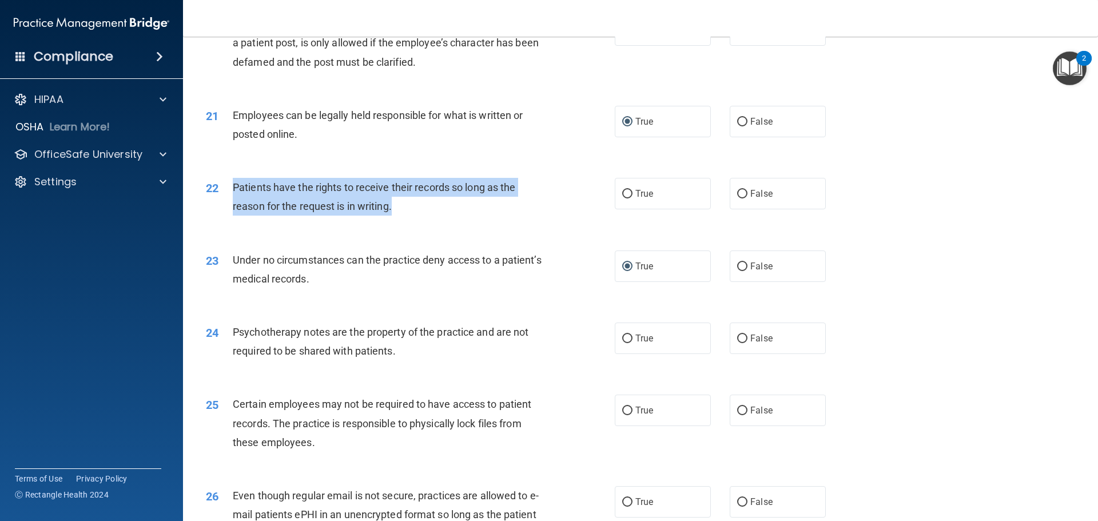
drag, startPoint x: 232, startPoint y: 204, endPoint x: 465, endPoint y: 221, distance: 233.4
click at [465, 216] on div "Patients have the rights to receive their records so long as the reason for the…" at bounding box center [393, 197] width 320 height 38
drag, startPoint x: 734, startPoint y: 214, endPoint x: 612, endPoint y: 253, distance: 128.0
click at [737, 198] on input "False" at bounding box center [742, 194] width 10 height 9
radio input "true"
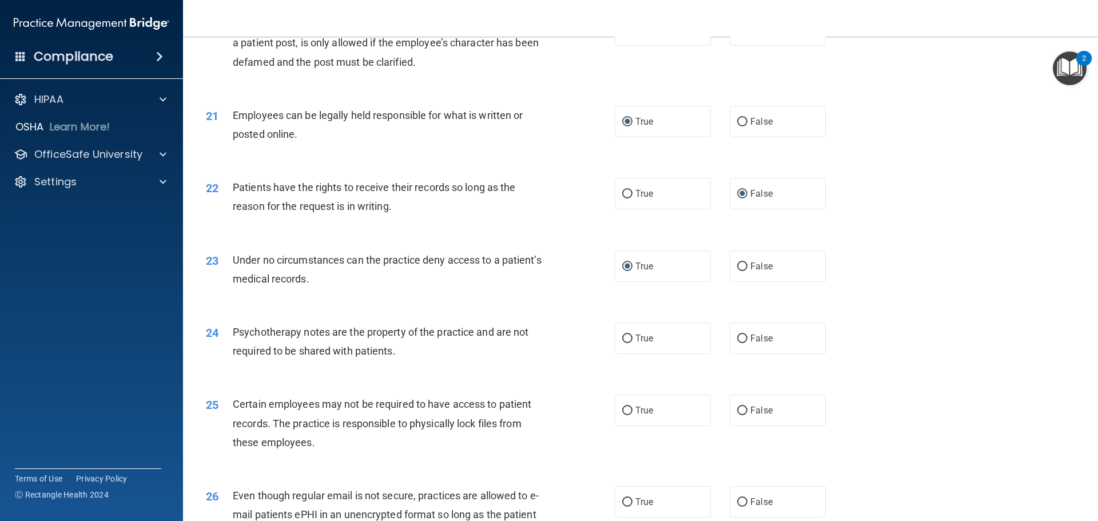
click at [596, 164] on div "21 Employees can be legally held responsible for what is written or posted onli…" at bounding box center [640, 128] width 886 height 72
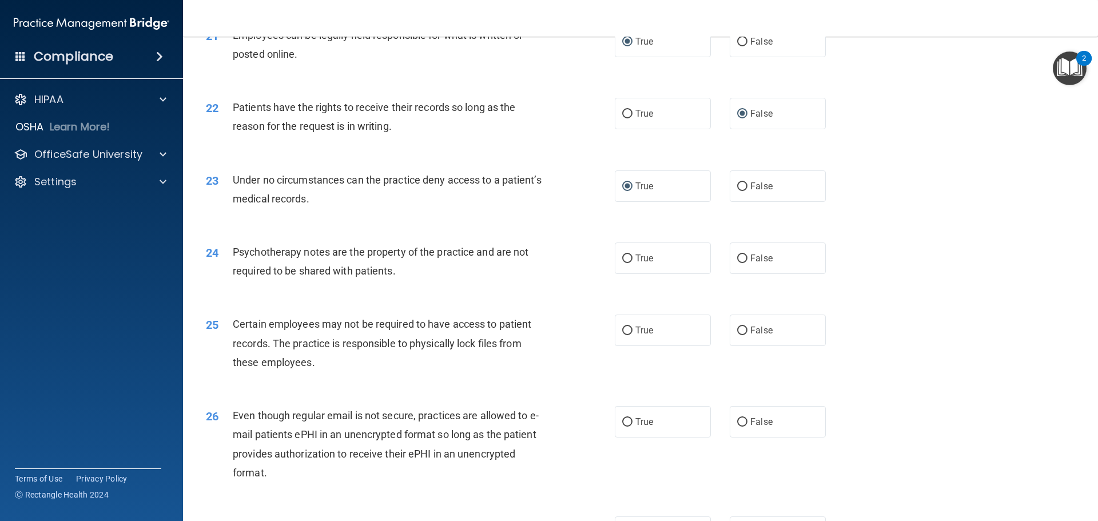
scroll to position [1944, 0]
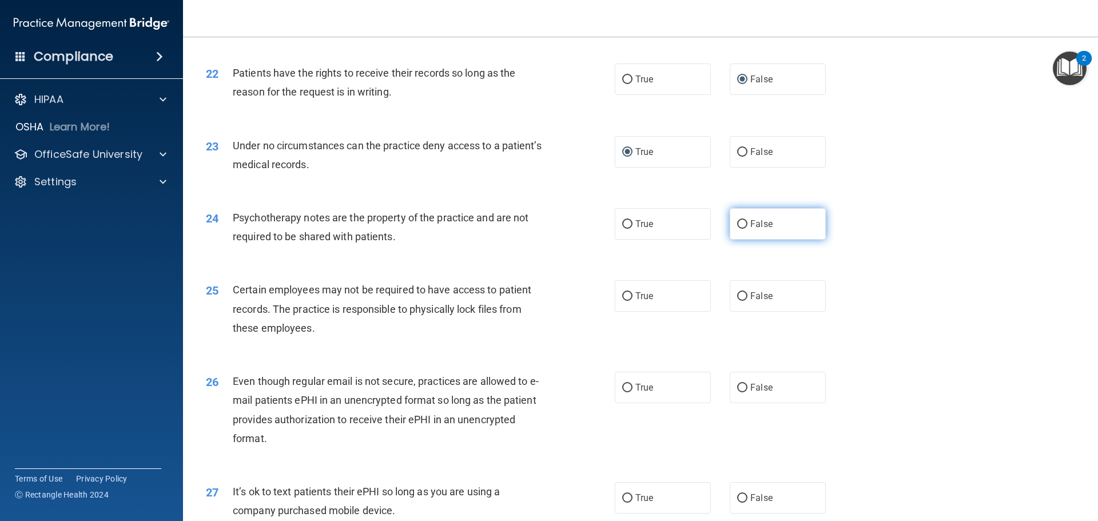
click at [743, 240] on label "False" at bounding box center [778, 223] width 96 height 31
click at [743, 229] on input "False" at bounding box center [742, 224] width 10 height 9
radio input "true"
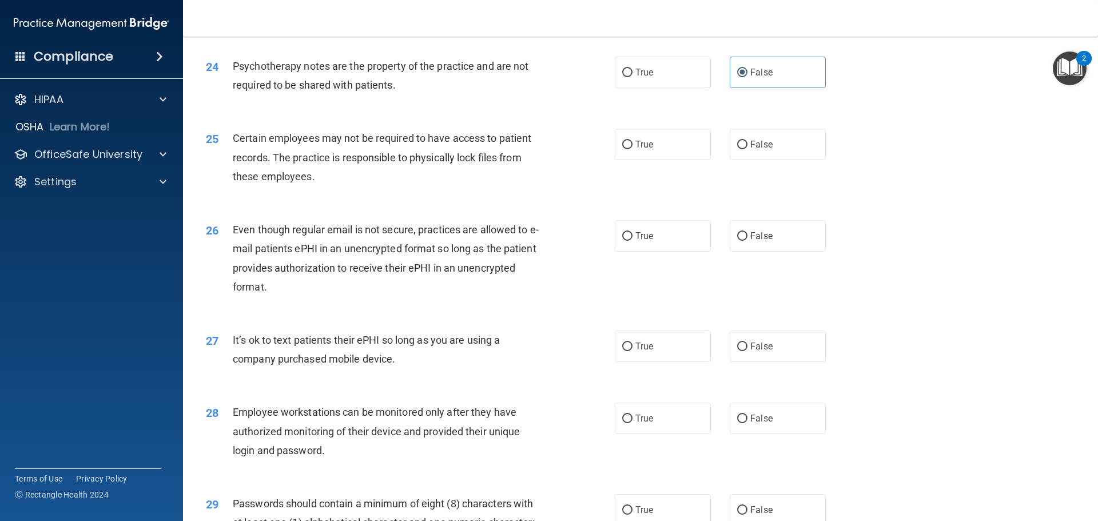
scroll to position [2116, 0]
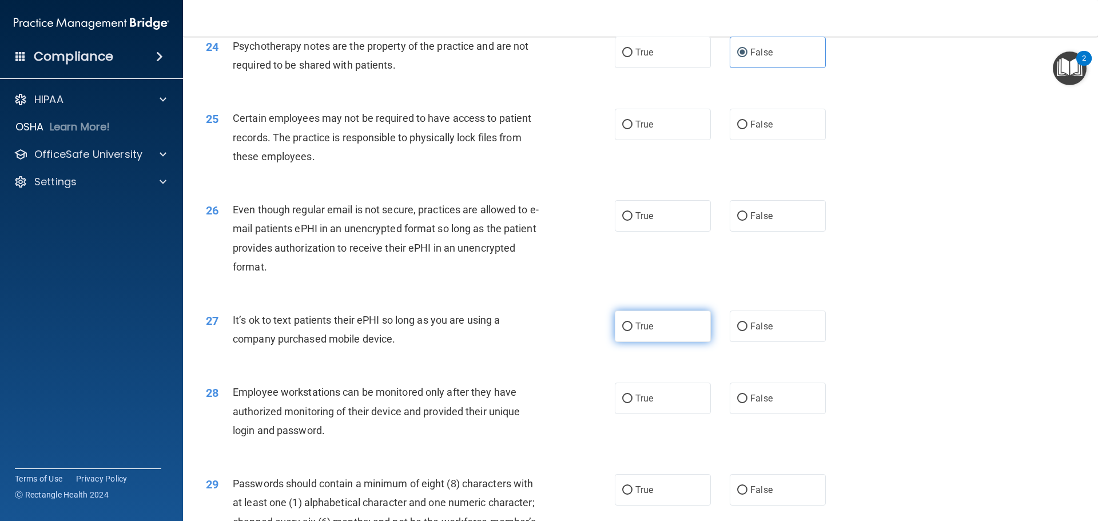
click at [624, 331] on input "True" at bounding box center [627, 327] width 10 height 9
radio input "true"
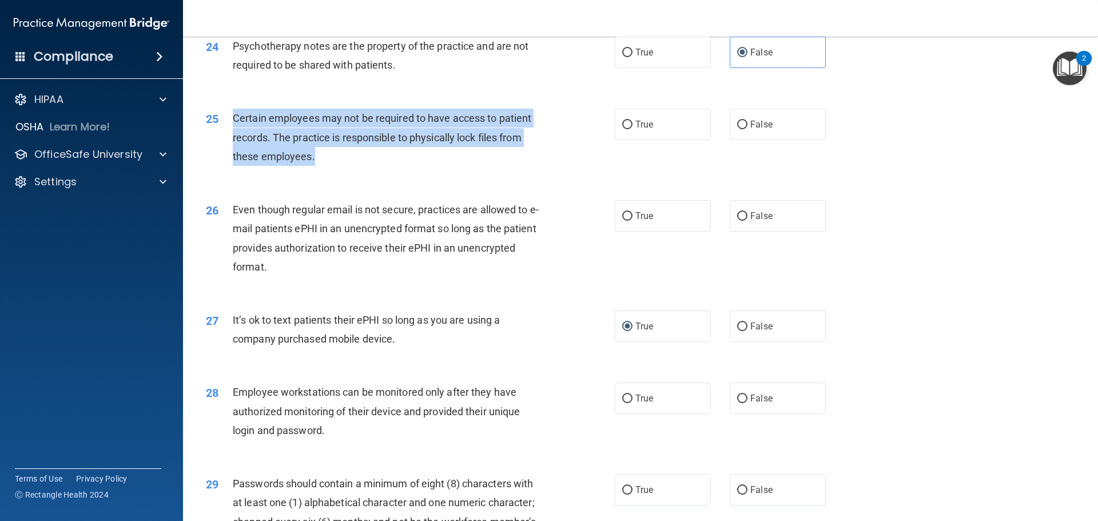
drag, startPoint x: 230, startPoint y: 134, endPoint x: 423, endPoint y: 172, distance: 196.5
click at [423, 172] on div "25 Certain employees may not be required to have access to patient records. The…" at bounding box center [410, 140] width 443 height 63
click at [622, 129] on input "True" at bounding box center [627, 125] width 10 height 9
radio input "true"
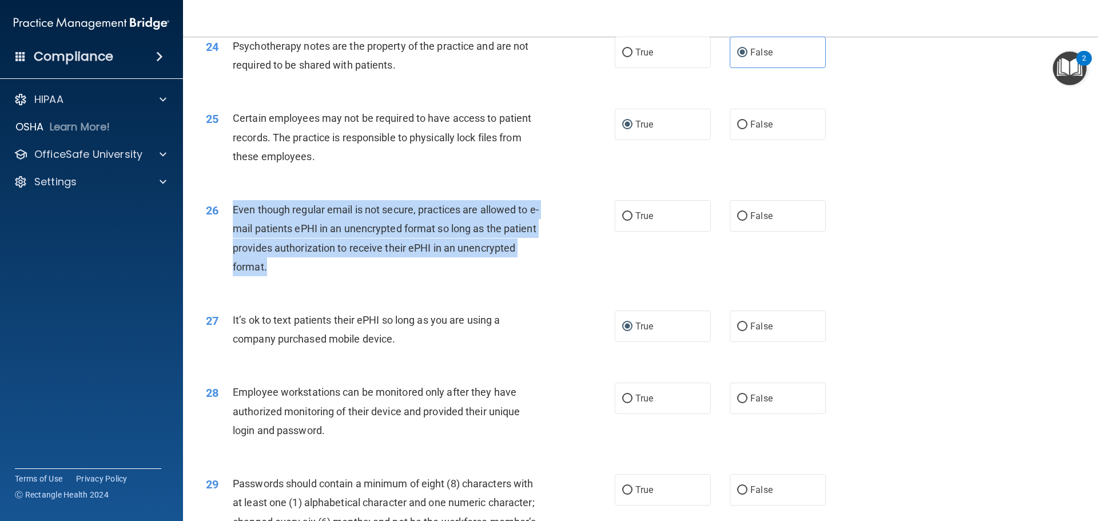
drag, startPoint x: 230, startPoint y: 224, endPoint x: 428, endPoint y: 285, distance: 207.1
click at [428, 282] on div "26 Even though regular email is not secure, practices are allowed to e-mail pat…" at bounding box center [410, 241] width 443 height 82
click at [622, 221] on input "True" at bounding box center [627, 216] width 10 height 9
radio input "true"
click at [566, 282] on div "26 Even though regular email is not secure, practices are allowed to e-mail pat…" at bounding box center [410, 241] width 443 height 82
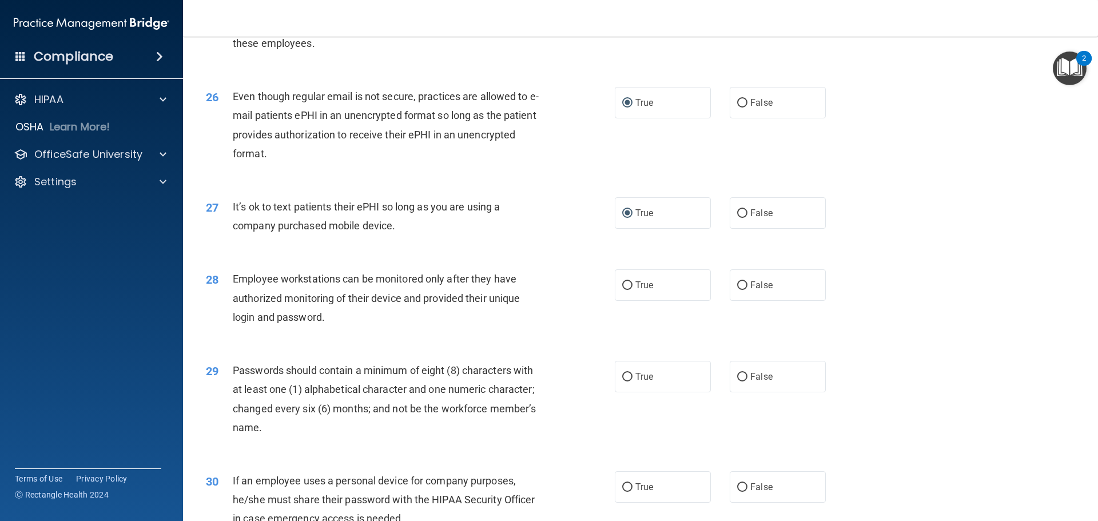
scroll to position [2230, 0]
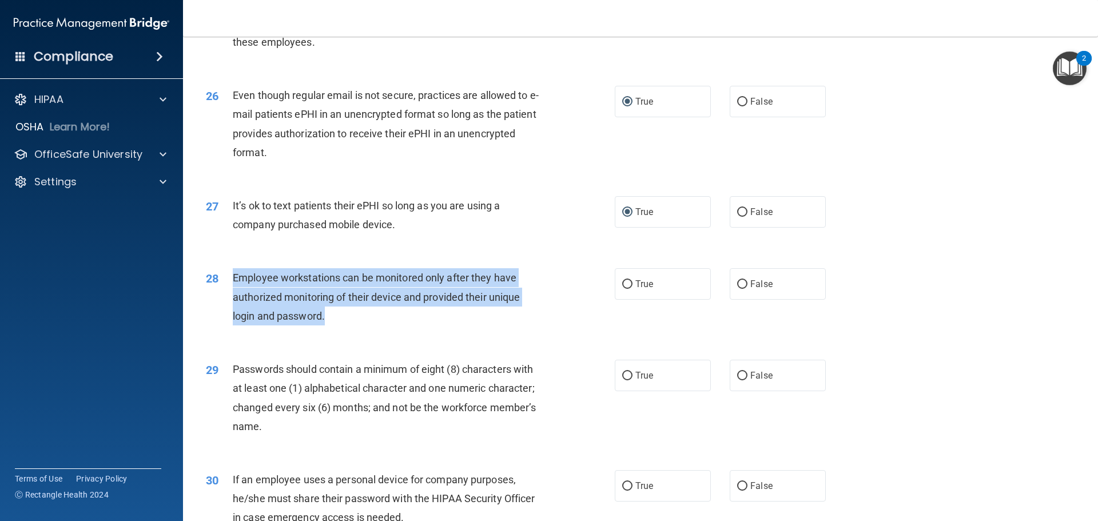
drag, startPoint x: 232, startPoint y: 293, endPoint x: 417, endPoint y: 345, distance: 192.5
click at [417, 331] on div "28 Employee workstations can be monitored only after they have authorized monit…" at bounding box center [410, 299] width 443 height 63
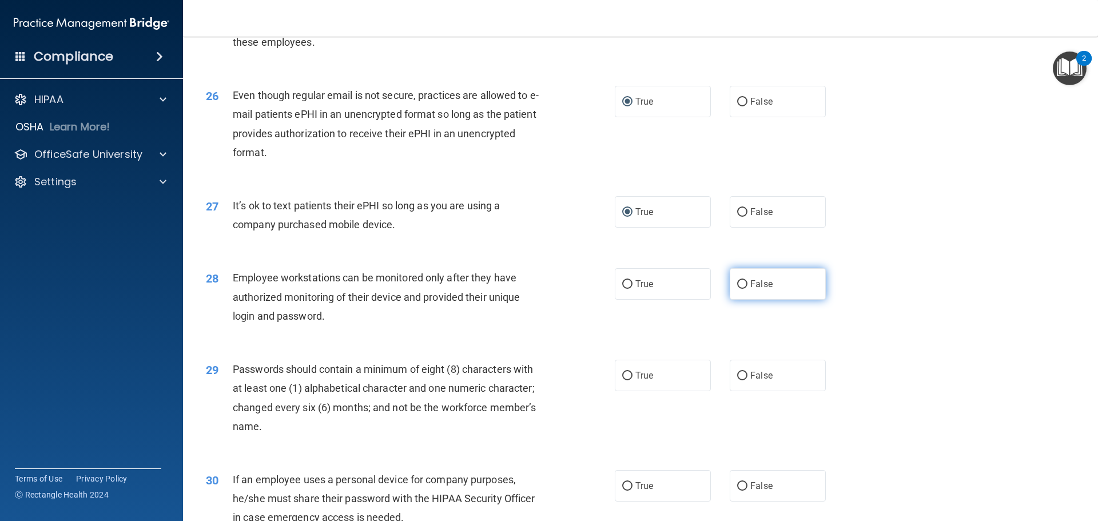
click at [750, 289] on span "False" at bounding box center [761, 284] width 22 height 11
click at [746, 289] on input "False" at bounding box center [742, 284] width 10 height 9
radio input "true"
click at [567, 236] on div "27 It’s ok to text patients their ePHI so long as you are using a company purch…" at bounding box center [410, 217] width 443 height 43
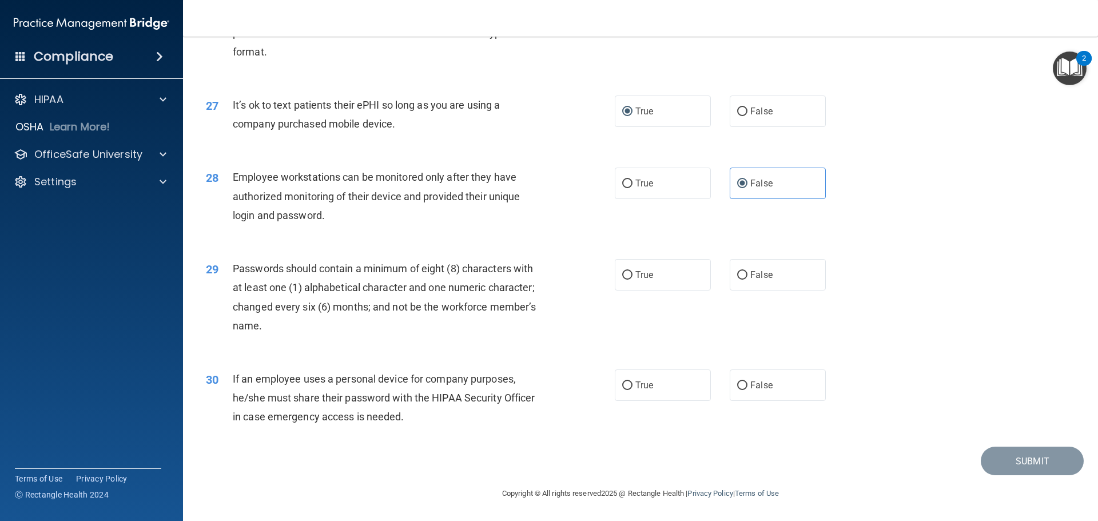
scroll to position [2345, 0]
click at [623, 279] on input "True" at bounding box center [627, 275] width 10 height 9
radio input "true"
click at [626, 382] on input "True" at bounding box center [627, 385] width 10 height 9
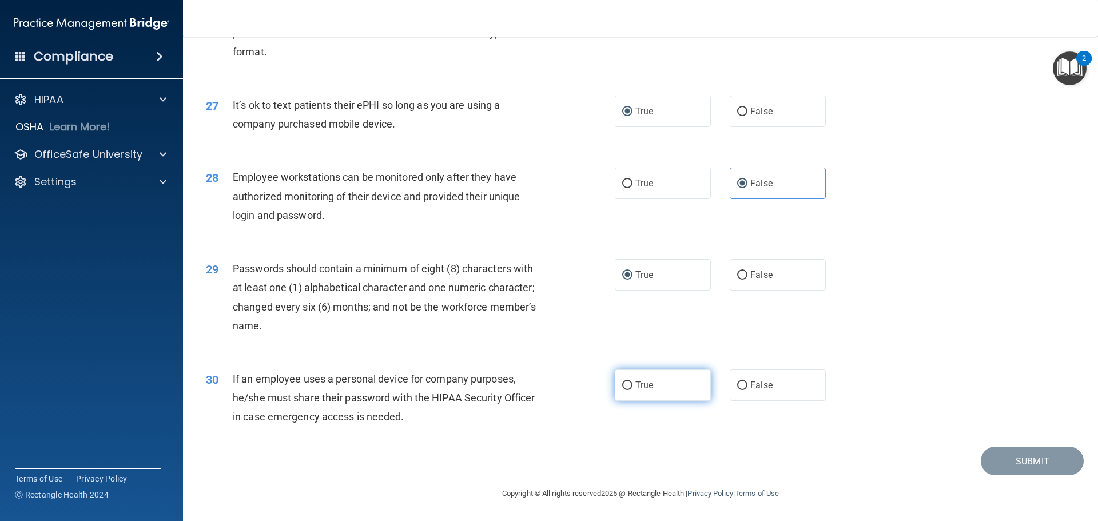
radio input "true"
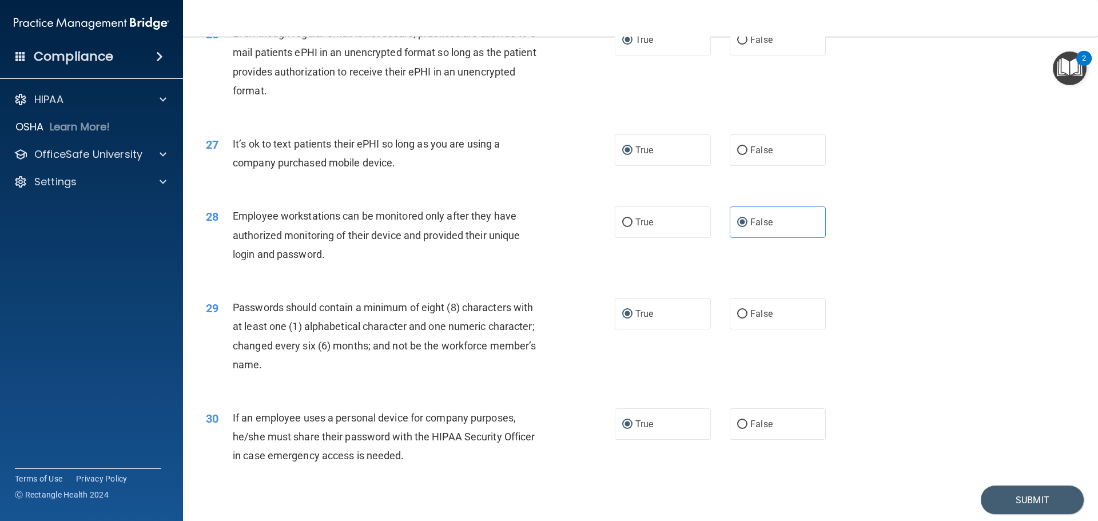
scroll to position [2293, 0]
click at [1028, 514] on button "Submit" at bounding box center [1032, 499] width 103 height 29
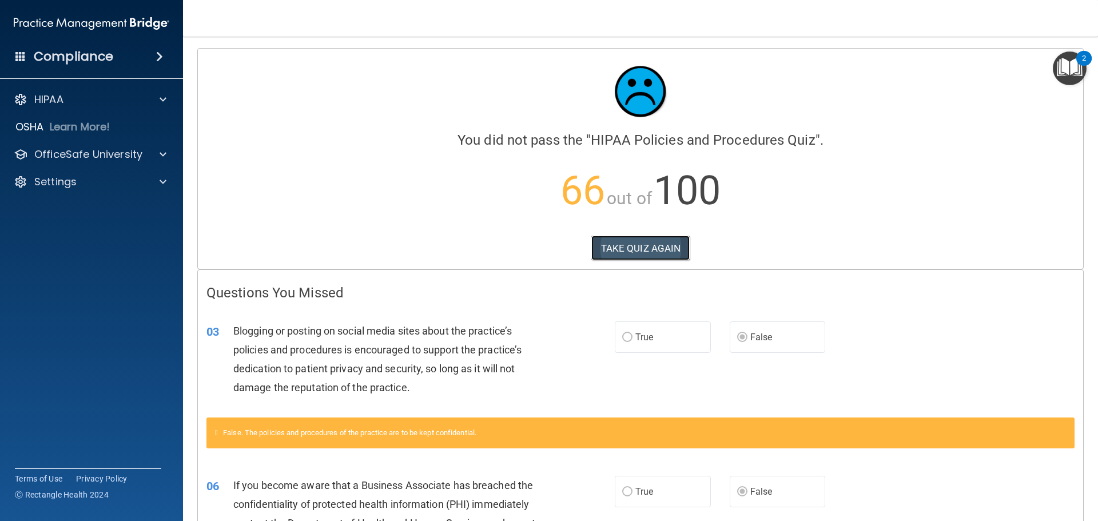
click at [655, 248] on button "TAKE QUIZ AGAIN" at bounding box center [640, 248] width 99 height 25
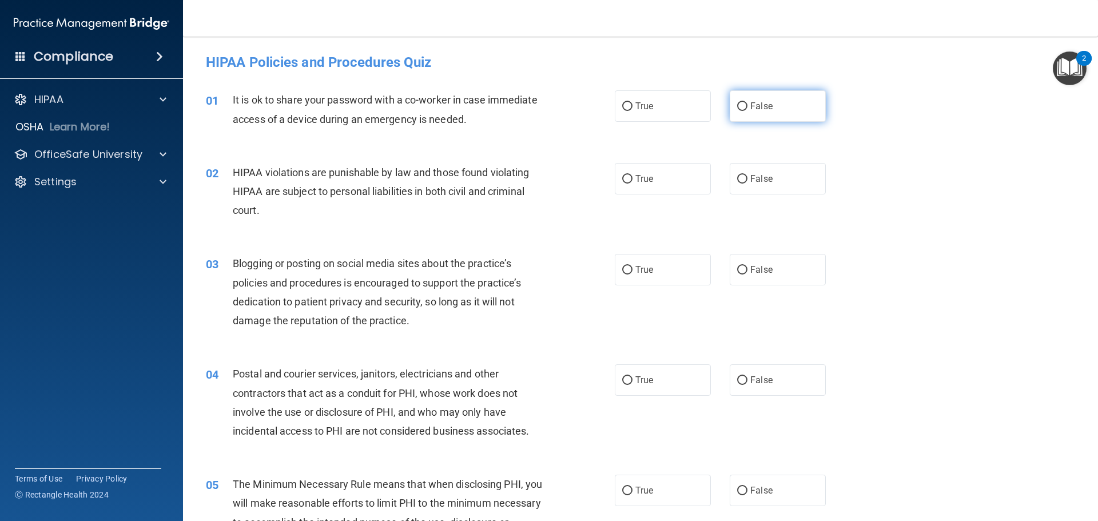
click at [737, 107] on input "False" at bounding box center [742, 106] width 10 height 9
radio input "true"
click at [639, 179] on span "True" at bounding box center [644, 178] width 18 height 11
click at [632, 179] on input "True" at bounding box center [627, 179] width 10 height 9
radio input "true"
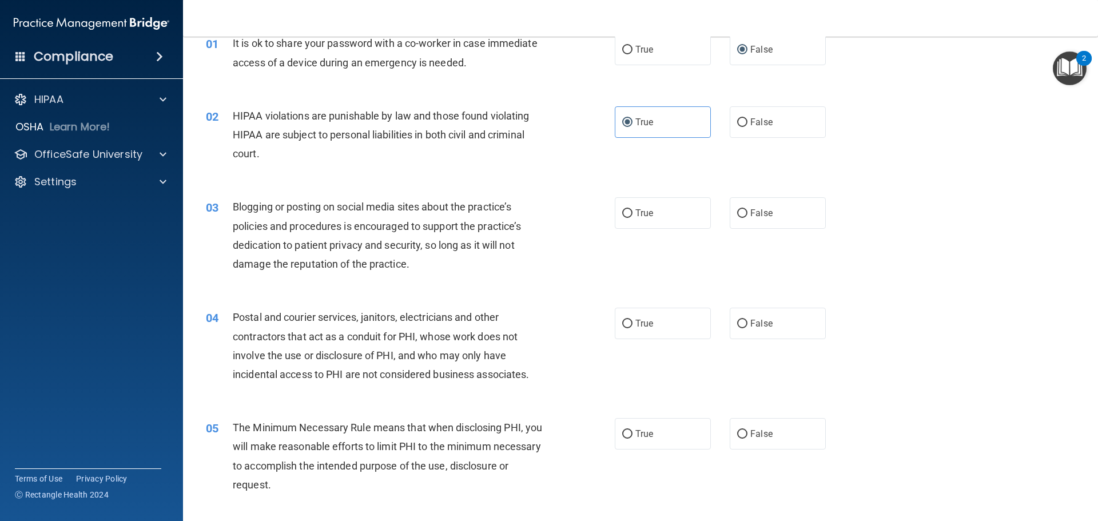
scroll to position [57, 0]
click at [738, 214] on input "False" at bounding box center [742, 213] width 10 height 9
radio input "true"
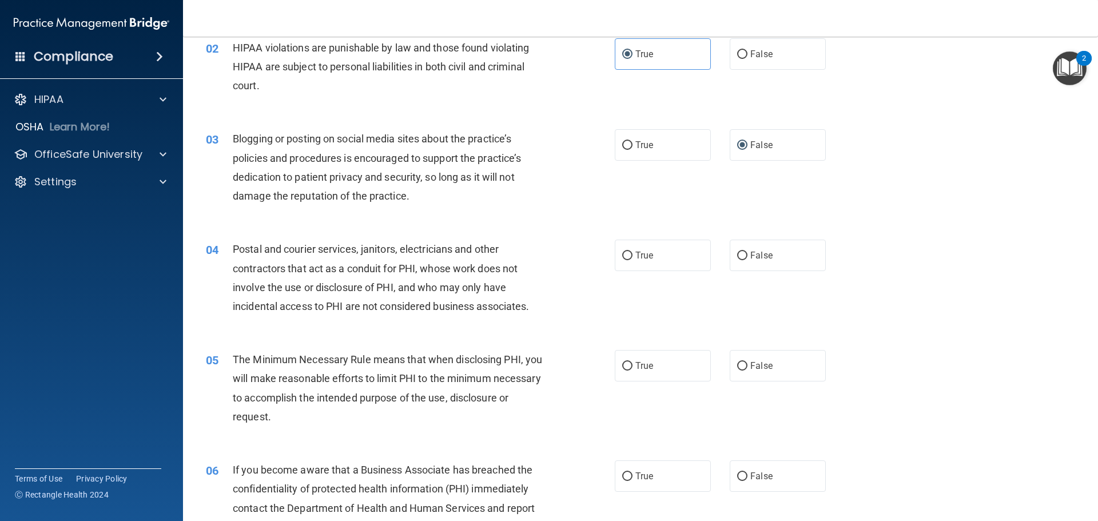
scroll to position [172, 0]
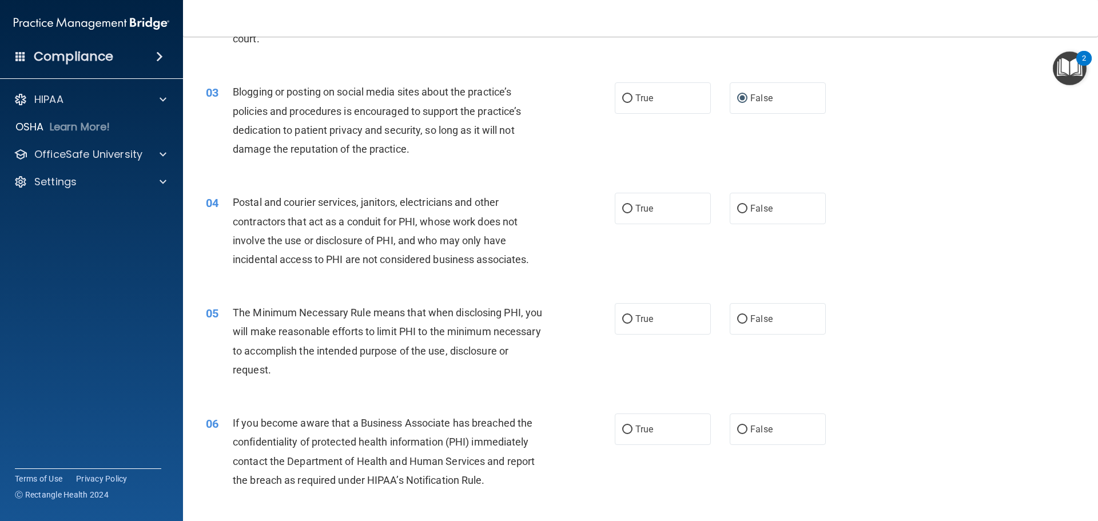
drag, startPoint x: 622, startPoint y: 208, endPoint x: 560, endPoint y: 232, distance: 66.3
click at [622, 208] on input "True" at bounding box center [627, 209] width 10 height 9
radio input "true"
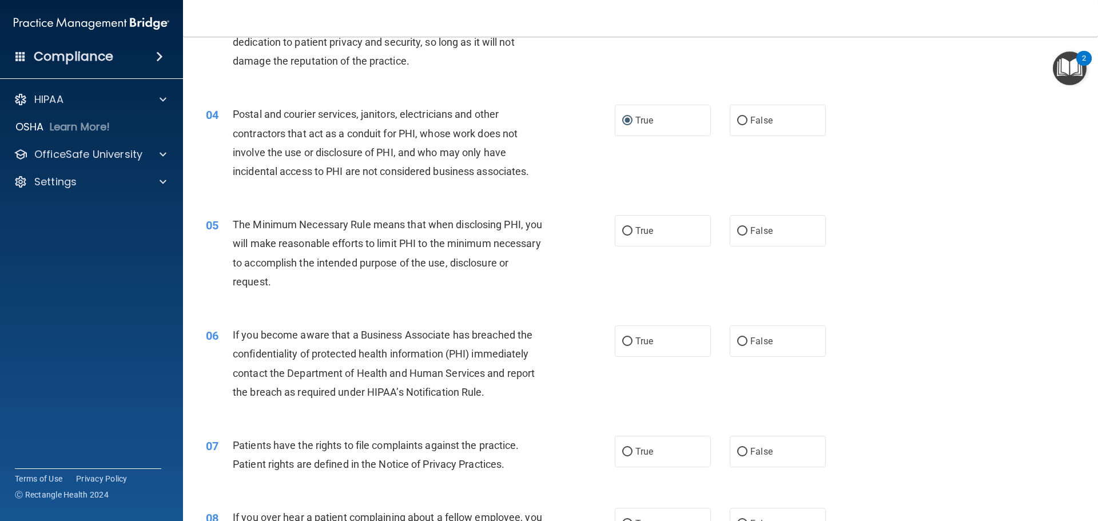
scroll to position [343, 0]
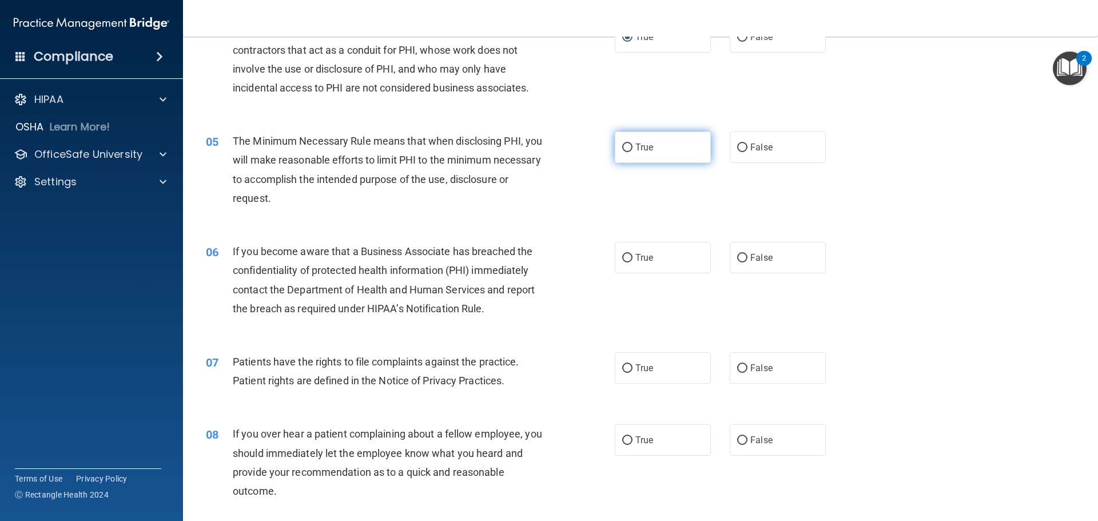
click at [622, 148] on input "True" at bounding box center [627, 148] width 10 height 9
radio input "true"
click at [737, 258] on input "False" at bounding box center [742, 258] width 10 height 9
radio input "true"
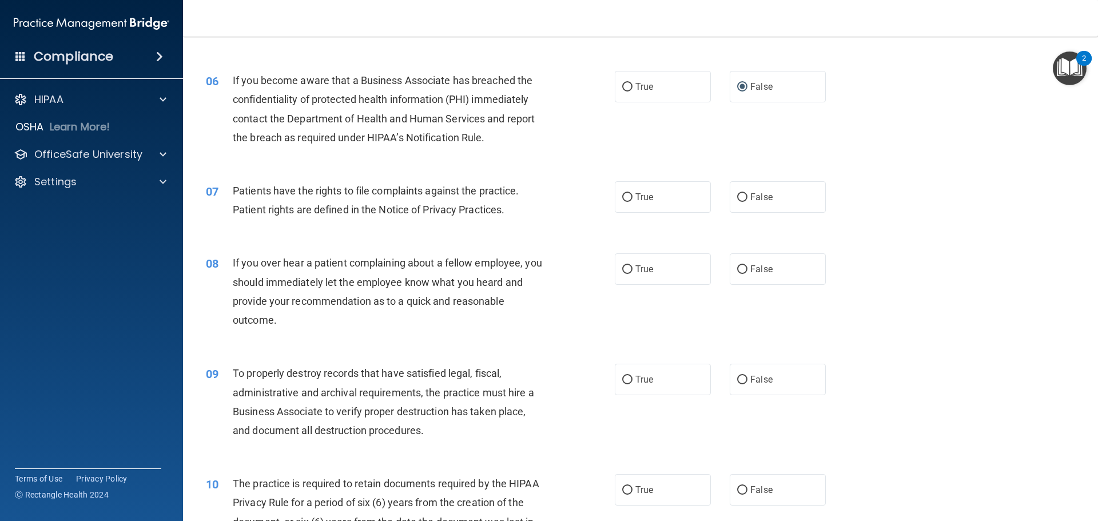
scroll to position [515, 0]
click at [737, 380] on input "False" at bounding box center [742, 379] width 10 height 9
radio input "true"
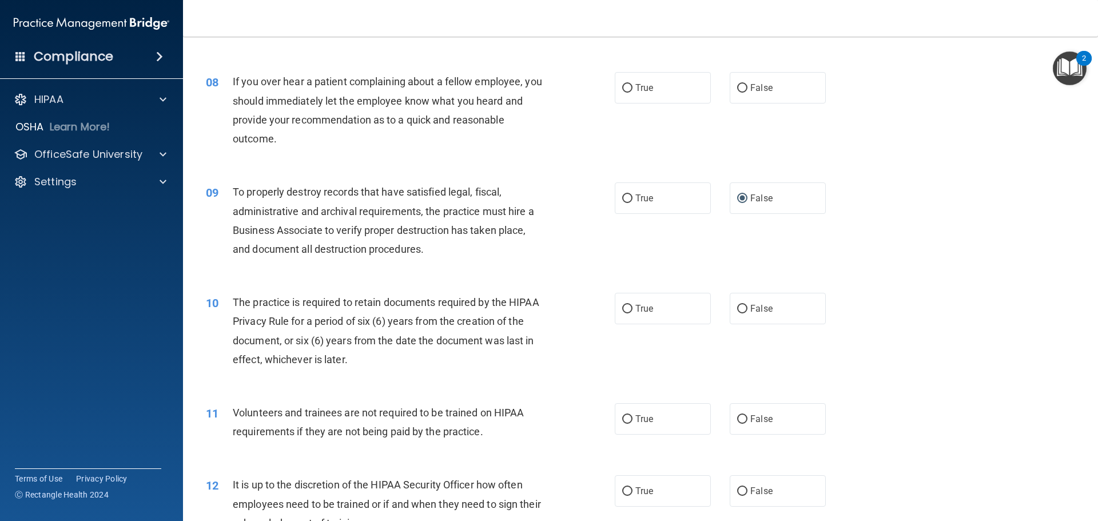
scroll to position [743, 0]
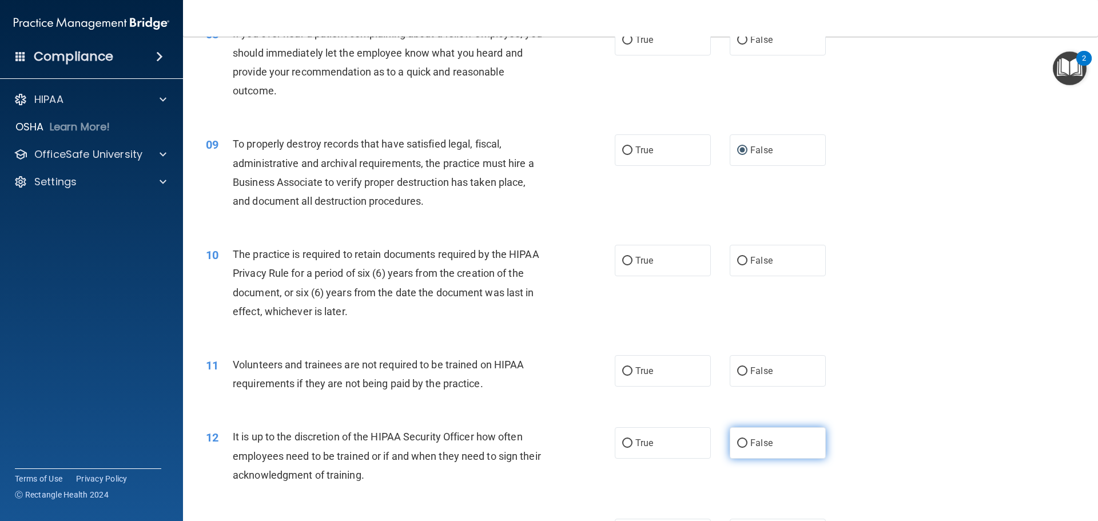
click at [737, 444] on input "False" at bounding box center [742, 443] width 10 height 9
radio input "true"
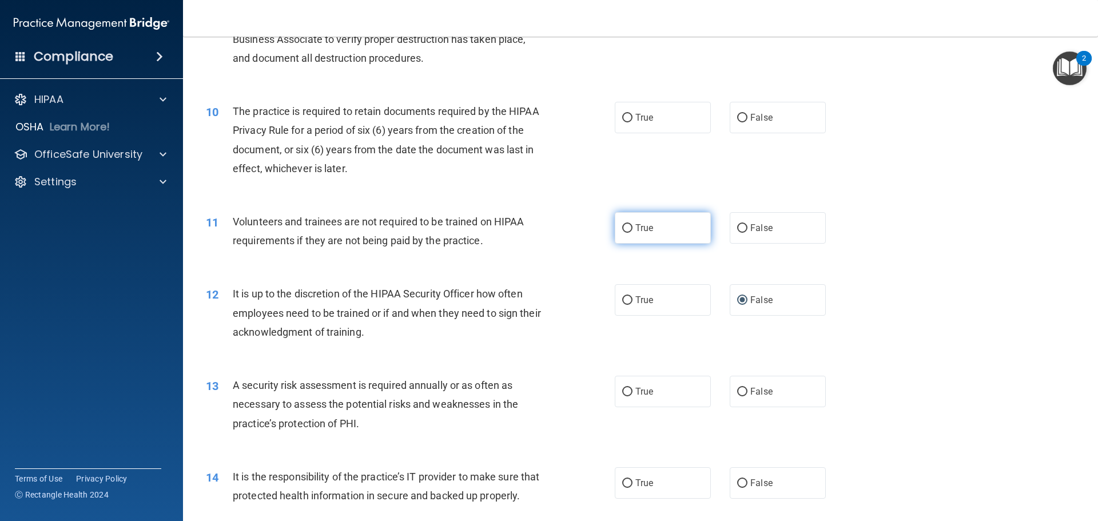
scroll to position [915, 0]
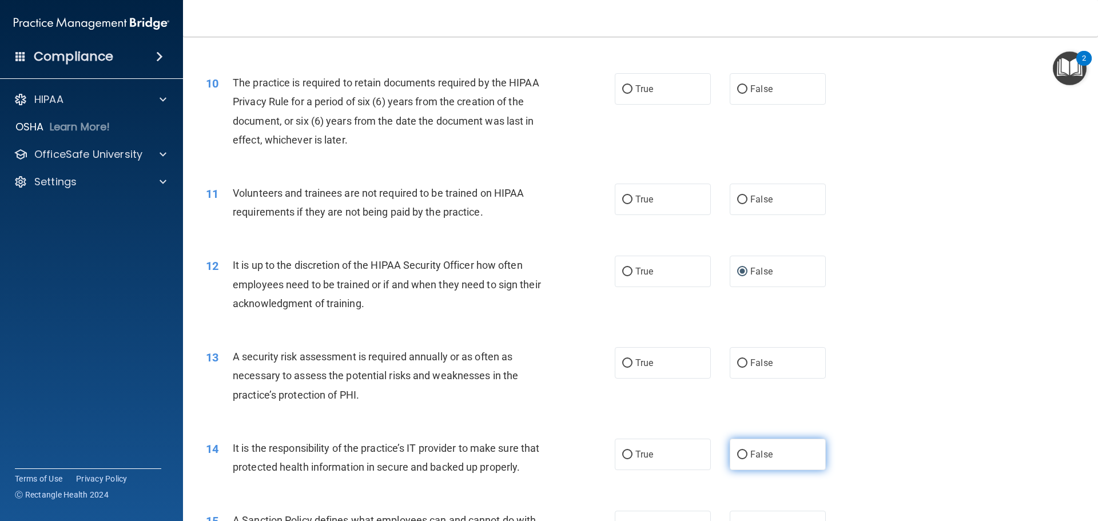
click at [737, 458] on input "False" at bounding box center [742, 455] width 10 height 9
radio input "true"
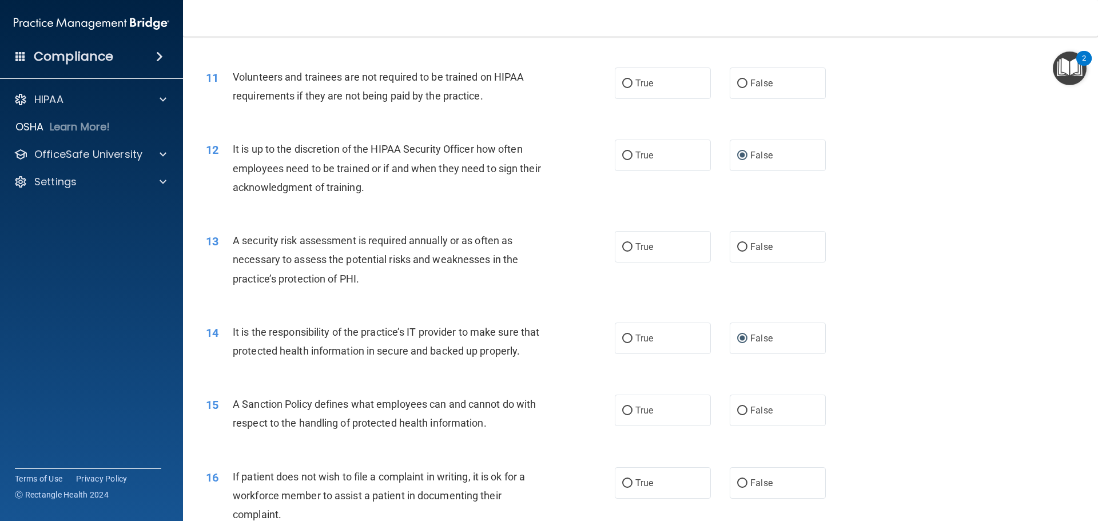
scroll to position [1144, 0]
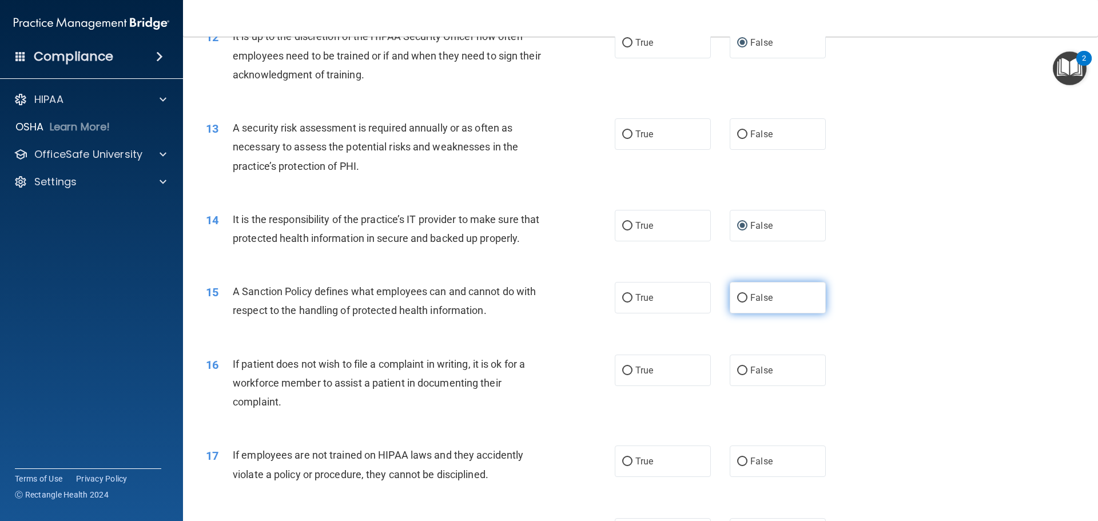
click at [738, 303] on input "False" at bounding box center [742, 298] width 10 height 9
radio input "true"
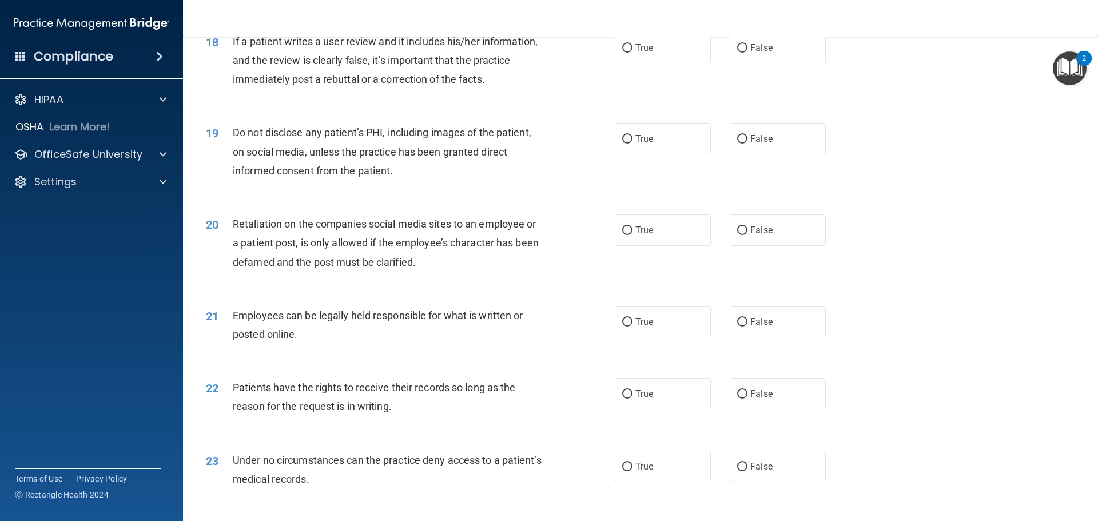
scroll to position [1658, 0]
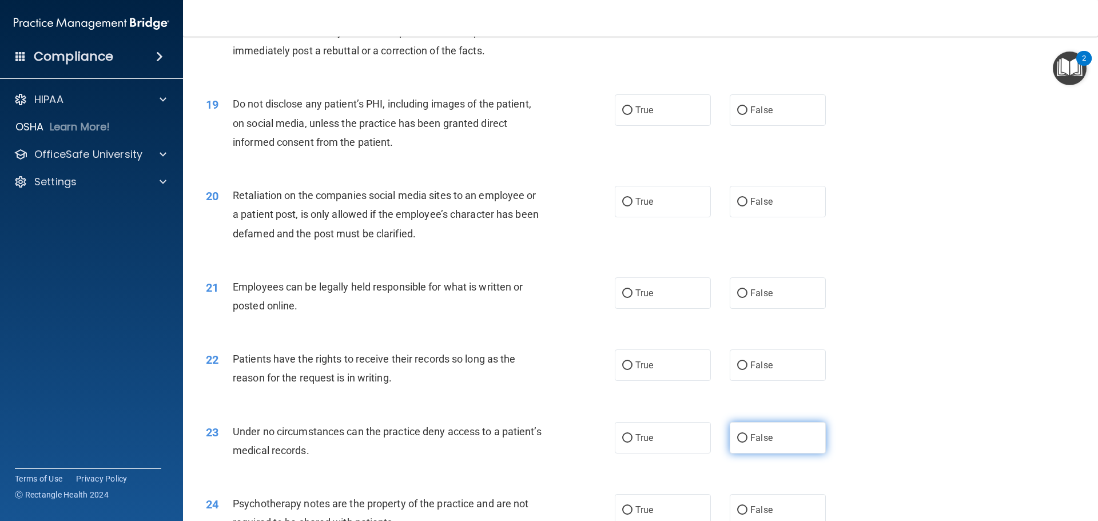
click at [737, 443] on input "False" at bounding box center [742, 438] width 10 height 9
radio input "true"
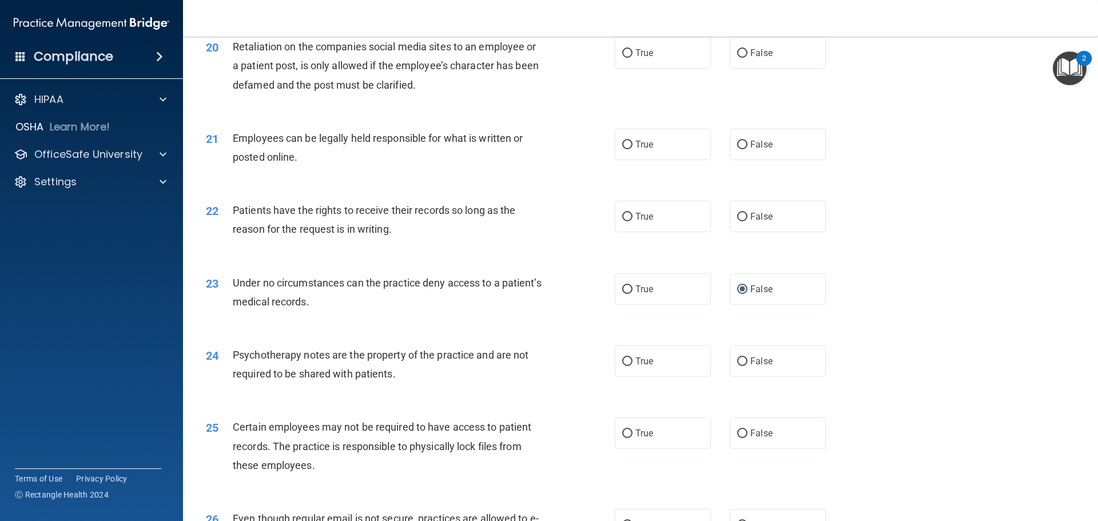
scroll to position [1830, 0]
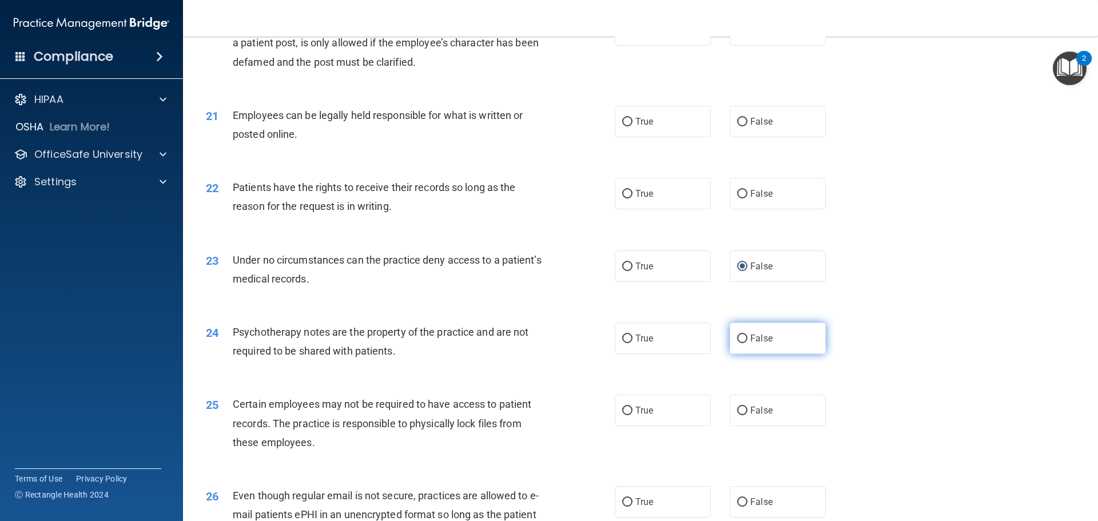
click at [737, 343] on input "False" at bounding box center [742, 339] width 10 height 9
radio input "true"
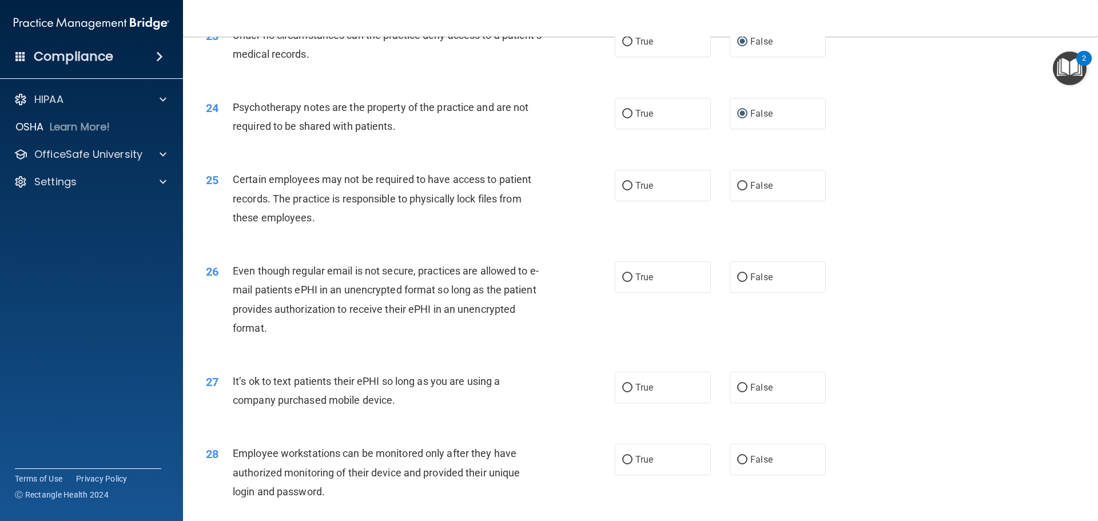
scroll to position [2059, 0]
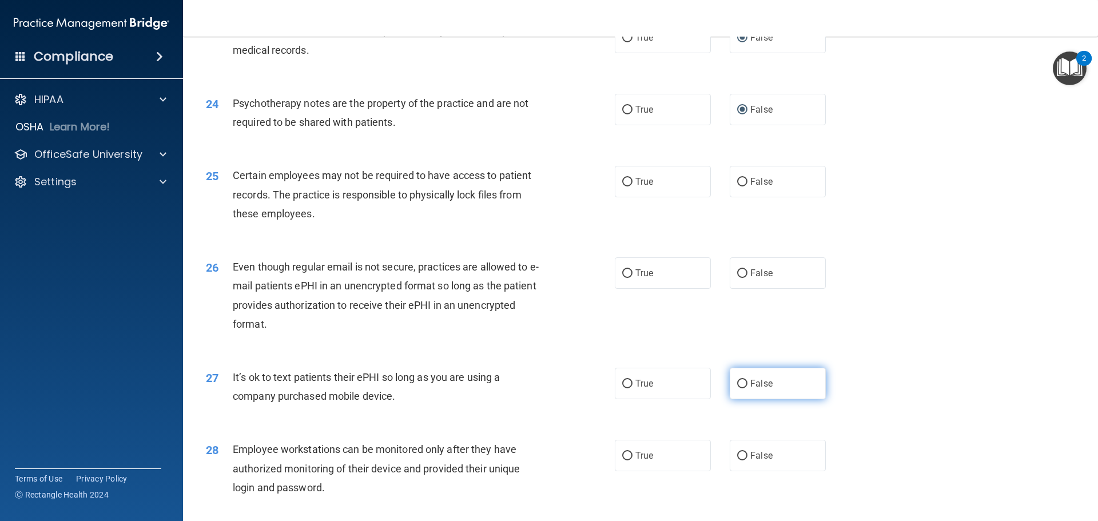
click at [737, 388] on input "False" at bounding box center [742, 384] width 10 height 9
radio input "true"
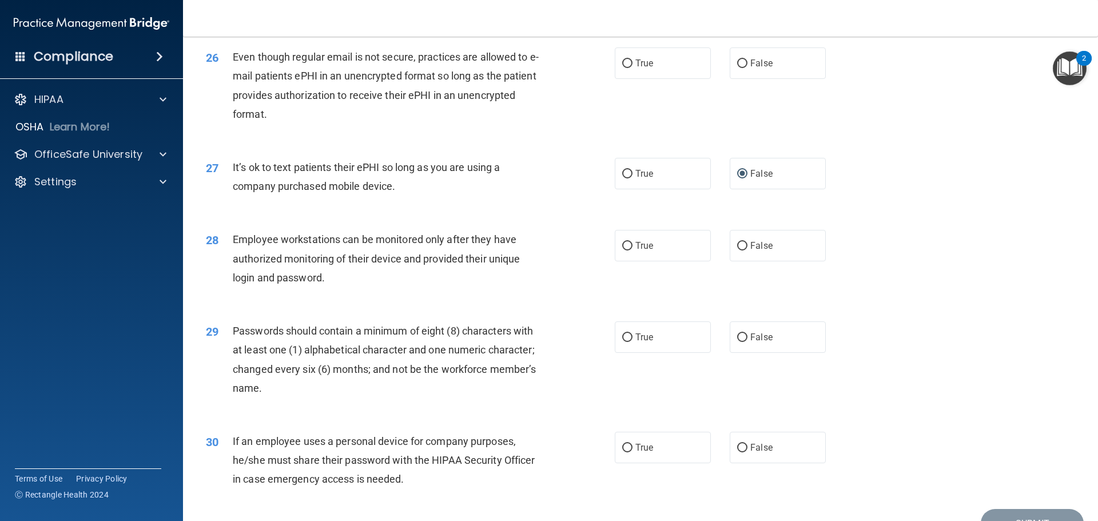
scroll to position [2345, 0]
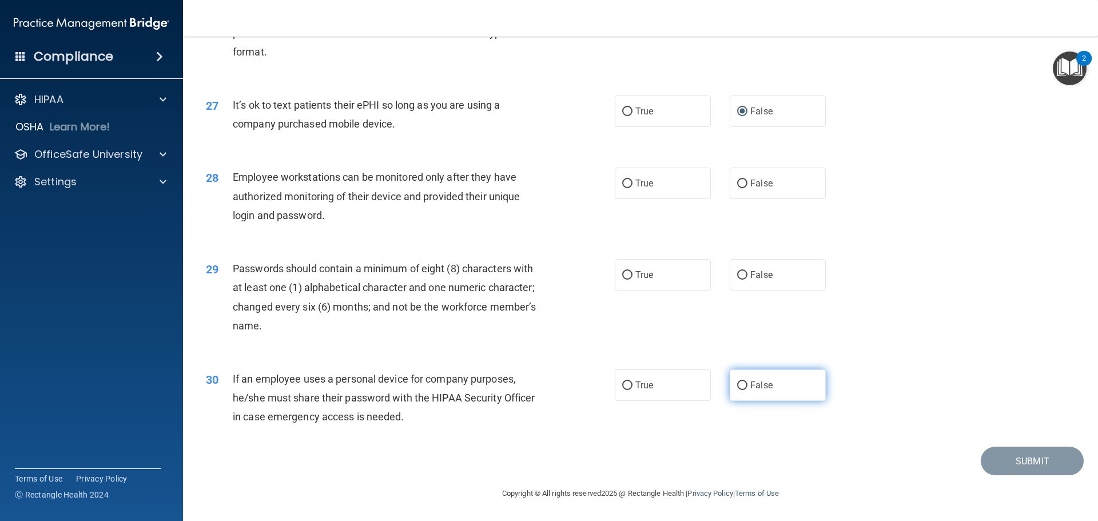
click at [740, 390] on input "False" at bounding box center [742, 385] width 10 height 9
radio input "true"
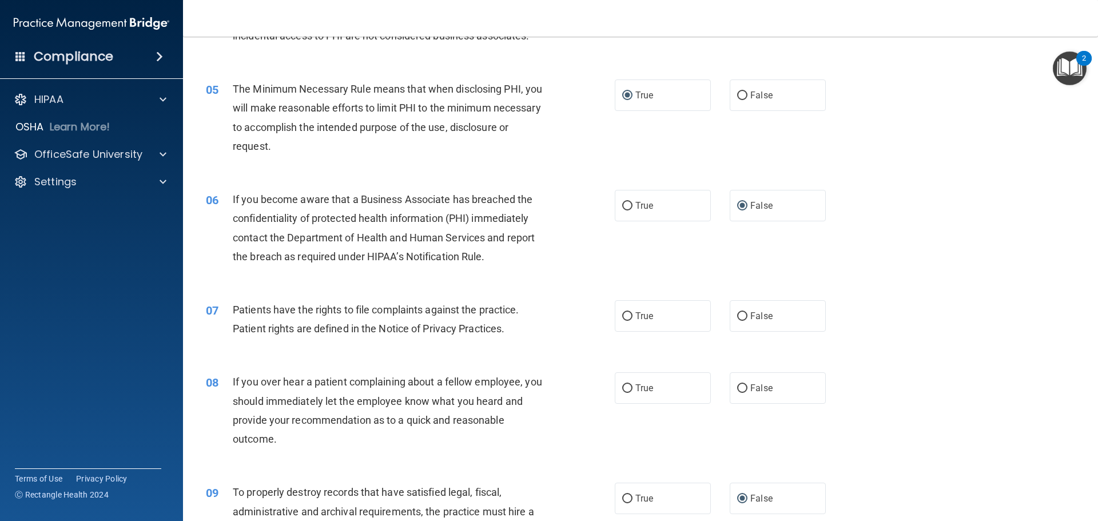
scroll to position [400, 0]
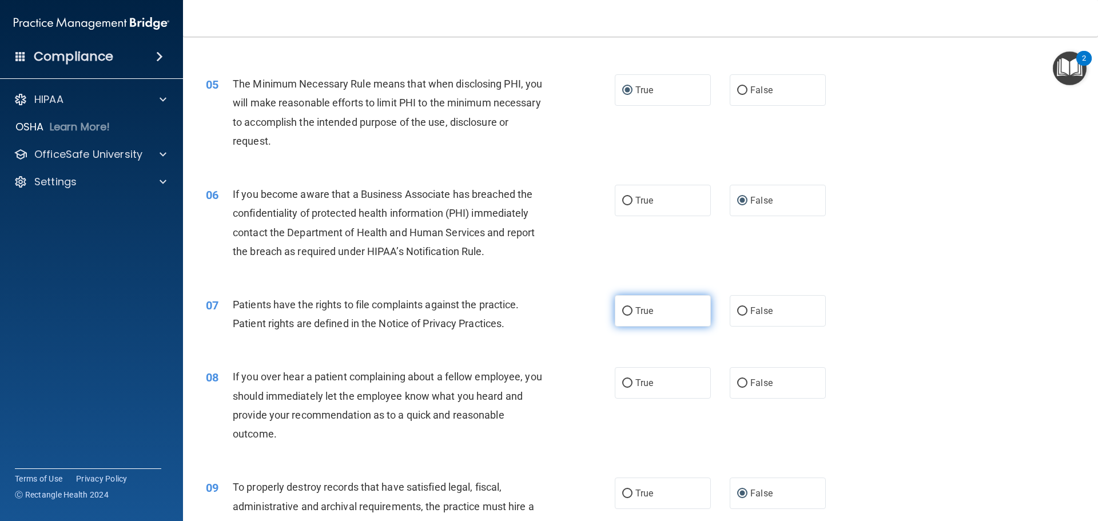
click at [627, 309] on input "True" at bounding box center [627, 311] width 10 height 9
radio input "true"
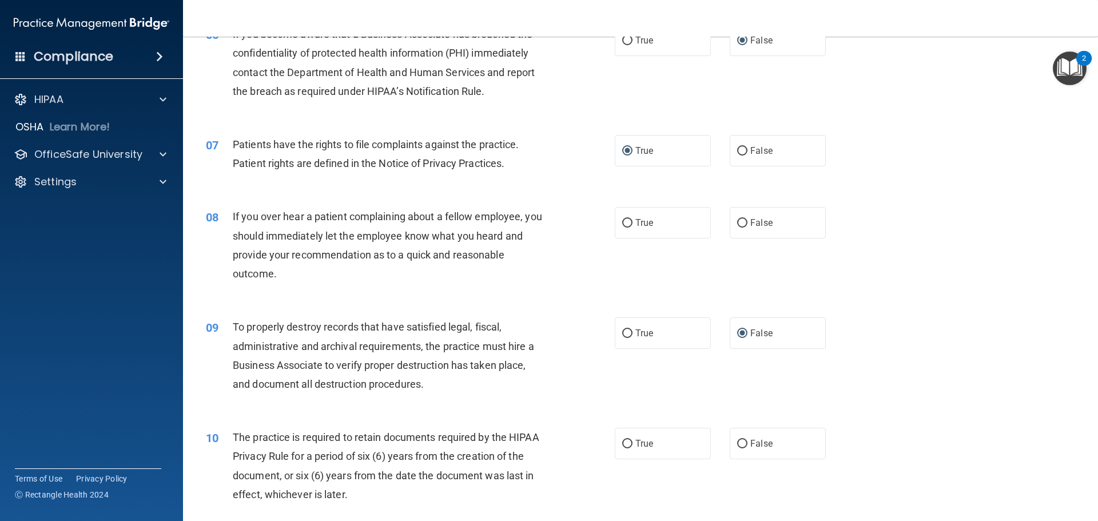
scroll to position [572, 0]
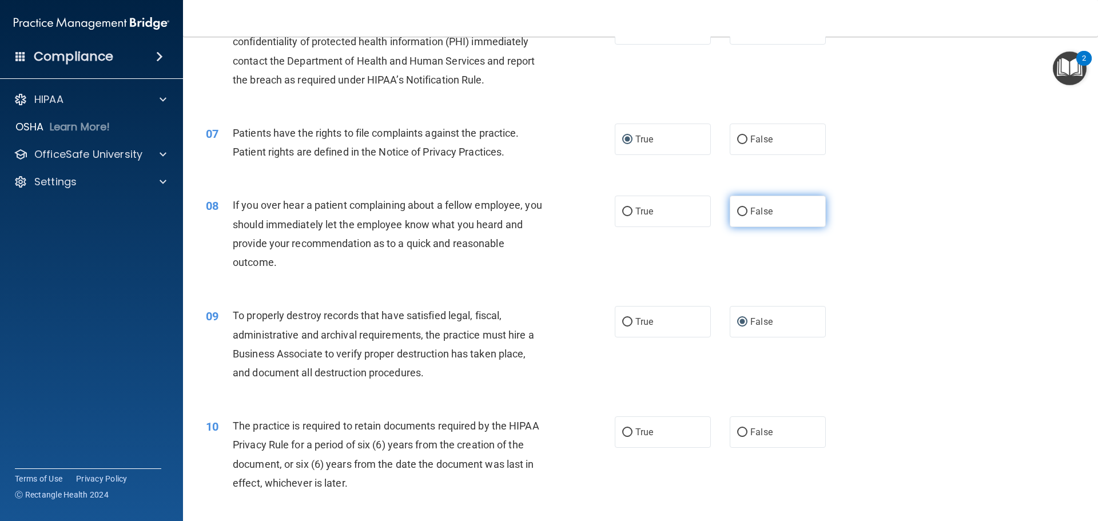
click at [741, 214] on input "False" at bounding box center [742, 212] width 10 height 9
radio input "true"
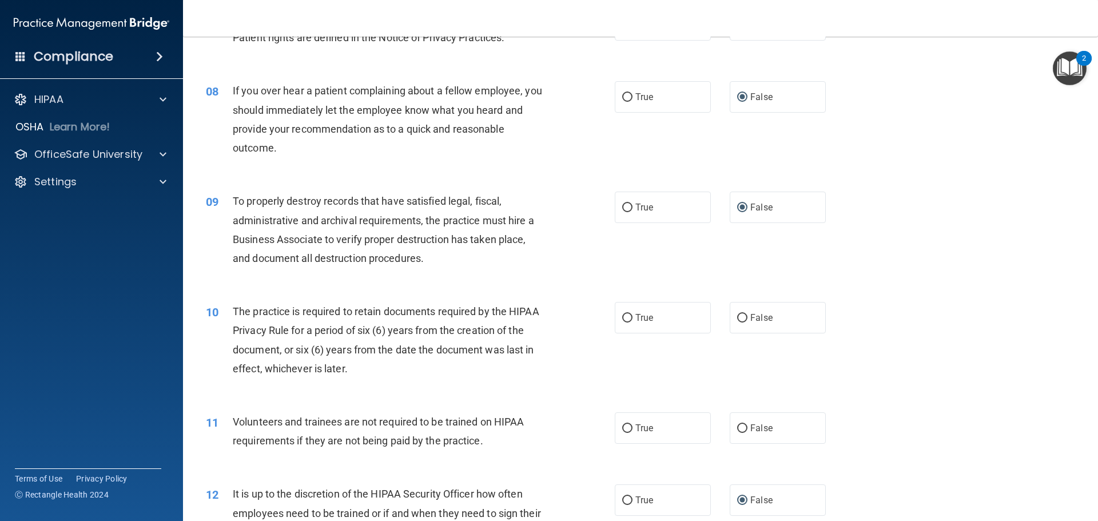
scroll to position [743, 0]
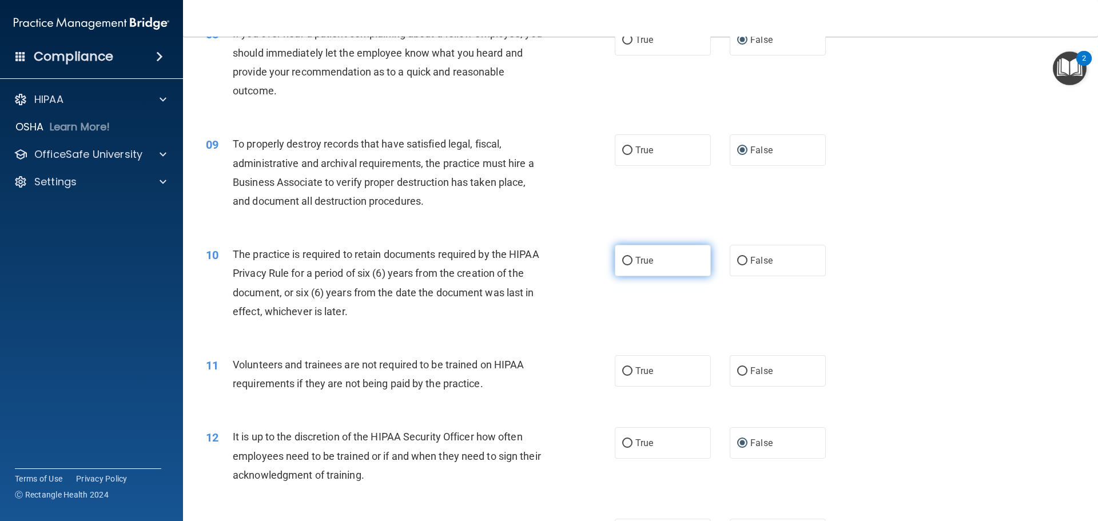
click at [622, 261] on input "True" at bounding box center [627, 261] width 10 height 9
radio input "true"
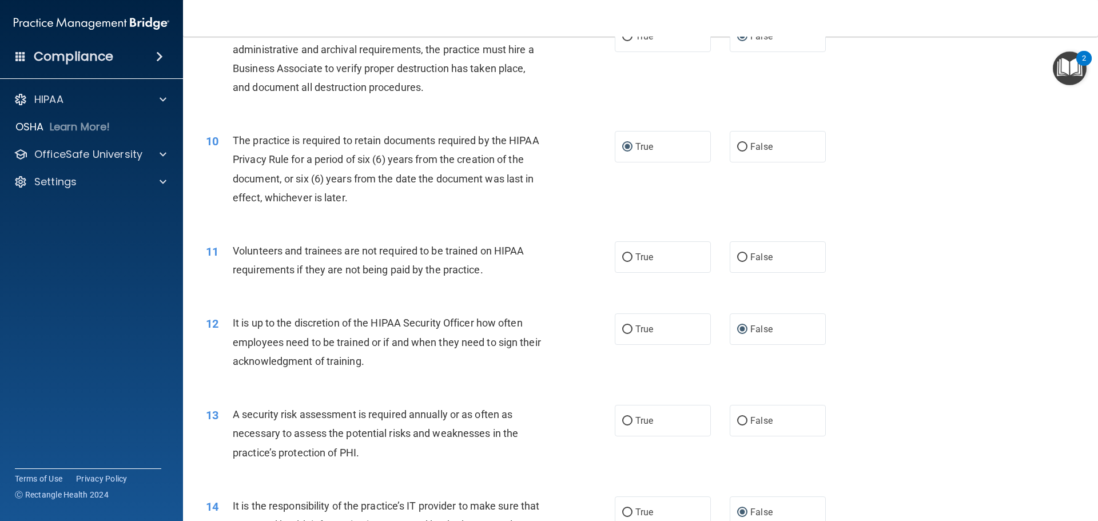
scroll to position [858, 0]
click at [740, 257] on input "False" at bounding box center [742, 257] width 10 height 9
radio input "true"
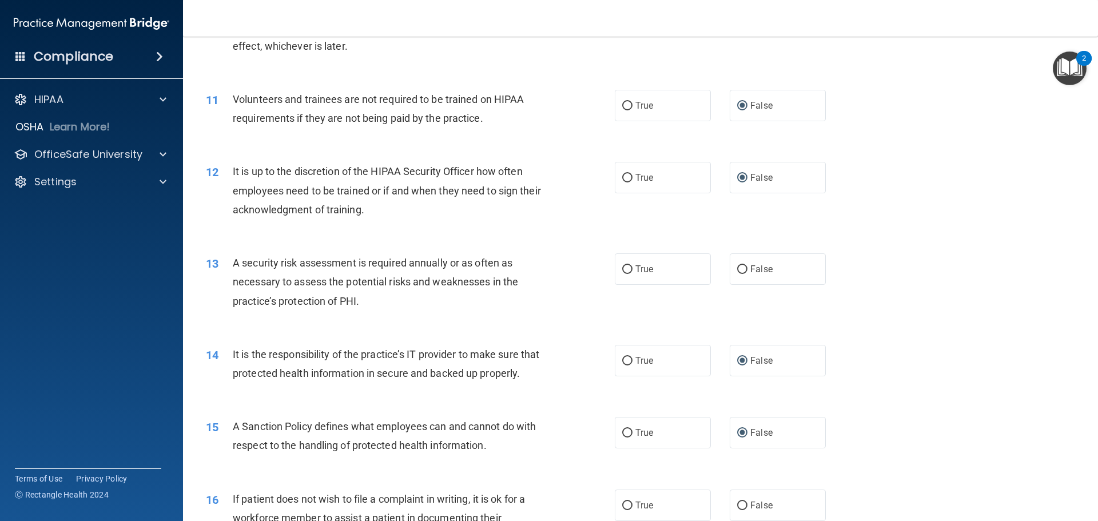
scroll to position [1029, 0]
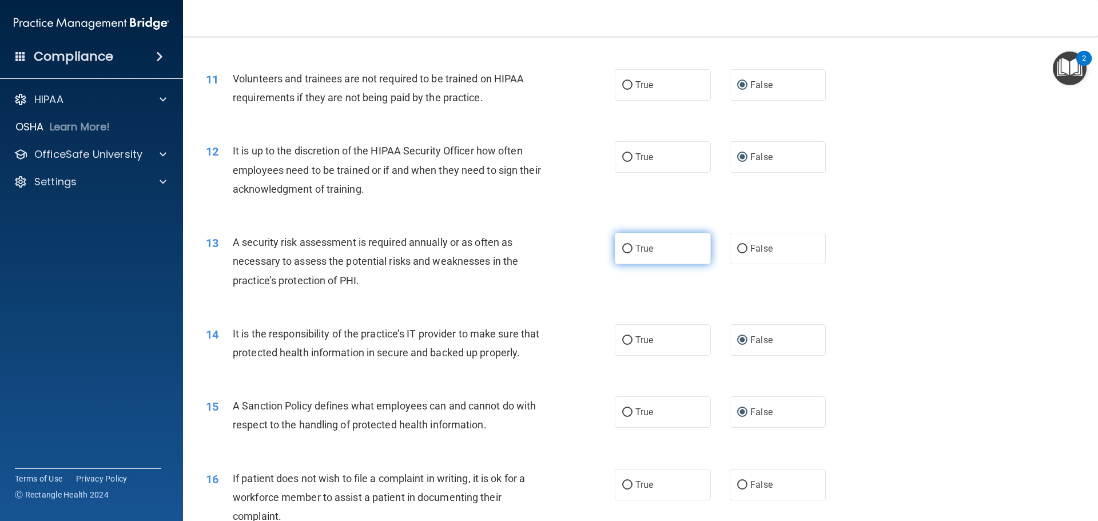
click at [622, 245] on input "True" at bounding box center [627, 249] width 10 height 9
radio input "true"
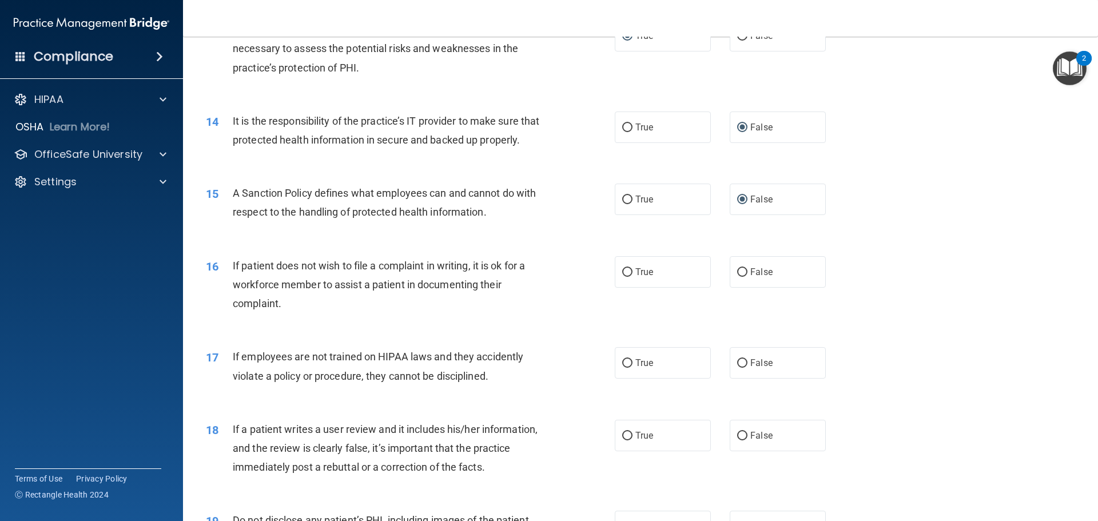
scroll to position [1258, 0]
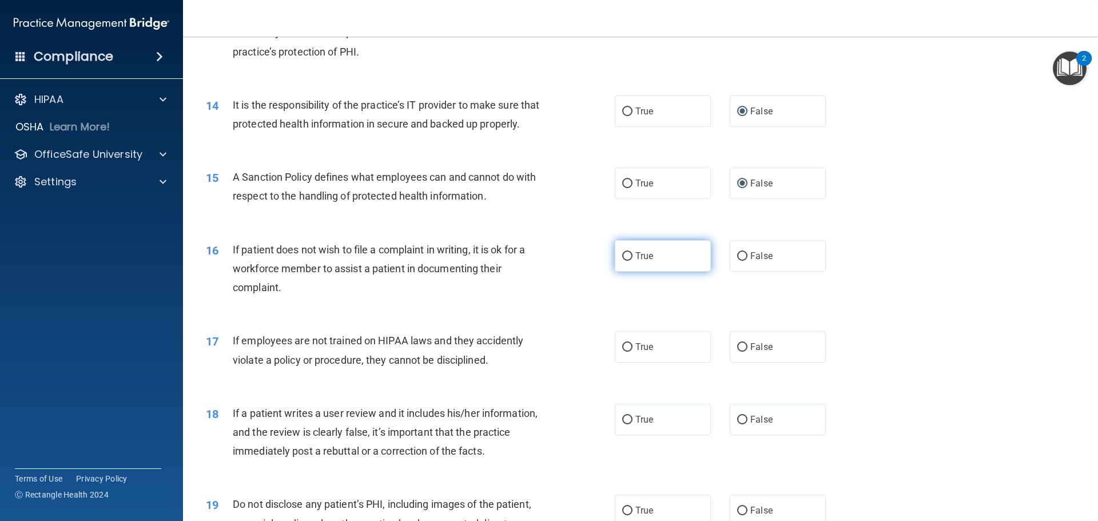
click at [616, 272] on label "True" at bounding box center [663, 255] width 96 height 31
click at [622, 261] on input "True" at bounding box center [627, 256] width 10 height 9
radio input "true"
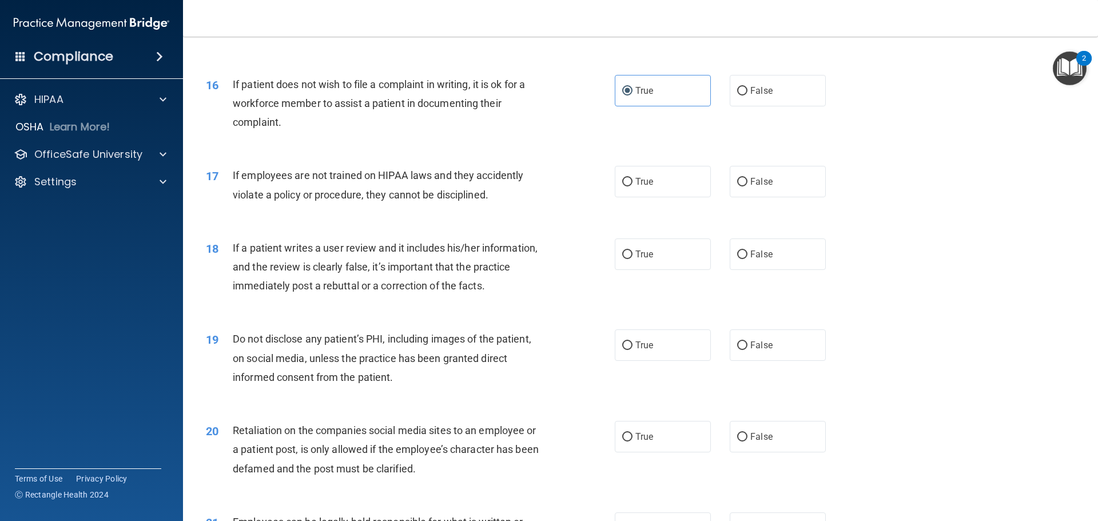
scroll to position [1430, 0]
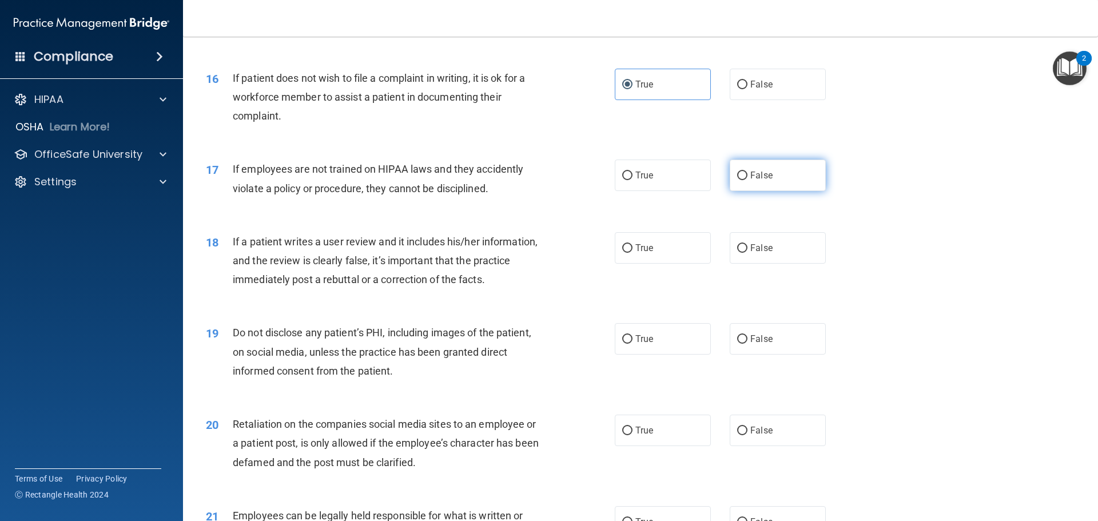
click at [737, 180] on input "False" at bounding box center [742, 176] width 10 height 9
radio input "true"
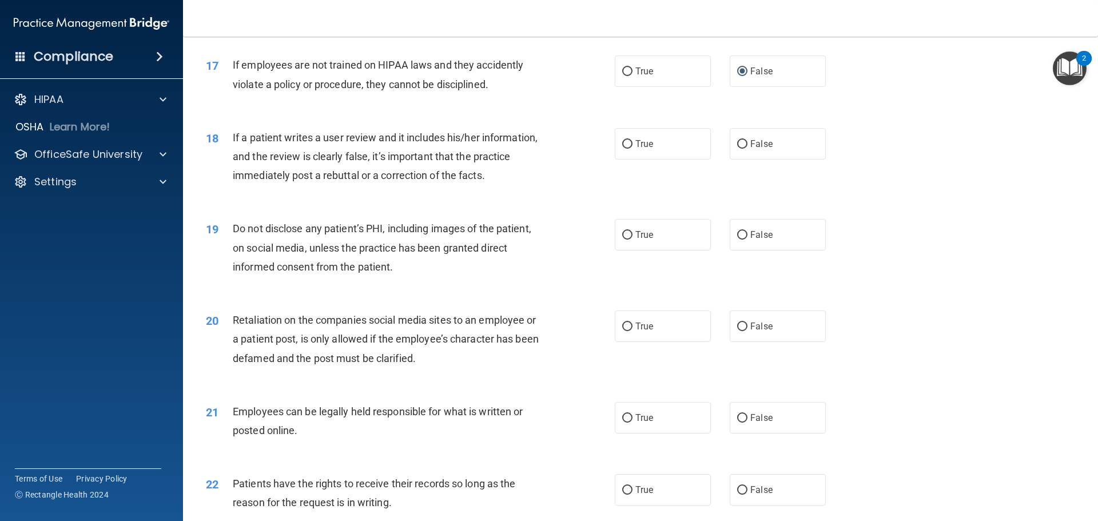
scroll to position [1544, 0]
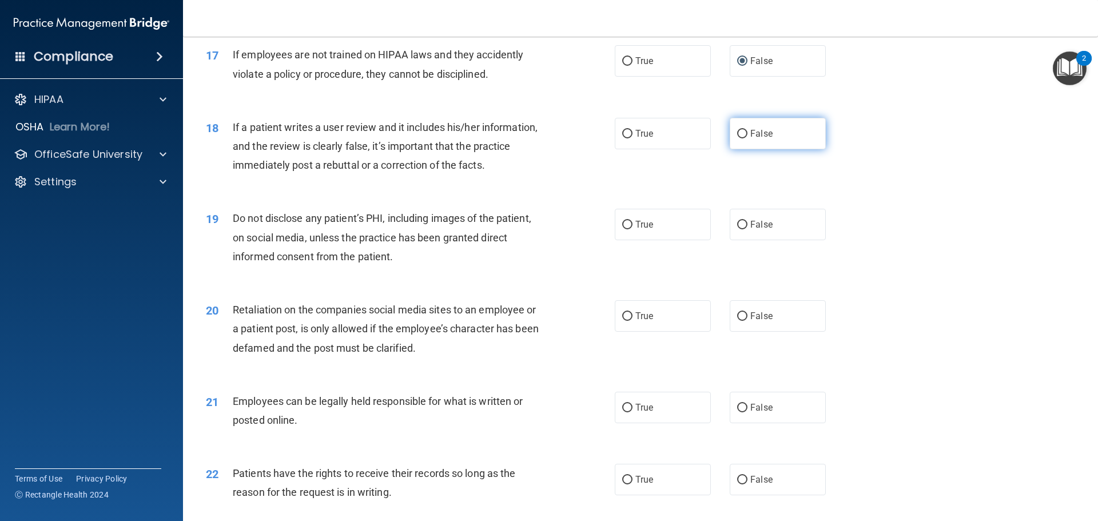
click at [738, 138] on input "False" at bounding box center [742, 134] width 10 height 9
radio input "true"
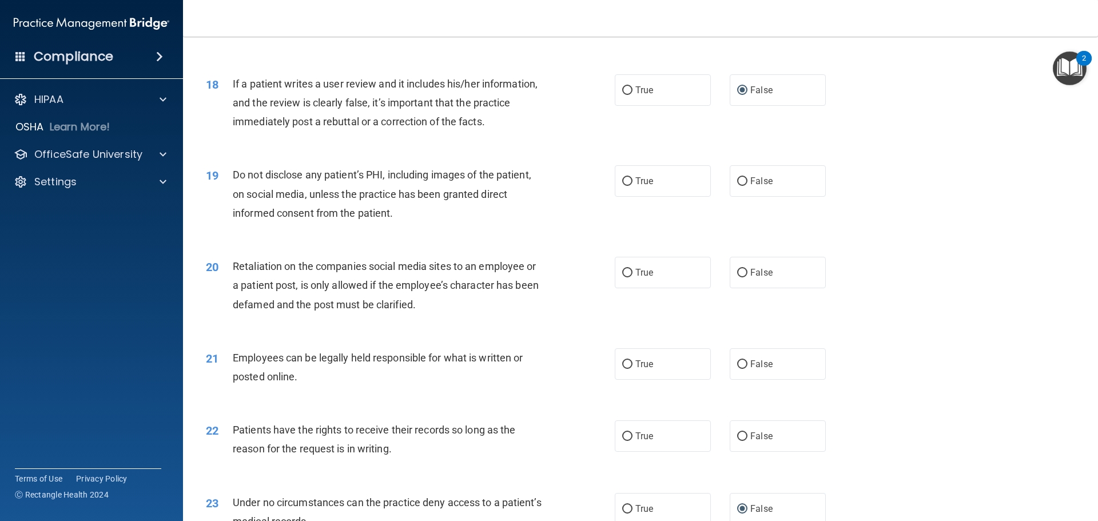
scroll to position [1658, 0]
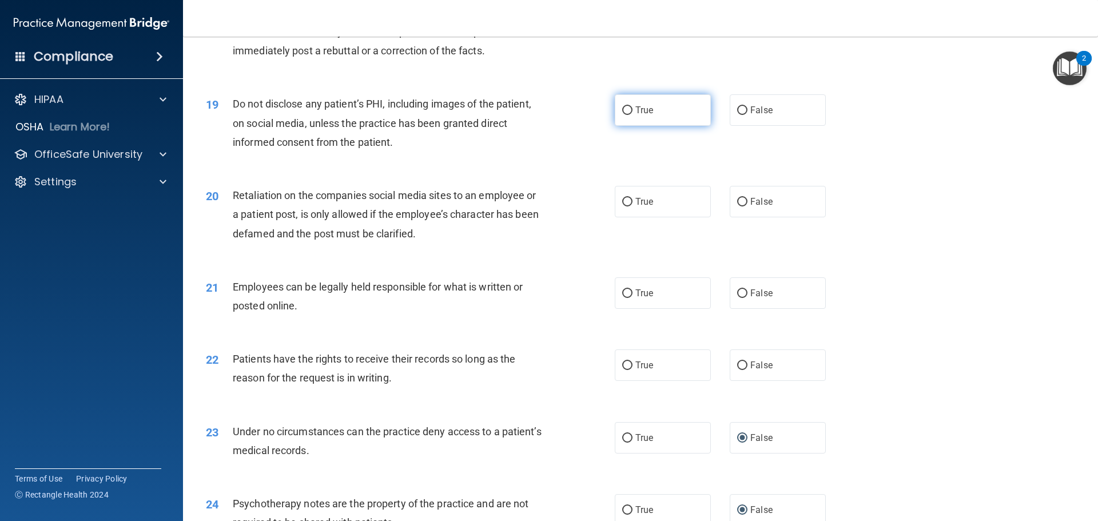
click at [628, 126] on label "True" at bounding box center [663, 109] width 96 height 31
click at [626, 115] on input "True" at bounding box center [627, 110] width 10 height 9
radio input "true"
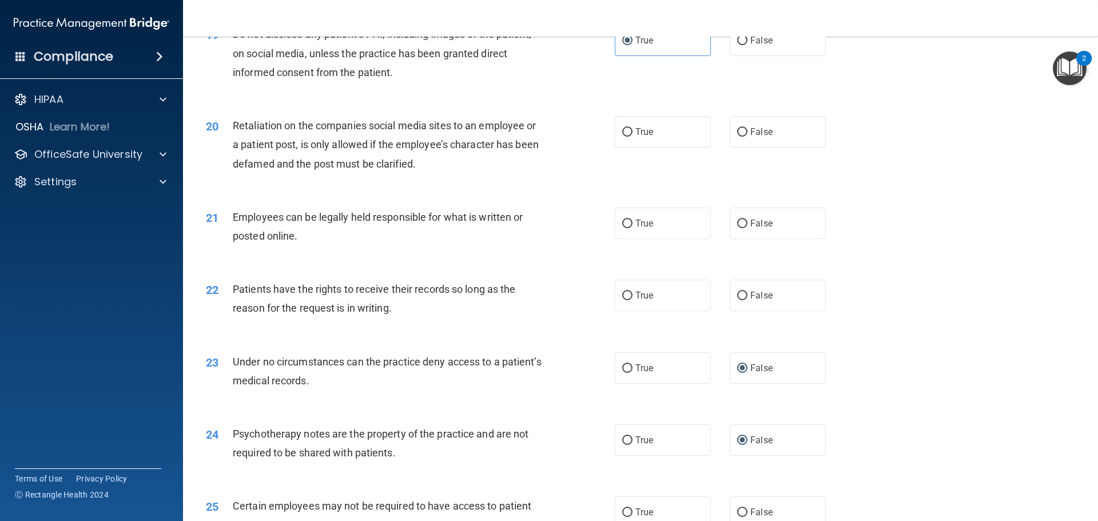
scroll to position [1773, 0]
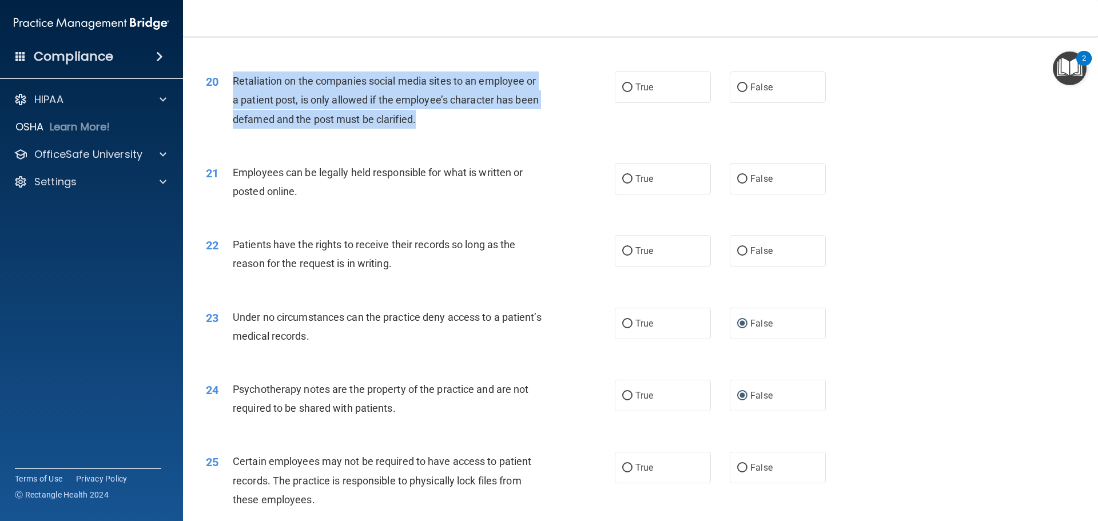
drag, startPoint x: 226, startPoint y: 99, endPoint x: 420, endPoint y: 145, distance: 199.7
click at [420, 134] on div "20 Retaliation on the companies social media sites to an employee or a patient …" at bounding box center [410, 102] width 443 height 63
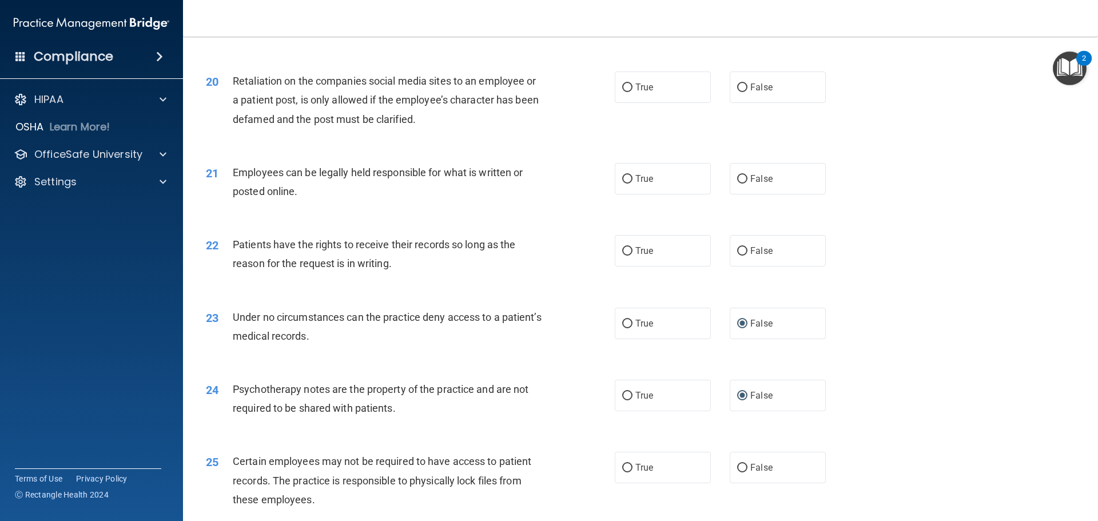
drag, startPoint x: 665, startPoint y: 139, endPoint x: 711, endPoint y: 137, distance: 46.9
click at [667, 138] on div "20 Retaliation on the companies social media sites to an employee or a patient …" at bounding box center [640, 103] width 886 height 92
click at [738, 92] on input "False" at bounding box center [742, 87] width 10 height 9
radio input "true"
click at [615, 194] on label "True" at bounding box center [663, 178] width 96 height 31
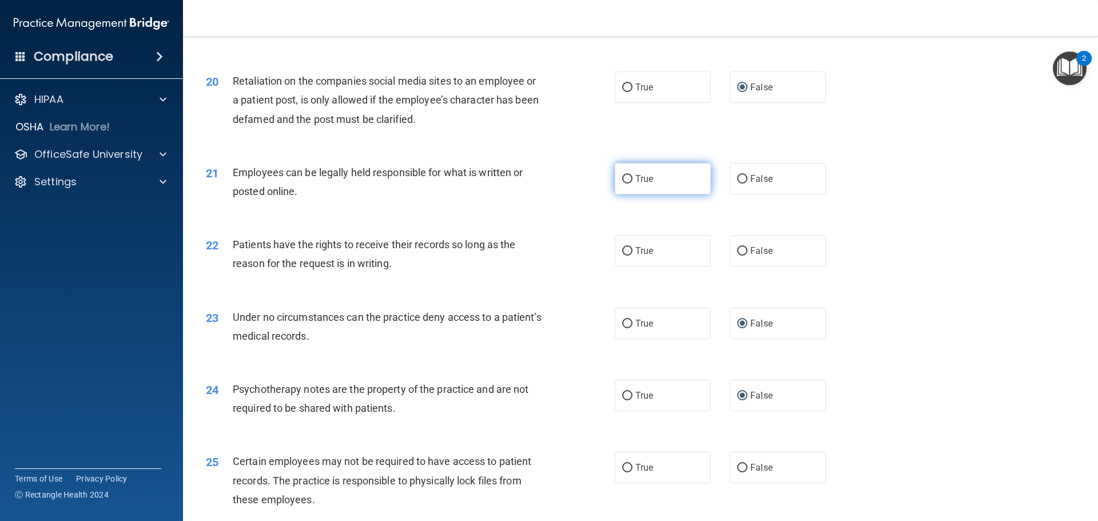
click at [622, 184] on input "True" at bounding box center [627, 179] width 10 height 9
radio input "true"
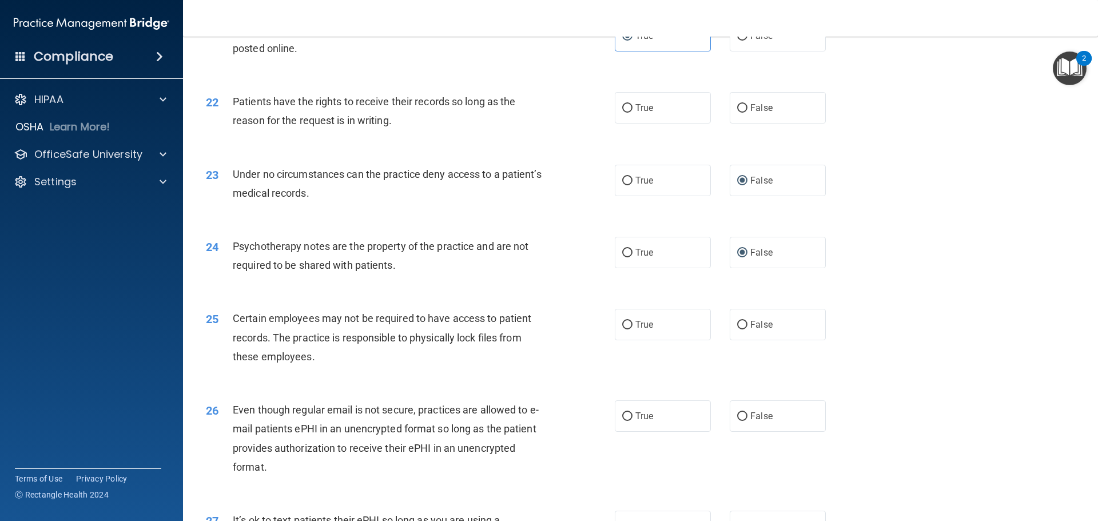
scroll to position [1944, 0]
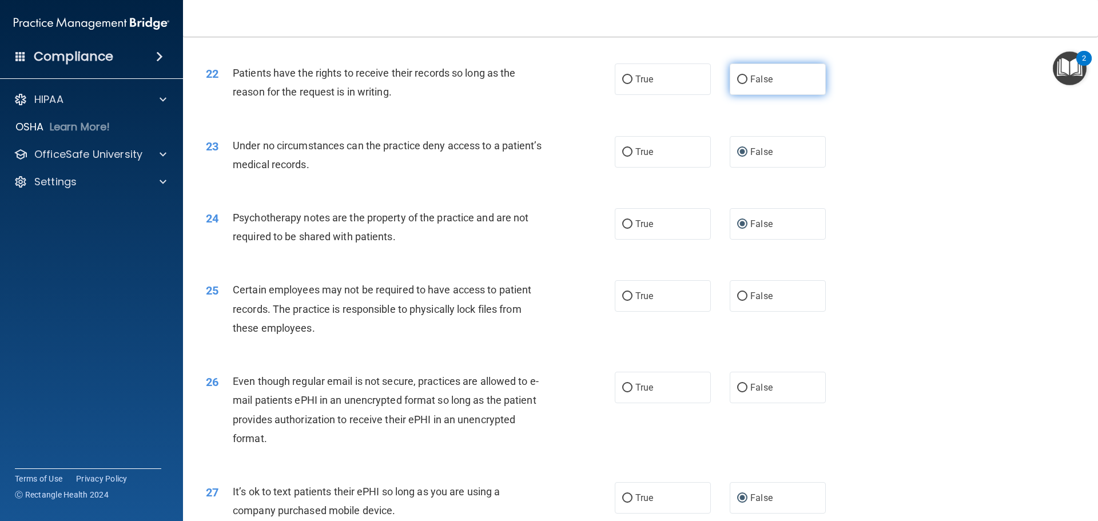
click at [738, 84] on input "False" at bounding box center [742, 79] width 10 height 9
radio input "true"
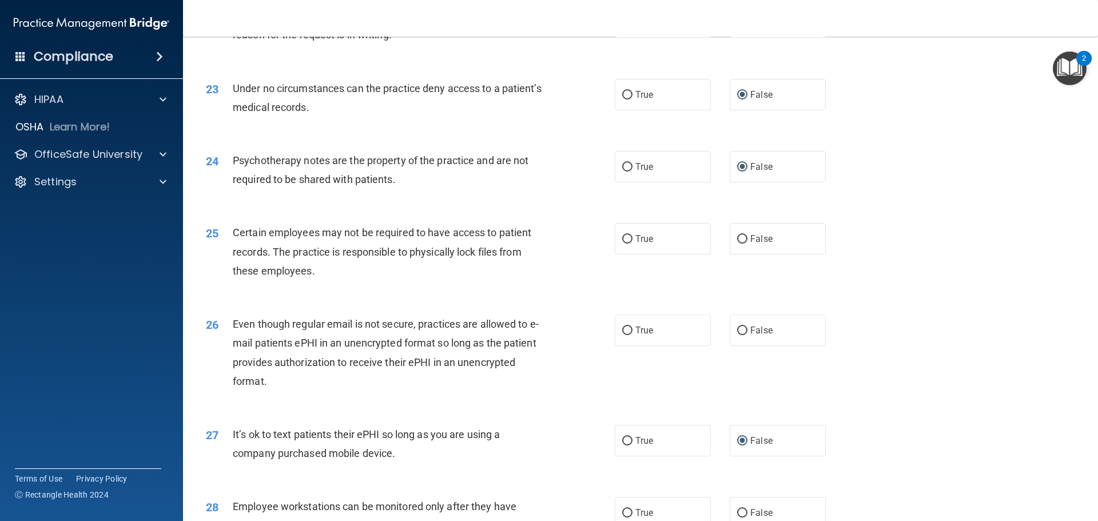
scroll to position [2059, 0]
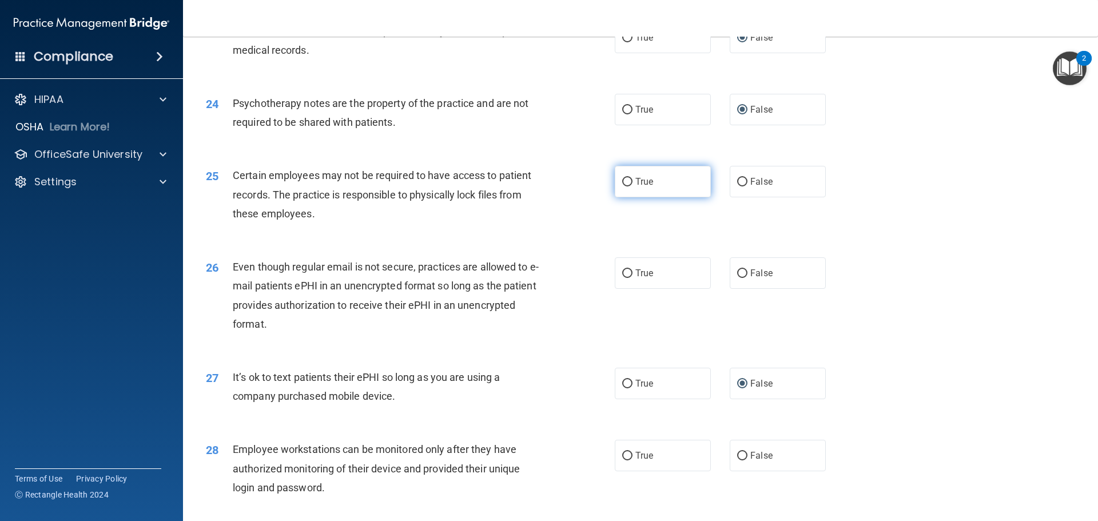
click at [625, 186] on input "True" at bounding box center [627, 182] width 10 height 9
radio input "true"
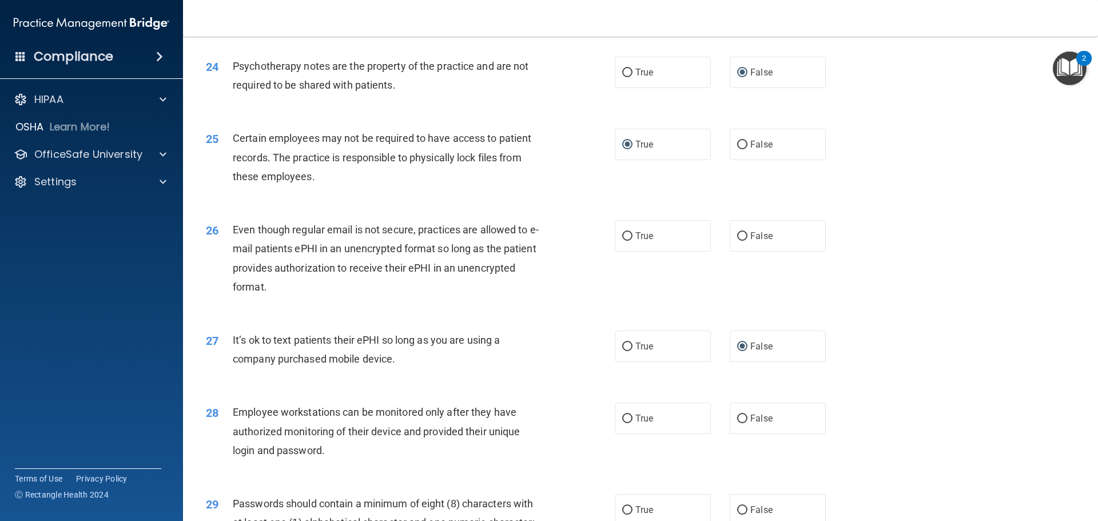
scroll to position [2116, 0]
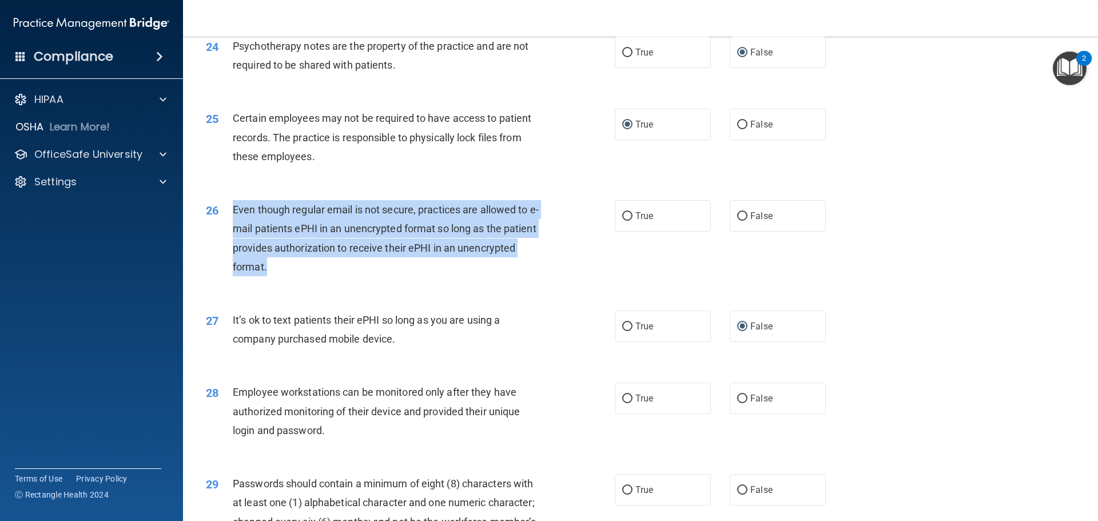
drag, startPoint x: 232, startPoint y: 224, endPoint x: 491, endPoint y: 285, distance: 266.2
click at [491, 276] on div "Even though regular email is not secure, practices are allowed to e-mail patien…" at bounding box center [393, 238] width 320 height 76
click at [622, 221] on input "True" at bounding box center [627, 216] width 10 height 9
radio input "true"
click at [551, 282] on div "26 Even though regular email is not secure, practices are allowed to e-mail pat…" at bounding box center [410, 241] width 443 height 82
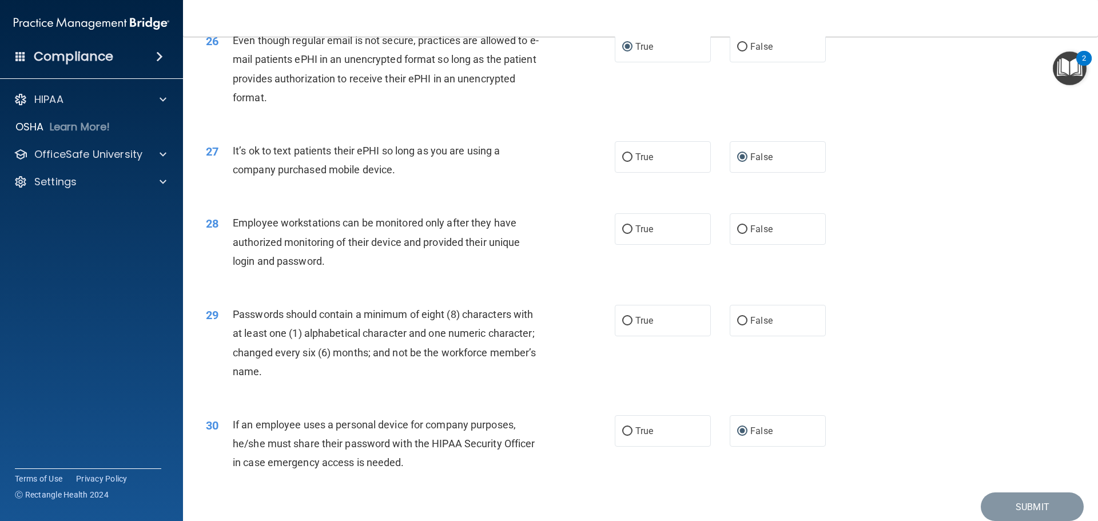
scroll to position [2288, 0]
click at [738, 232] on input "False" at bounding box center [742, 227] width 10 height 9
radio input "true"
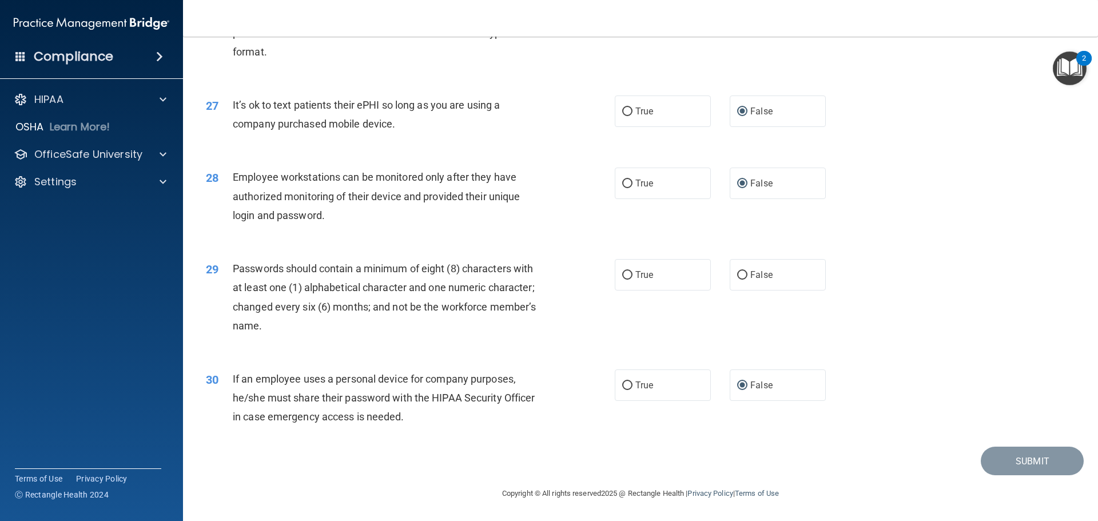
scroll to position [2350, 0]
click at [616, 279] on label "True" at bounding box center [663, 274] width 96 height 31
click at [622, 279] on input "True" at bounding box center [627, 275] width 10 height 9
radio input "true"
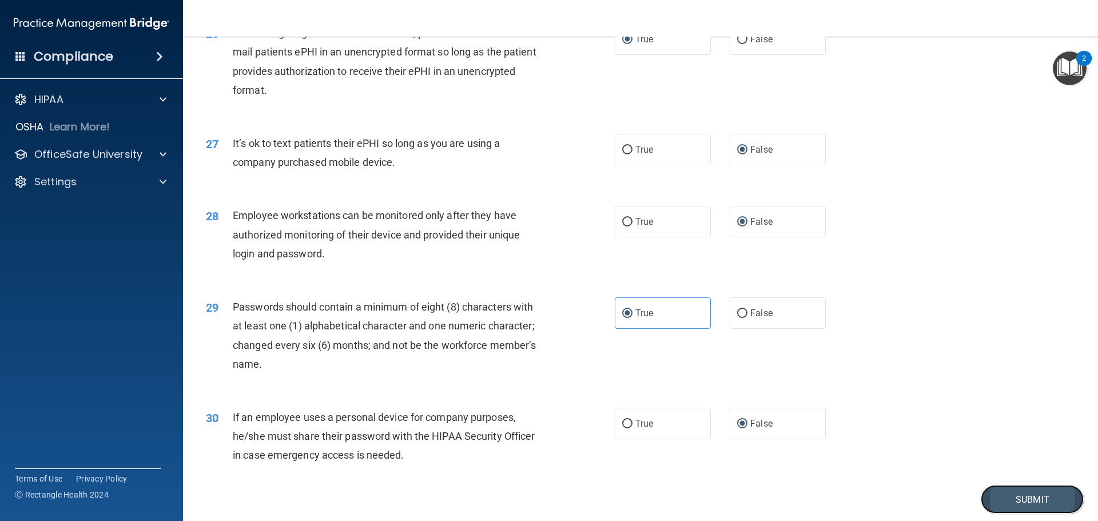
click at [1041, 513] on button "Submit" at bounding box center [1032, 499] width 103 height 29
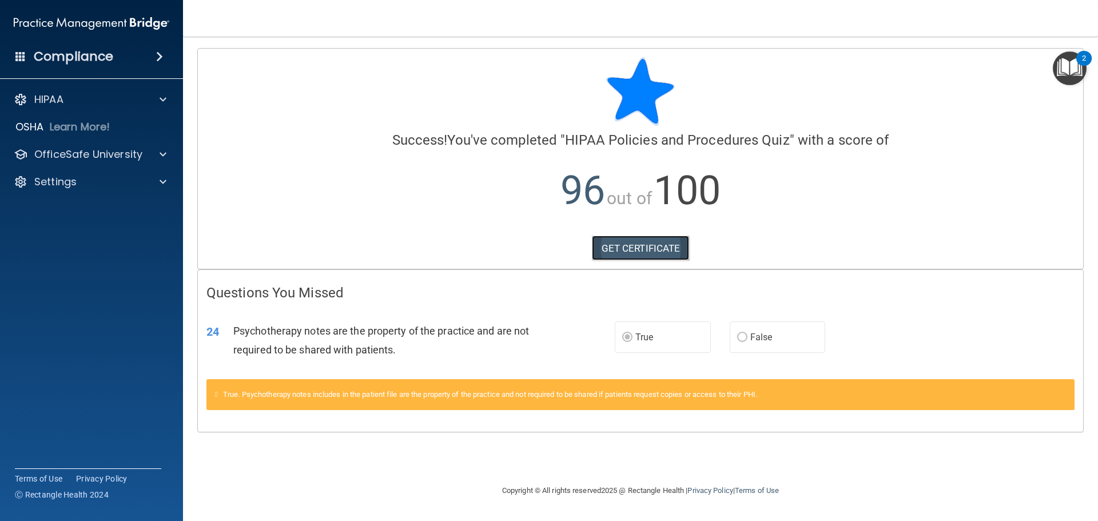
click at [629, 244] on link "GET CERTIFICATE" at bounding box center [641, 248] width 98 height 25
click at [1072, 66] on img "Open Resource Center, 2 new notifications" at bounding box center [1070, 68] width 34 height 34
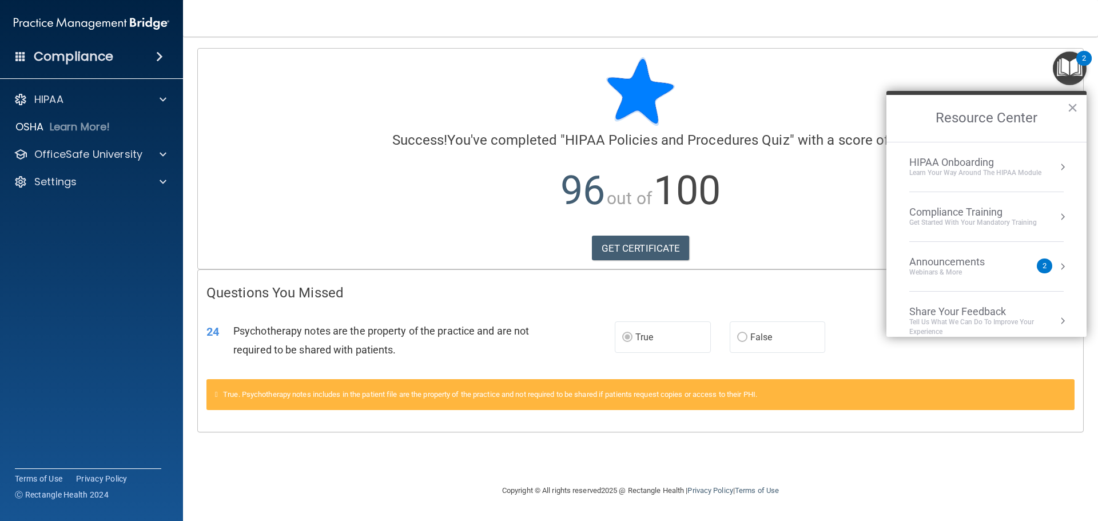
click at [1007, 214] on div "Compliance Training" at bounding box center [973, 212] width 128 height 13
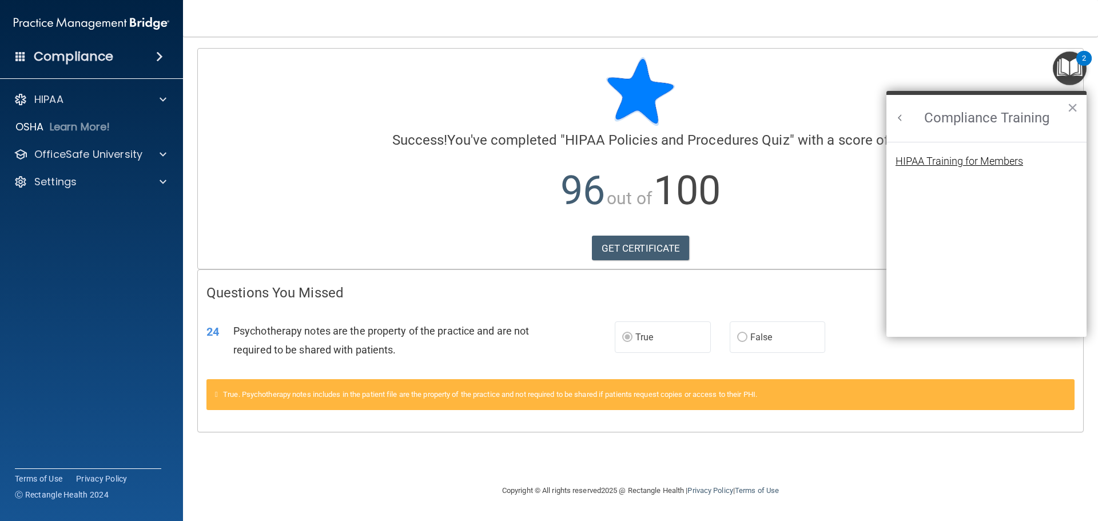
click at [954, 156] on div "HIPAA Training for Members" at bounding box center [960, 161] width 128 height 10
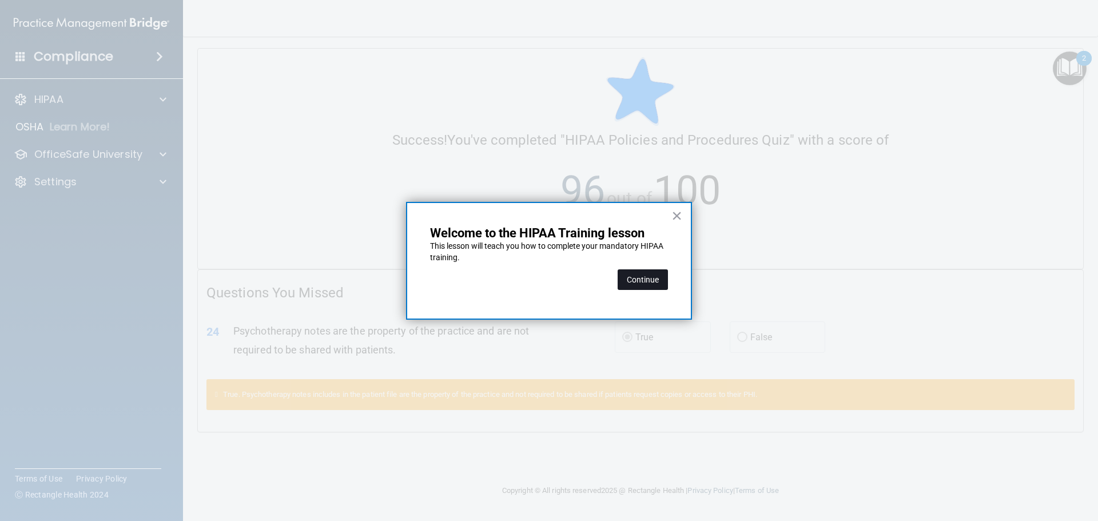
click at [651, 276] on button "Continue" at bounding box center [643, 279] width 50 height 21
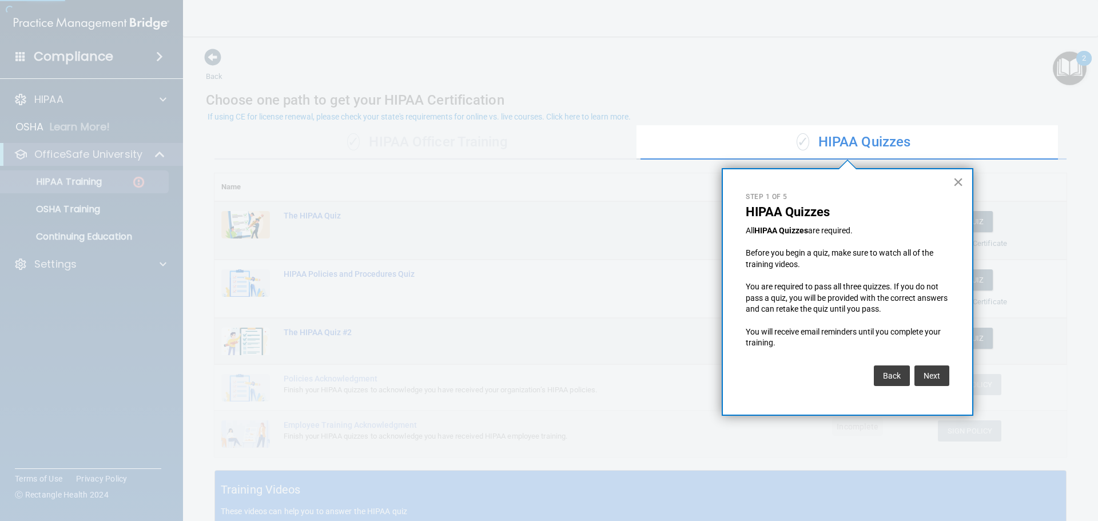
click at [958, 186] on button "×" at bounding box center [958, 182] width 11 height 18
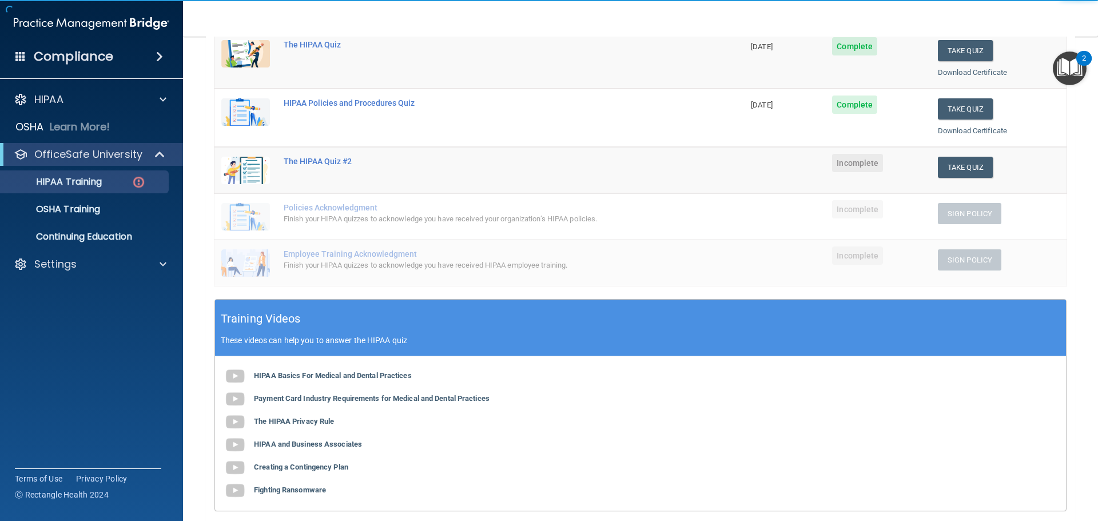
scroll to position [172, 0]
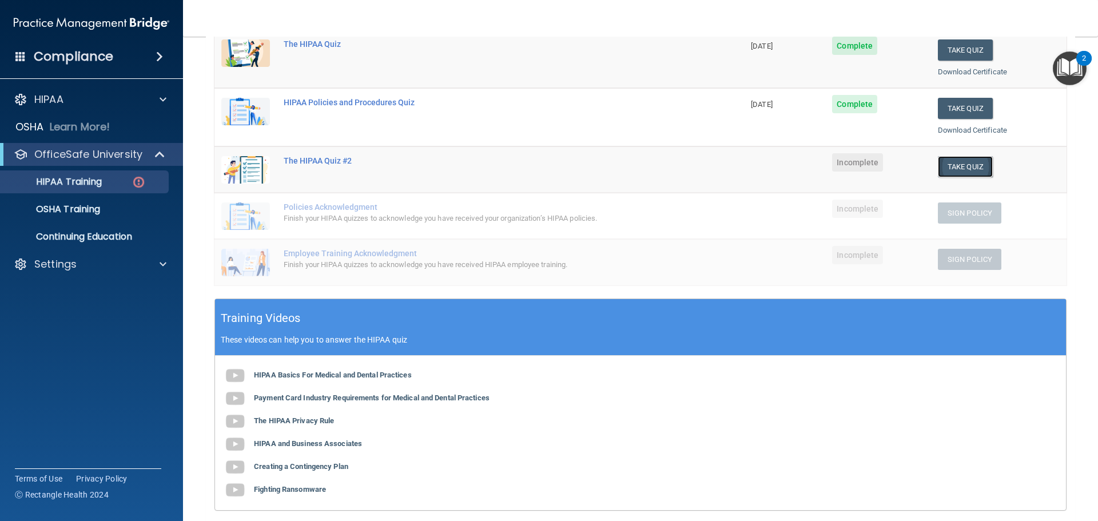
click at [968, 165] on button "Take Quiz" at bounding box center [965, 166] width 55 height 21
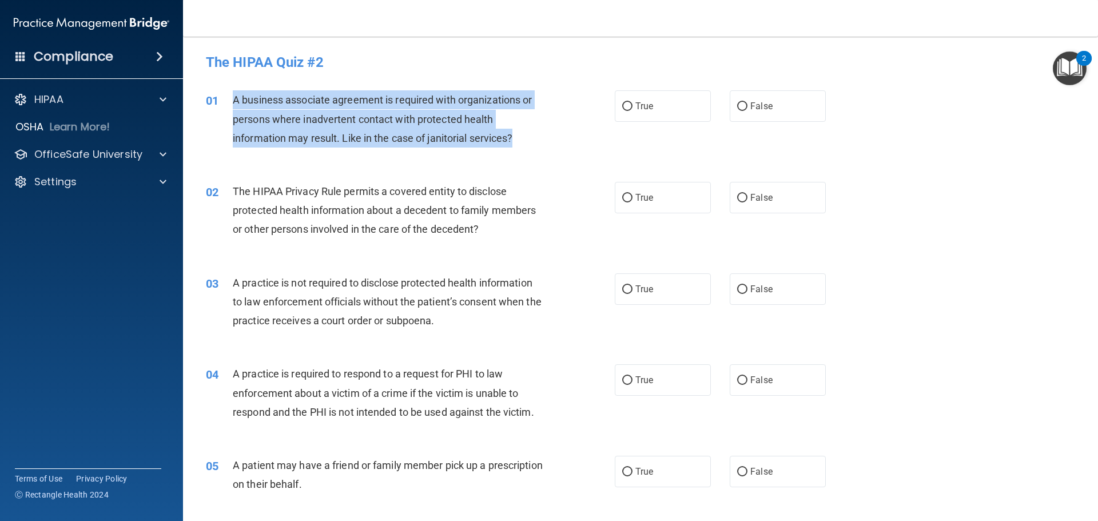
drag, startPoint x: 232, startPoint y: 98, endPoint x: 544, endPoint y: 138, distance: 315.4
click at [544, 138] on div "01 A business associate agreement is required with organizations or persons whe…" at bounding box center [410, 121] width 443 height 63
click at [737, 106] on input "False" at bounding box center [742, 106] width 10 height 9
radio input "true"
click at [585, 134] on div "01 A business associate agreement is required with organizations or persons whe…" at bounding box center [410, 121] width 443 height 63
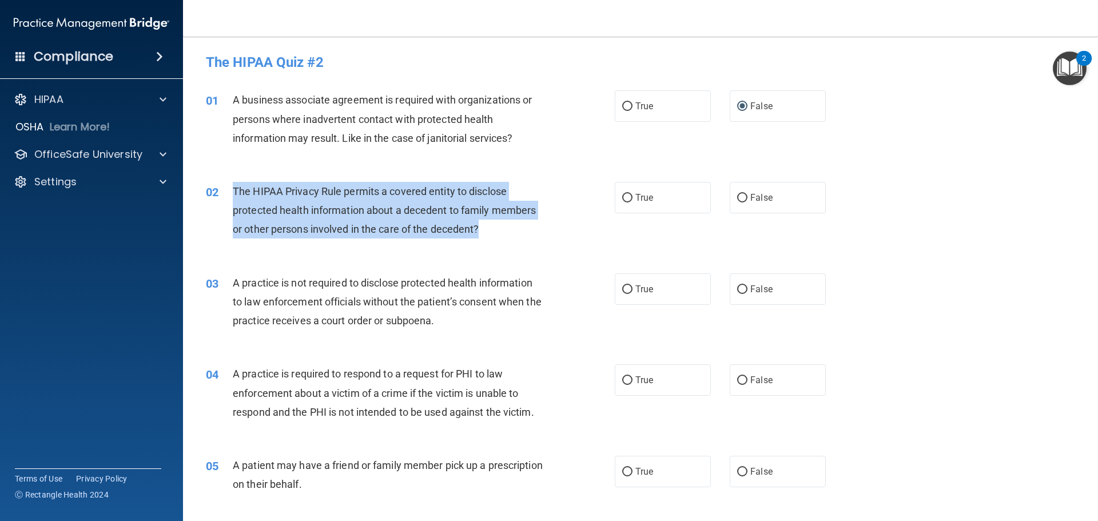
drag, startPoint x: 229, startPoint y: 190, endPoint x: 498, endPoint y: 235, distance: 272.5
click at [498, 235] on div "02 The HIPAA Privacy Rule permits a covered entity to disclose protected health…" at bounding box center [410, 213] width 443 height 63
click at [627, 200] on input "True" at bounding box center [627, 198] width 10 height 9
radio input "true"
click at [583, 234] on div "02 The HIPAA Privacy Rule permits a covered entity to disclose protected health…" at bounding box center [410, 213] width 443 height 63
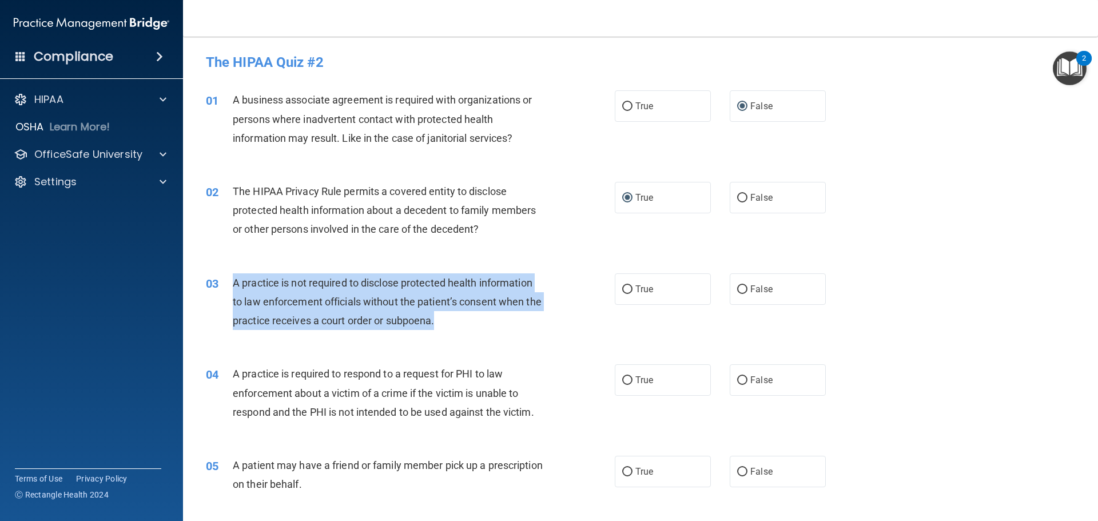
drag, startPoint x: 227, startPoint y: 279, endPoint x: 467, endPoint y: 325, distance: 244.1
click at [468, 325] on div "03 A practice is not required to disclose protected health information to law e…" at bounding box center [410, 304] width 443 height 63
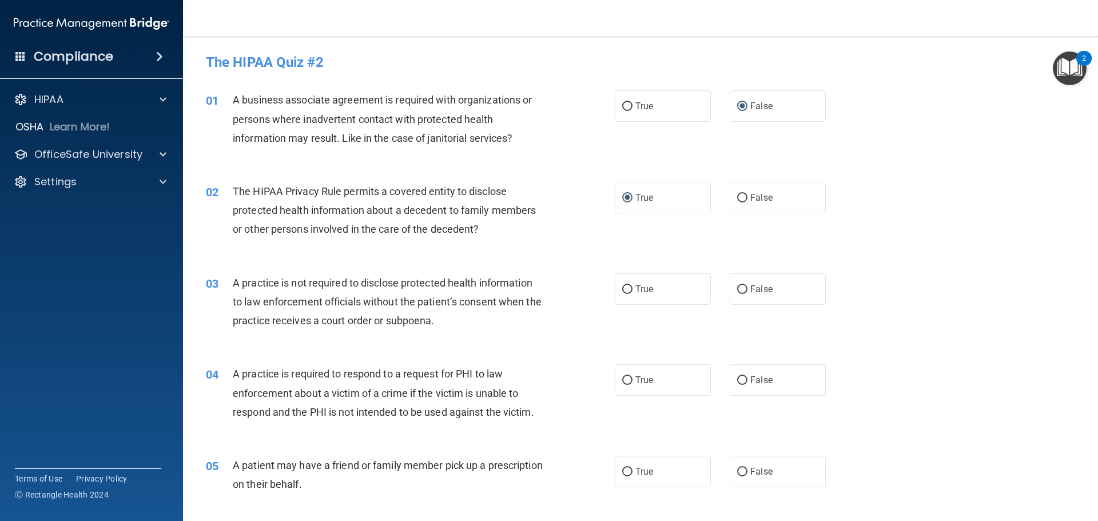
click at [299, 251] on div "02 The HIPAA Privacy Rule permits a covered entity to disclose protected health…" at bounding box center [640, 214] width 886 height 92
click at [628, 291] on input "True" at bounding box center [627, 289] width 10 height 9
radio input "true"
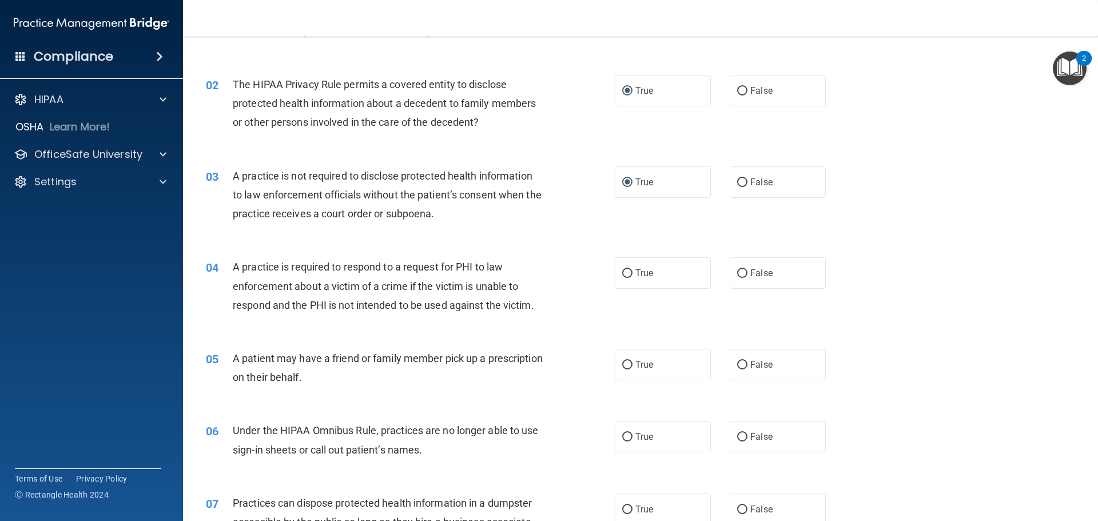
scroll to position [114, 0]
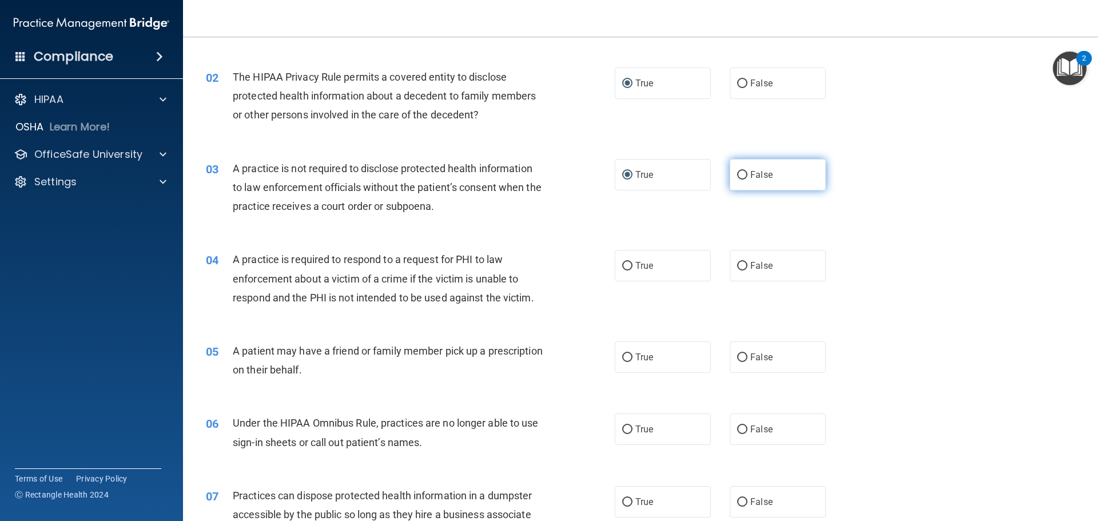
click at [750, 172] on span "False" at bounding box center [761, 174] width 22 height 11
click at [746, 172] on input "False" at bounding box center [742, 175] width 10 height 9
radio input "true"
radio input "false"
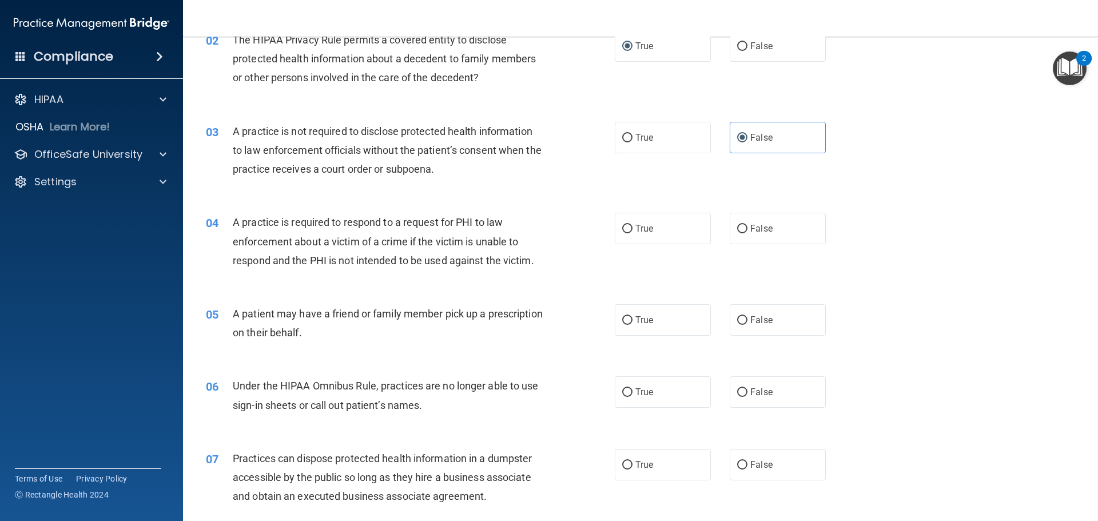
scroll to position [172, 0]
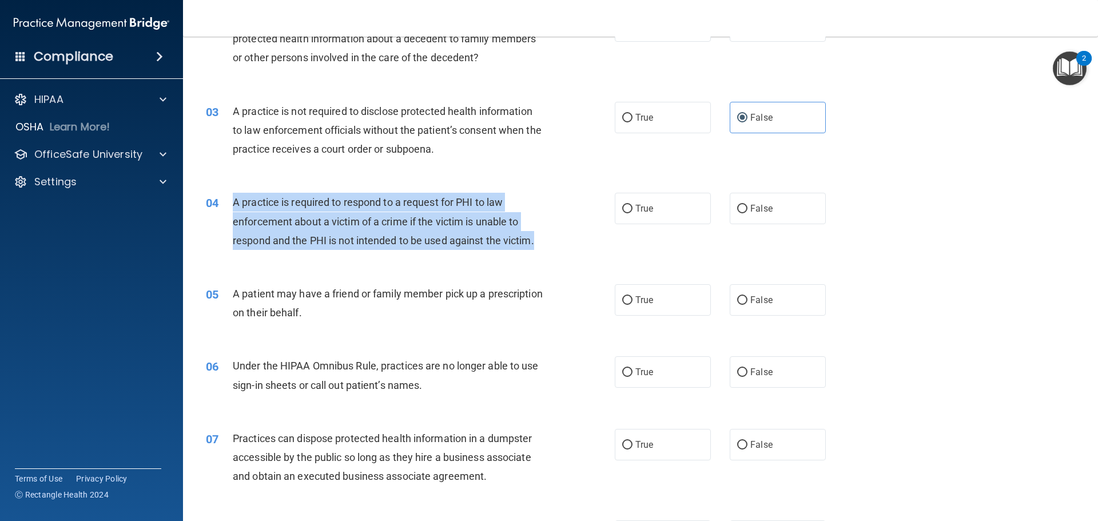
drag, startPoint x: 228, startPoint y: 201, endPoint x: 539, endPoint y: 238, distance: 313.2
click at [539, 238] on div "04 A practice is required to respond to a request for PHI to law enforcement ab…" at bounding box center [410, 224] width 443 height 63
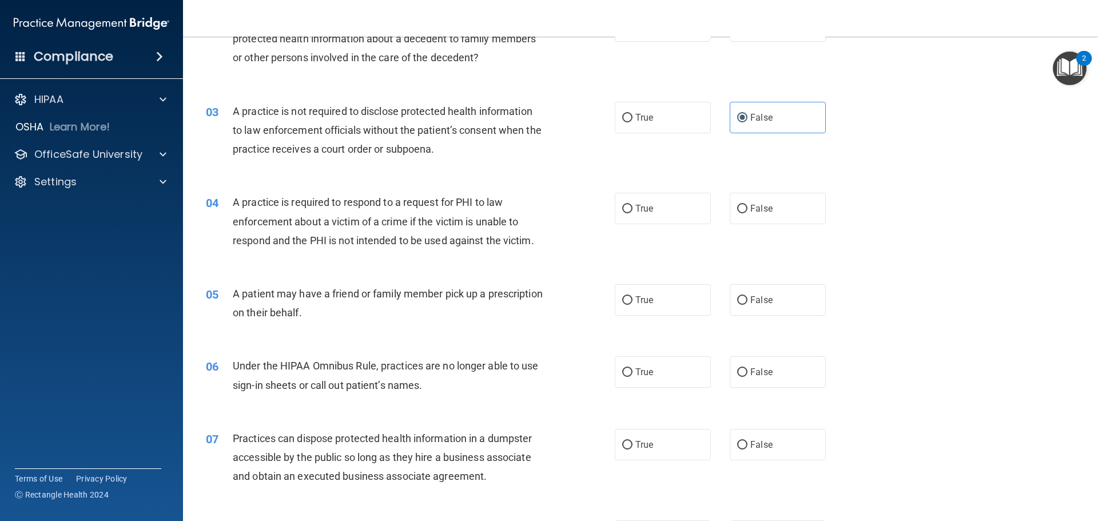
click at [348, 170] on div "03 A practice is not required to disclose protected health information to law e…" at bounding box center [640, 133] width 886 height 92
click at [629, 211] on label "True" at bounding box center [663, 208] width 96 height 31
click at [629, 211] on input "True" at bounding box center [627, 209] width 10 height 9
radio input "true"
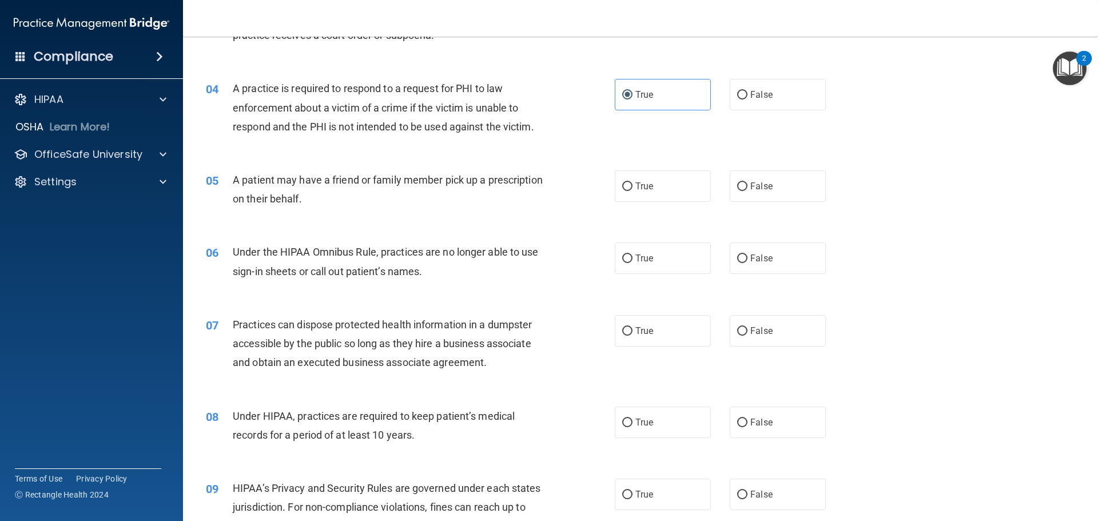
scroll to position [286, 0]
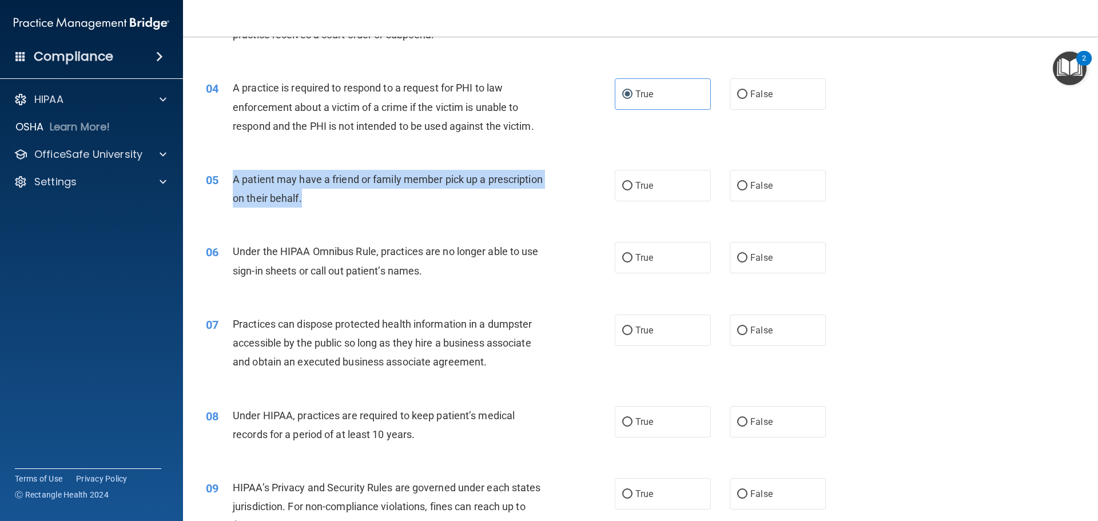
drag, startPoint x: 234, startPoint y: 177, endPoint x: 397, endPoint y: 202, distance: 164.4
click at [397, 202] on div "A patient may have a friend or family member pick up a prescription on their be…" at bounding box center [393, 189] width 320 height 38
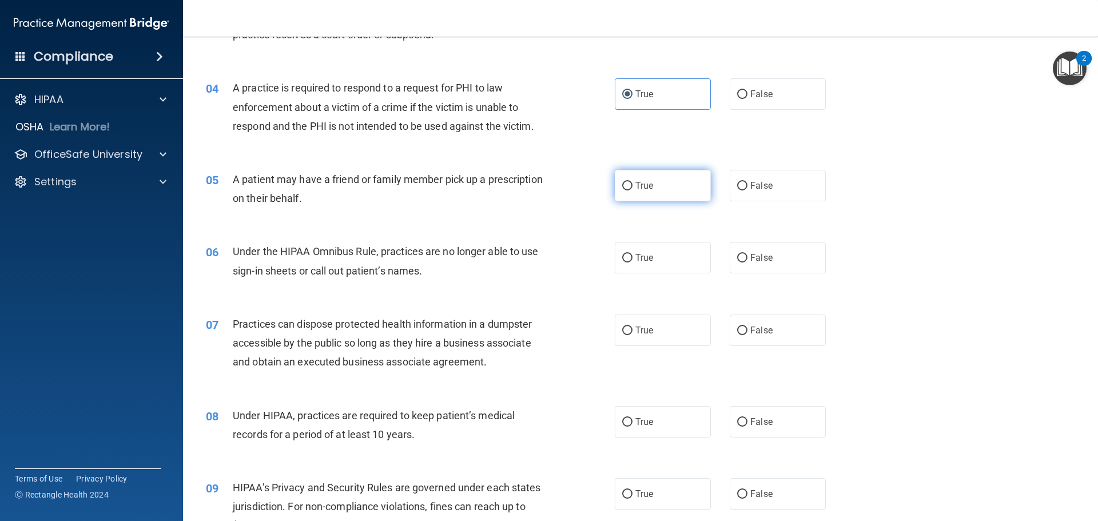
click at [616, 183] on label "True" at bounding box center [663, 185] width 96 height 31
click at [622, 183] on input "True" at bounding box center [627, 186] width 10 height 9
radio input "true"
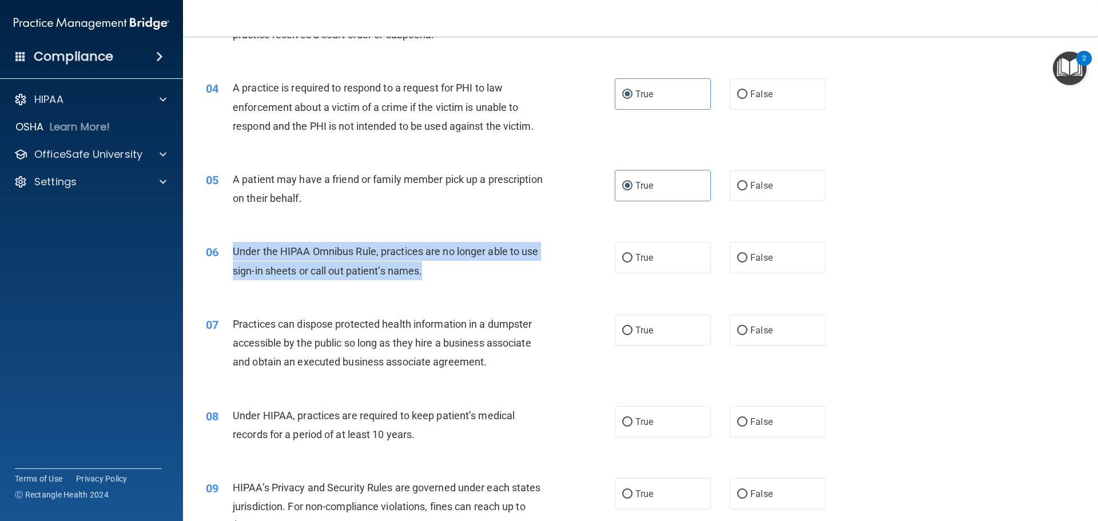
drag, startPoint x: 233, startPoint y: 249, endPoint x: 427, endPoint y: 274, distance: 195.5
click at [427, 274] on div "Under the HIPAA Omnibus Rule, practices are no longer able to use sign-in sheet…" at bounding box center [393, 261] width 320 height 38
click at [737, 255] on input "False" at bounding box center [742, 258] width 10 height 9
radio input "true"
click at [580, 253] on div "06 Under the HIPAA Omnibus Rule, practices are no longer able to use sign-in sh…" at bounding box center [410, 263] width 443 height 43
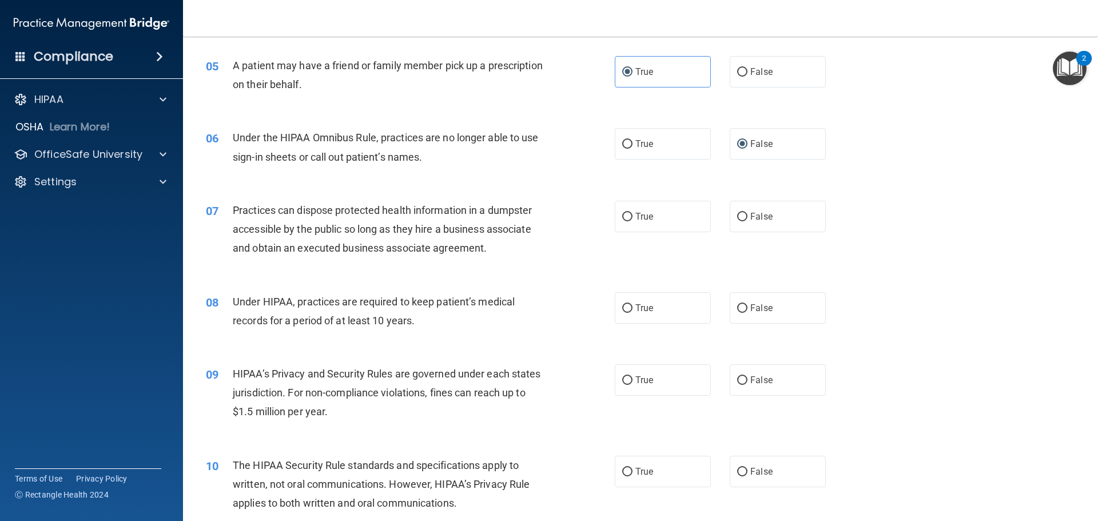
scroll to position [400, 0]
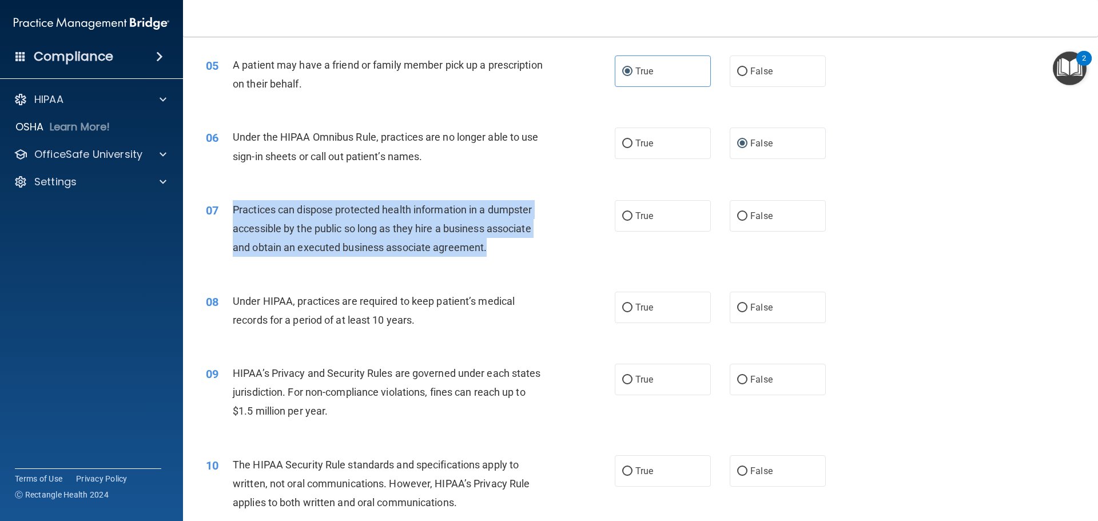
drag, startPoint x: 233, startPoint y: 207, endPoint x: 550, endPoint y: 243, distance: 319.4
click at [550, 243] on div "07 Practices can dispose protected health information in a dumpster accessible …" at bounding box center [410, 231] width 443 height 63
click at [518, 258] on div "07 Practices can dispose protected health information in a dumpster accessible …" at bounding box center [410, 231] width 443 height 63
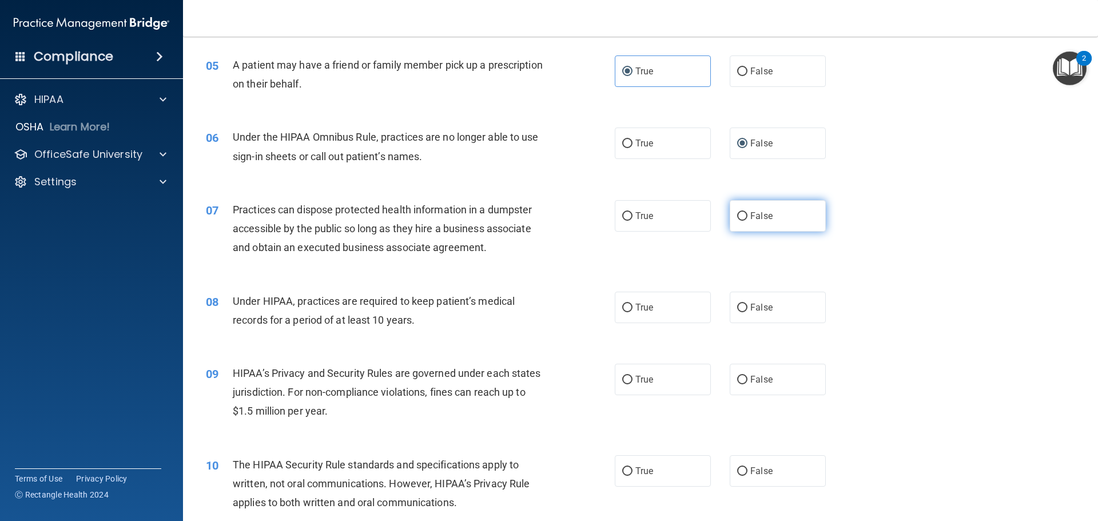
click at [750, 215] on span "False" at bounding box center [761, 215] width 22 height 11
click at [745, 215] on input "False" at bounding box center [742, 216] width 10 height 9
radio input "true"
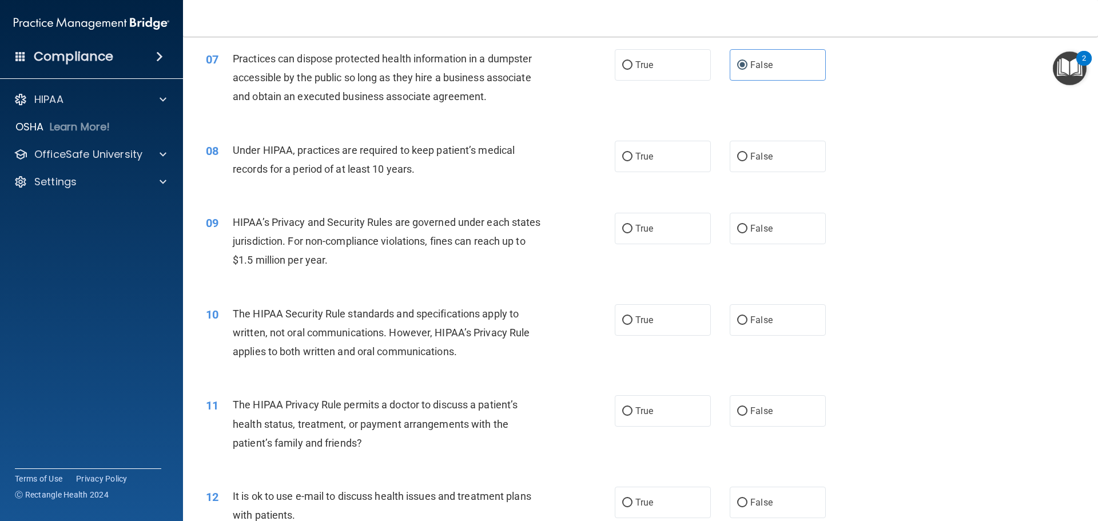
scroll to position [572, 0]
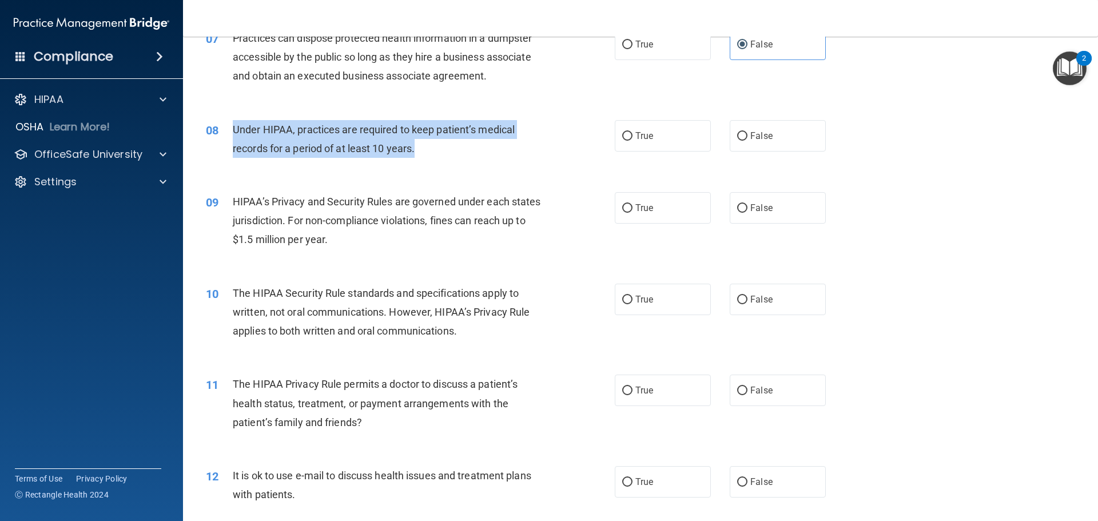
drag, startPoint x: 228, startPoint y: 126, endPoint x: 441, endPoint y: 158, distance: 215.6
click at [441, 158] on div "08 Under HIPAA, practices are required to keep patient’s medical records for a …" at bounding box center [410, 141] width 443 height 43
click at [479, 157] on div "Under HIPAA, practices are required to keep patient’s medical records for a per…" at bounding box center [393, 139] width 320 height 38
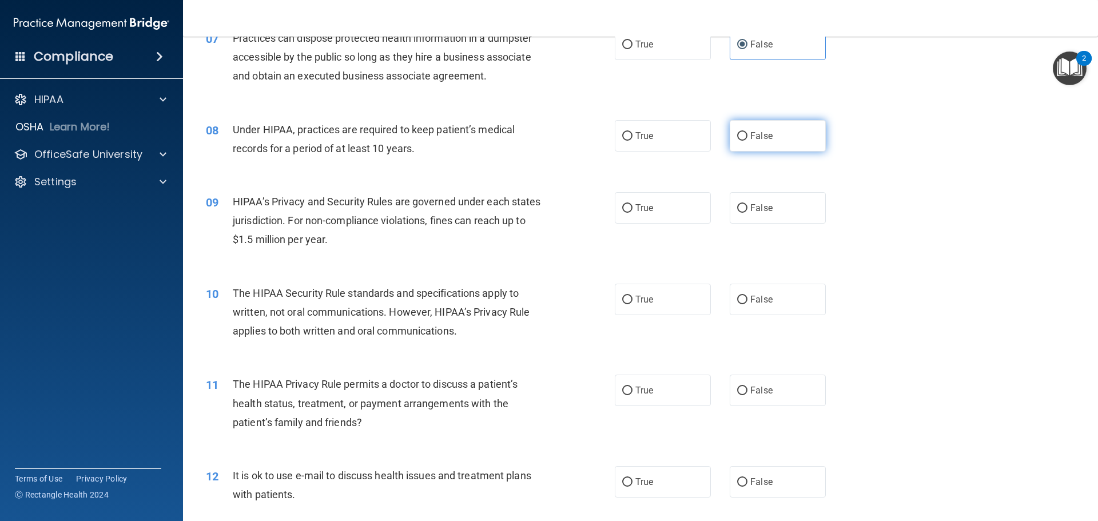
click at [737, 136] on input "False" at bounding box center [742, 136] width 10 height 9
radio input "true"
click at [628, 206] on input "True" at bounding box center [627, 208] width 10 height 9
radio input "true"
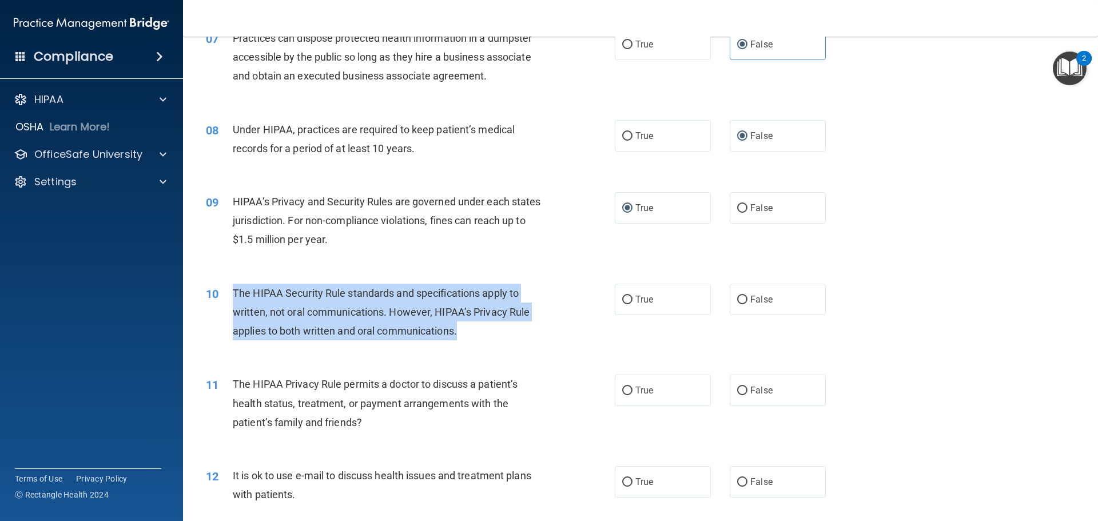
drag, startPoint x: 232, startPoint y: 289, endPoint x: 554, endPoint y: 341, distance: 326.8
click at [554, 341] on div "10 The HIPAA Security Rule standards and specifications apply to written, not o…" at bounding box center [410, 315] width 443 height 63
click at [624, 300] on input "True" at bounding box center [627, 300] width 10 height 9
radio input "true"
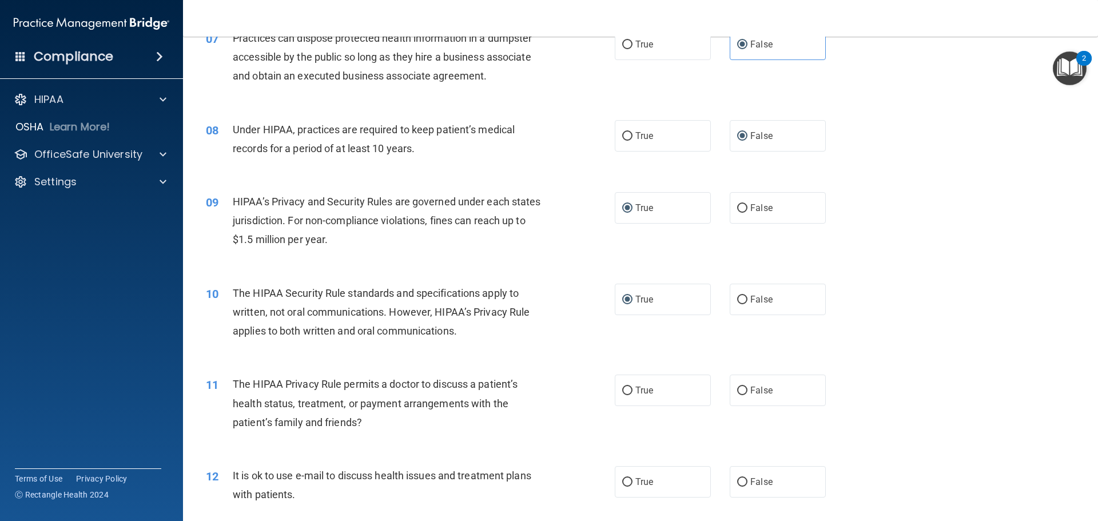
click at [532, 263] on div "09 HIPAA’s Privacy and Security Rules are governed under each states jurisdicti…" at bounding box center [640, 224] width 886 height 92
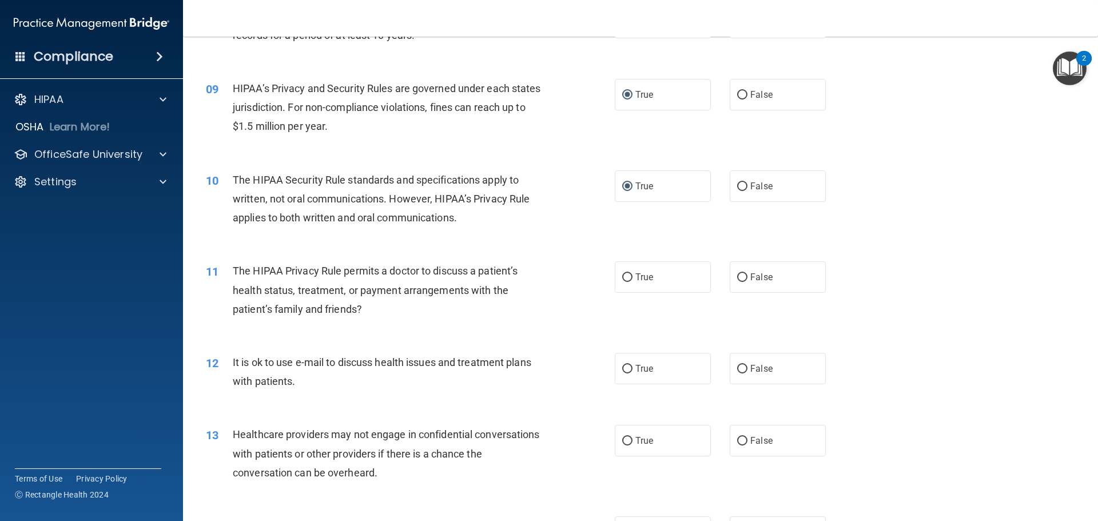
scroll to position [686, 0]
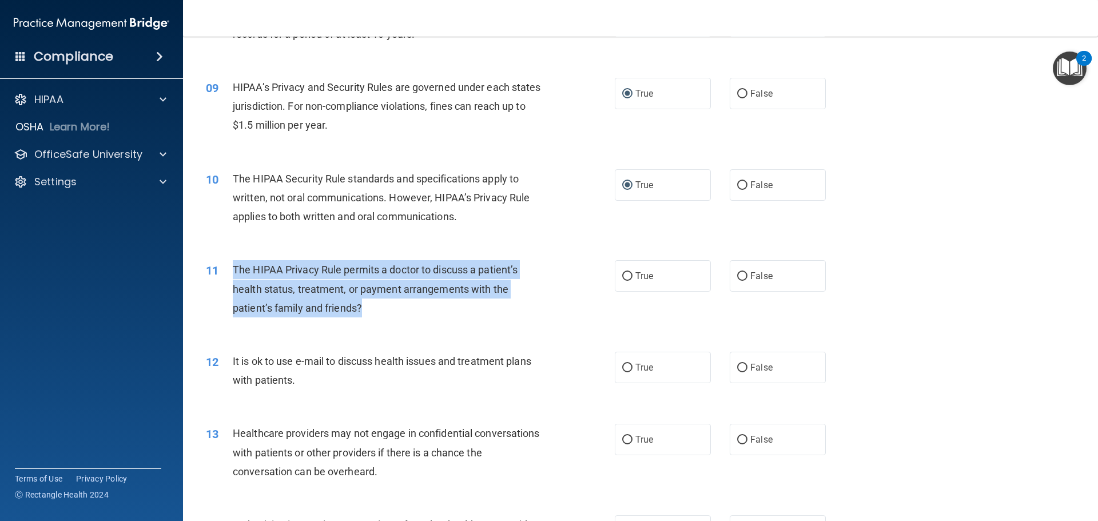
drag, startPoint x: 235, startPoint y: 269, endPoint x: 511, endPoint y: 312, distance: 279.0
click at [511, 312] on div "The HIPAA Privacy Rule permits a doctor to discuss a patient’s health status, t…" at bounding box center [393, 288] width 320 height 57
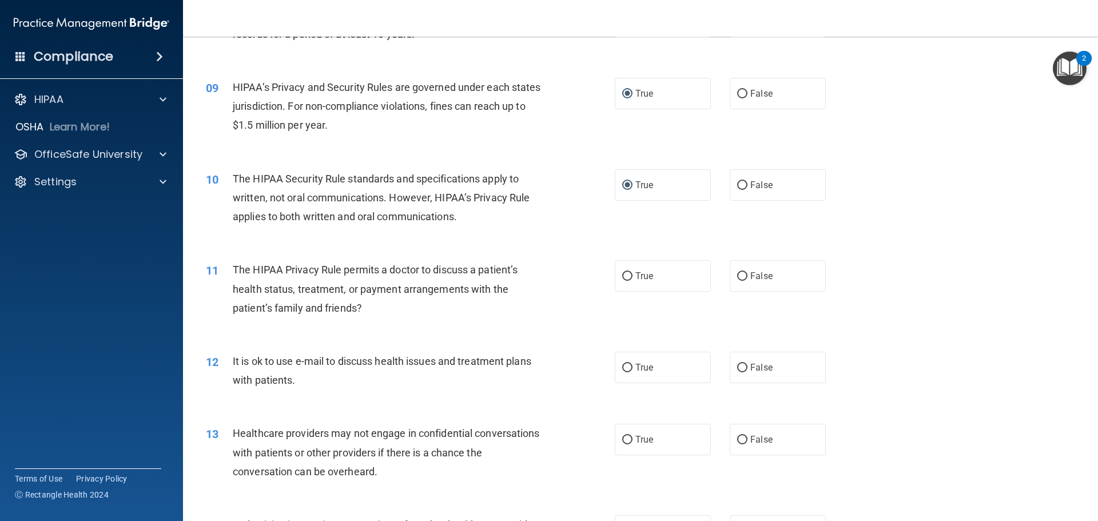
click at [520, 324] on div "11 The HIPAA Privacy Rule permits a doctor to discuss a patient’s health status…" at bounding box center [640, 292] width 886 height 92
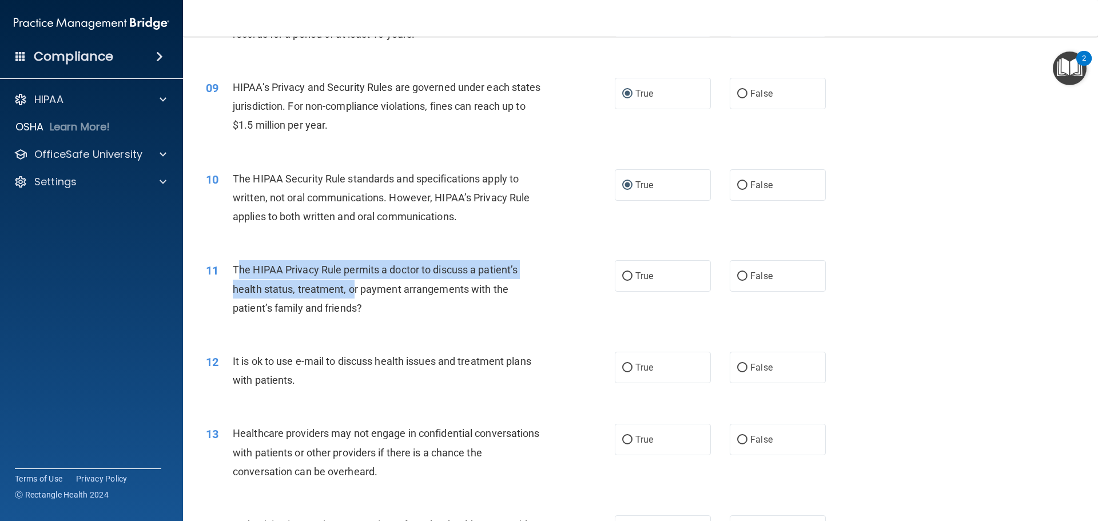
drag, startPoint x: 236, startPoint y: 264, endPoint x: 352, endPoint y: 293, distance: 119.7
click at [352, 293] on span "The HIPAA Privacy Rule permits a doctor to discuss a patient’s health status, t…" at bounding box center [375, 289] width 285 height 50
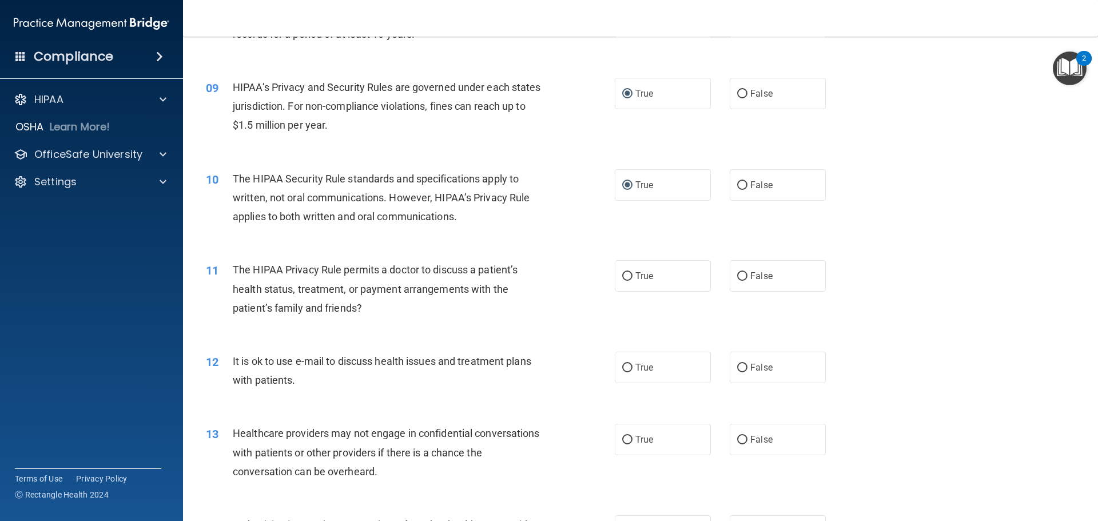
click at [405, 319] on div "11 The HIPAA Privacy Rule permits a doctor to discuss a patient’s health status…" at bounding box center [410, 291] width 443 height 63
drag, startPoint x: 236, startPoint y: 263, endPoint x: 260, endPoint y: 269, distance: 24.3
click at [260, 269] on span "The HIPAA Privacy Rule permits a doctor to discuss a patient’s health status, t…" at bounding box center [375, 289] width 285 height 50
drag, startPoint x: 371, startPoint y: 310, endPoint x: 285, endPoint y: 297, distance: 86.2
click at [371, 311] on div "The HIPAA Privacy Rule permits a doctor to discuss a patient’s health status, t…" at bounding box center [393, 288] width 320 height 57
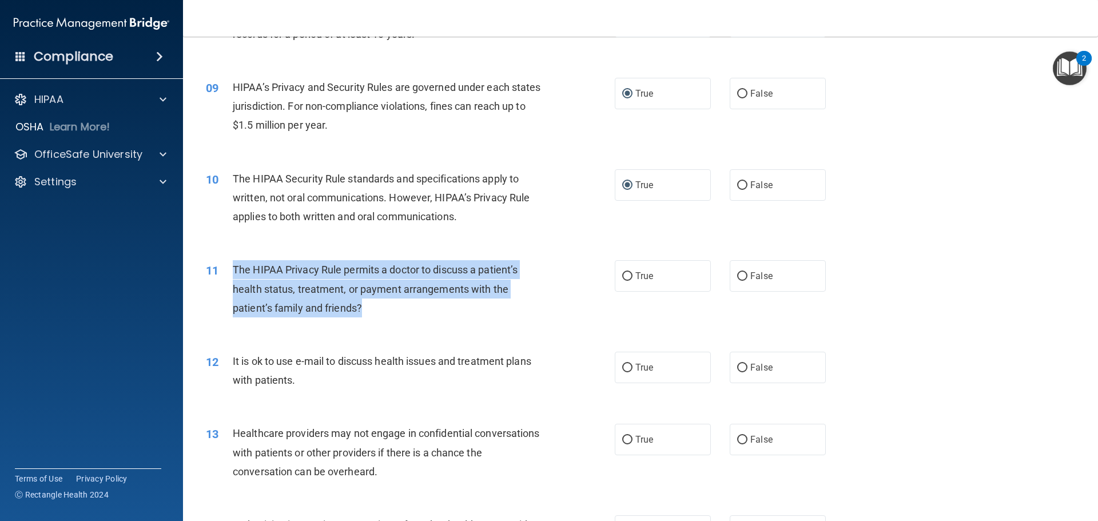
drag, startPoint x: 231, startPoint y: 268, endPoint x: 380, endPoint y: 321, distance: 158.3
click at [380, 321] on div "11 The HIPAA Privacy Rule permits a doctor to discuss a patient’s health status…" at bounding box center [410, 291] width 443 height 63
click at [737, 275] on input "False" at bounding box center [742, 276] width 10 height 9
radio input "true"
click at [539, 279] on div "The HIPAA Privacy Rule permits a doctor to discuss a patient’s health status, t…" at bounding box center [393, 288] width 320 height 57
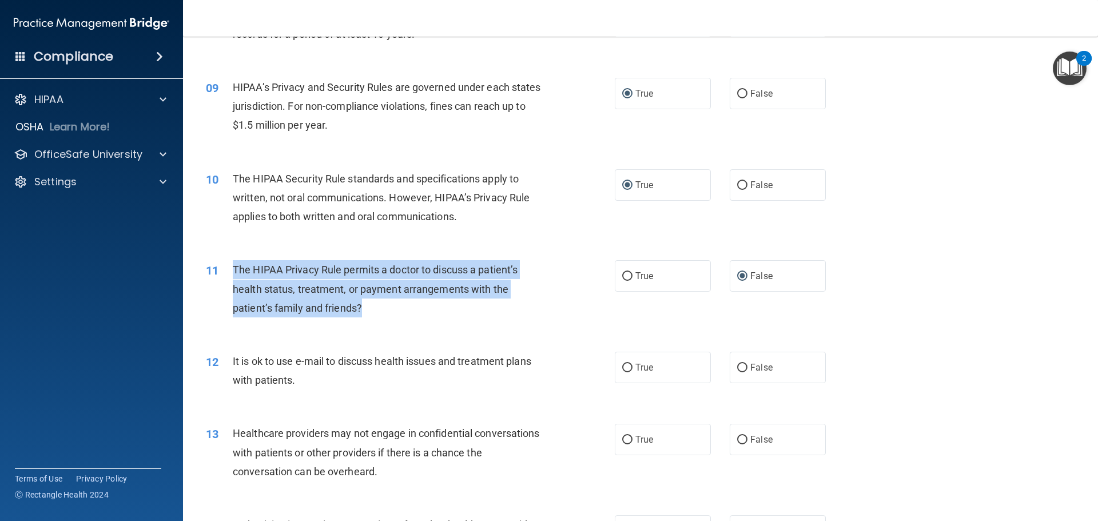
drag, startPoint x: 228, startPoint y: 273, endPoint x: 411, endPoint y: 312, distance: 187.1
click at [411, 312] on div "11 The HIPAA Privacy Rule permits a doctor to discuss a patient’s health status…" at bounding box center [410, 291] width 443 height 63
click at [623, 277] on input "True" at bounding box center [627, 276] width 10 height 9
radio input "true"
radio input "false"
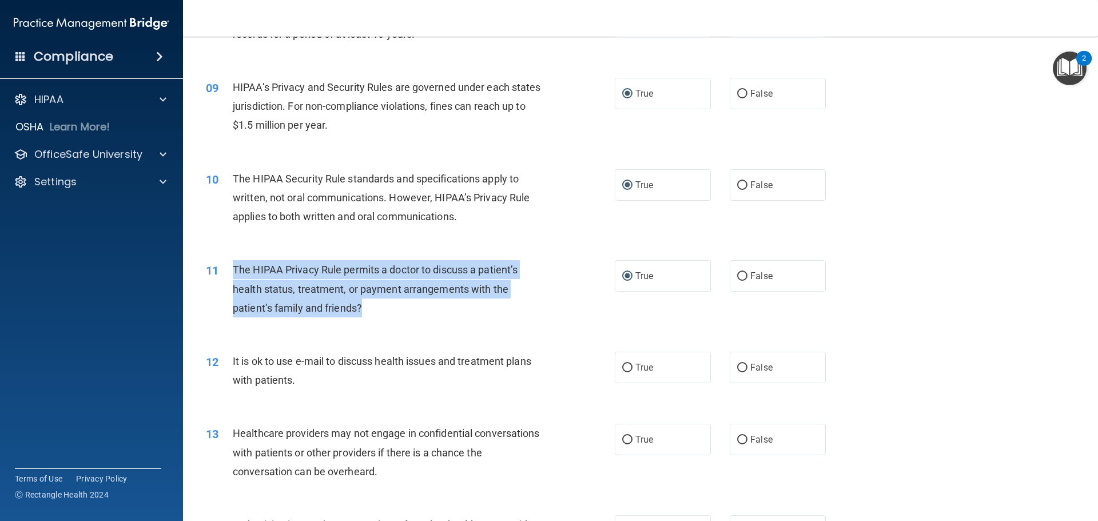
click at [560, 262] on div "11 The HIPAA Privacy Rule permits a doctor to discuss a patient’s health status…" at bounding box center [410, 291] width 443 height 63
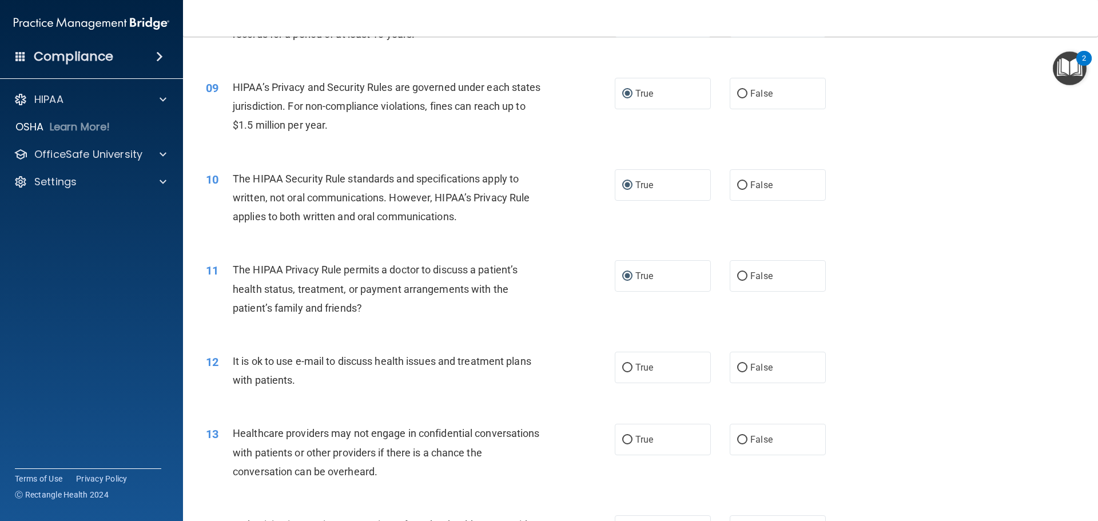
scroll to position [858, 0]
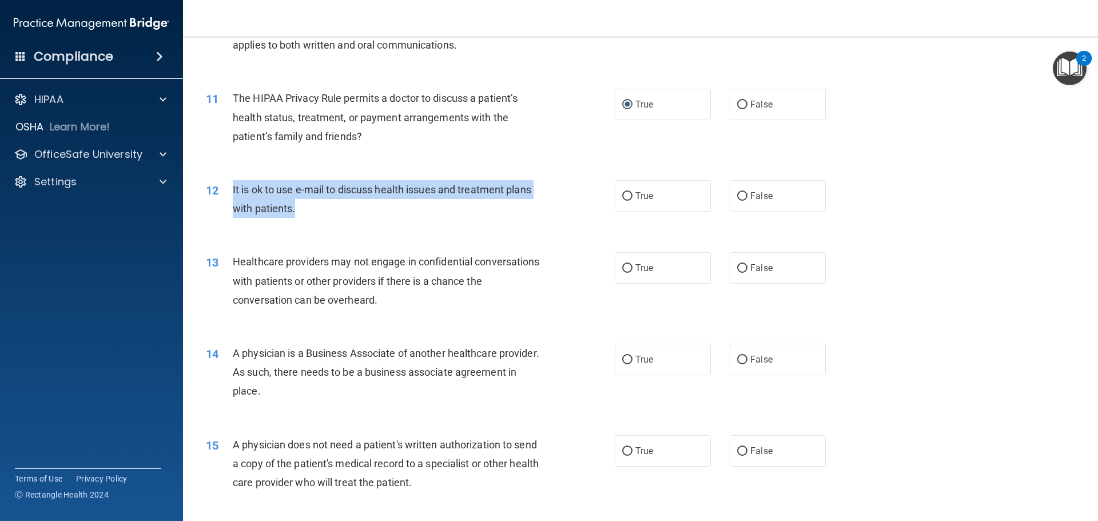
drag, startPoint x: 230, startPoint y: 186, endPoint x: 351, endPoint y: 208, distance: 122.1
click at [351, 208] on div "12 It is ok to use e-mail to discuss health issues and treatment plans with pat…" at bounding box center [410, 201] width 443 height 43
click at [622, 194] on input "True" at bounding box center [627, 196] width 10 height 9
radio input "true"
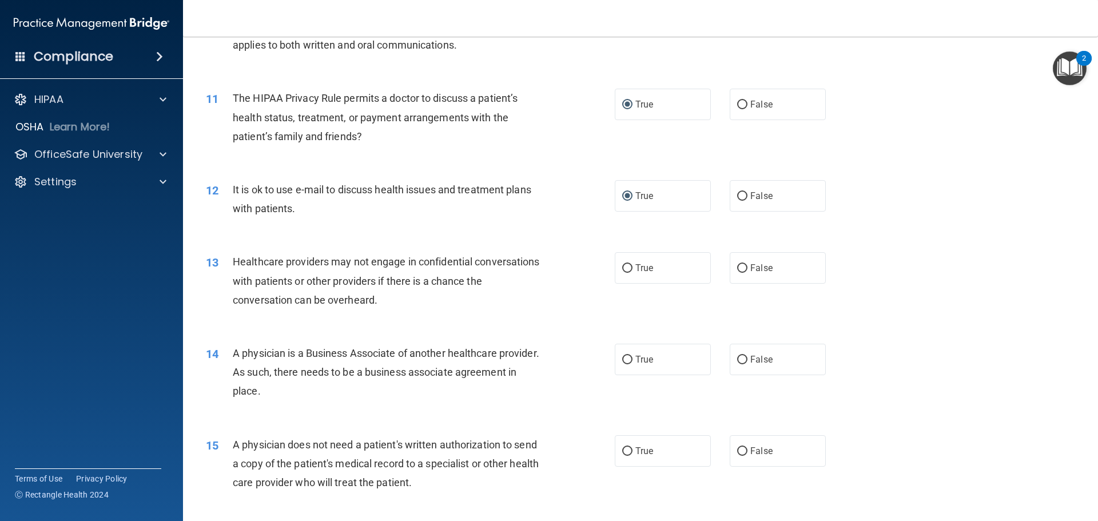
click at [559, 145] on div "11 The HIPAA Privacy Rule permits a doctor to discuss a patient’s health status…" at bounding box center [410, 120] width 443 height 63
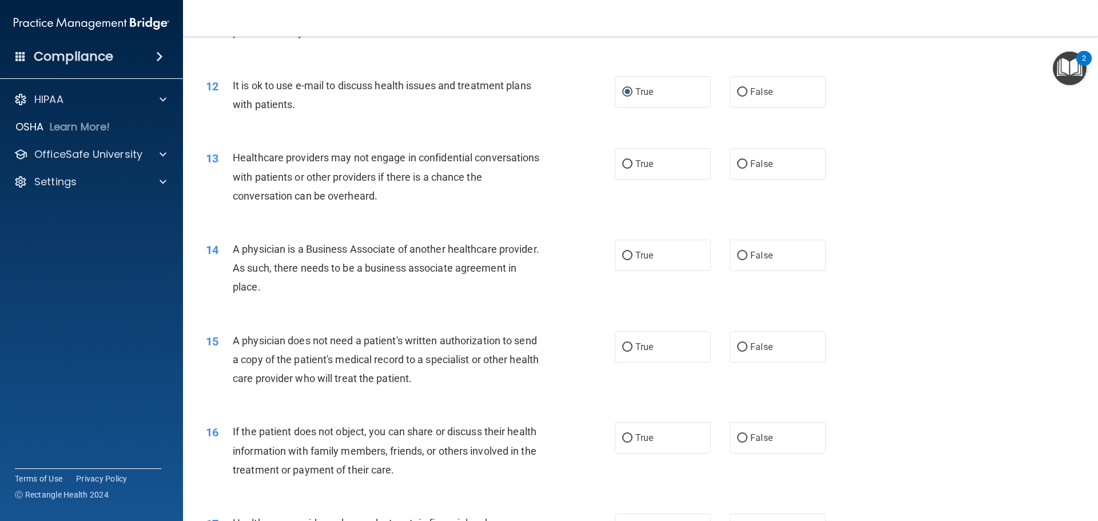
scroll to position [972, 0]
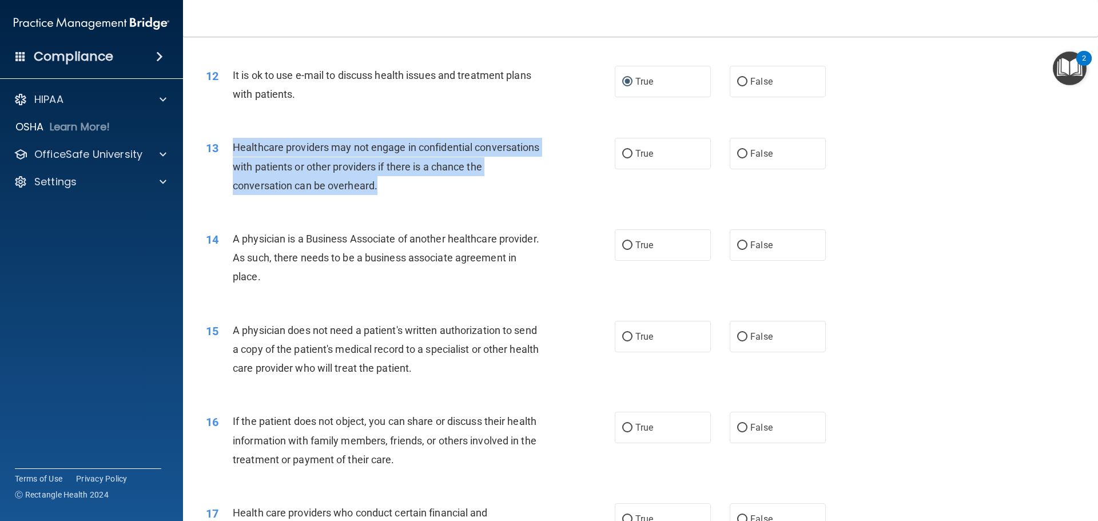
drag, startPoint x: 231, startPoint y: 146, endPoint x: 396, endPoint y: 198, distance: 172.7
click at [396, 198] on div "13 Healthcare providers may not engage in confidential conversations with patie…" at bounding box center [410, 169] width 443 height 63
click at [741, 156] on input "False" at bounding box center [742, 154] width 10 height 9
radio input "true"
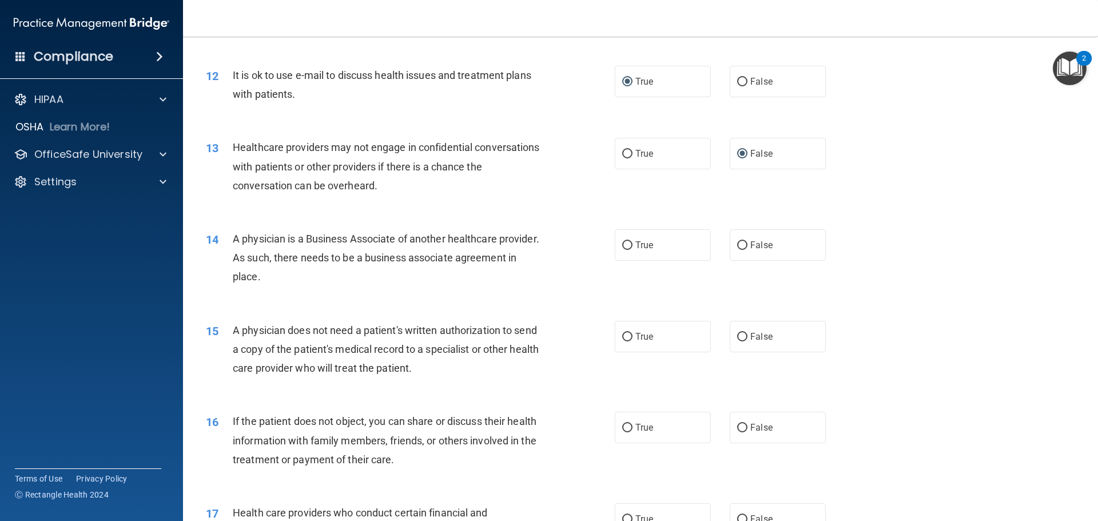
click at [566, 209] on div "13 Healthcare providers may not engage in confidential conversations with patie…" at bounding box center [640, 170] width 886 height 92
drag, startPoint x: 231, startPoint y: 238, endPoint x: 509, endPoint y: 276, distance: 280.6
click at [509, 276] on div "14 A physician is a Business Associate of another healthcare provider. As such,…" at bounding box center [410, 260] width 443 height 63
click at [271, 196] on div "13 Healthcare providers may not engage in confidential conversations with patie…" at bounding box center [410, 169] width 443 height 63
drag, startPoint x: 624, startPoint y: 246, endPoint x: 590, endPoint y: 257, distance: 36.2
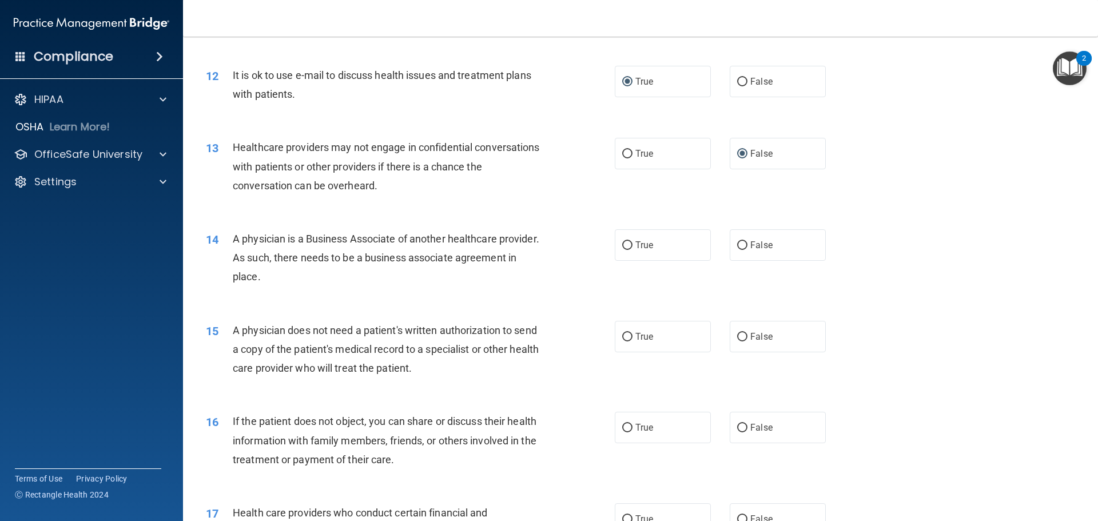
click at [625, 246] on input "True" at bounding box center [627, 245] width 10 height 9
radio input "true"
click at [544, 226] on div "14 A physician is a Business Associate of another healthcare provider. As such,…" at bounding box center [640, 261] width 886 height 92
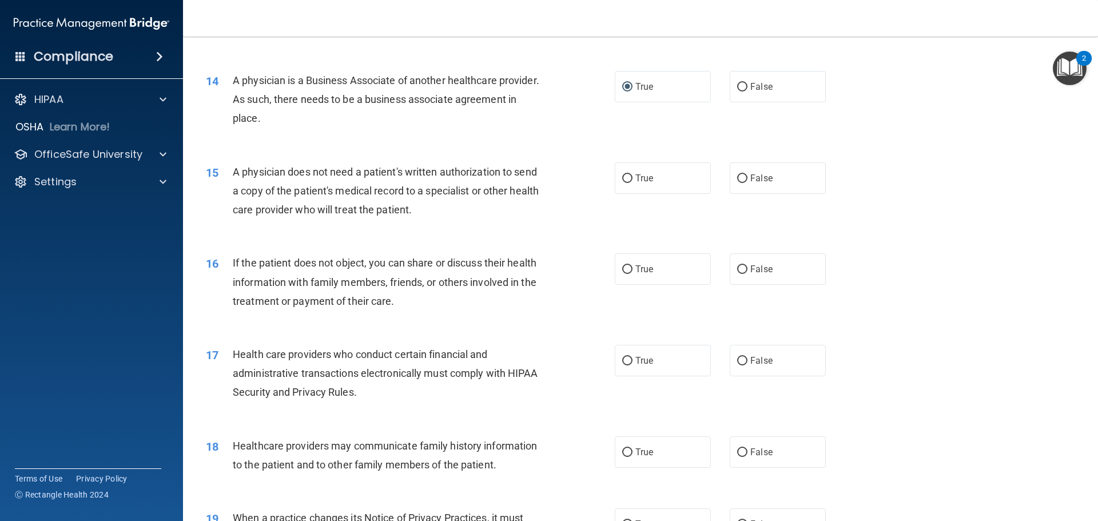
scroll to position [1144, 0]
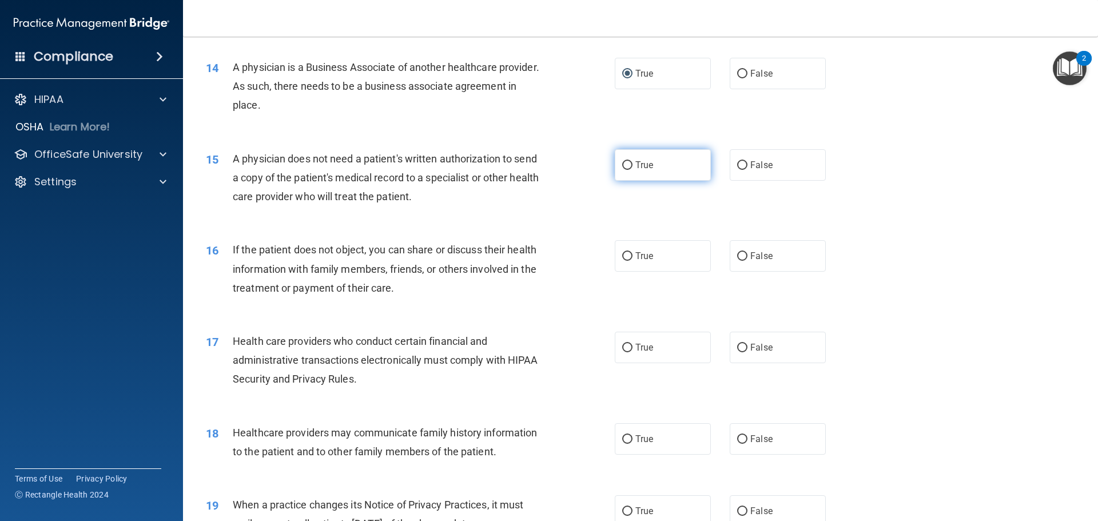
click at [628, 164] on label "True" at bounding box center [663, 164] width 96 height 31
click at [628, 164] on input "True" at bounding box center [627, 165] width 10 height 9
radio input "true"
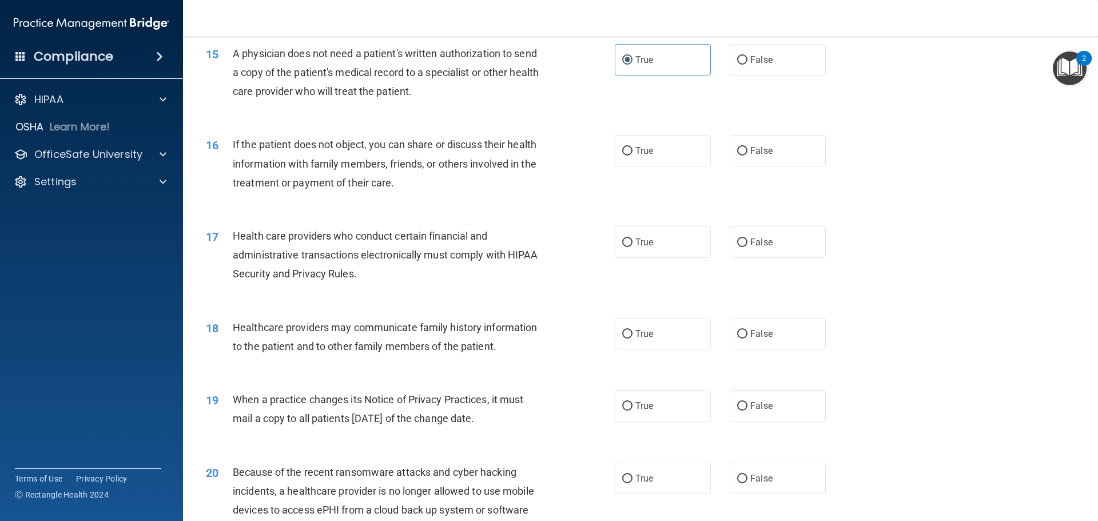
scroll to position [1258, 0]
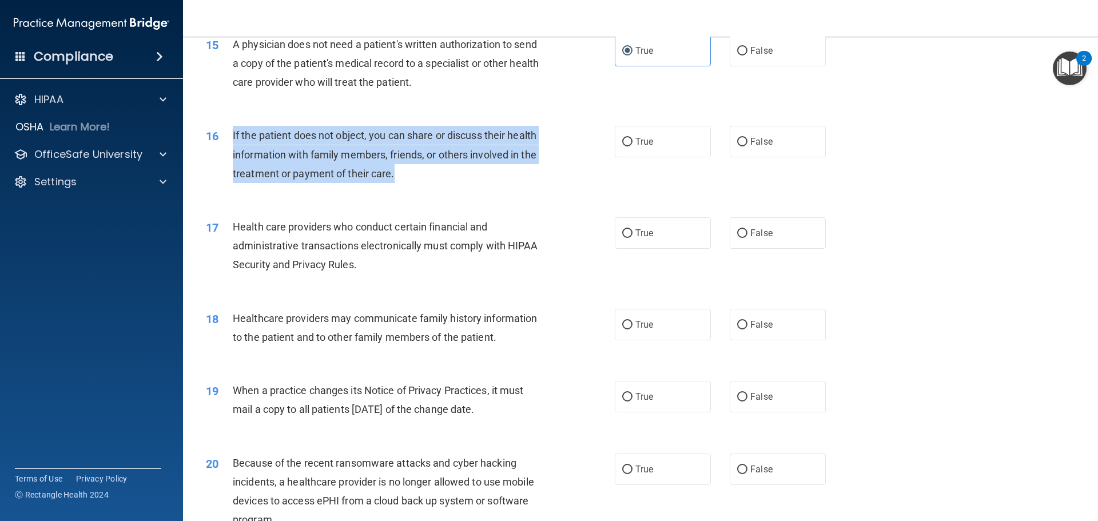
drag, startPoint x: 230, startPoint y: 133, endPoint x: 428, endPoint y: 179, distance: 203.6
click at [428, 179] on div "16 If the patient does not object, you can share or discuss their health inform…" at bounding box center [410, 157] width 443 height 63
click at [623, 146] on input "True" at bounding box center [627, 142] width 10 height 9
radio input "true"
click at [623, 141] on input "True" at bounding box center [627, 142] width 10 height 9
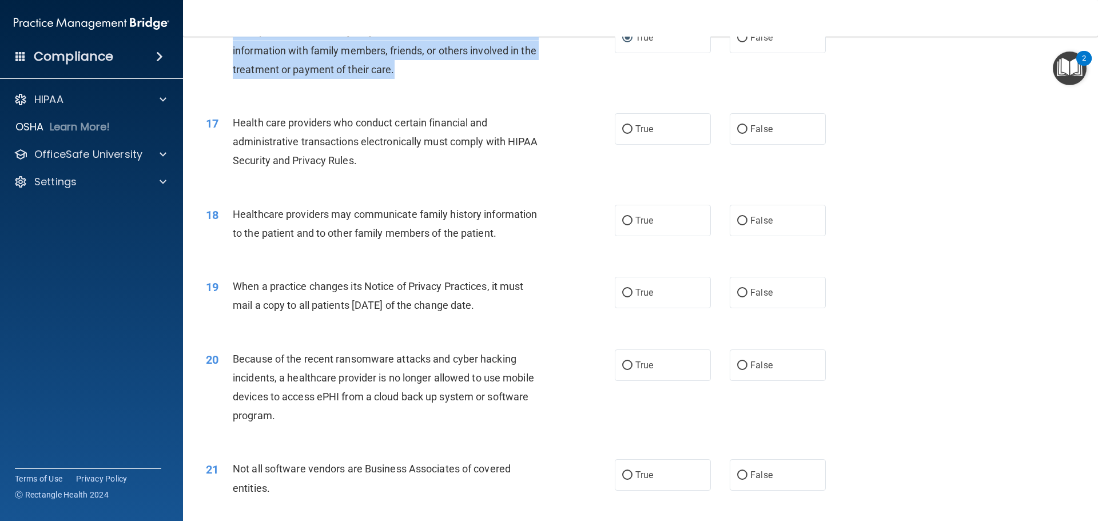
scroll to position [1373, 0]
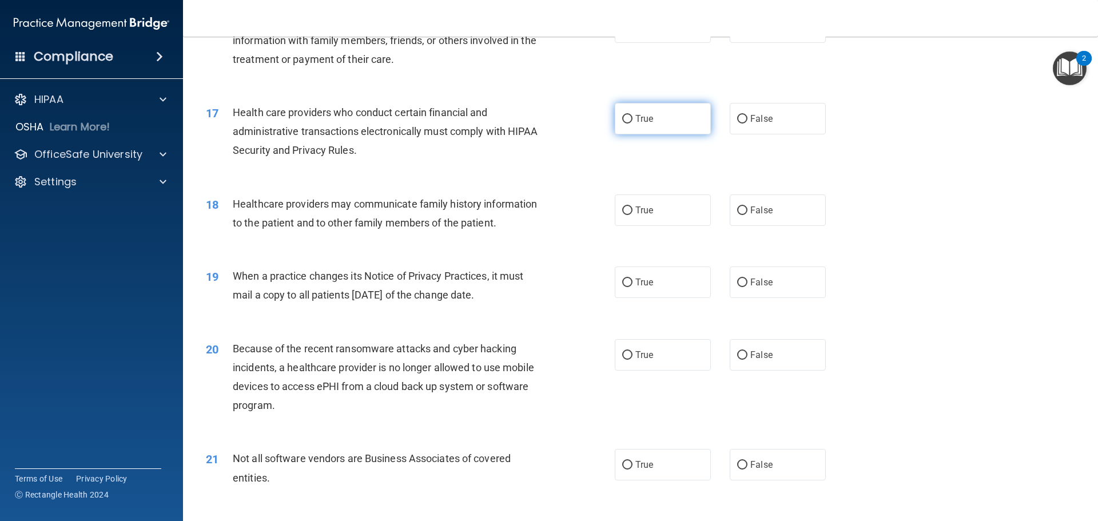
click at [619, 112] on label "True" at bounding box center [663, 118] width 96 height 31
click at [622, 115] on input "True" at bounding box center [627, 119] width 10 height 9
radio input "true"
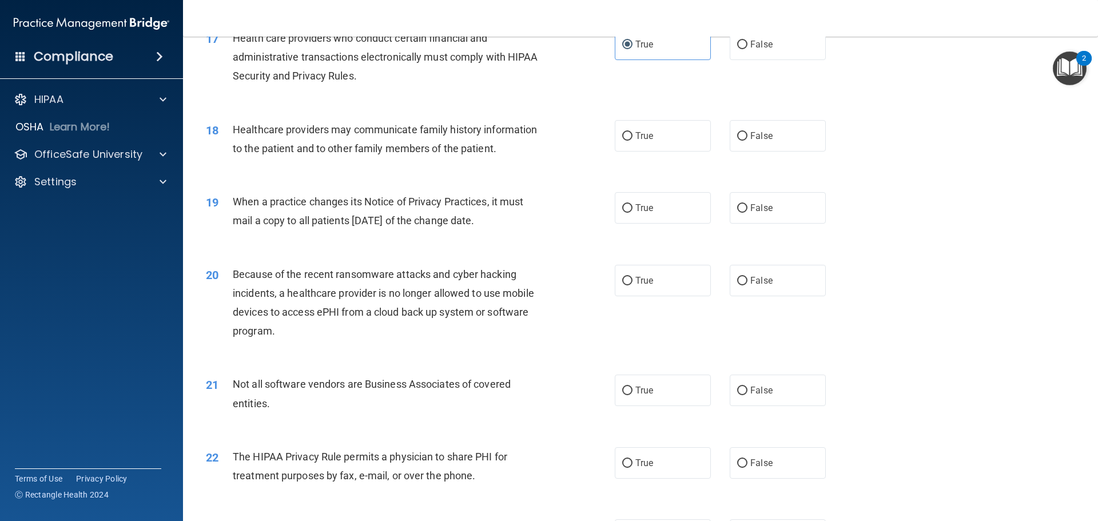
scroll to position [1487, 0]
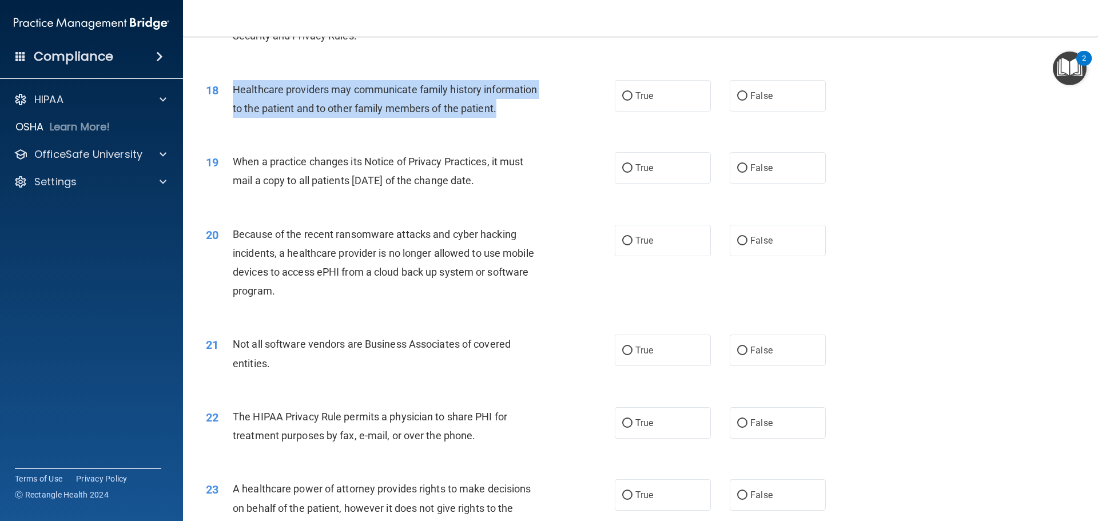
drag, startPoint x: 238, startPoint y: 92, endPoint x: 508, endPoint y: 116, distance: 270.4
click at [508, 116] on div "18 Healthcare providers may communicate family history information to the patie…" at bounding box center [410, 101] width 443 height 43
click at [626, 98] on input "True" at bounding box center [627, 96] width 10 height 9
radio input "true"
click at [519, 159] on span "When a practice changes its Notice of Privacy Practices, it must mail a copy to…" at bounding box center [378, 171] width 291 height 31
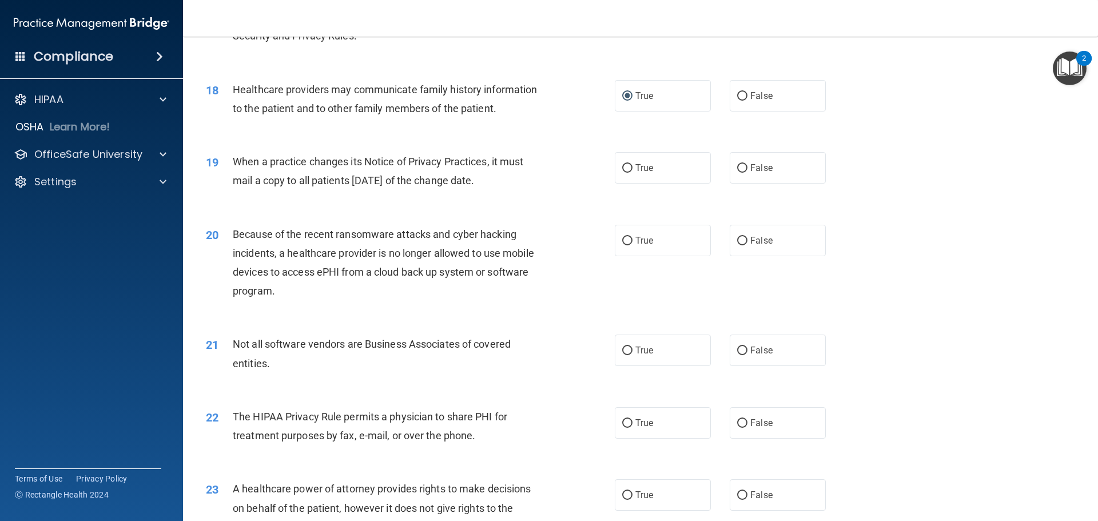
drag, startPoint x: 234, startPoint y: 157, endPoint x: 519, endPoint y: 182, distance: 286.4
click at [519, 182] on div "When a practice changes its Notice of Privacy Practices, it must mail a copy to…" at bounding box center [393, 171] width 320 height 38
click at [628, 171] on label "True" at bounding box center [663, 167] width 96 height 31
drag, startPoint x: 588, startPoint y: 194, endPoint x: 594, endPoint y: 194, distance: 5.7
click at [588, 196] on div "19 When a practice changes its Notice of Privacy Practices, it must mail a copy…" at bounding box center [640, 174] width 886 height 72
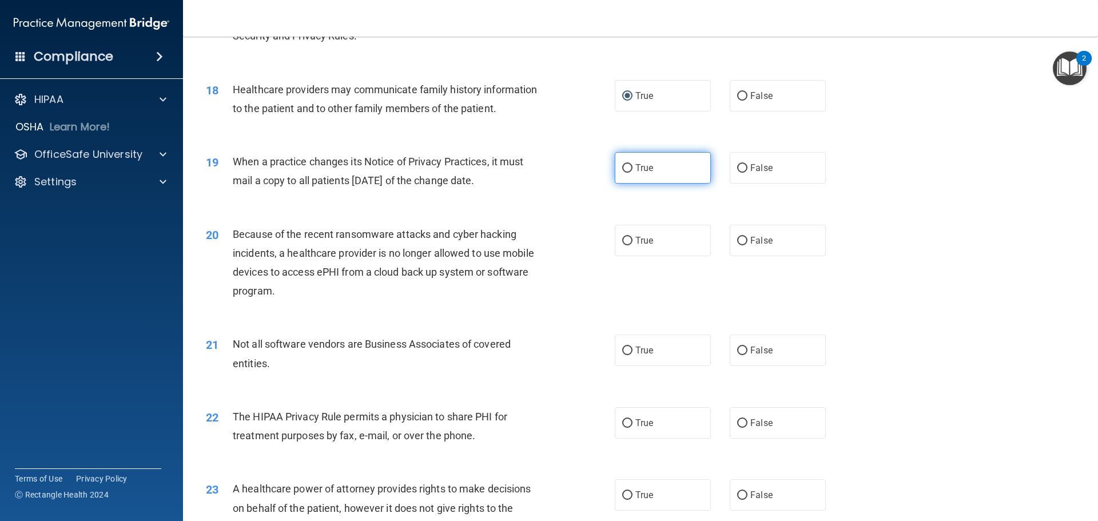
click at [625, 168] on input "True" at bounding box center [627, 168] width 10 height 9
radio input "true"
drag, startPoint x: 564, startPoint y: 146, endPoint x: 557, endPoint y: 153, distance: 9.3
click at [564, 146] on div "19 When a practice changes its Notice of Privacy Practices, it must mail a copy…" at bounding box center [640, 174] width 886 height 72
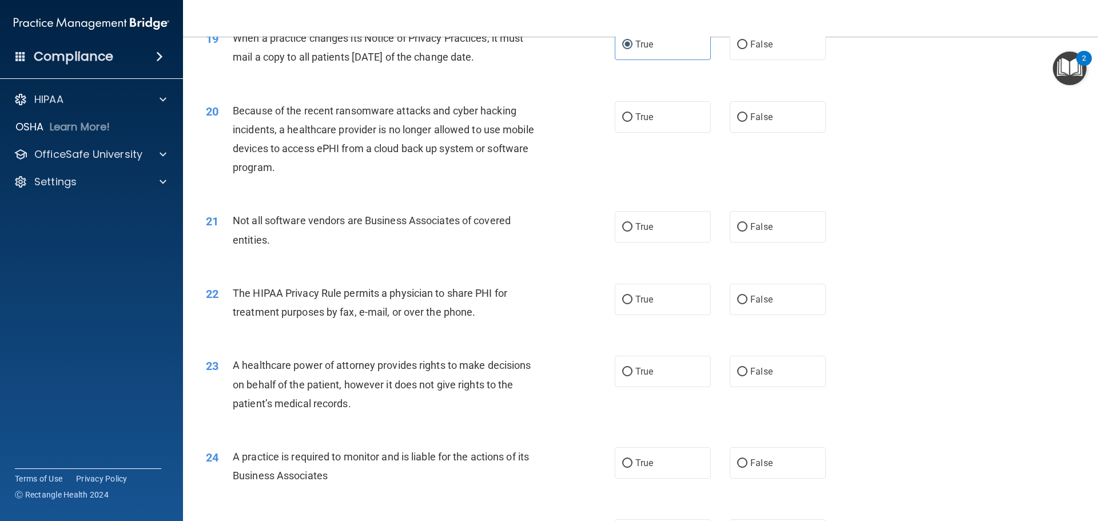
scroll to position [1544, 0]
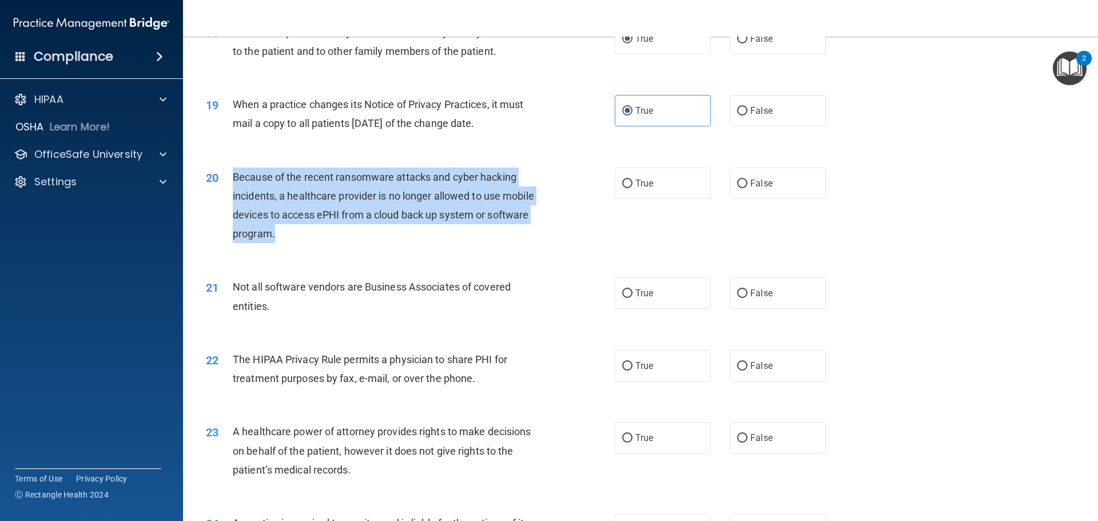
drag, startPoint x: 232, startPoint y: 174, endPoint x: 333, endPoint y: 230, distance: 115.2
click at [333, 230] on div "Because of the recent ransomware attacks and cyber hacking incidents, a healthc…" at bounding box center [393, 206] width 320 height 76
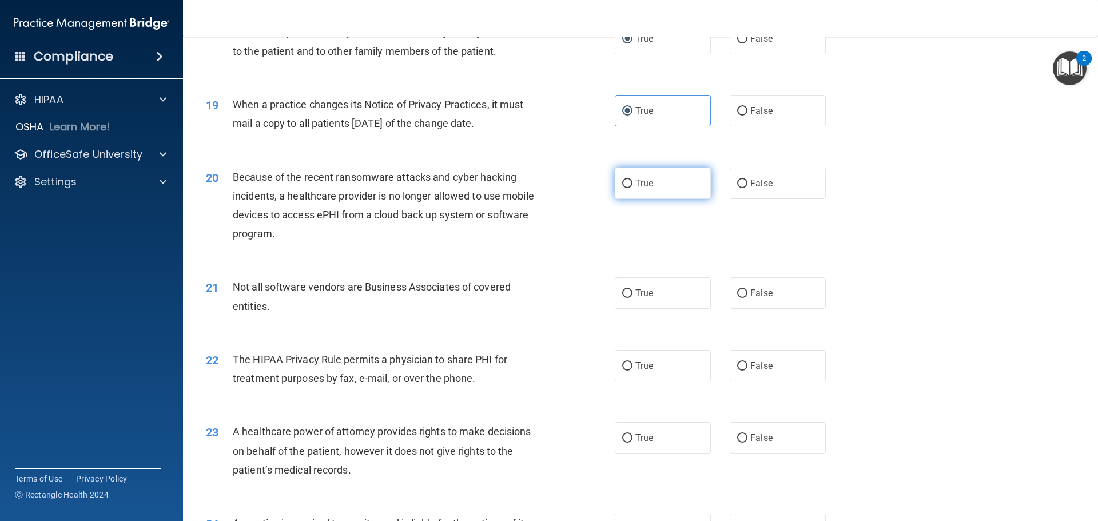
click at [626, 178] on label "True" at bounding box center [663, 183] width 96 height 31
click at [626, 180] on input "True" at bounding box center [627, 184] width 10 height 9
radio input "true"
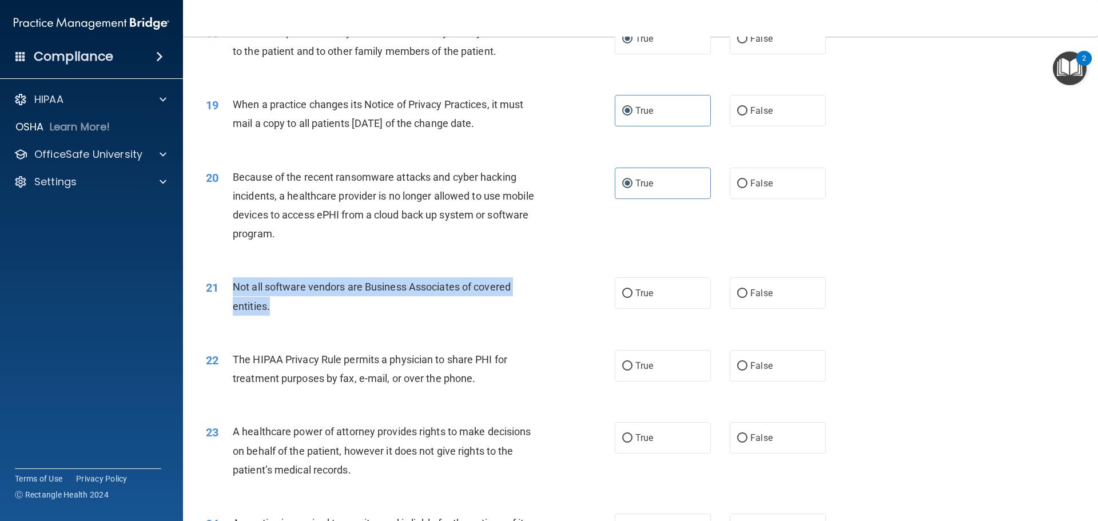
drag, startPoint x: 229, startPoint y: 284, endPoint x: 292, endPoint y: 308, distance: 67.5
click at [292, 308] on div "21 Not all software vendors are Business Associates of covered entities." at bounding box center [410, 298] width 443 height 43
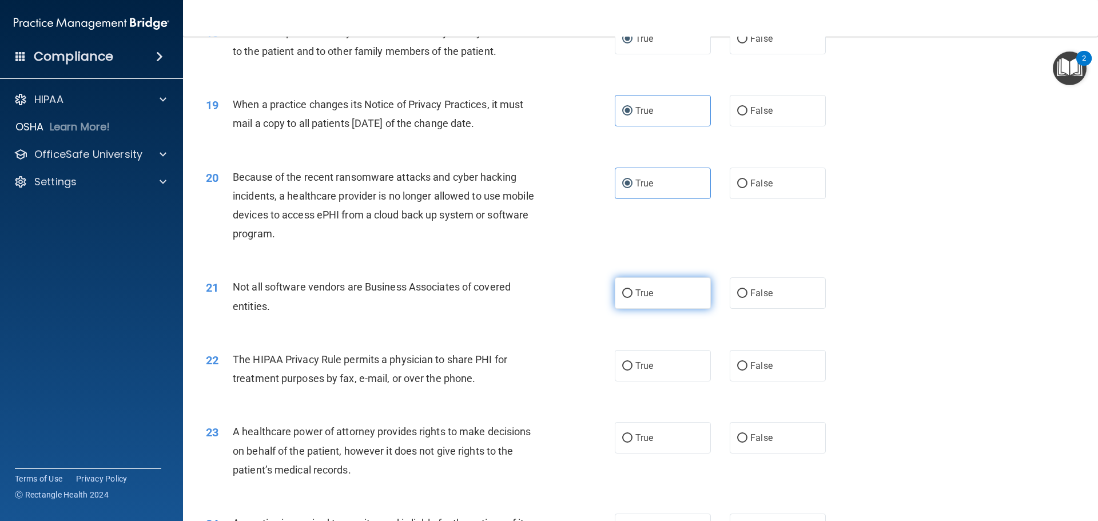
click at [621, 300] on label "True" at bounding box center [663, 292] width 96 height 31
click at [622, 298] on input "True" at bounding box center [627, 293] width 10 height 9
radio input "true"
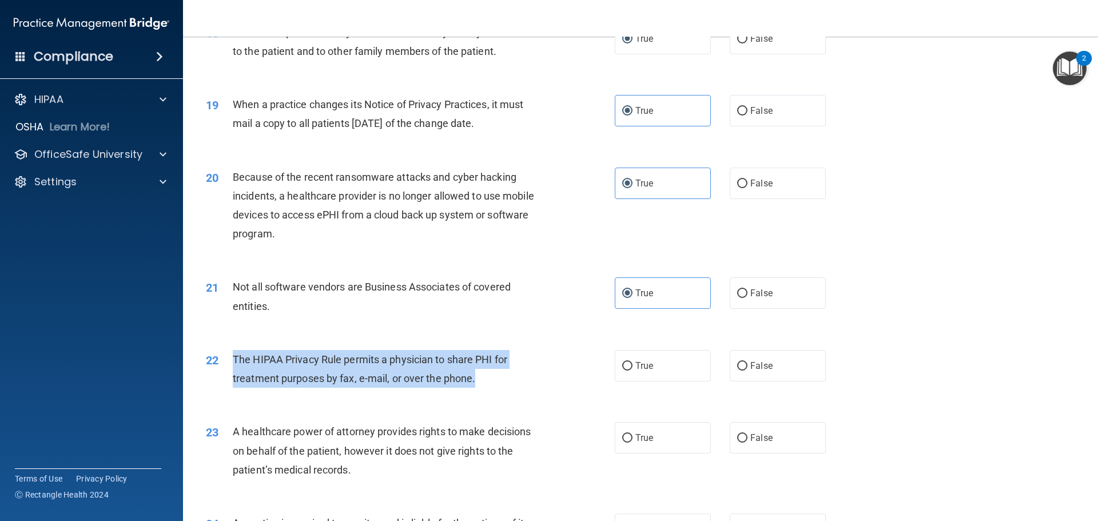
drag, startPoint x: 226, startPoint y: 357, endPoint x: 510, endPoint y: 391, distance: 285.6
click at [510, 391] on div "22 The HIPAA Privacy Rule permits a physician to share PHI for treatment purpos…" at bounding box center [410, 371] width 443 height 43
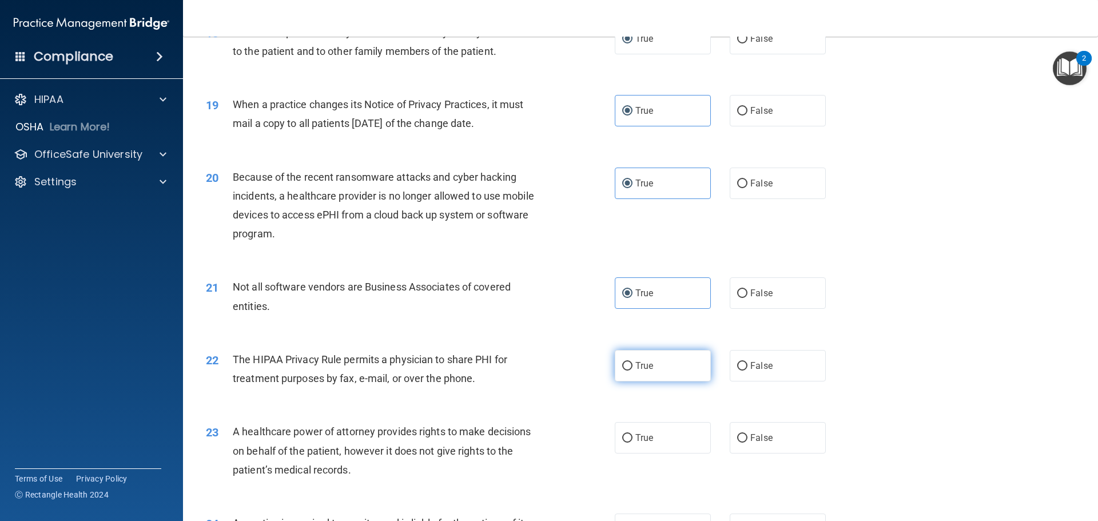
click at [626, 371] on label "True" at bounding box center [663, 365] width 96 height 31
click at [626, 371] on input "True" at bounding box center [627, 366] width 10 height 9
radio input "true"
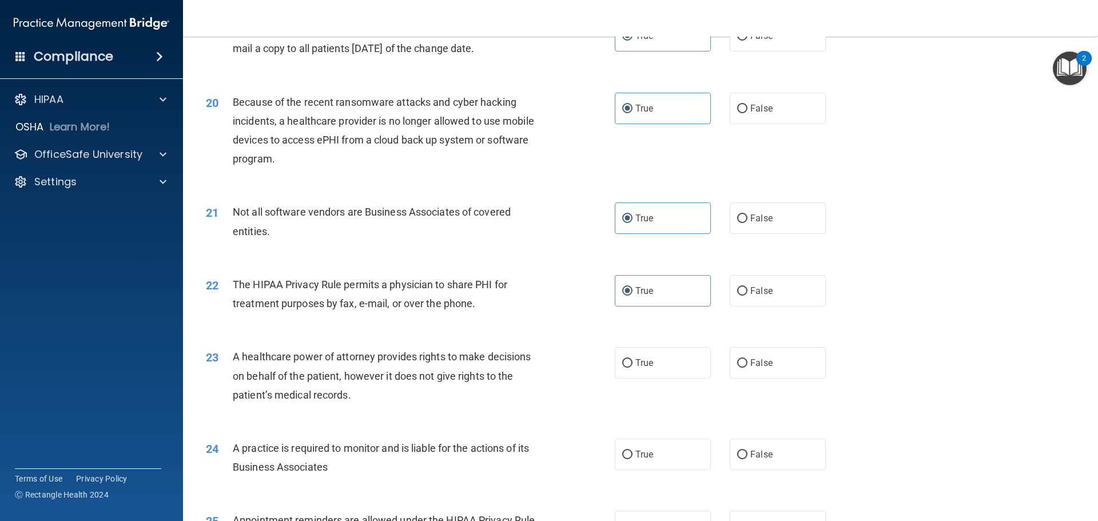
scroll to position [1658, 0]
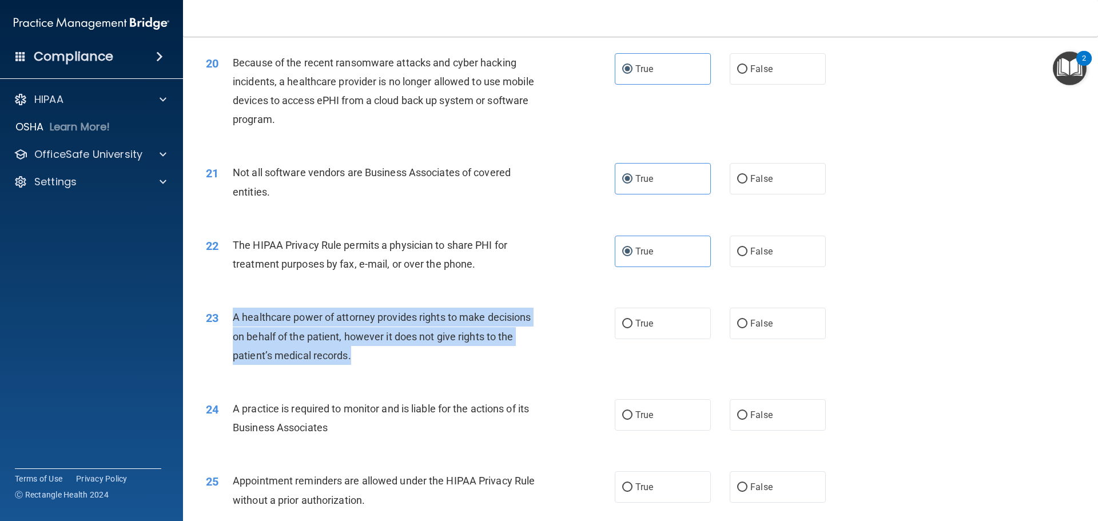
drag, startPoint x: 229, startPoint y: 316, endPoint x: 396, endPoint y: 364, distance: 173.6
click at [396, 364] on div "23 A healthcare power of attorney provides rights to make decisions on behalf o…" at bounding box center [410, 339] width 443 height 63
click at [737, 324] on input "False" at bounding box center [742, 324] width 10 height 9
radio input "true"
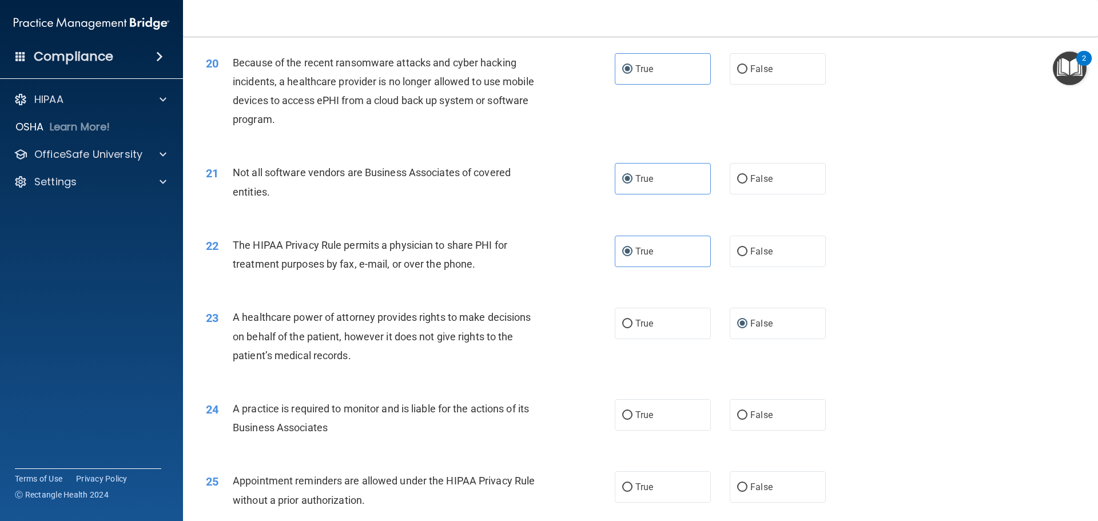
click at [563, 244] on div "22 The HIPAA Privacy Rule permits a physician to share PHI for treatment purpos…" at bounding box center [410, 257] width 443 height 43
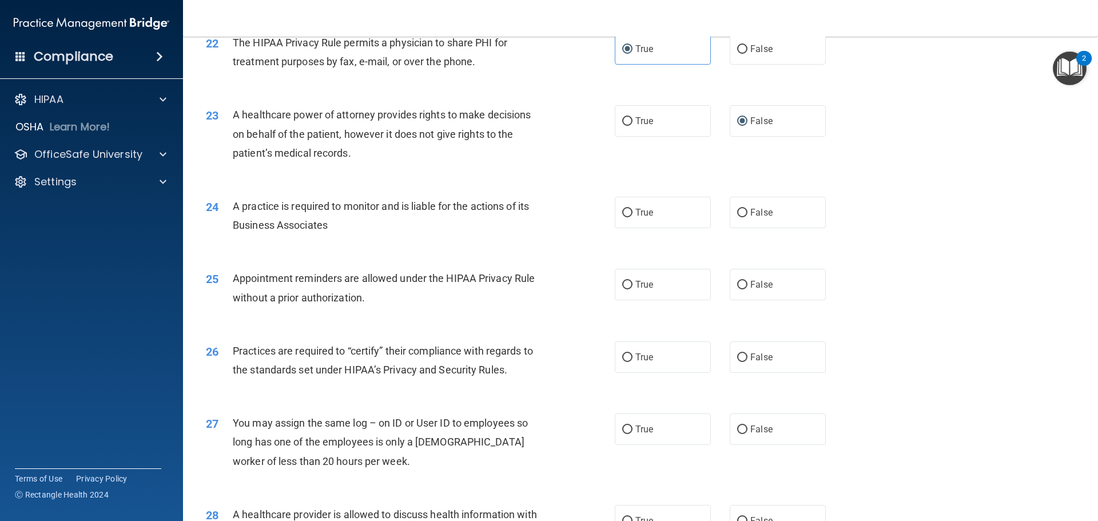
scroll to position [1887, 0]
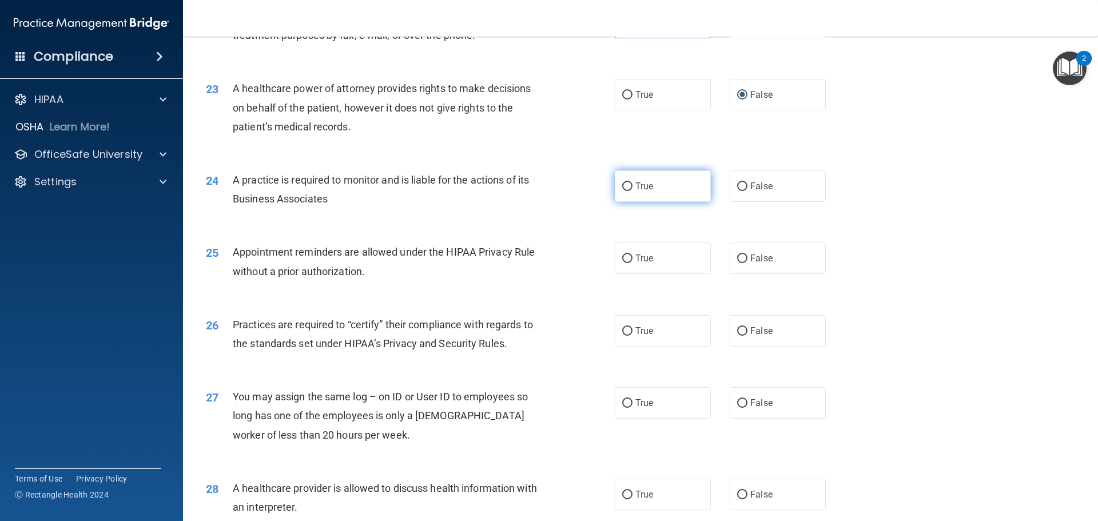
click at [621, 192] on label "True" at bounding box center [663, 185] width 96 height 31
click at [622, 191] on input "True" at bounding box center [627, 186] width 10 height 9
radio input "true"
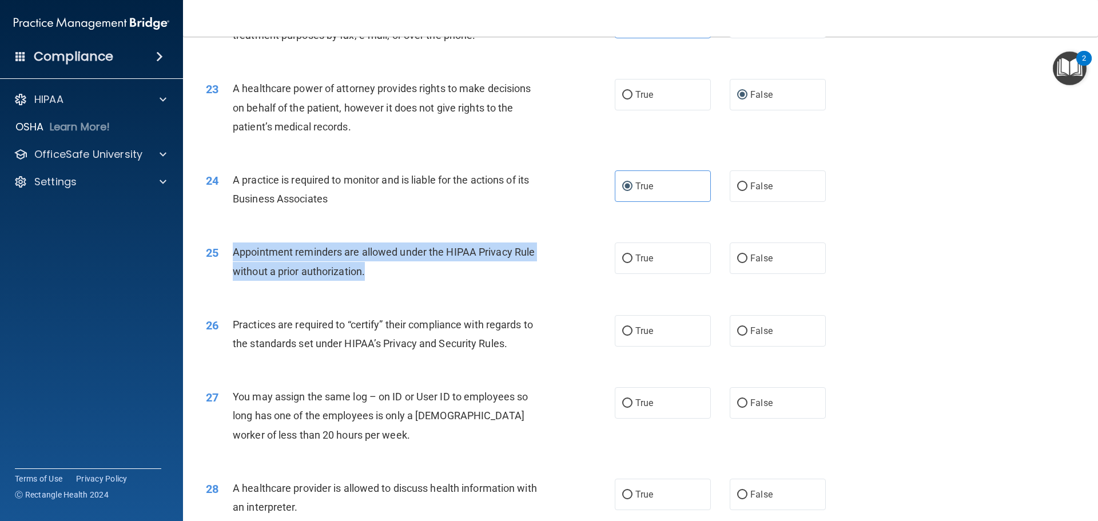
drag, startPoint x: 230, startPoint y: 250, endPoint x: 377, endPoint y: 276, distance: 148.6
click at [377, 276] on div "25 Appointment reminders are allowed under the HIPAA Privacy Rule without a pri…" at bounding box center [410, 263] width 443 height 43
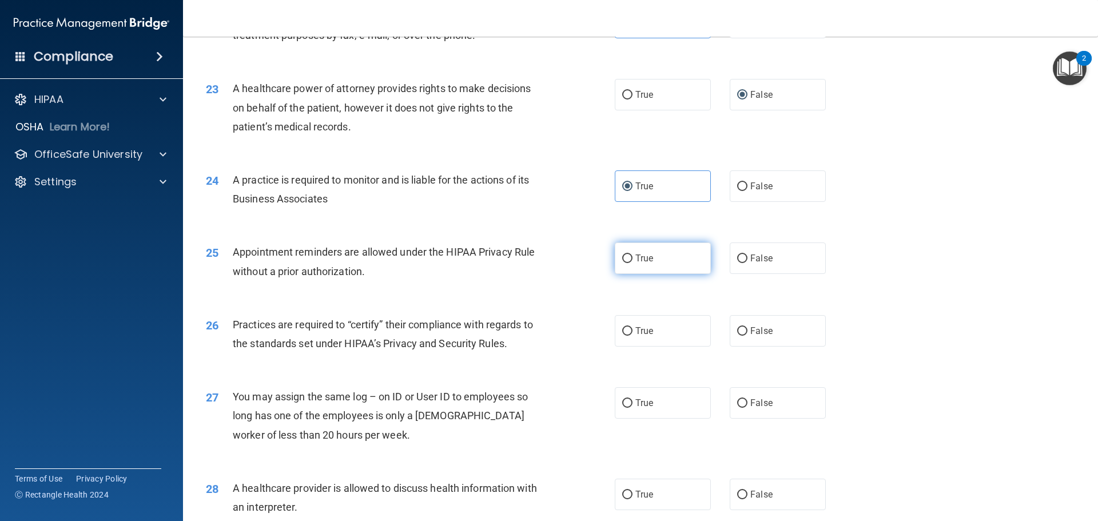
click at [621, 263] on label "True" at bounding box center [663, 257] width 96 height 31
click at [622, 255] on input "True" at bounding box center [627, 258] width 10 height 9
radio input "true"
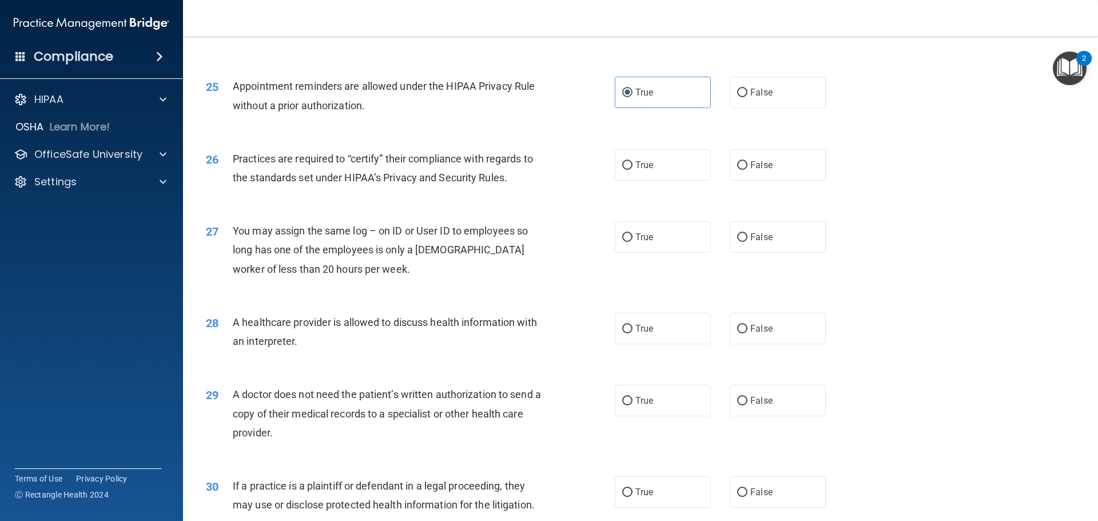
scroll to position [2059, 0]
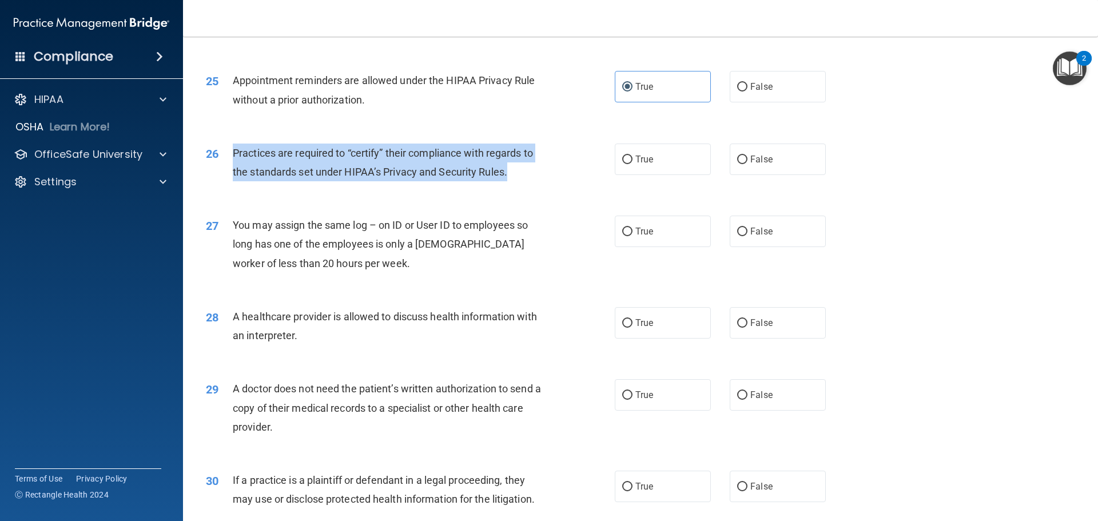
drag, startPoint x: 254, startPoint y: 155, endPoint x: 536, endPoint y: 177, distance: 282.8
click at [536, 177] on div "26 Practices are required to “certify” their compliance with regards to the sta…" at bounding box center [410, 165] width 443 height 43
drag, startPoint x: 737, startPoint y: 160, endPoint x: 730, endPoint y: 165, distance: 9.0
click at [738, 160] on input "False" at bounding box center [742, 160] width 10 height 9
radio input "true"
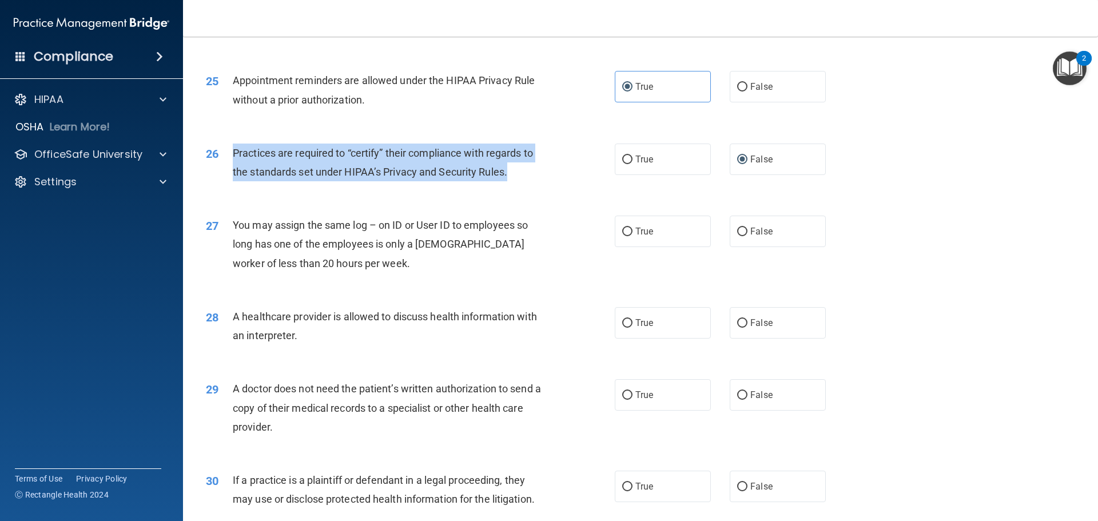
click at [586, 180] on div "26 Practices are required to “certify” their compliance with regards to the sta…" at bounding box center [410, 165] width 443 height 43
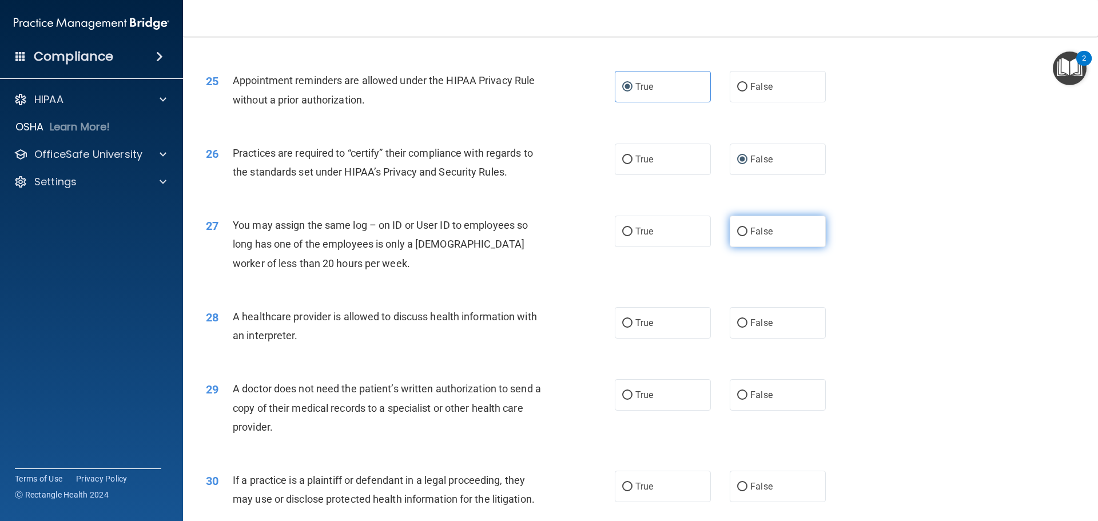
click at [737, 228] on input "False" at bounding box center [742, 232] width 10 height 9
radio input "true"
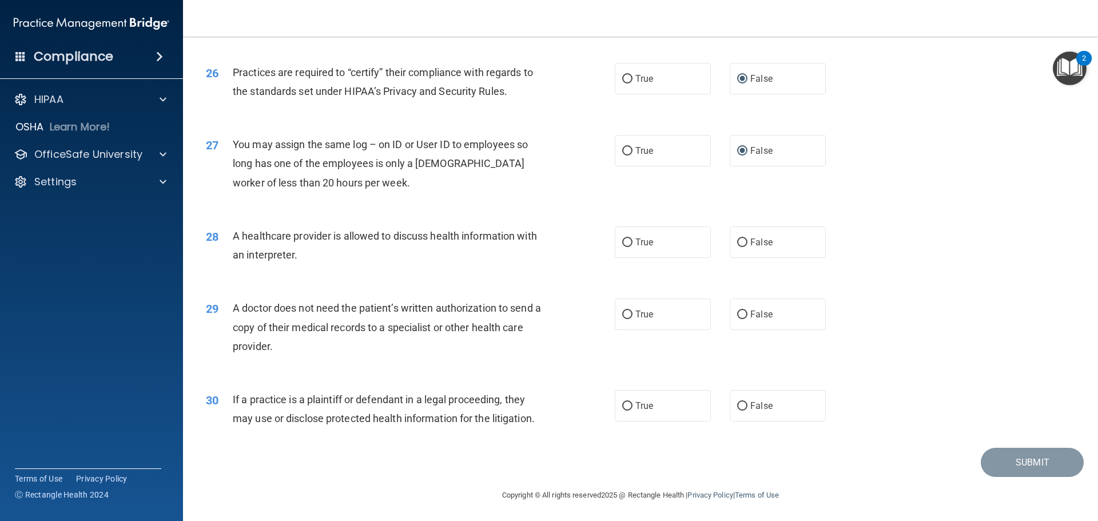
scroll to position [2141, 0]
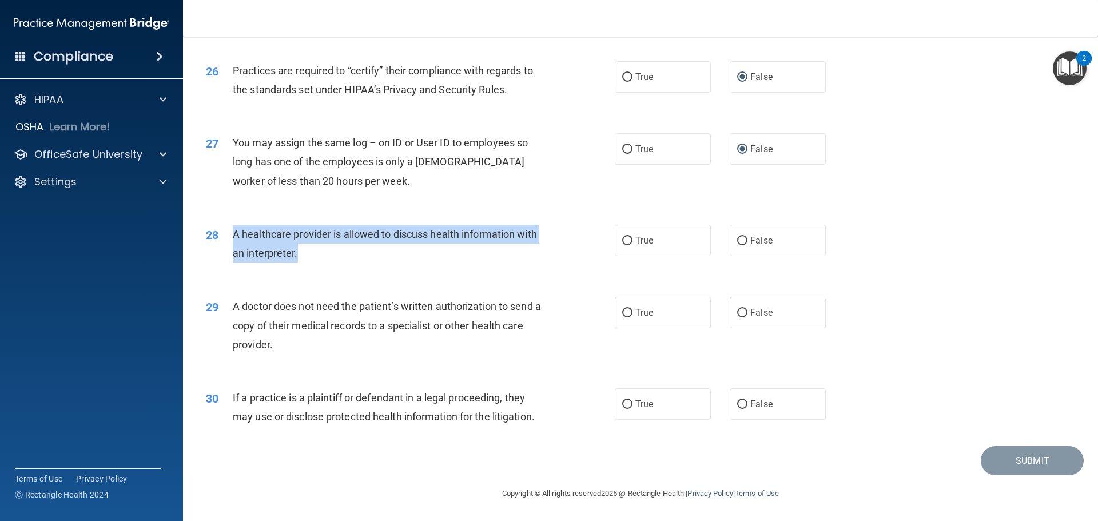
drag, startPoint x: 228, startPoint y: 233, endPoint x: 309, endPoint y: 254, distance: 84.5
click at [309, 254] on div "28 A healthcare provider is allowed to discuss health information with an inter…" at bounding box center [410, 246] width 443 height 43
click at [623, 237] on input "True" at bounding box center [627, 241] width 10 height 9
radio input "true"
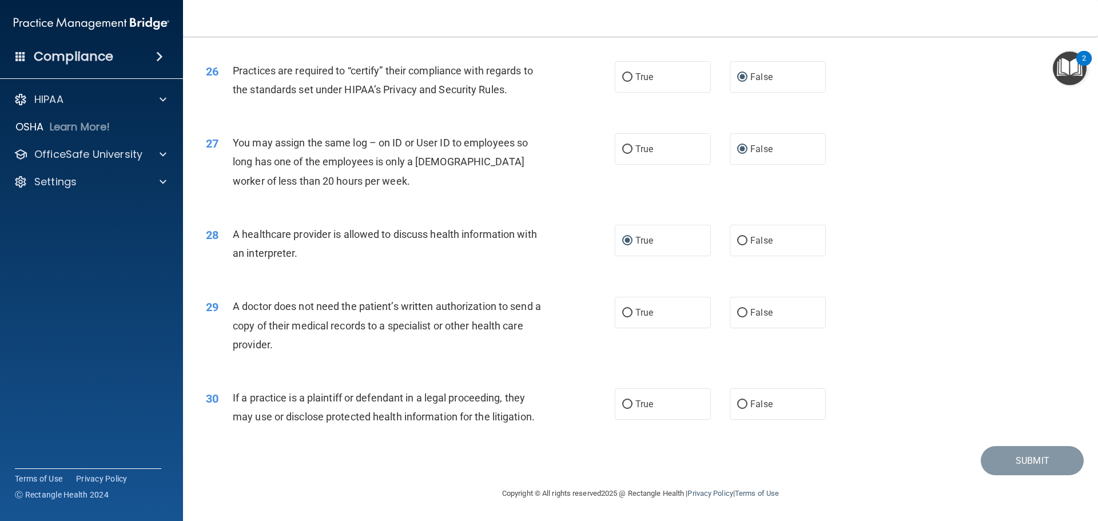
click at [576, 206] on div "27 You may assign the same log – on ID or User ID to employees so long has one …" at bounding box center [640, 165] width 886 height 92
click at [631, 313] on label "True" at bounding box center [663, 312] width 96 height 31
click at [631, 313] on input "True" at bounding box center [627, 313] width 10 height 9
radio input "true"
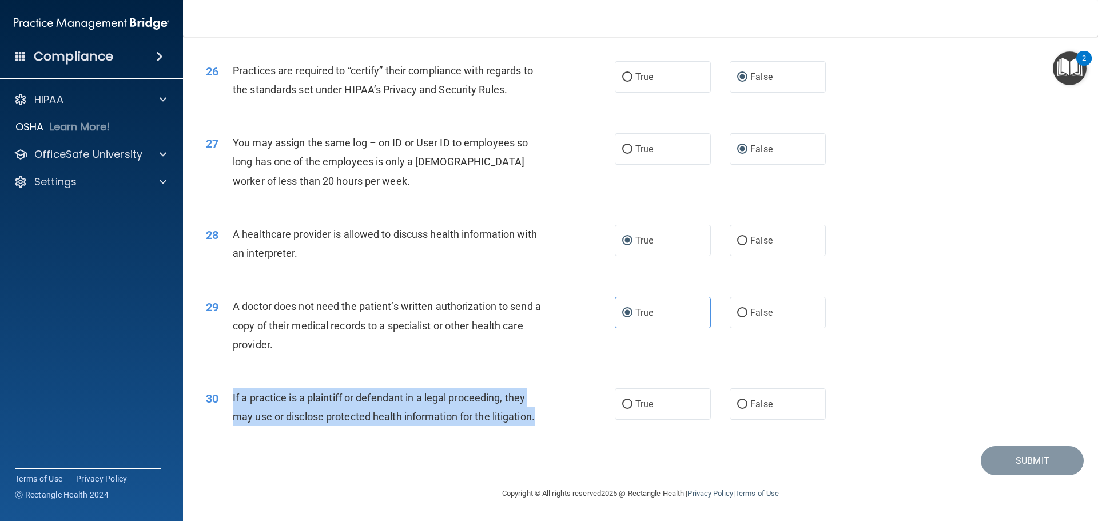
drag, startPoint x: 224, startPoint y: 393, endPoint x: 548, endPoint y: 429, distance: 326.2
click at [548, 429] on div "30 If a practice is a plaintiff or defendant in a legal proceeding, they may us…" at bounding box center [410, 409] width 443 height 43
click at [626, 405] on input "True" at bounding box center [627, 404] width 10 height 9
radio input "true"
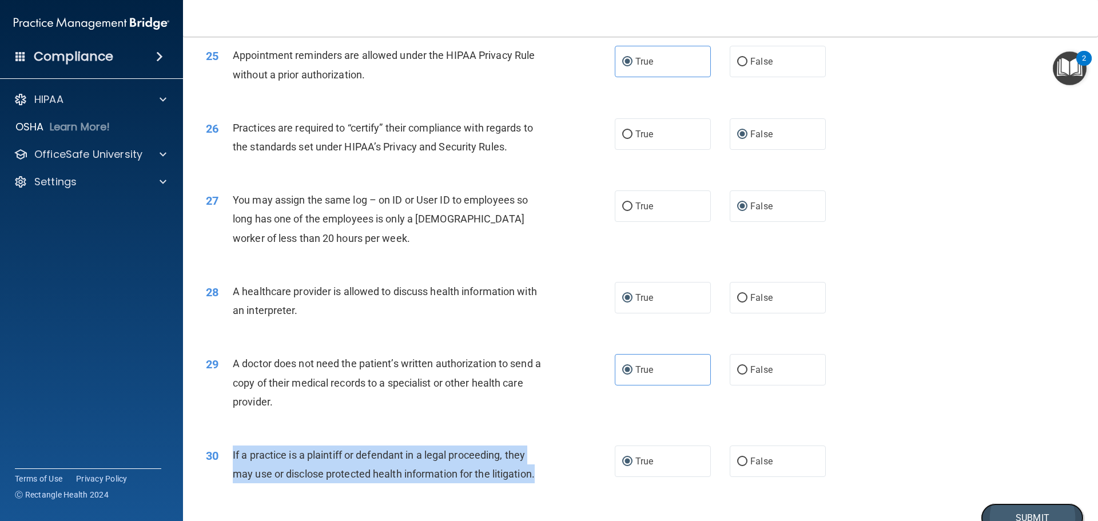
click at [1023, 506] on button "Submit" at bounding box center [1032, 517] width 103 height 29
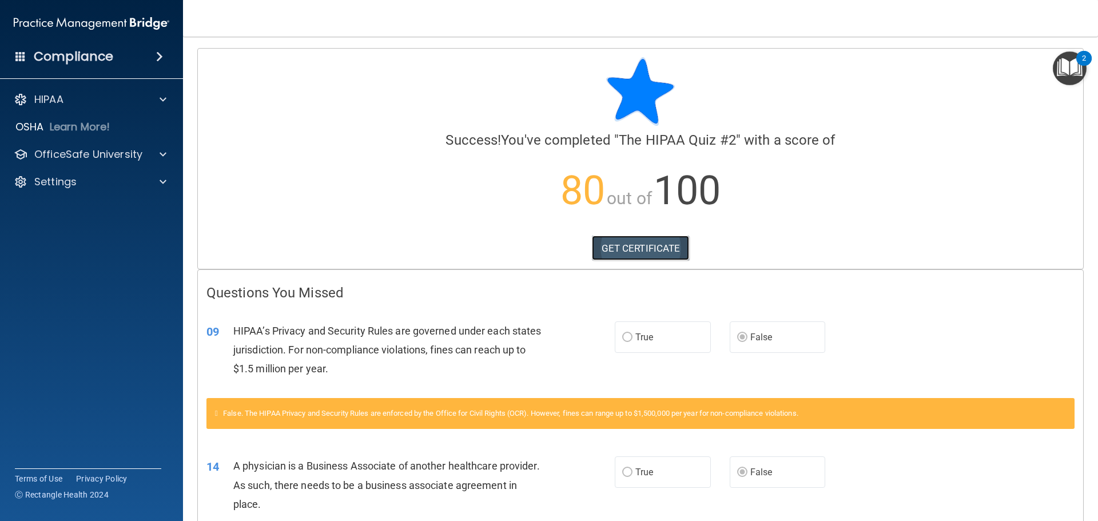
click at [641, 249] on link "GET CERTIFICATE" at bounding box center [641, 248] width 98 height 25
click at [1068, 69] on img "Open Resource Center, 2 new notifications" at bounding box center [1070, 68] width 34 height 34
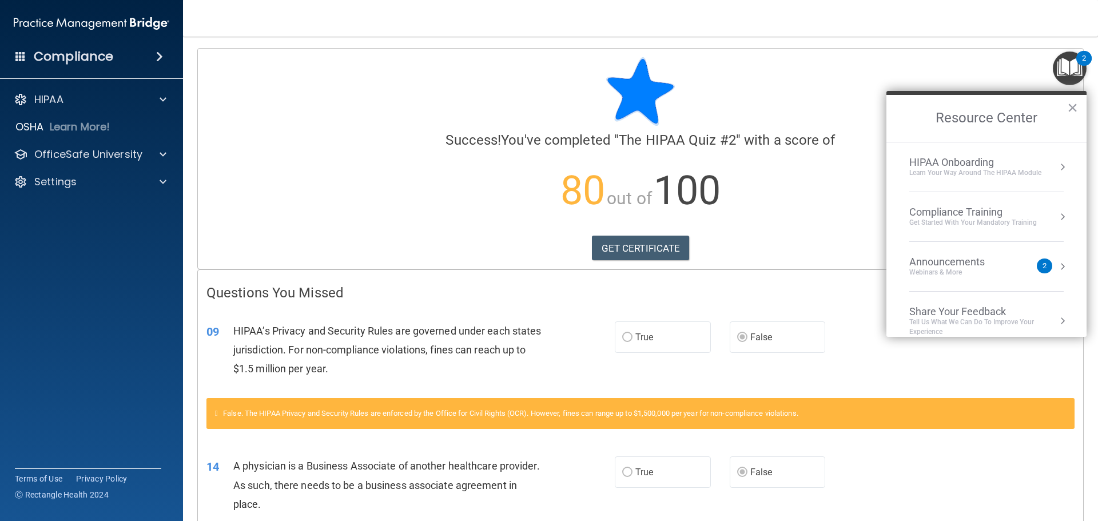
click at [1002, 226] on div "Get Started with your mandatory training" at bounding box center [973, 223] width 128 height 10
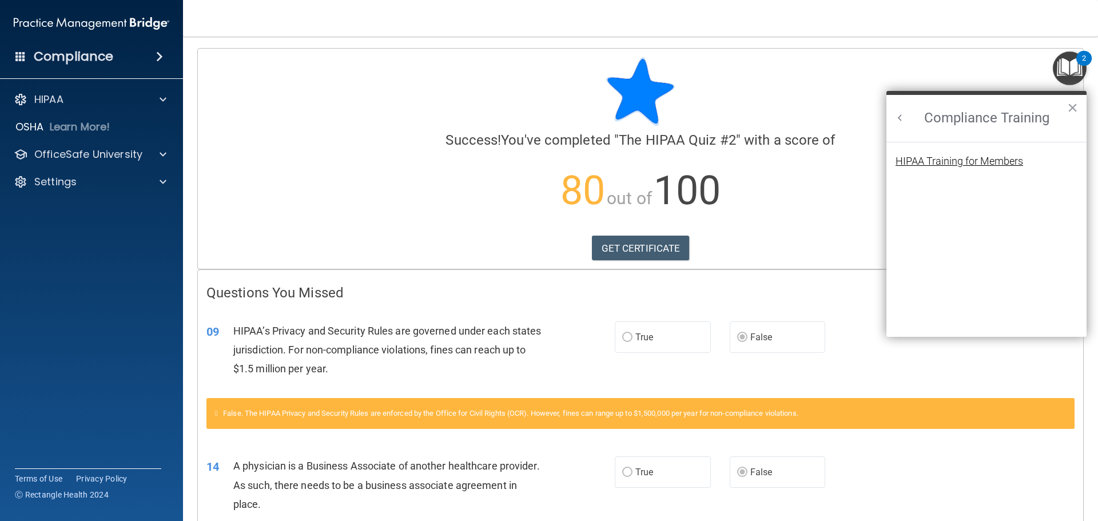
click at [969, 162] on div "HIPAA Training for Members" at bounding box center [960, 161] width 128 height 10
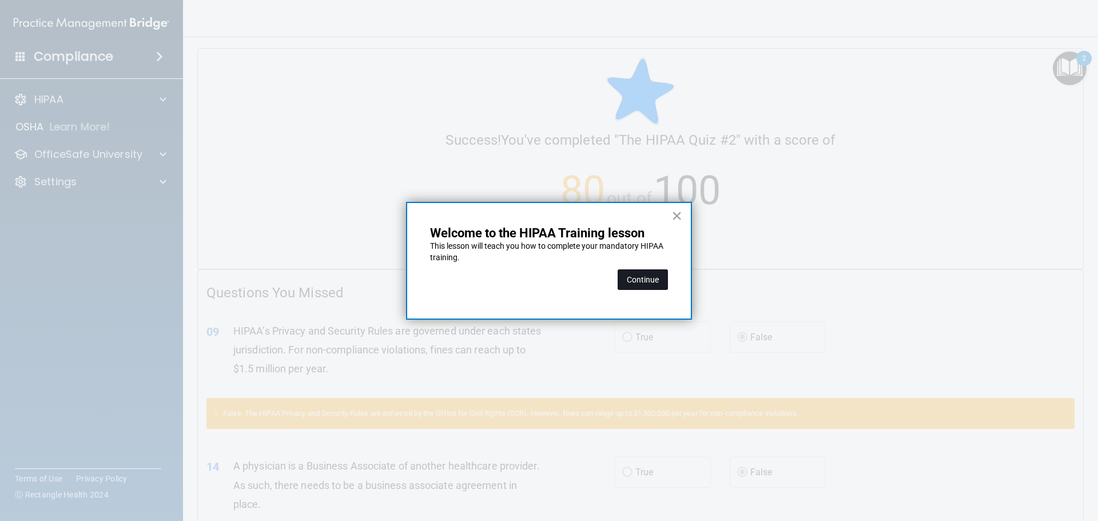
click at [644, 285] on button "Continue" at bounding box center [643, 279] width 50 height 21
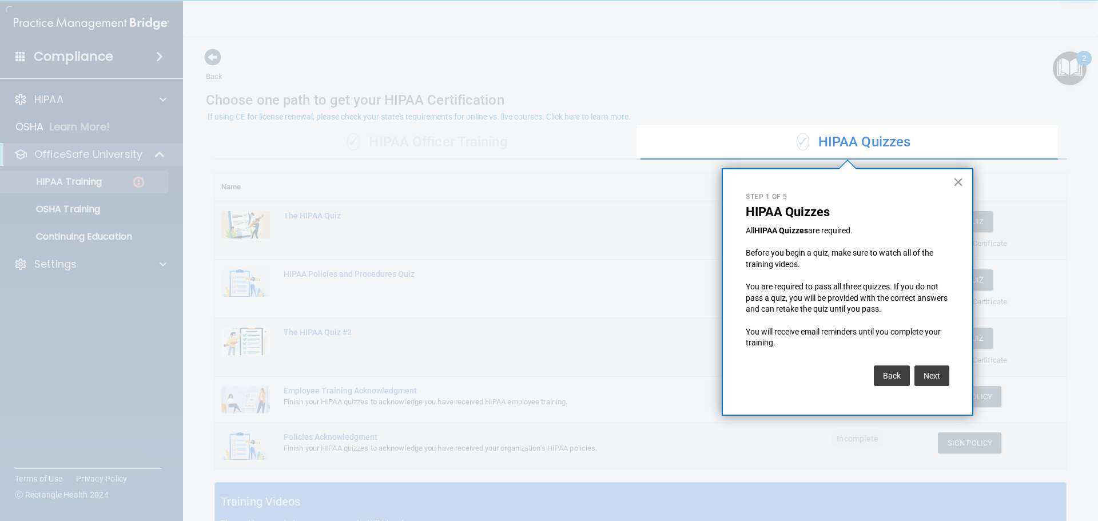
click at [957, 180] on button "×" at bounding box center [958, 182] width 11 height 18
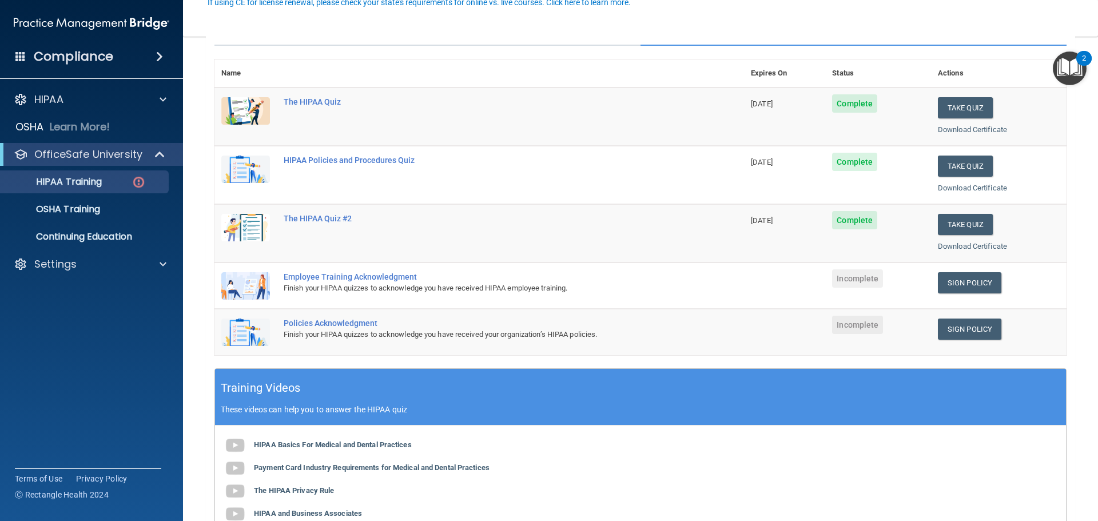
scroll to position [114, 0]
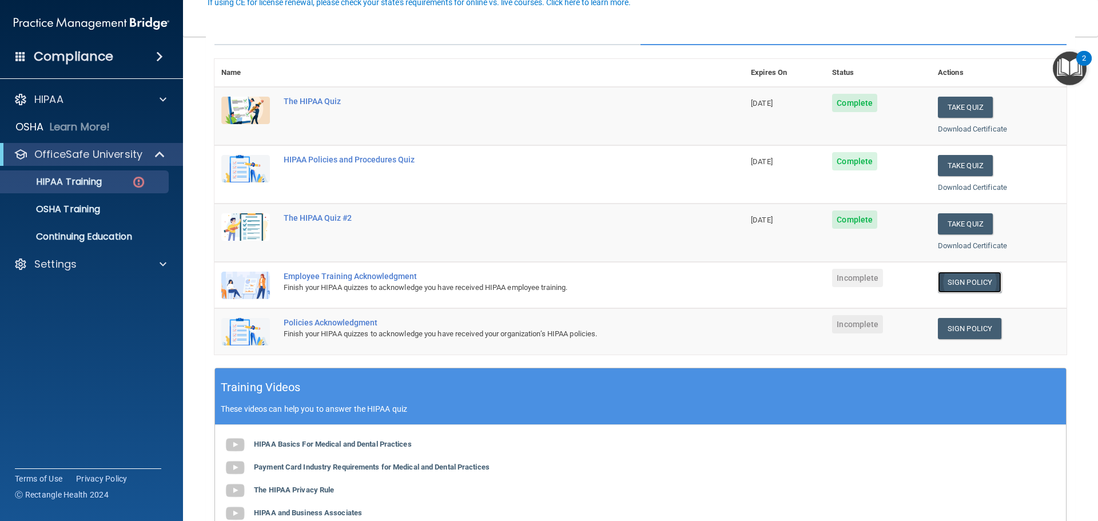
click at [974, 285] on link "Sign Policy" at bounding box center [969, 282] width 63 height 21
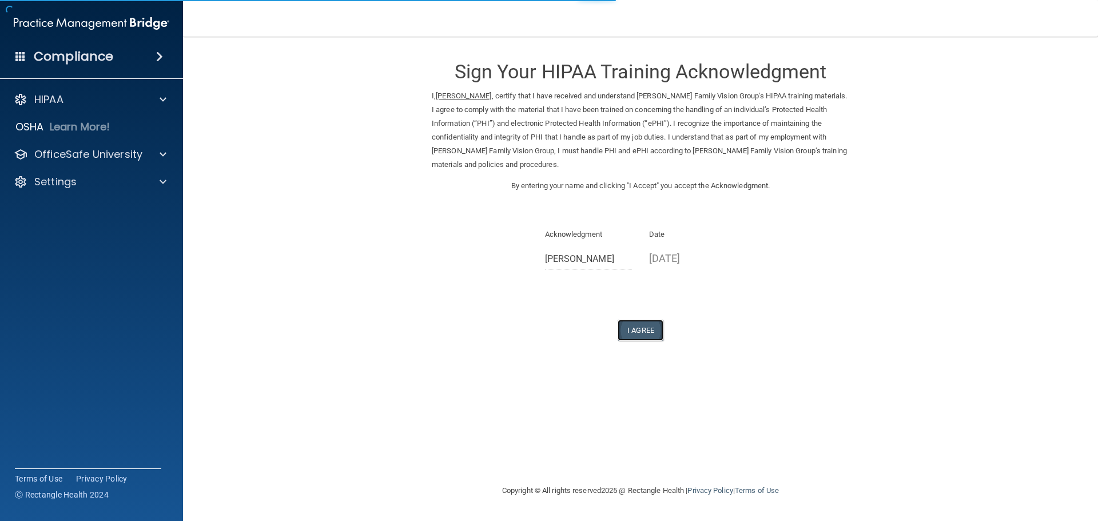
click at [636, 329] on button "I Agree" at bounding box center [641, 330] width 46 height 21
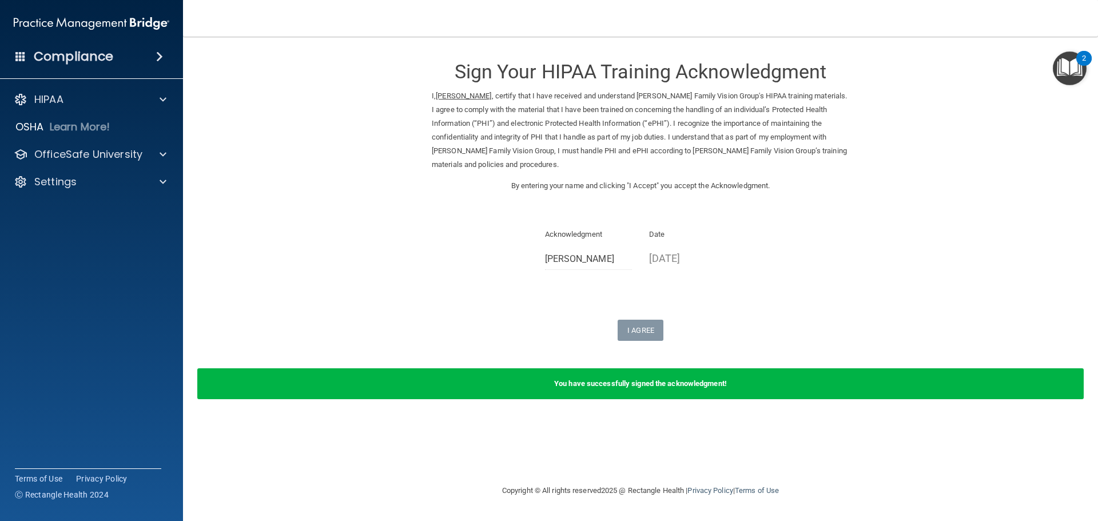
click at [1076, 66] on img "Open Resource Center, 2 new notifications" at bounding box center [1070, 68] width 34 height 34
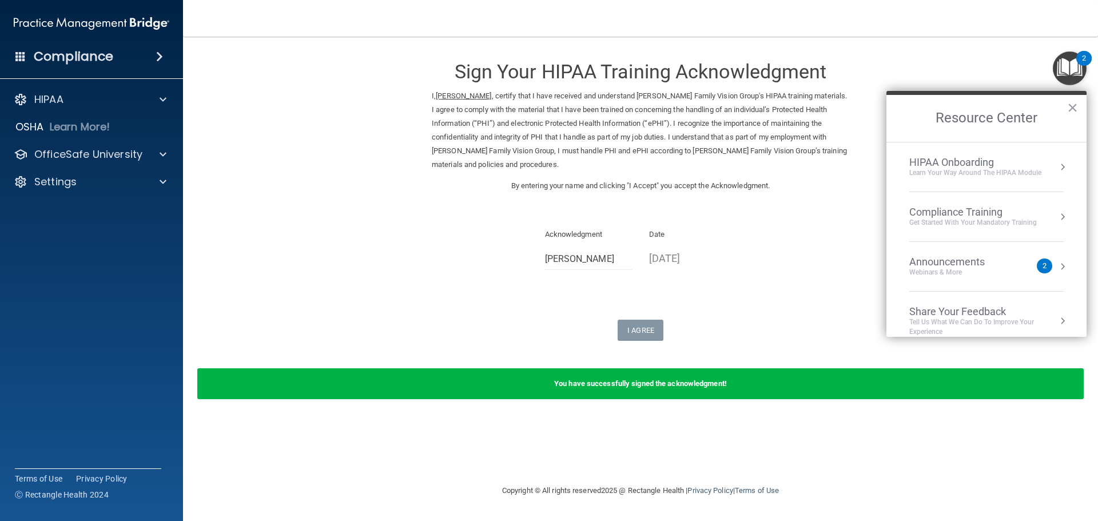
click at [980, 211] on div "Compliance Training" at bounding box center [973, 212] width 128 height 13
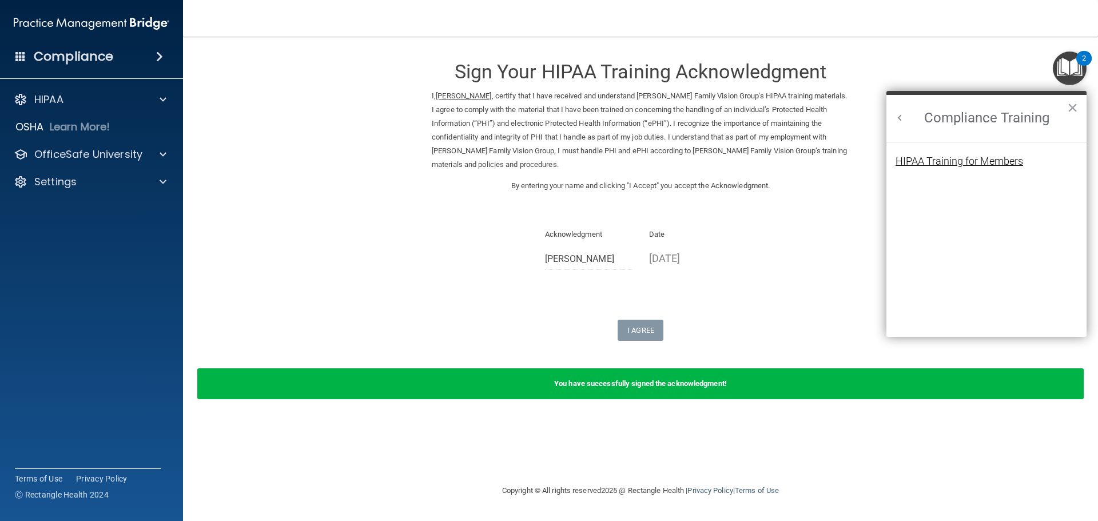
click at [958, 161] on div "HIPAA Training for Members" at bounding box center [960, 161] width 128 height 10
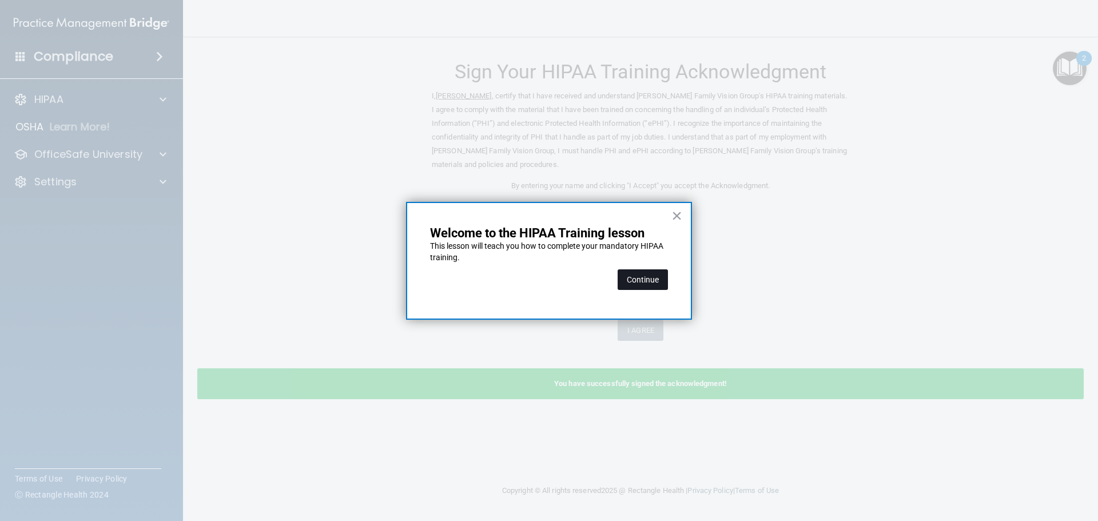
click at [634, 280] on button "Continue" at bounding box center [643, 279] width 50 height 21
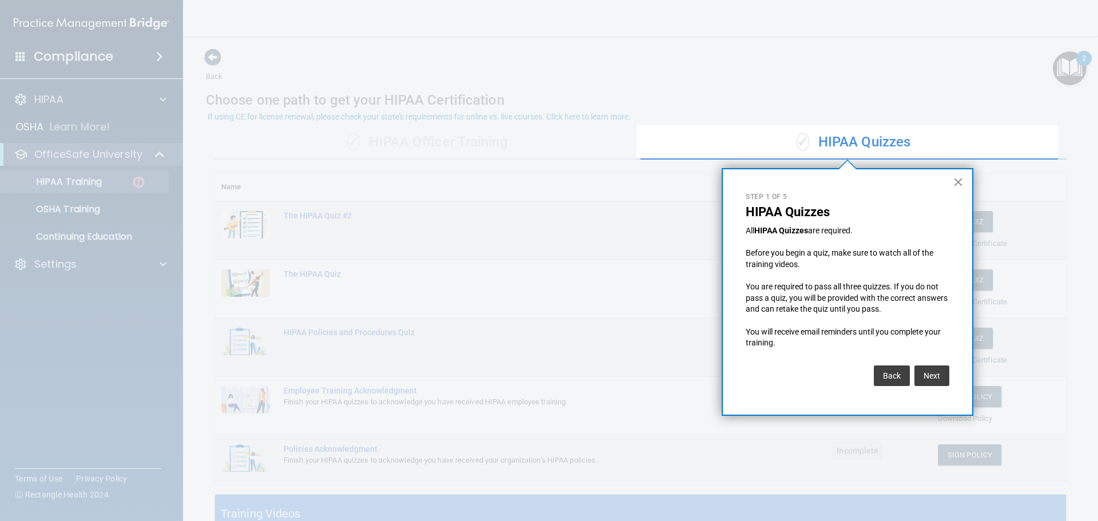
click at [957, 178] on button "×" at bounding box center [958, 182] width 11 height 18
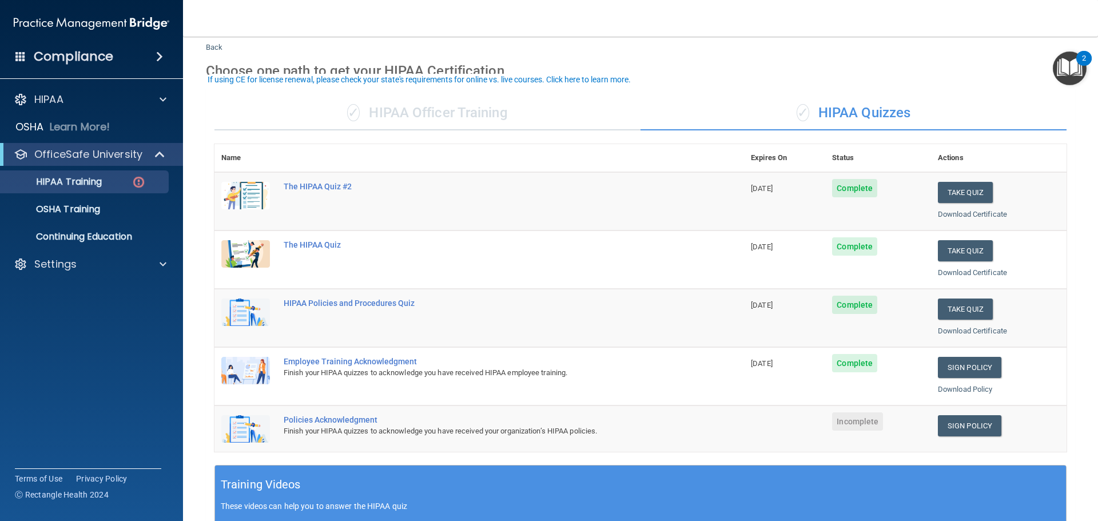
scroll to position [57, 0]
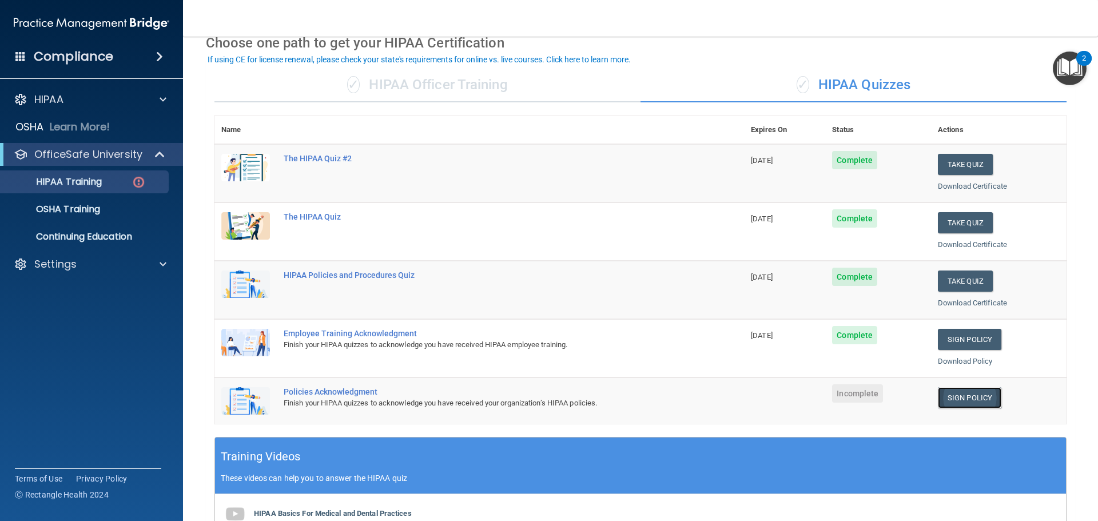
click at [980, 395] on link "Sign Policy" at bounding box center [969, 397] width 63 height 21
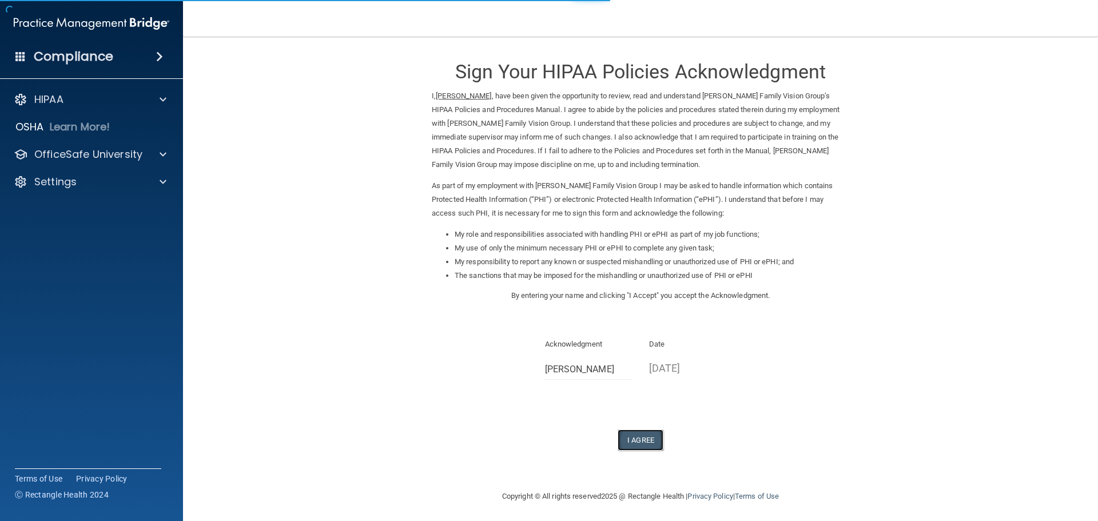
click at [651, 441] on button "I Agree" at bounding box center [641, 439] width 46 height 21
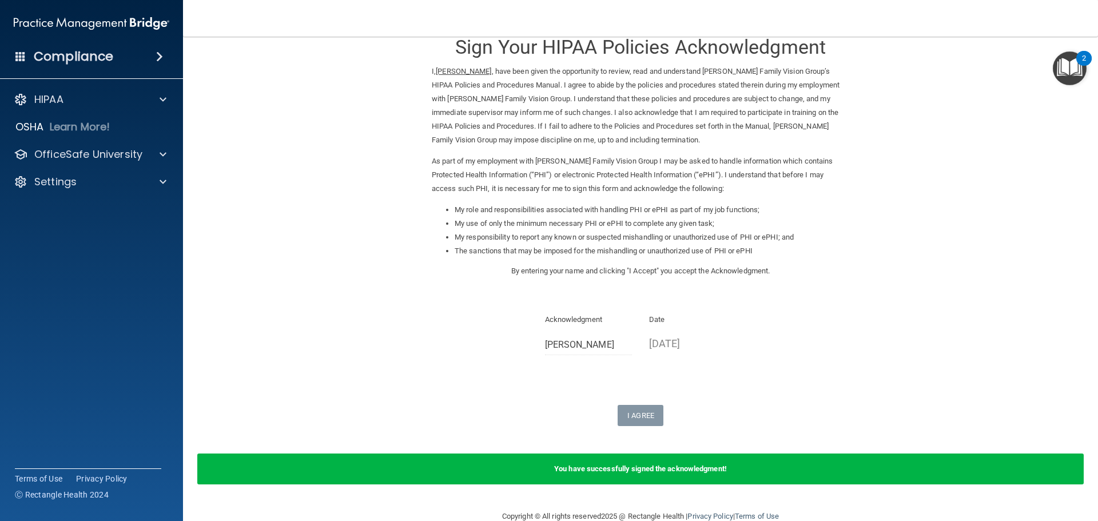
scroll to position [47, 0]
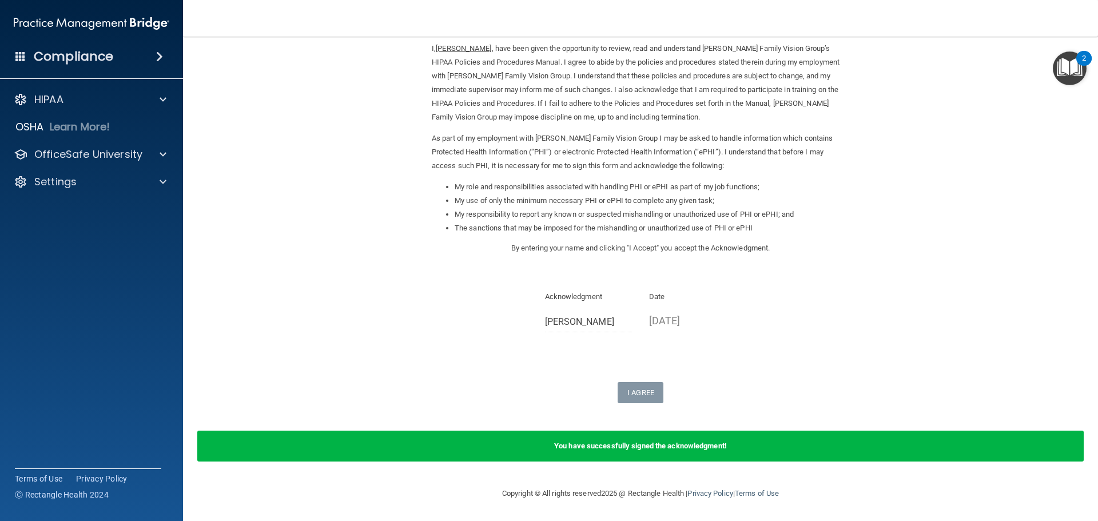
click at [1075, 68] on img "Open Resource Center, 2 new notifications" at bounding box center [1070, 68] width 34 height 34
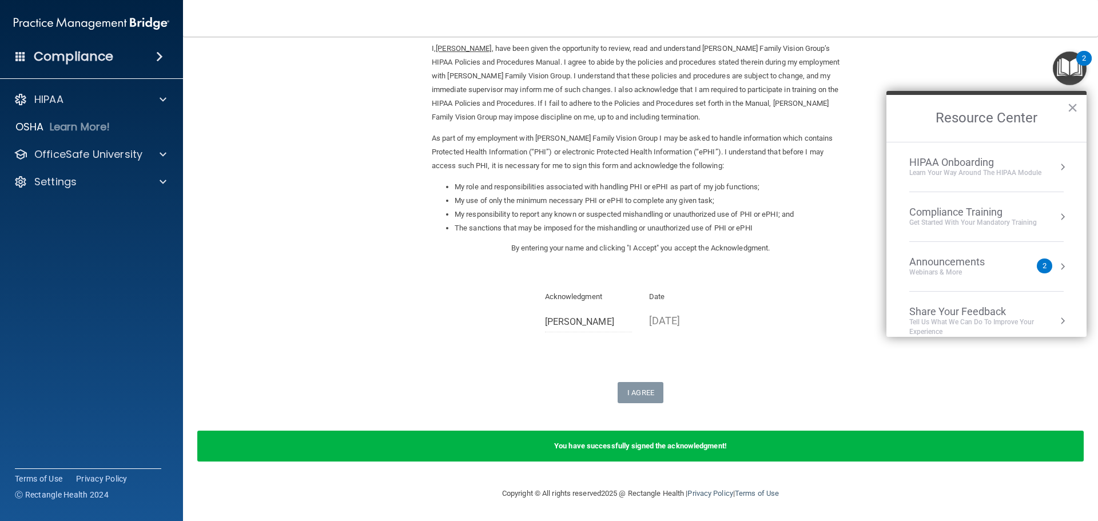
click at [1013, 207] on div "Compliance Training" at bounding box center [973, 212] width 128 height 13
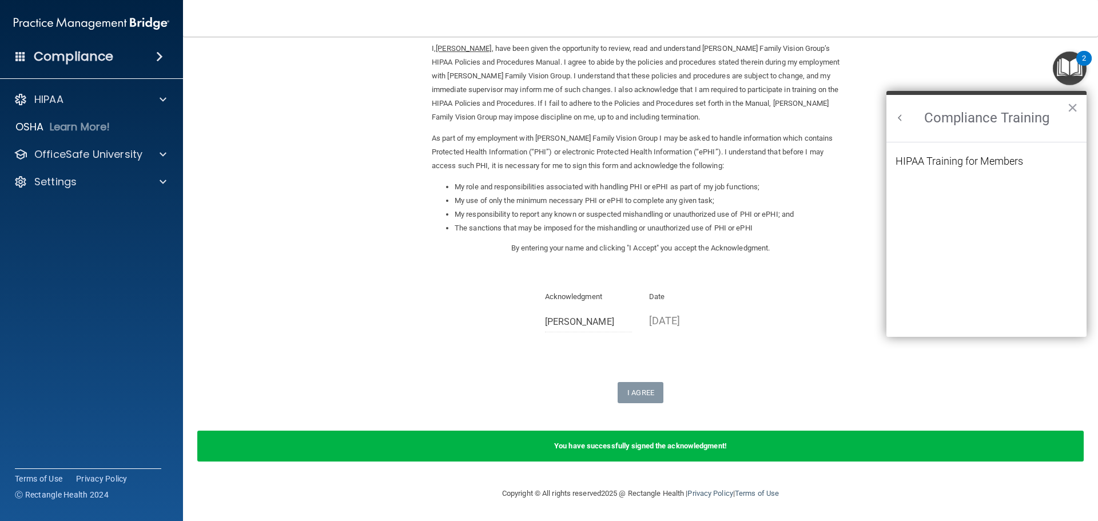
scroll to position [0, 0]
click at [947, 154] on ol "HIPAA Training for Members" at bounding box center [987, 239] width 182 height 195
click at [946, 156] on div "HIPAA Training for Members" at bounding box center [960, 161] width 128 height 10
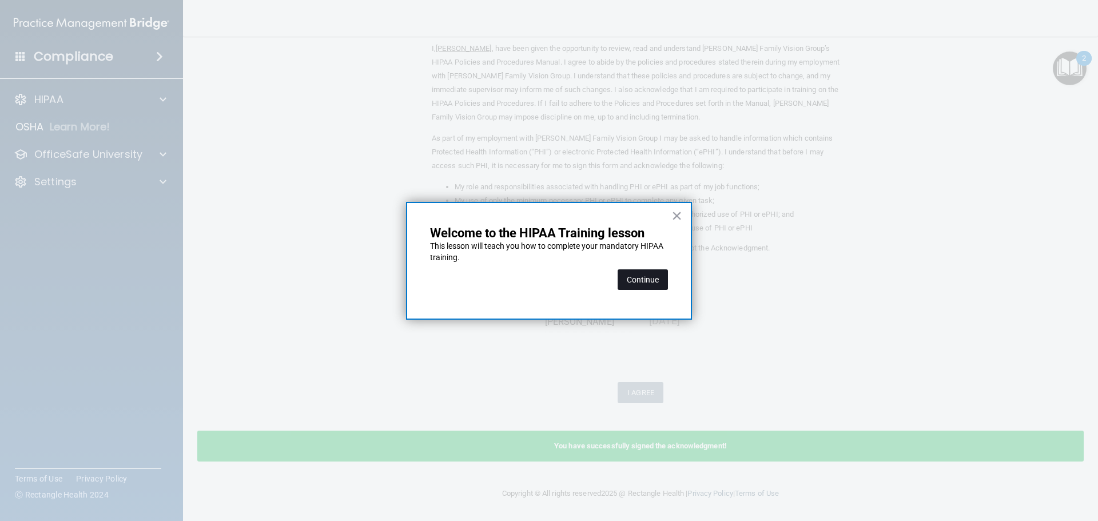
click at [646, 278] on button "Continue" at bounding box center [643, 279] width 50 height 21
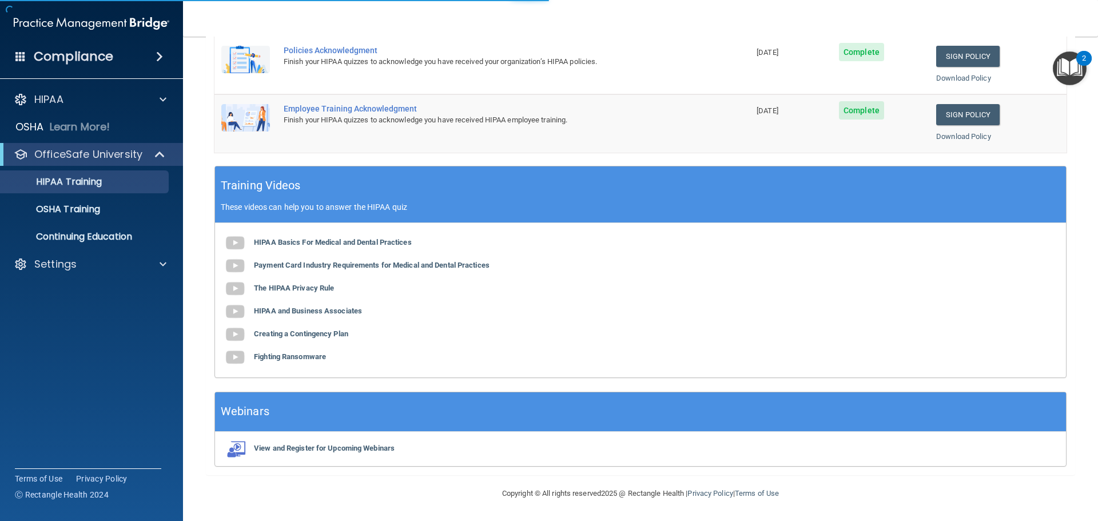
scroll to position [89, 0]
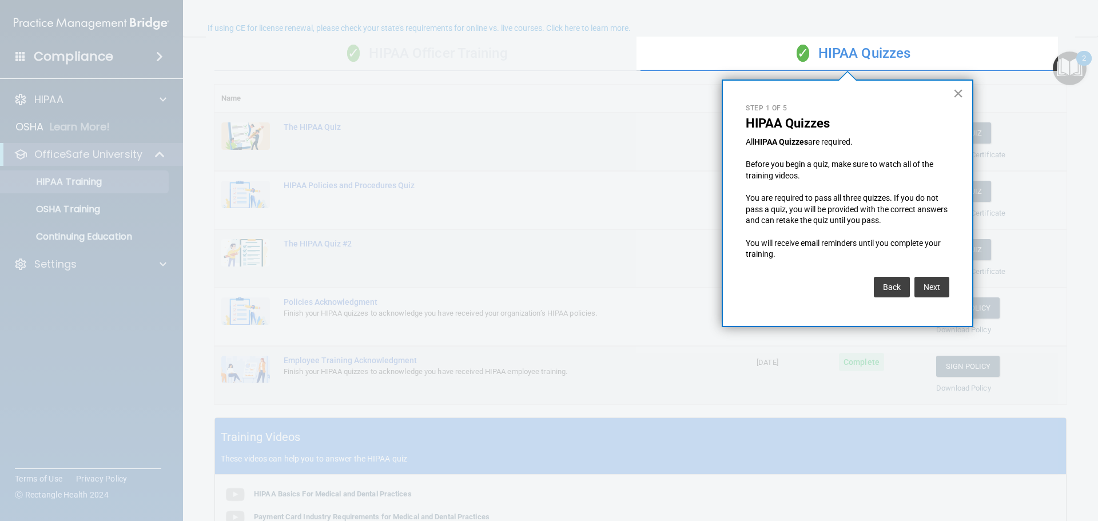
click at [957, 93] on button "×" at bounding box center [958, 93] width 11 height 18
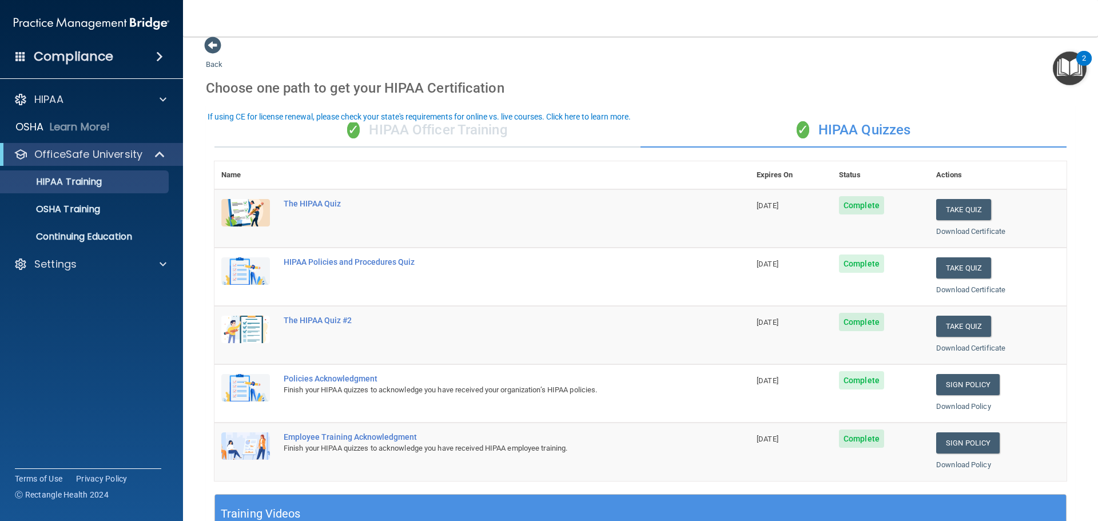
scroll to position [0, 0]
